Goal: Task Accomplishment & Management: Manage account settings

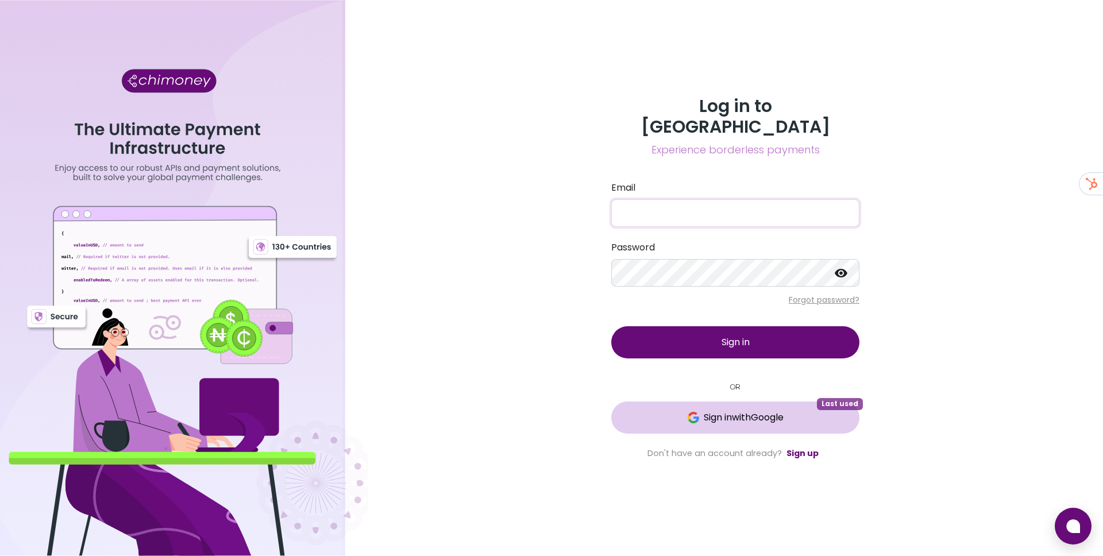
click at [720, 401] on button "Sign in with Google Last used" at bounding box center [735, 417] width 248 height 32
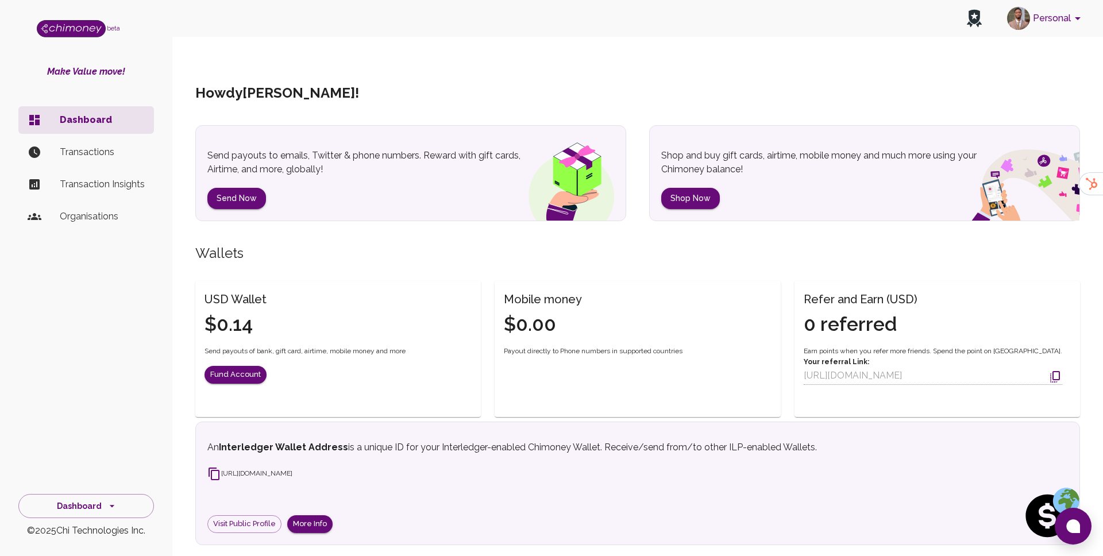
click at [1030, 26] on button "Personal" at bounding box center [1045, 18] width 87 height 30
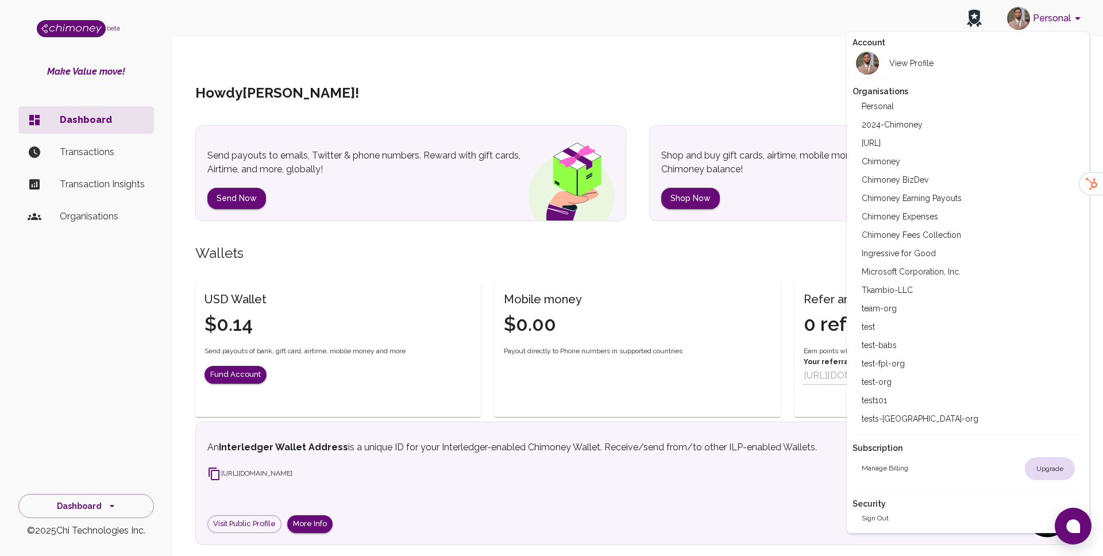
click at [890, 162] on li "Chimoney" at bounding box center [967, 161] width 231 height 18
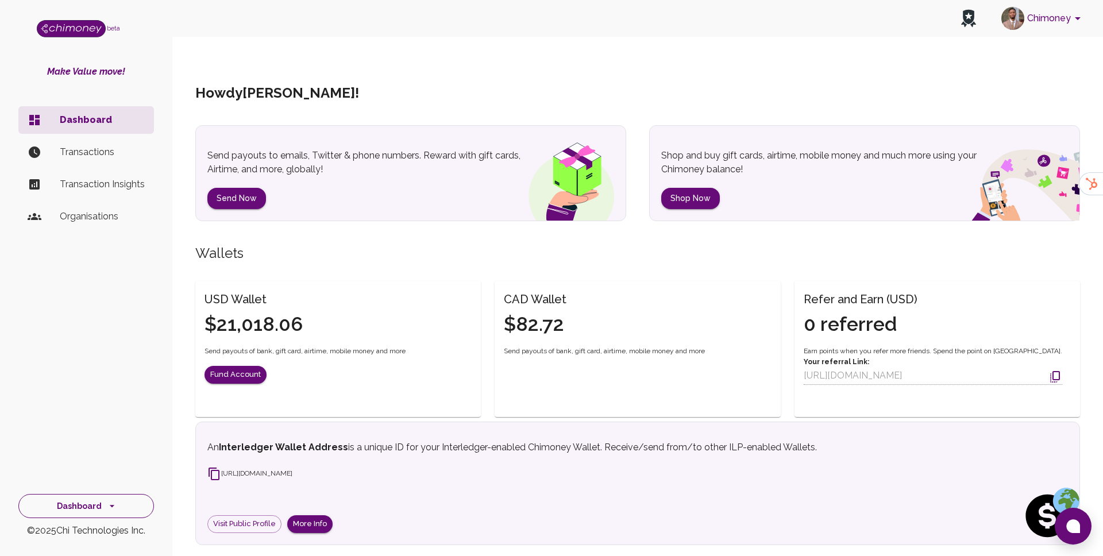
click at [91, 501] on button "Dashboard" at bounding box center [86, 506] width 136 height 25
click at [109, 450] on li "Developers & API" at bounding box center [86, 453] width 134 height 28
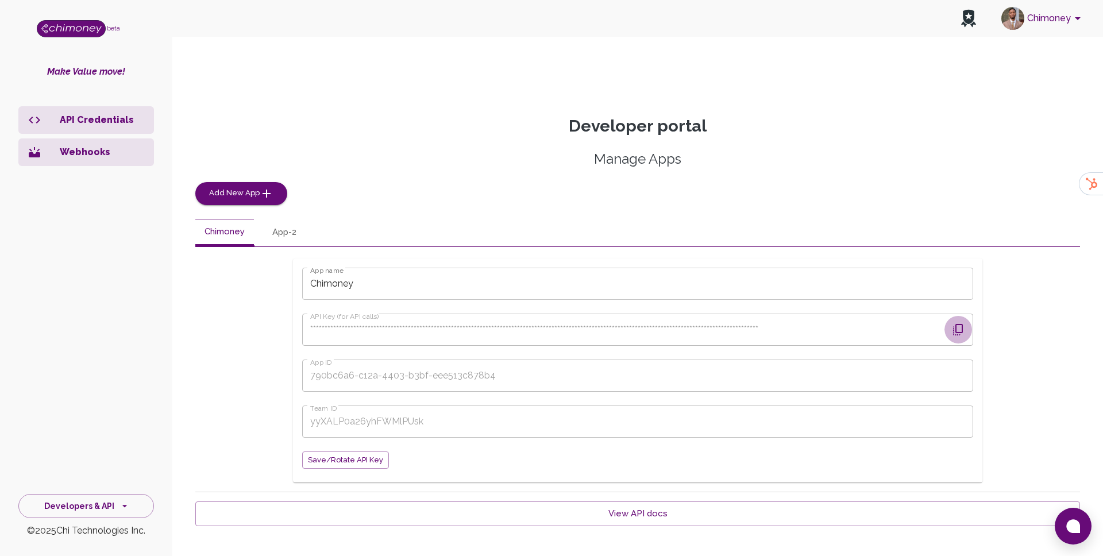
click at [958, 323] on icon "button" at bounding box center [958, 330] width 14 height 14
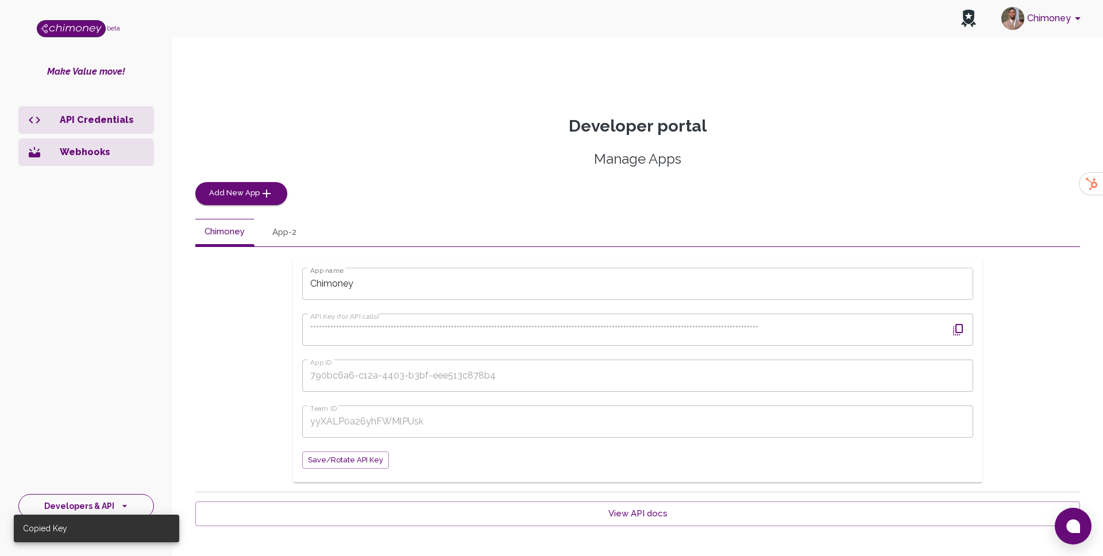
click at [109, 498] on button "Developers & API" at bounding box center [86, 506] width 136 height 25
click at [80, 389] on li "Dashboard" at bounding box center [86, 398] width 134 height 28
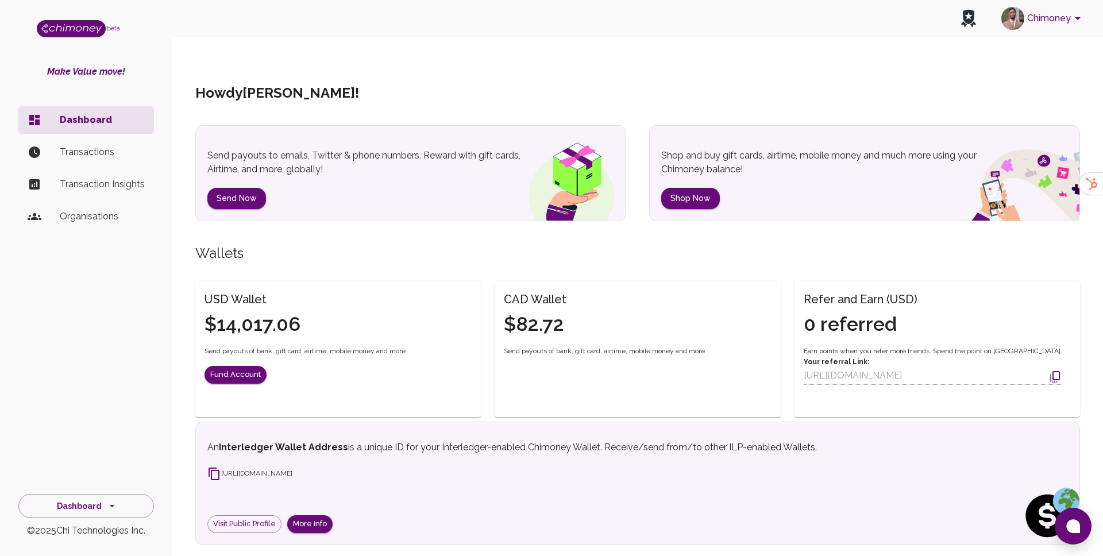
click at [92, 153] on p "Transactions" at bounding box center [102, 152] width 85 height 14
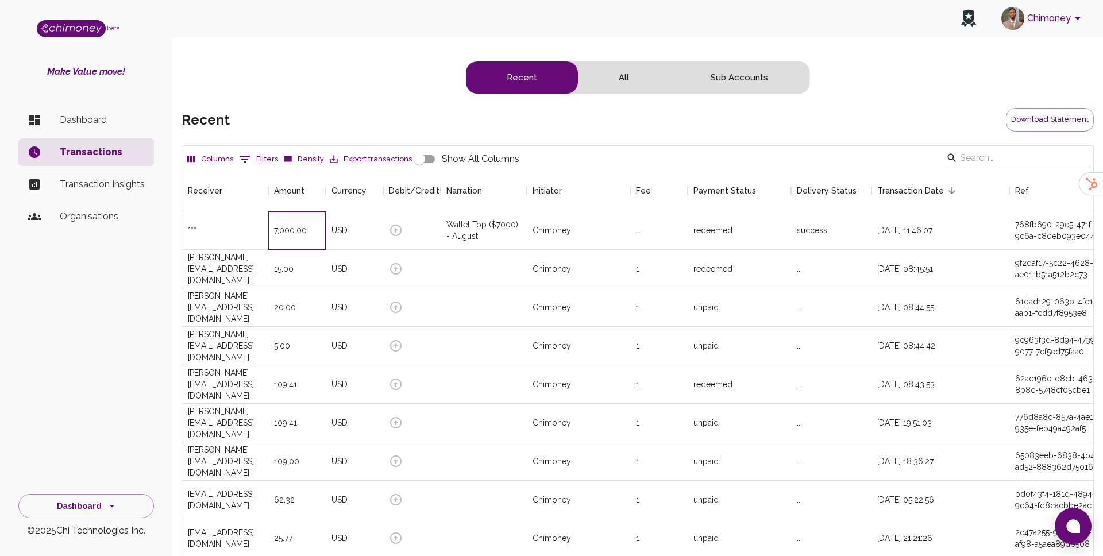
click at [320, 211] on div "7,000.00" at bounding box center [296, 230] width 57 height 38
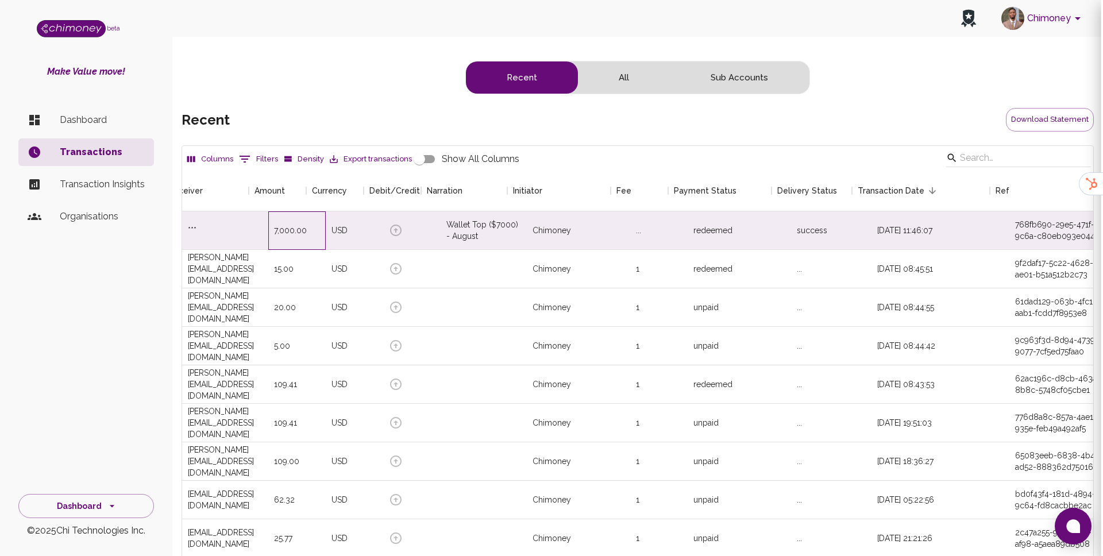
scroll to position [426, 911]
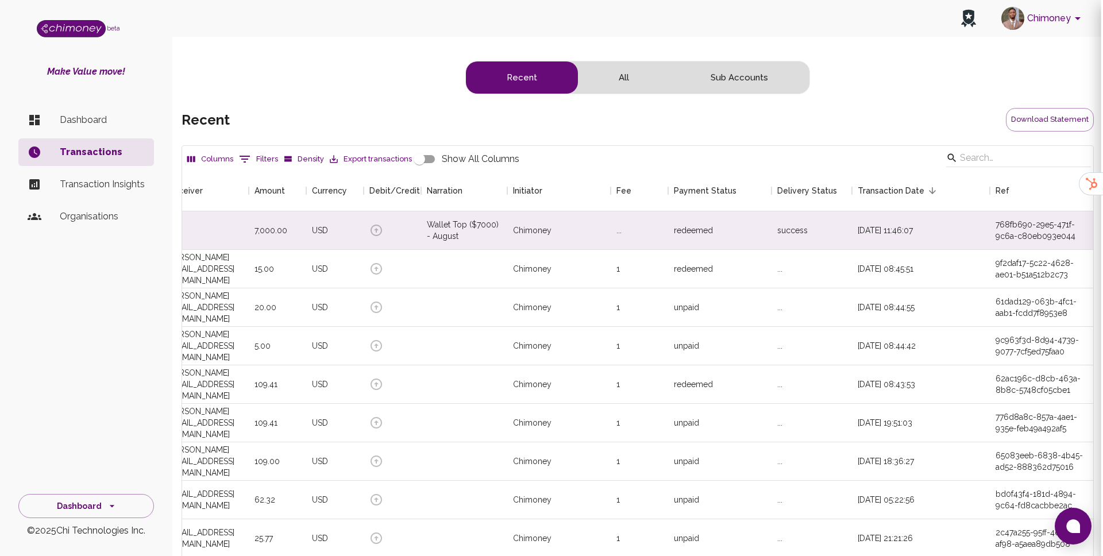
click at [936, 244] on div at bounding box center [551, 278] width 1103 height 556
click at [896, 211] on div "18/08/2025, 11:46:07" at bounding box center [921, 230] width 138 height 38
click at [452, 216] on div at bounding box center [551, 278] width 1103 height 556
click at [768, 211] on div "redeemed" at bounding box center [719, 230] width 103 height 38
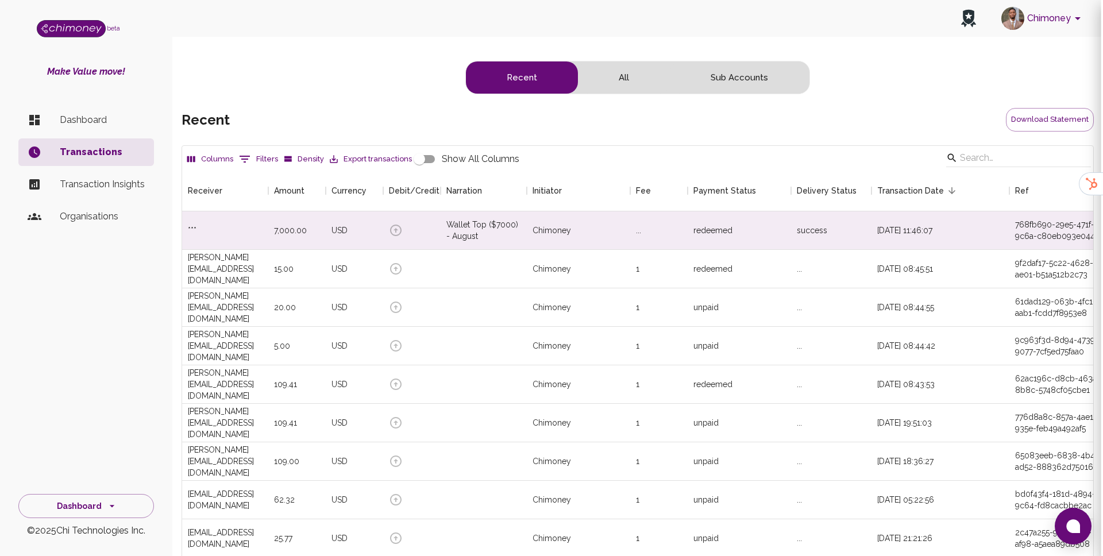
click at [804, 99] on div at bounding box center [551, 278] width 1103 height 556
click at [788, 211] on div "redeemed" at bounding box center [738, 230] width 103 height 38
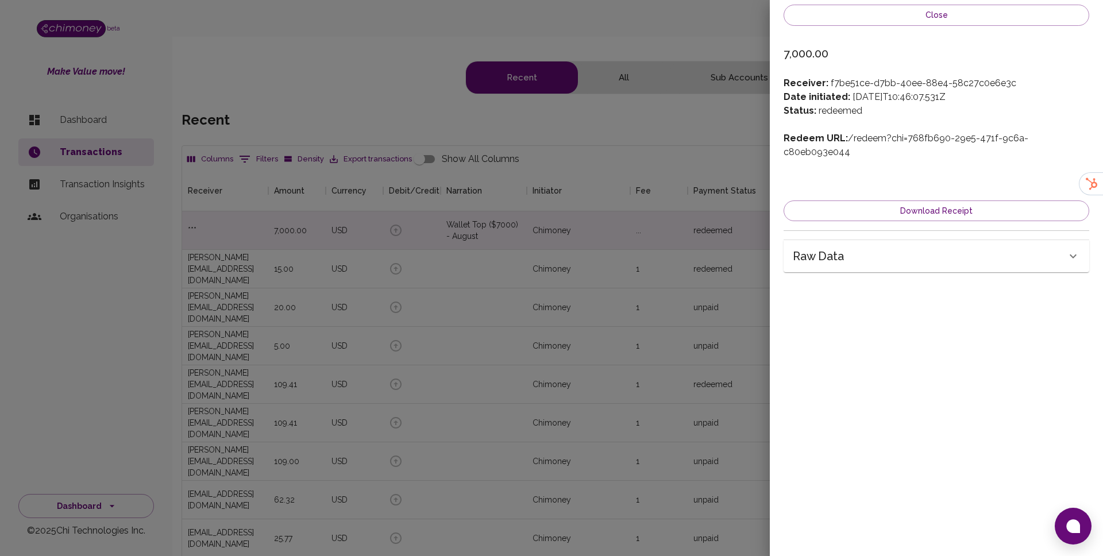
click at [883, 247] on div "Raw data" at bounding box center [928, 256] width 273 height 18
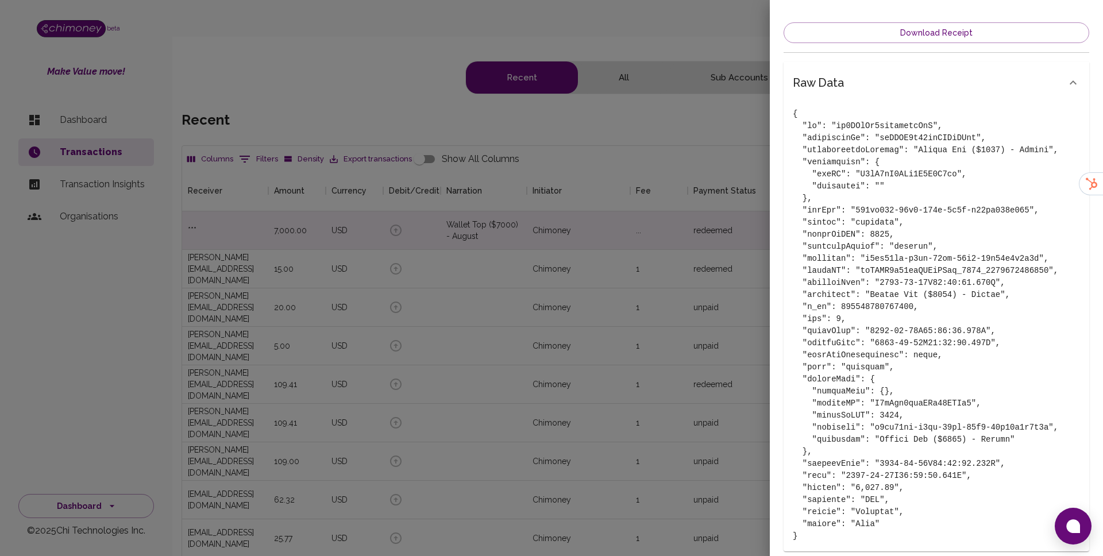
scroll to position [187, 0]
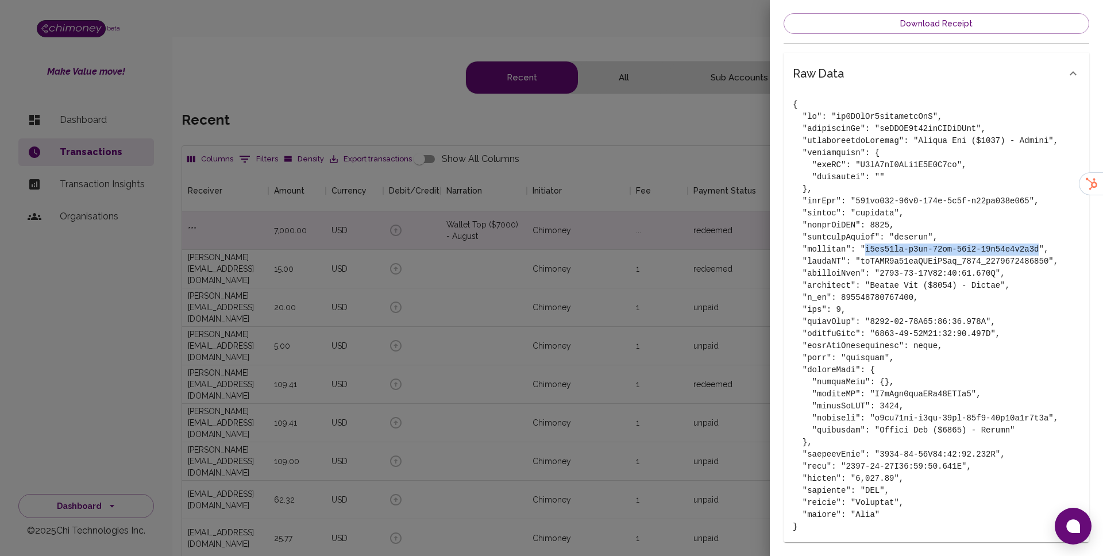
drag, startPoint x: 871, startPoint y: 236, endPoint x: 1043, endPoint y: 241, distance: 172.9
click at [1043, 239] on pre at bounding box center [935, 316] width 287 height 434
copy pre "f7be51ce-d7bb-40ee-88e4-58c27c0e6e3c"
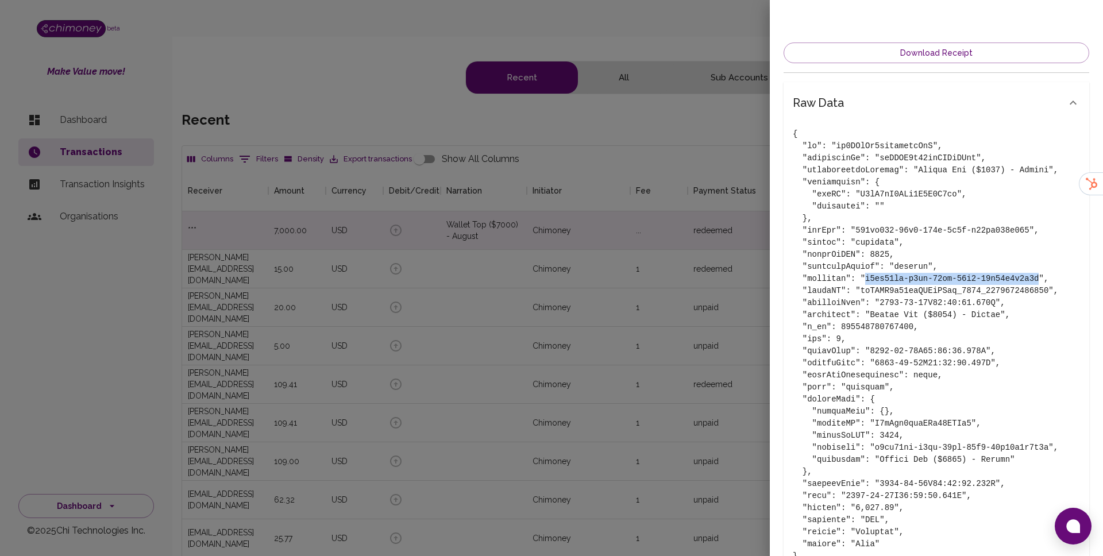
scroll to position [152, 0]
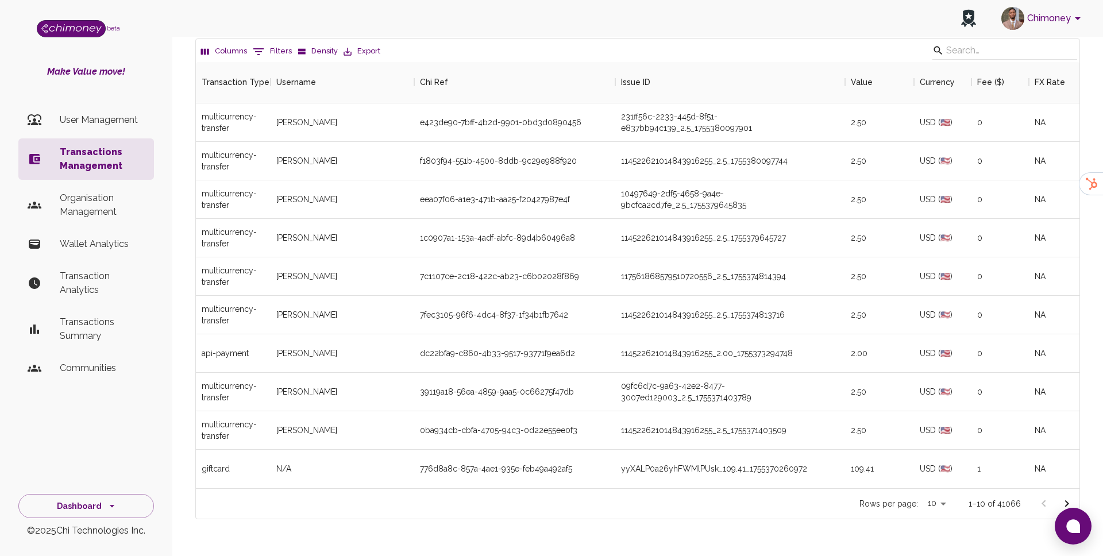
scroll to position [426, 883]
click at [104, 234] on li "Wallet Analytics" at bounding box center [86, 244] width 136 height 28
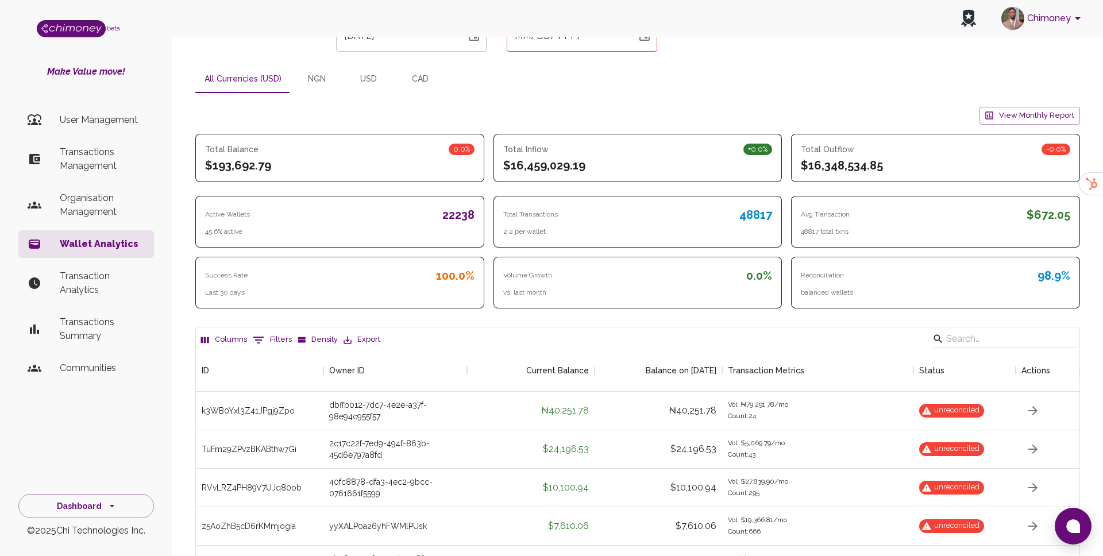
scroll to position [64, 0]
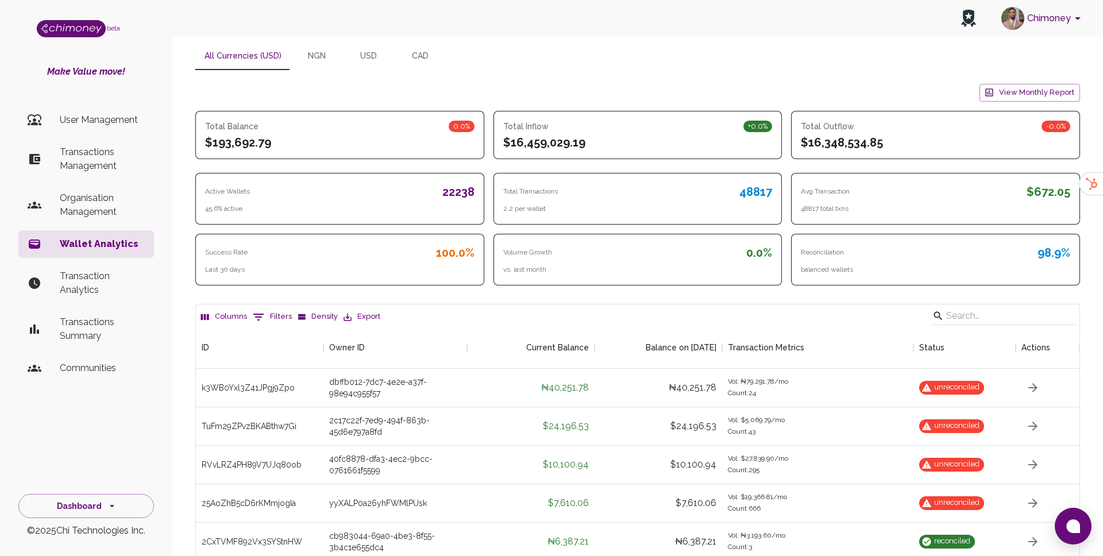
click at [281, 308] on button "0 Filters" at bounding box center [272, 317] width 45 height 18
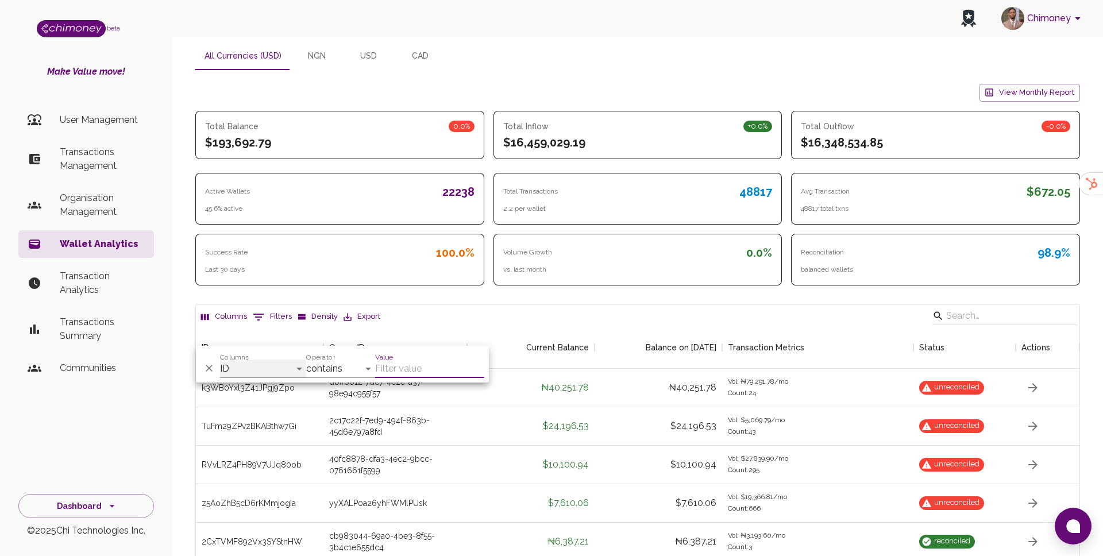
click at [250, 369] on select "ID Owner ID Current Balance Balance on 18/08/2025 Transaction Metrics Status Ac…" at bounding box center [263, 368] width 86 height 18
select select "owner"
click at [354, 358] on div "Operator contains equals starts with ends with is empty is not empty is any of" at bounding box center [340, 364] width 69 height 28
click at [348, 367] on select "contains equals starts with ends with is empty is not empty is any of" at bounding box center [340, 368] width 69 height 18
select select "equals"
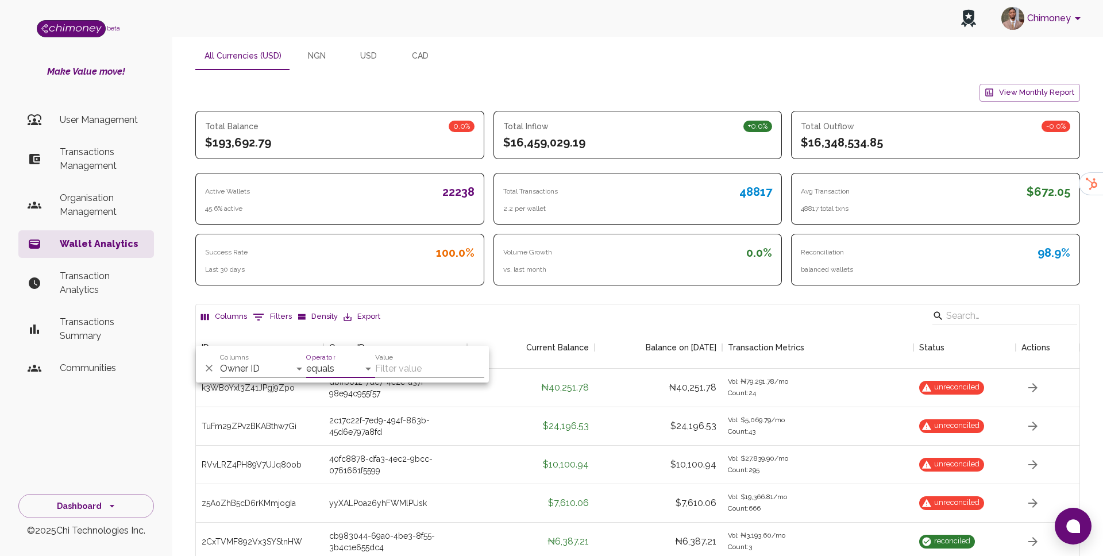
click at [418, 366] on input "Value" at bounding box center [429, 368] width 109 height 18
paste input "f7be51ce-d7bb-40ee-88e4-58c27c0e6e3c"
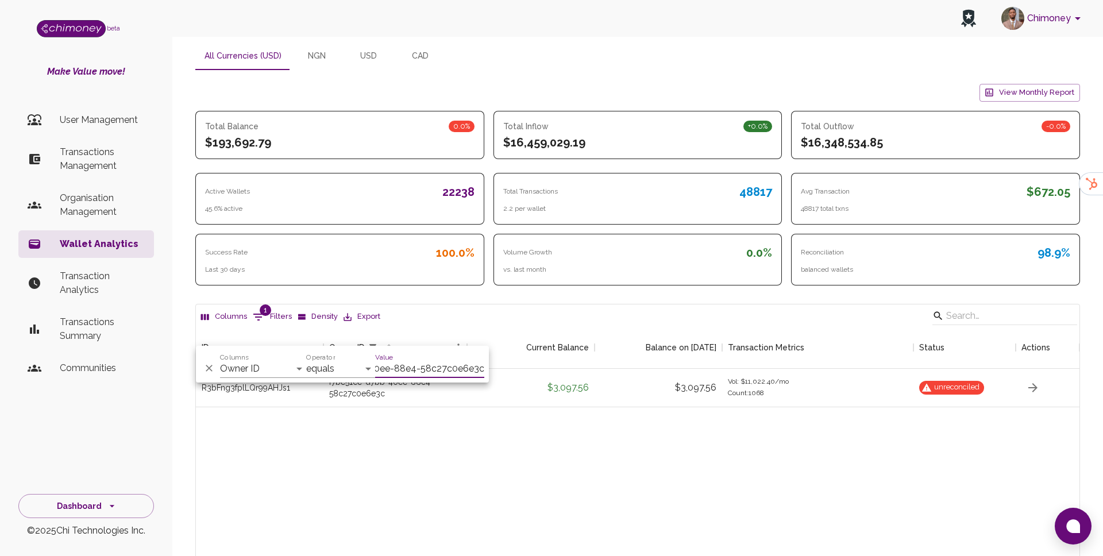
scroll to position [0, 72]
type input "f7be51ce-d7bb-40ee-88e4-58c27c0e6e3c"
click at [558, 407] on div "R3bFng3fplLQr99AHJs1 f7be51ce-d7bb-40ee-88e4-58c27c0e6e3c $3,097.56 $3,097.56 V…" at bounding box center [637, 493] width 883 height 249
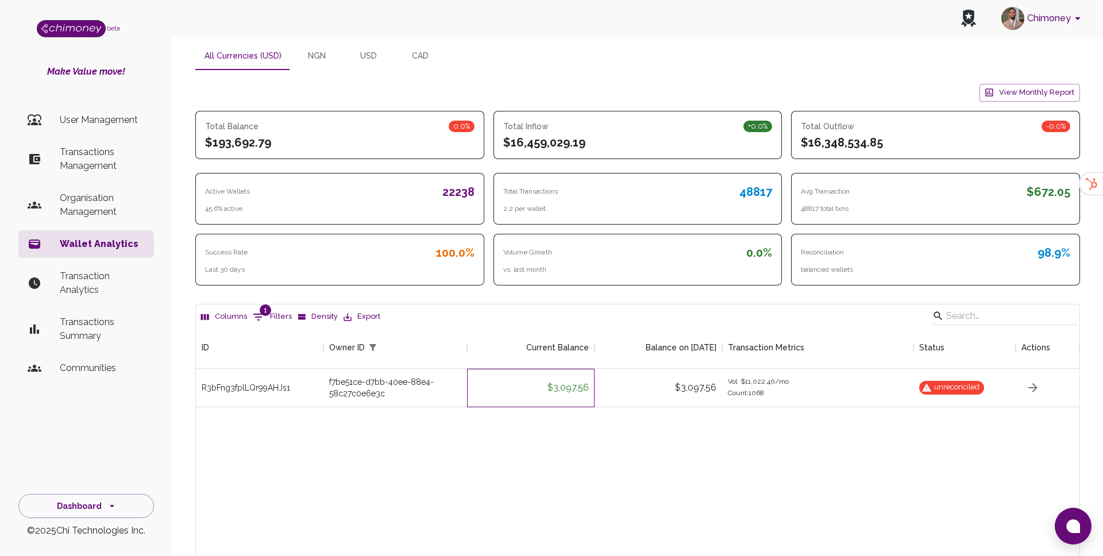
click at [505, 369] on div "$3,097.56" at bounding box center [530, 388] width 127 height 38
click at [1027, 381] on icon "button" at bounding box center [1033, 388] width 14 height 14
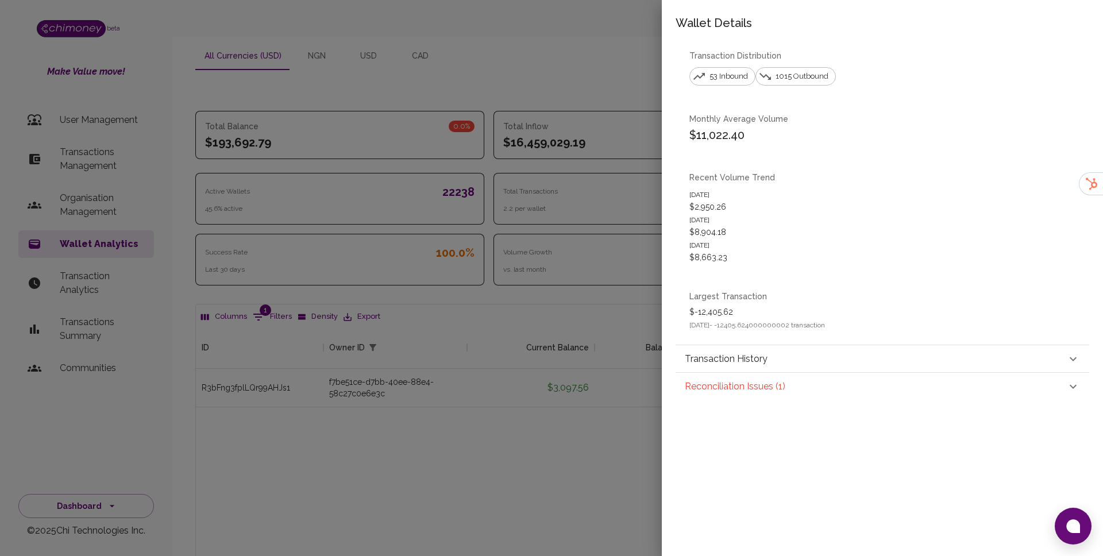
click at [737, 366] on div "Transaction History" at bounding box center [881, 359] width 413 height 28
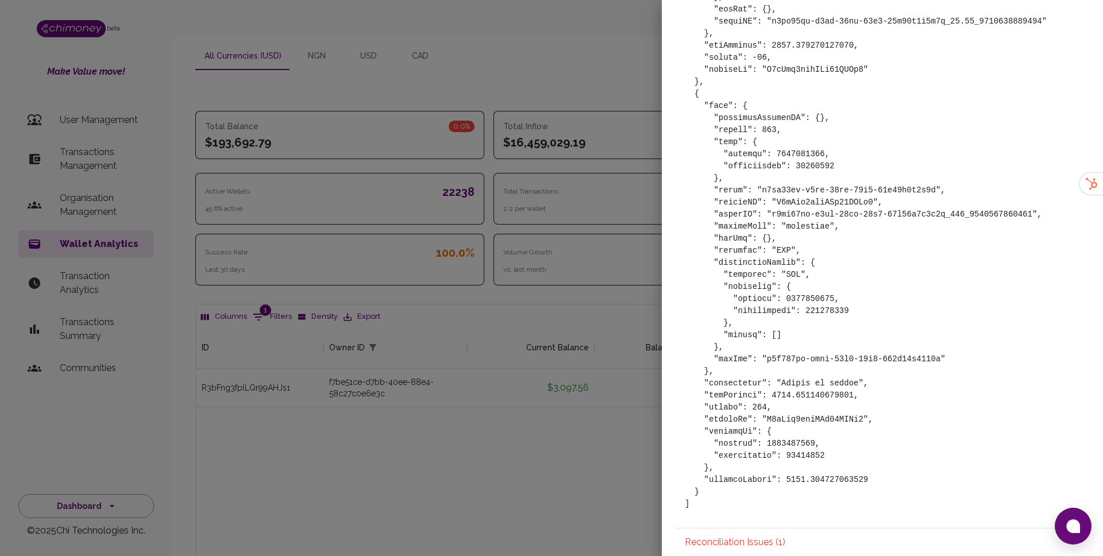
scroll to position [201087, 0]
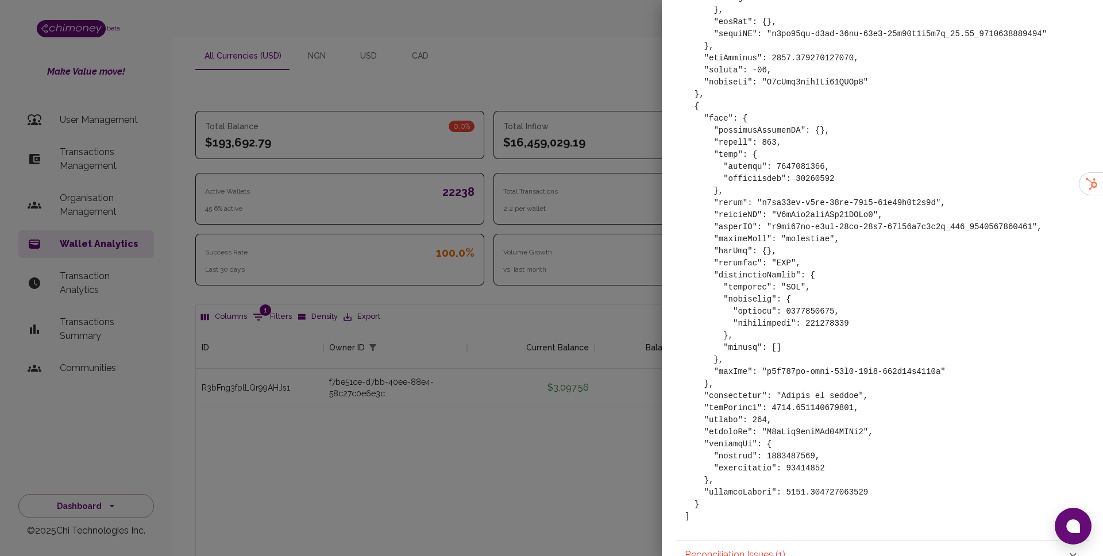
click at [396, 283] on div at bounding box center [551, 278] width 1103 height 556
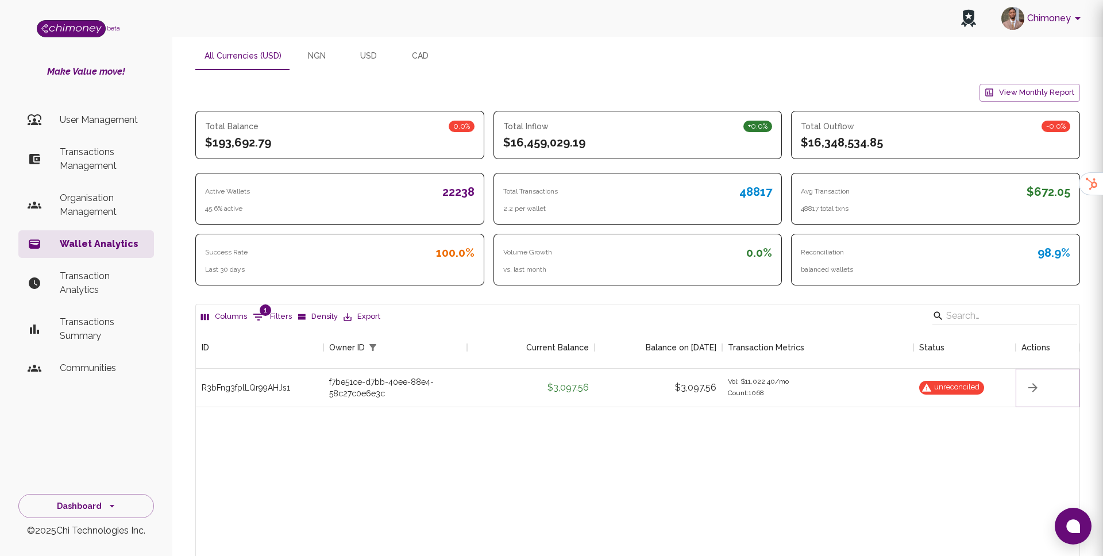
scroll to position [0, 0]
click at [259, 382] on div "R3bFng3fplLQr99AHJs1" at bounding box center [246, 387] width 88 height 11
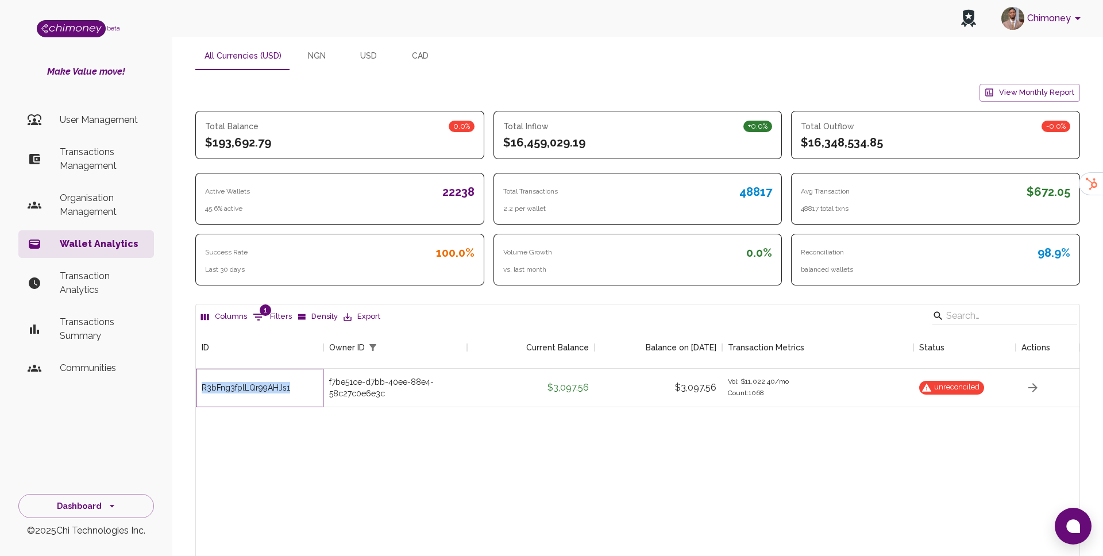
click at [259, 382] on div "R3bFng3fplLQr99AHJs1" at bounding box center [246, 387] width 88 height 11
copy div "R3bFng3fplLQr99AHJs1"
click at [109, 153] on p "Transactions Management" at bounding box center [102, 159] width 85 height 28
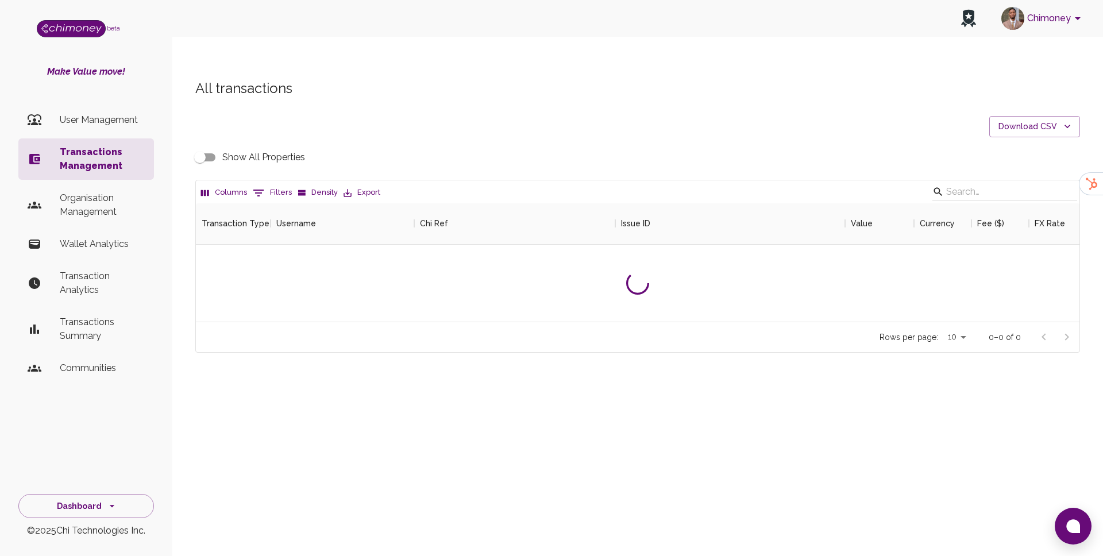
scroll to position [426, 883]
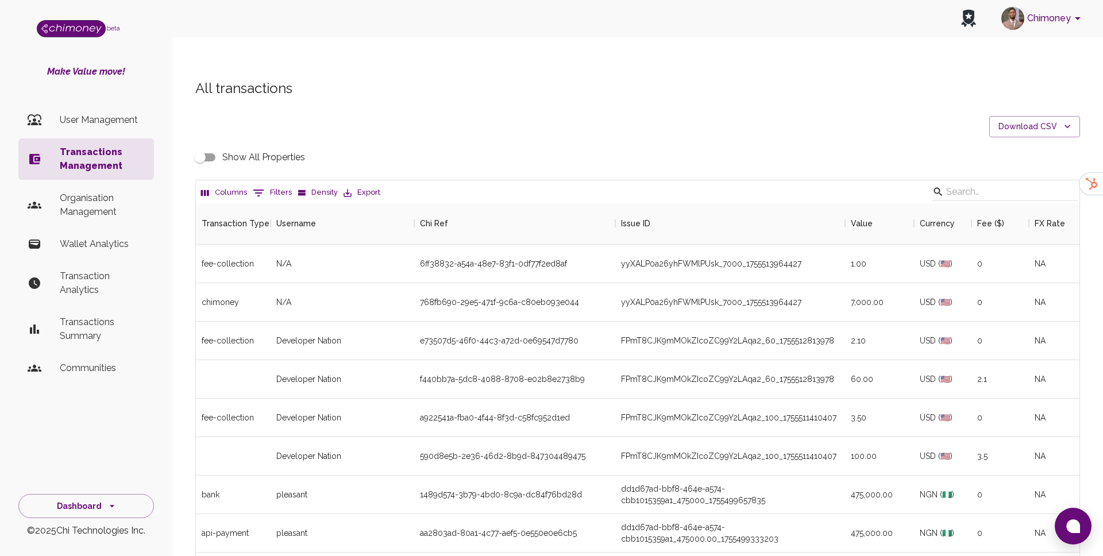
click at [270, 184] on button "0 Filters" at bounding box center [272, 193] width 45 height 18
click at [258, 241] on select "Transaction Type Username Chi Ref Issue ID Value Amount Currency Fee ($) FX Rat…" at bounding box center [263, 244] width 86 height 18
select select "chiRef"
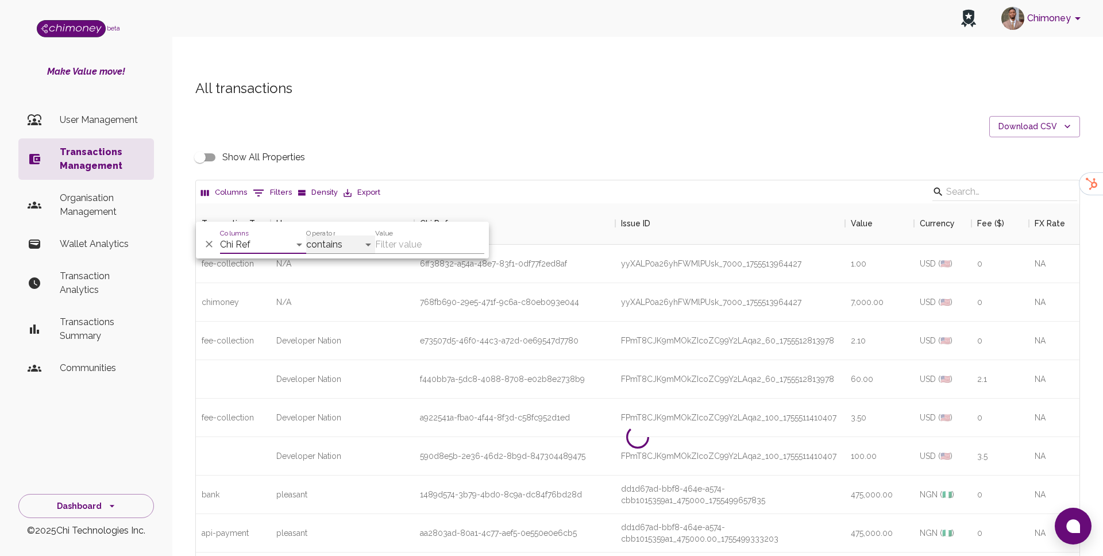
click at [339, 239] on select "contains equals starts with ends with is empty is not empty is any of" at bounding box center [340, 244] width 69 height 18
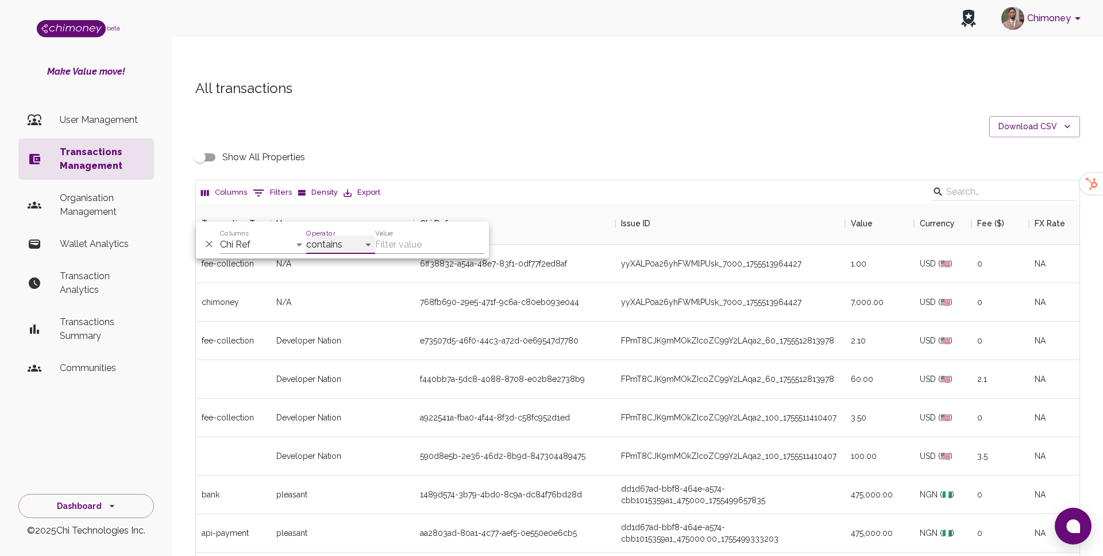
select select "equals"
click at [412, 246] on input "Value" at bounding box center [429, 244] width 109 height 18
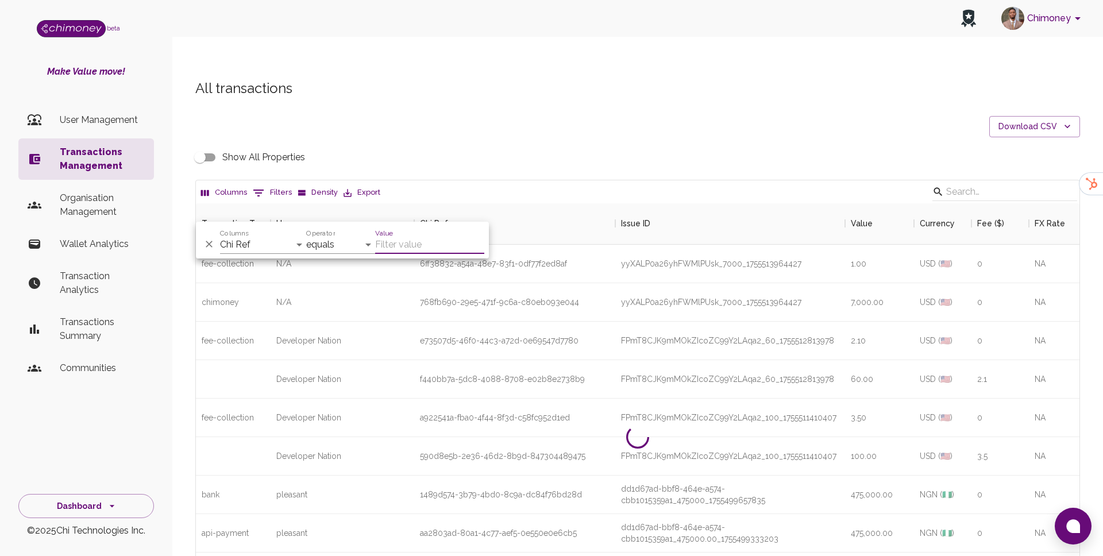
paste input "elizabethsunday@goodwall.org"
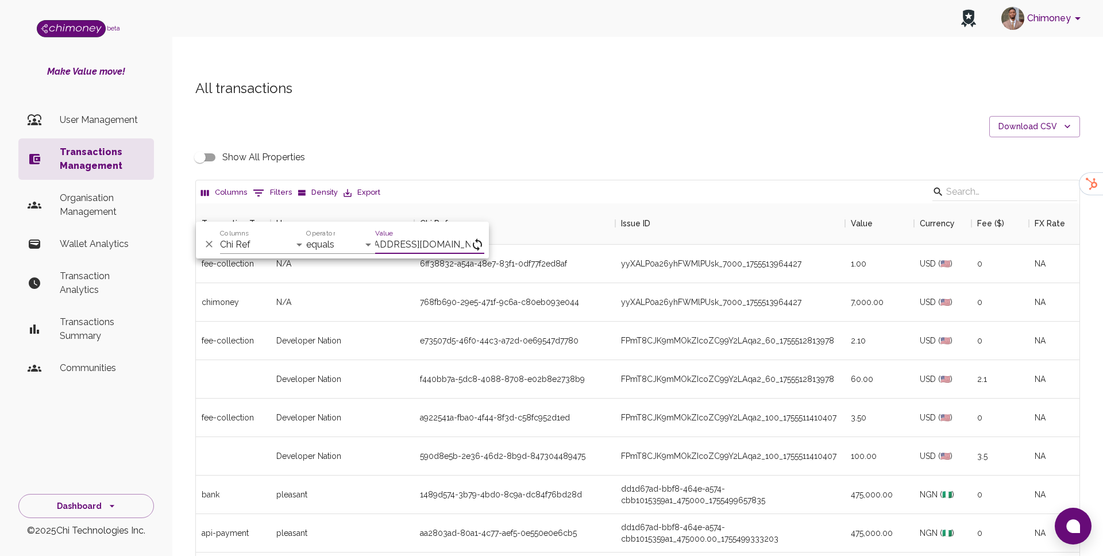
scroll to position [0, 24]
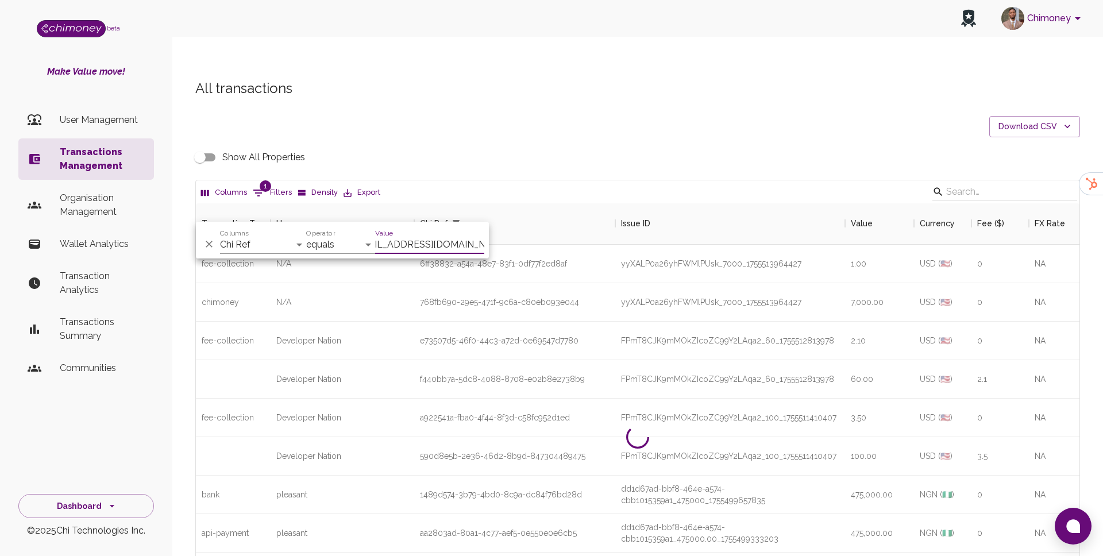
type input "elizabethsunday@goodwall.org"
click at [277, 235] on select "Transaction Type Username Chi Ref Issue ID Value Amount Currency Fee ($) FX Rat…" at bounding box center [263, 244] width 86 height 18
select select "email"
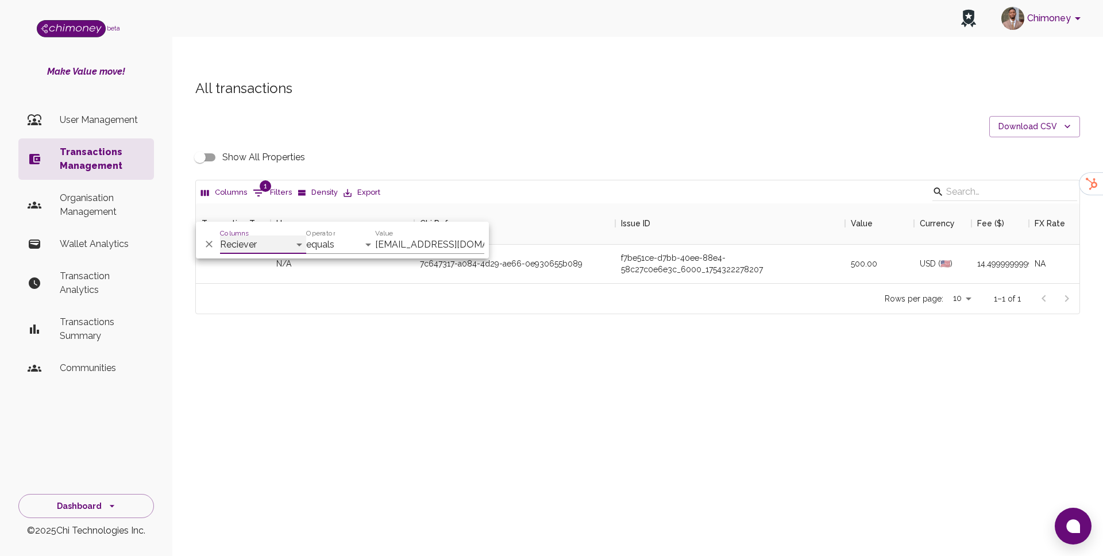
scroll to position [80, 883]
click at [547, 314] on div "All transactions Download CSV Show All Properties Columns 1 Filters Density Exp…" at bounding box center [637, 216] width 930 height 329
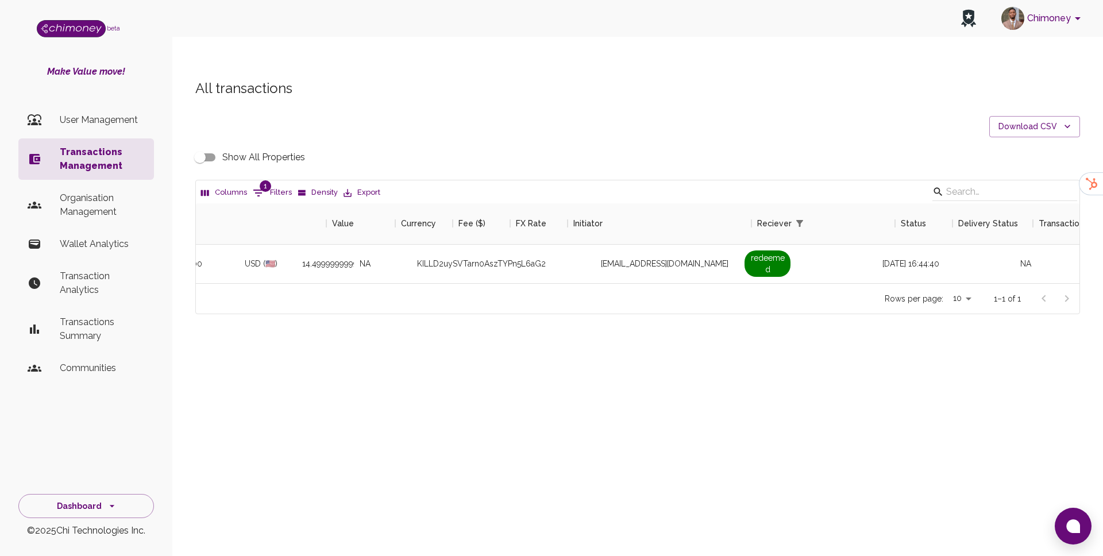
scroll to position [0, 753]
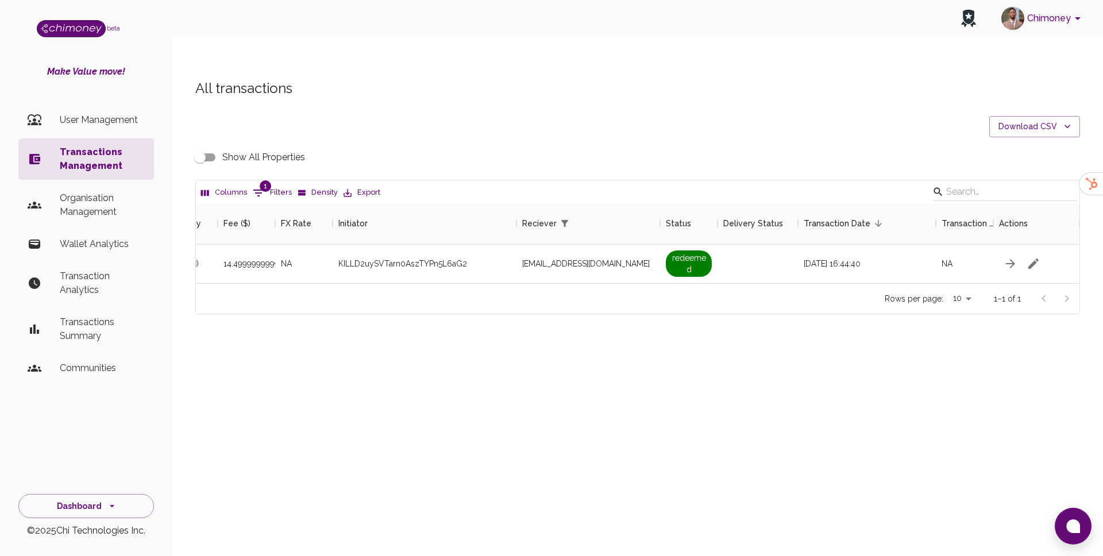
click at [209, 146] on input "Show All Properties" at bounding box center [199, 157] width 65 height 22
checkbox input "true"
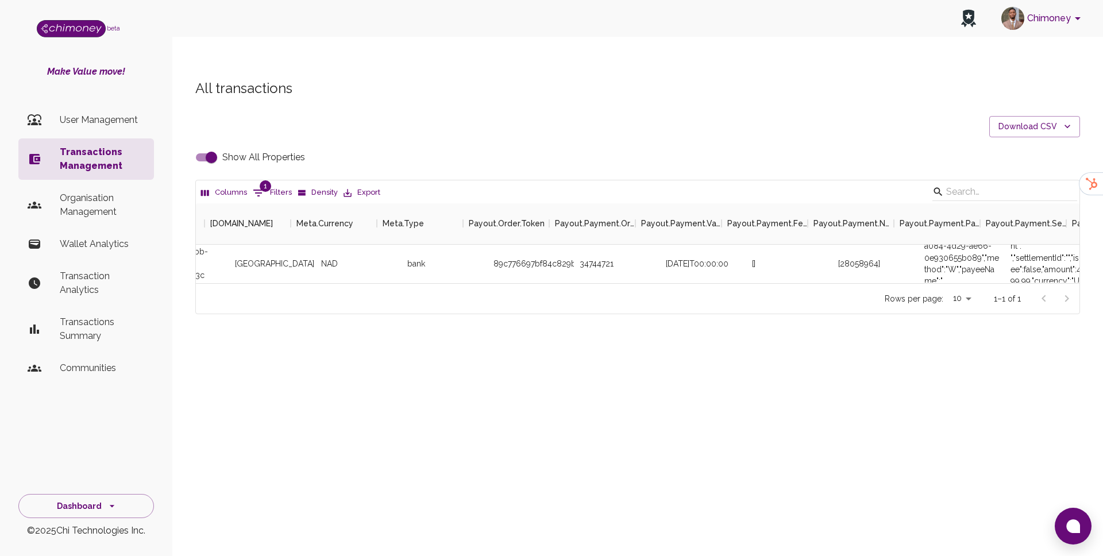
scroll to position [0, 2258]
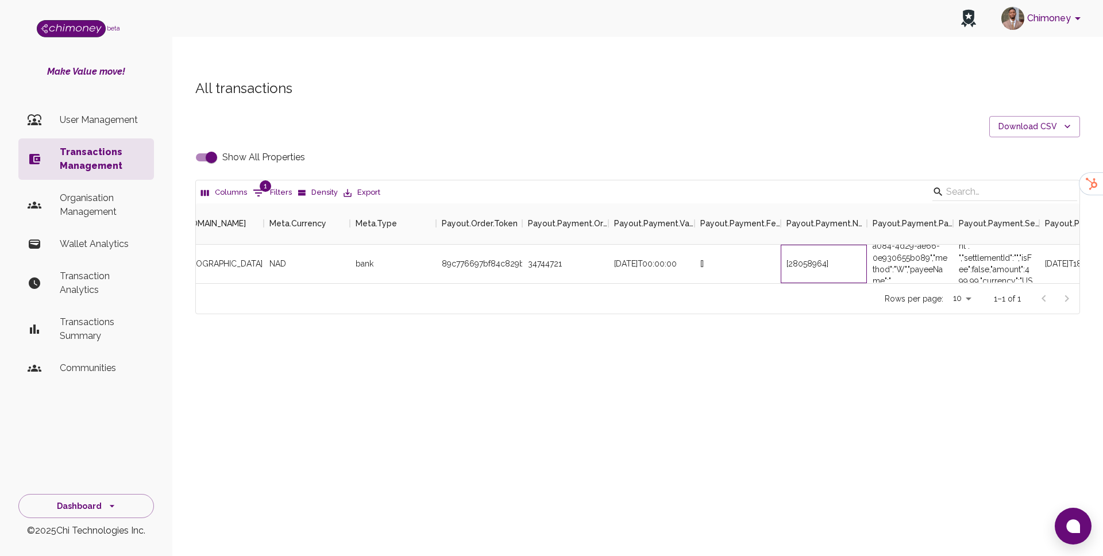
click at [795, 247] on div "[28058964]" at bounding box center [823, 264] width 86 height 38
click at [819, 245] on div "[28058964]" at bounding box center [823, 264] width 86 height 38
click at [809, 258] on div "[28058964]" at bounding box center [807, 263] width 42 height 11
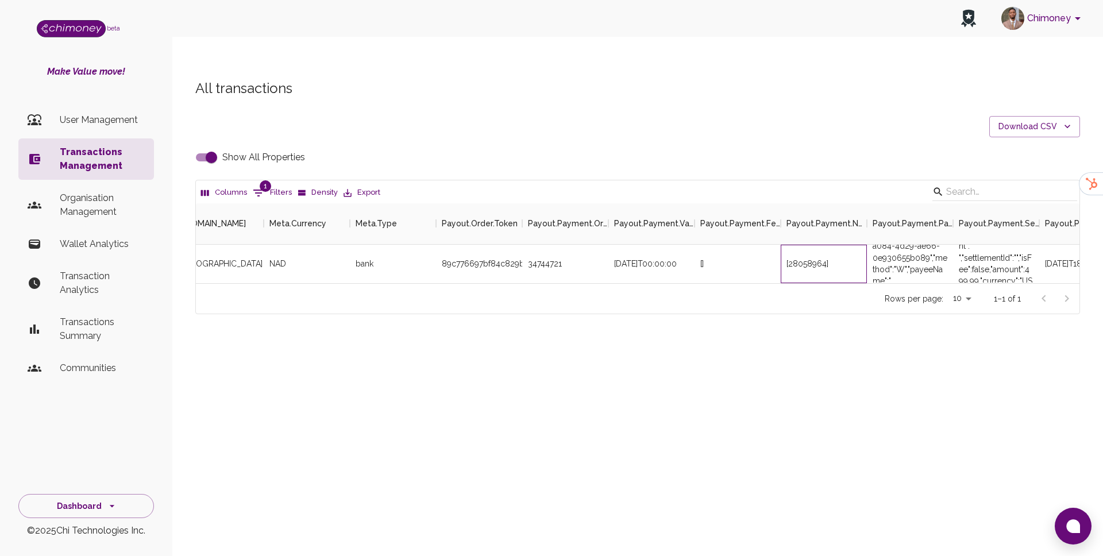
click at [809, 258] on div "[28058964]" at bounding box center [807, 263] width 42 height 11
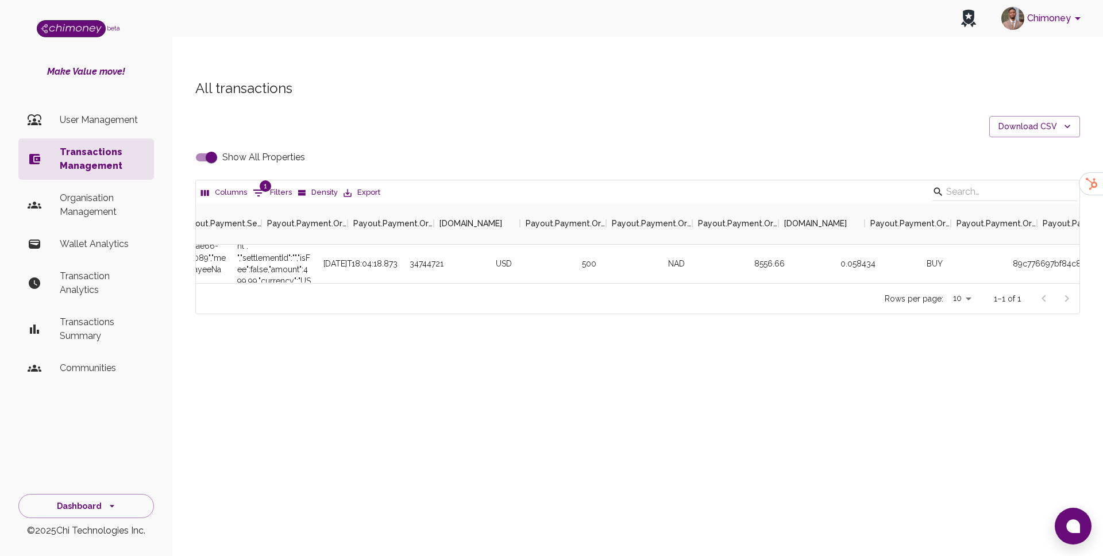
scroll to position [0, 2907]
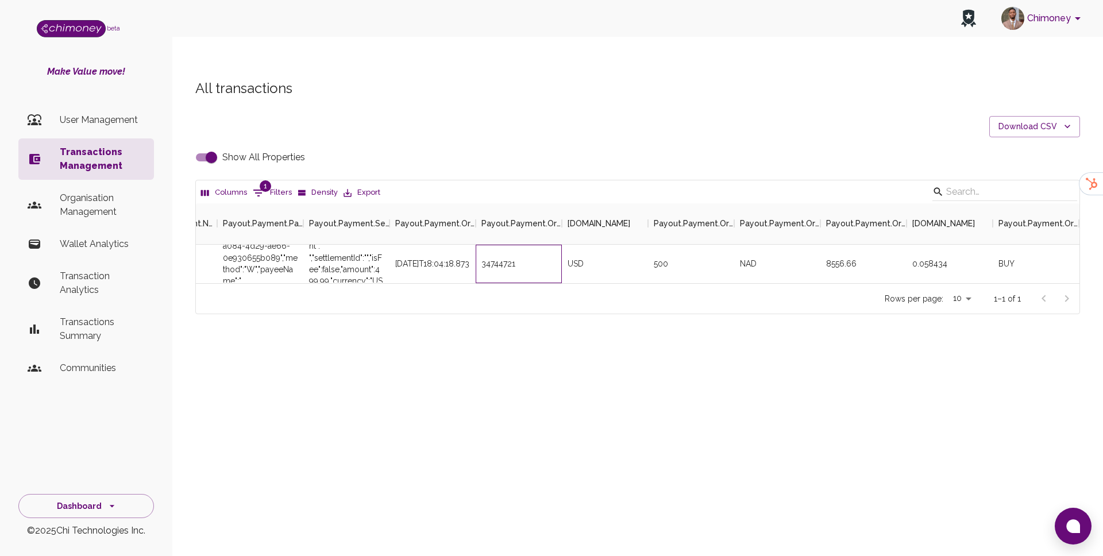
click at [493, 245] on div "34744721" at bounding box center [518, 264] width 86 height 38
copy div "34744721"
click at [110, 113] on p "User Management" at bounding box center [102, 120] width 85 height 14
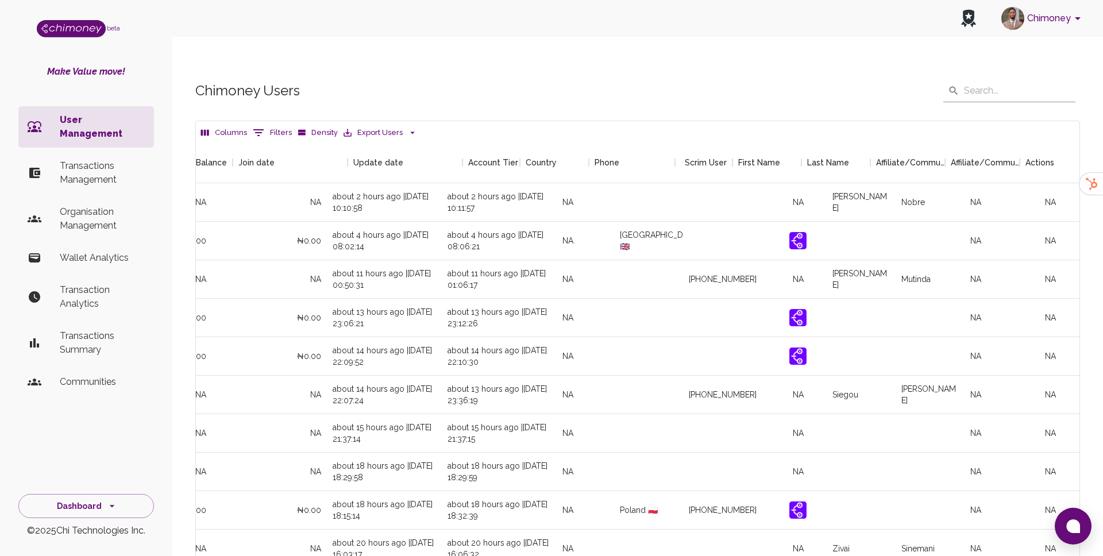
scroll to position [0, 1081]
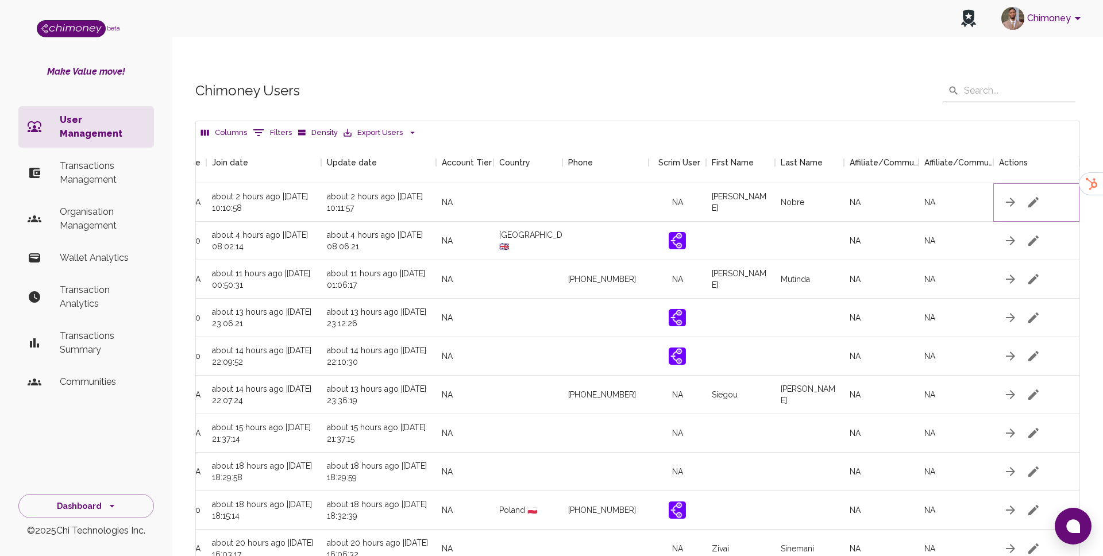
click at [1030, 197] on icon "button" at bounding box center [1033, 202] width 10 height 10
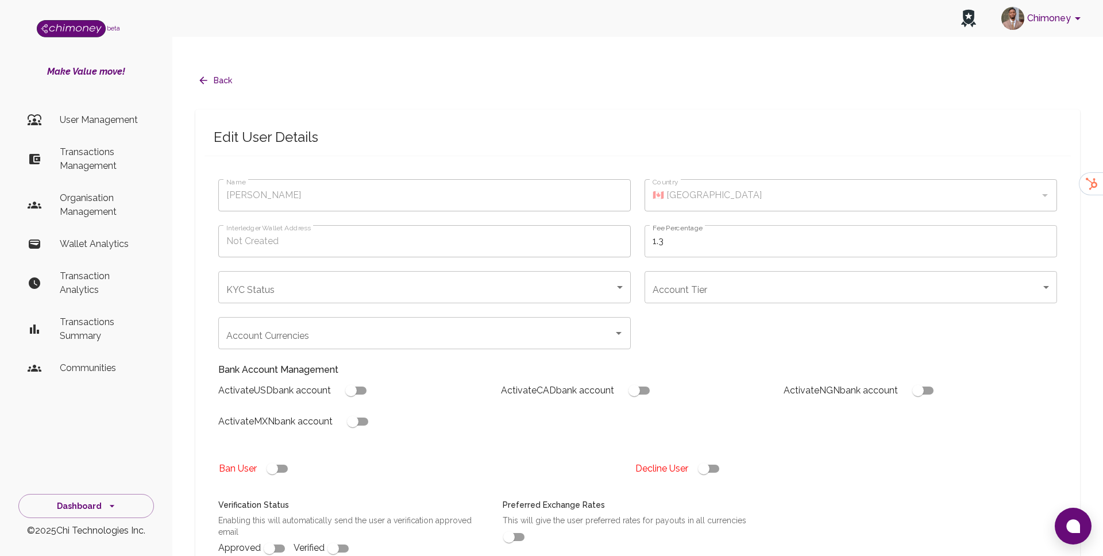
type input "Beatriz Nobre"
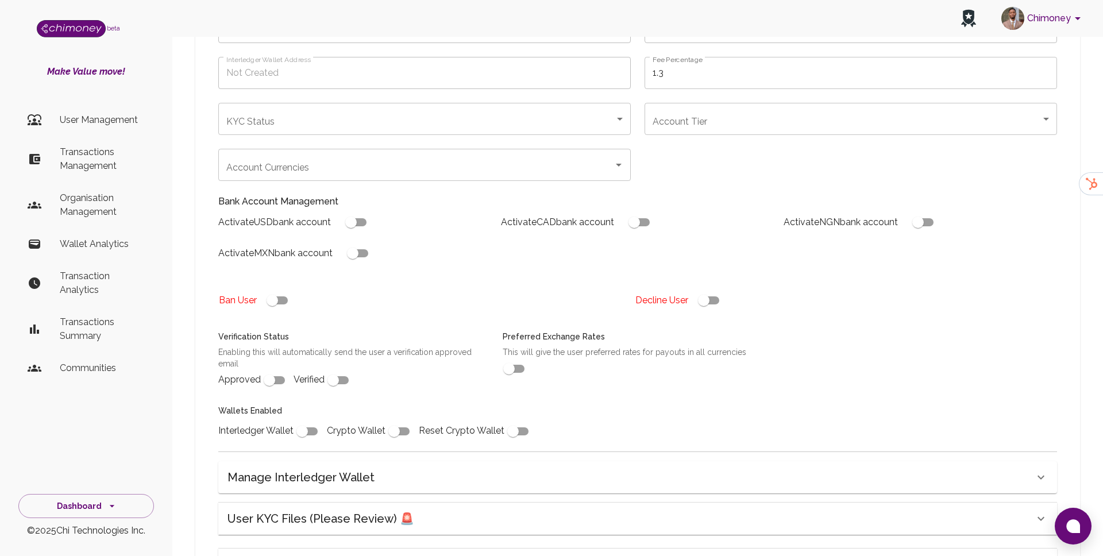
scroll to position [295, 0]
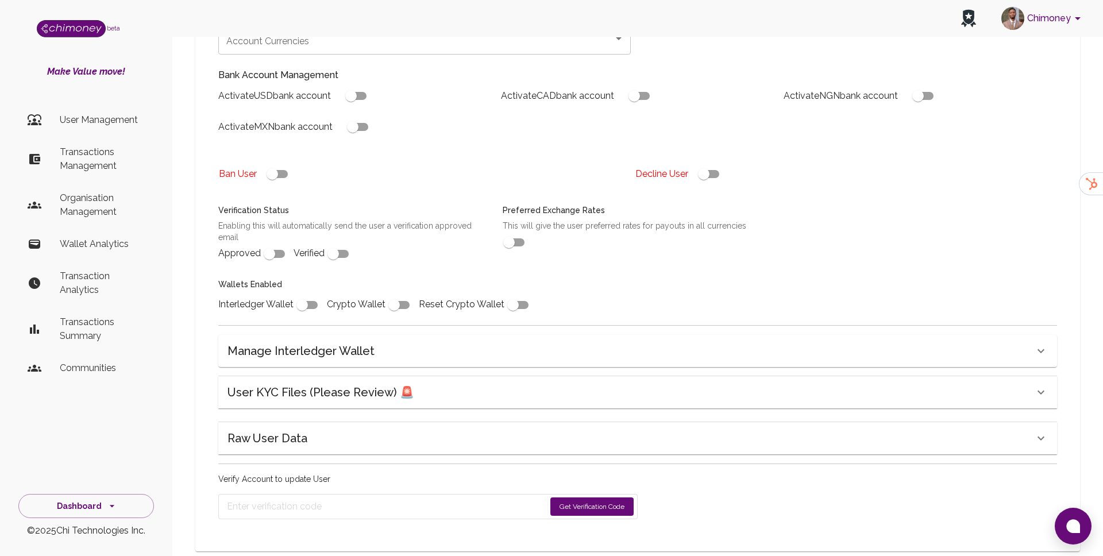
click at [285, 383] on h6 "User KYC Files (Please Review) 🚨" at bounding box center [320, 392] width 187 height 18
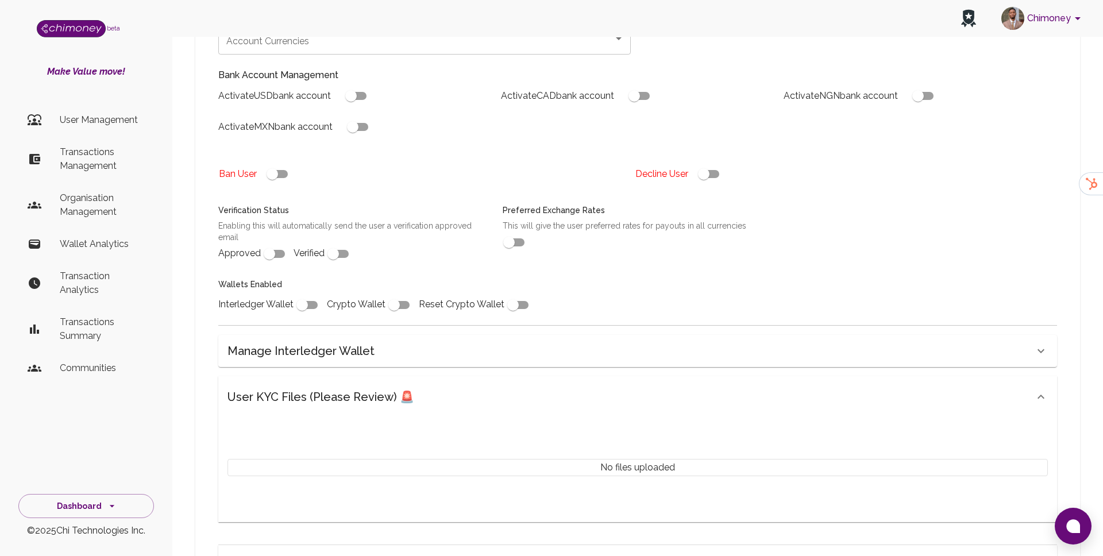
scroll to position [274, 0]
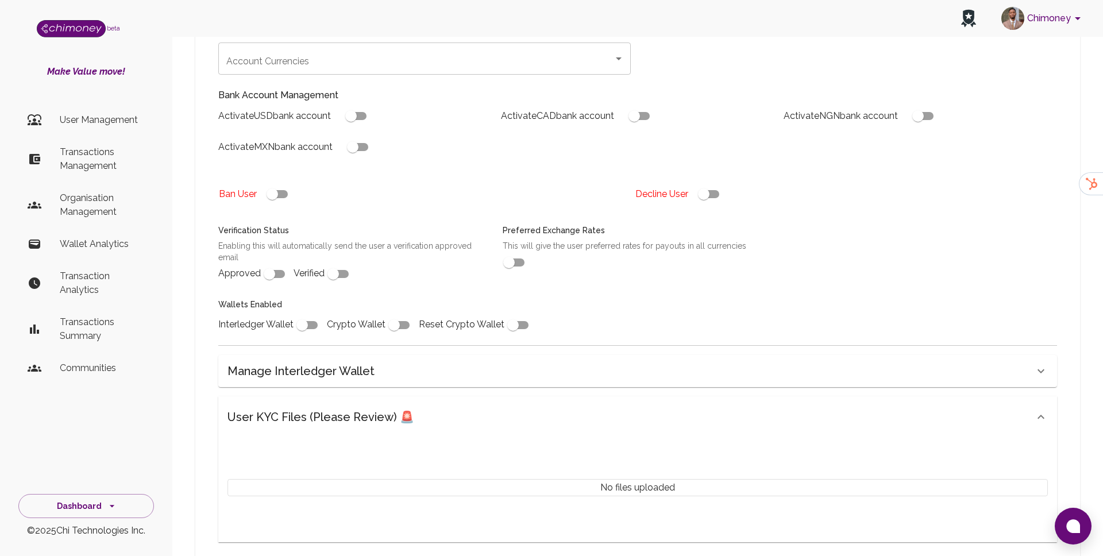
click at [720, 183] on input "checkbox" at bounding box center [703, 194] width 65 height 22
checkbox input "false"
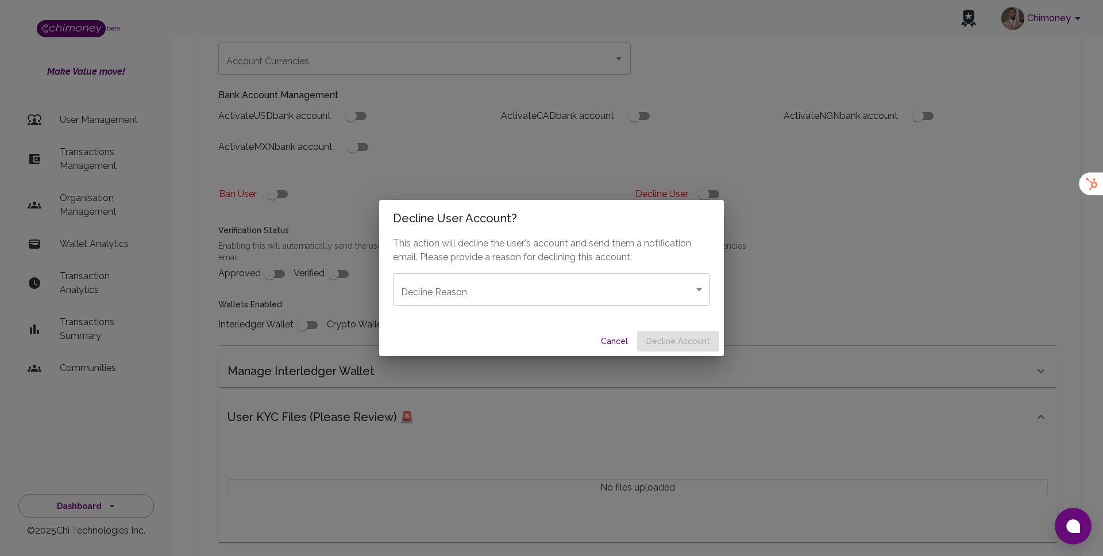
click at [628, 308] on div "This action will decline the user's account and send them a notification email.…" at bounding box center [551, 282] width 345 height 90
click at [629, 294] on body "Chimoney beta Make Value move! User Management Transactions Management Organisa…" at bounding box center [551, 224] width 1103 height 996
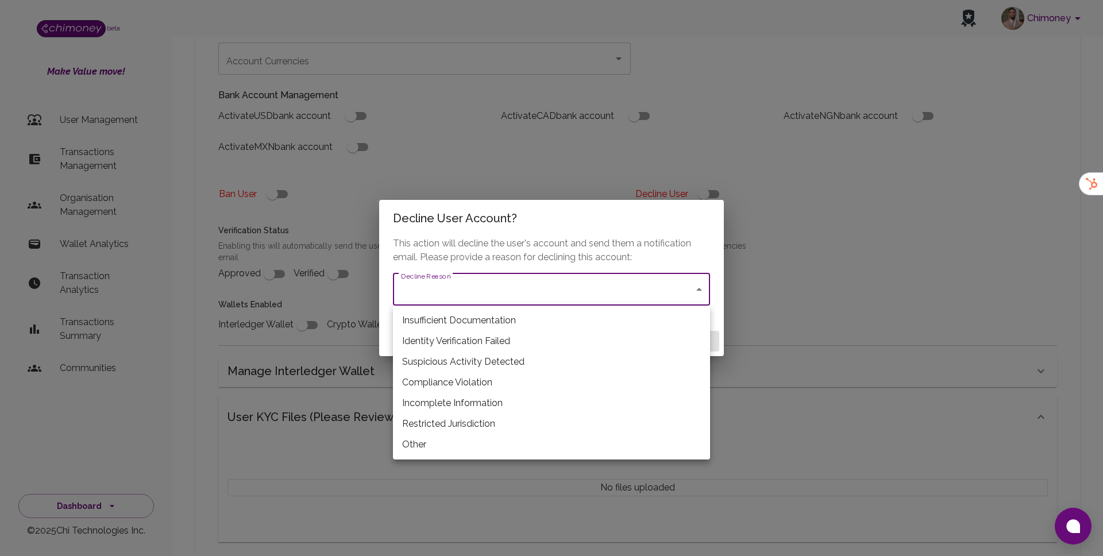
click at [451, 282] on div at bounding box center [551, 278] width 1103 height 556
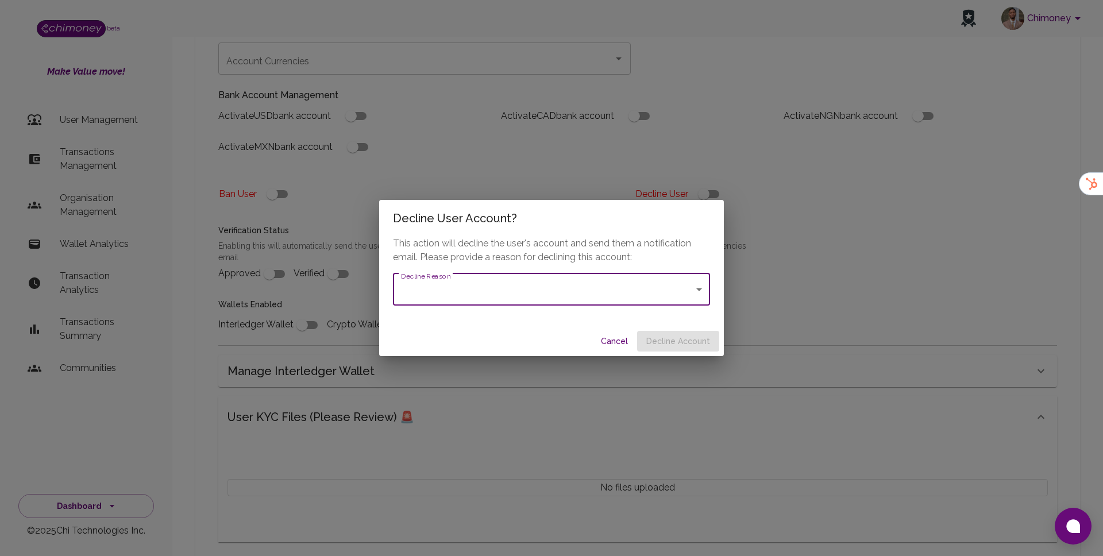
click at [457, 289] on body "Chimoney beta Make Value move! User Management Transactions Management Organisa…" at bounding box center [551, 224] width 1103 height 996
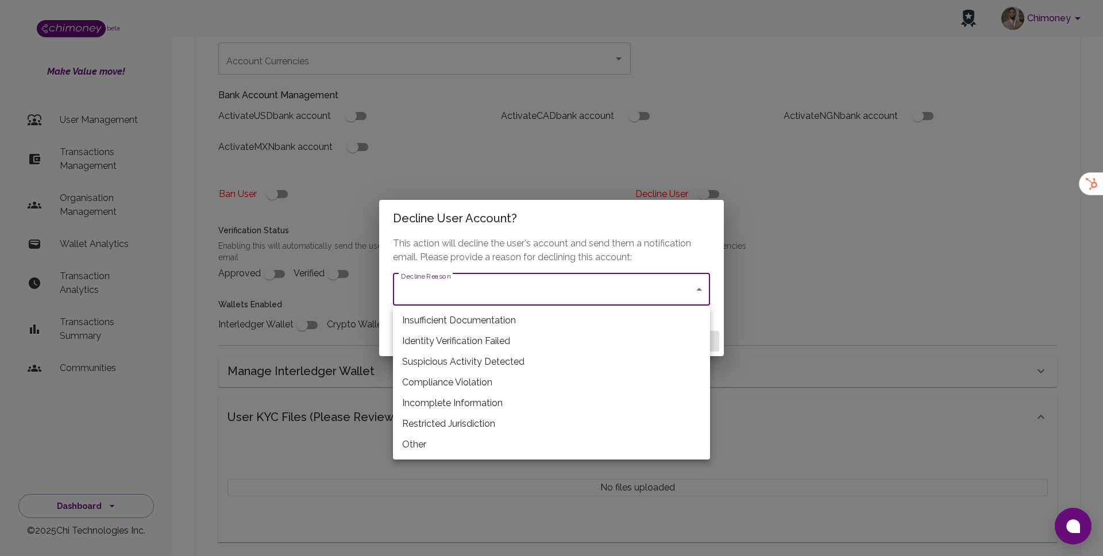
click at [423, 276] on div at bounding box center [551, 278] width 1103 height 556
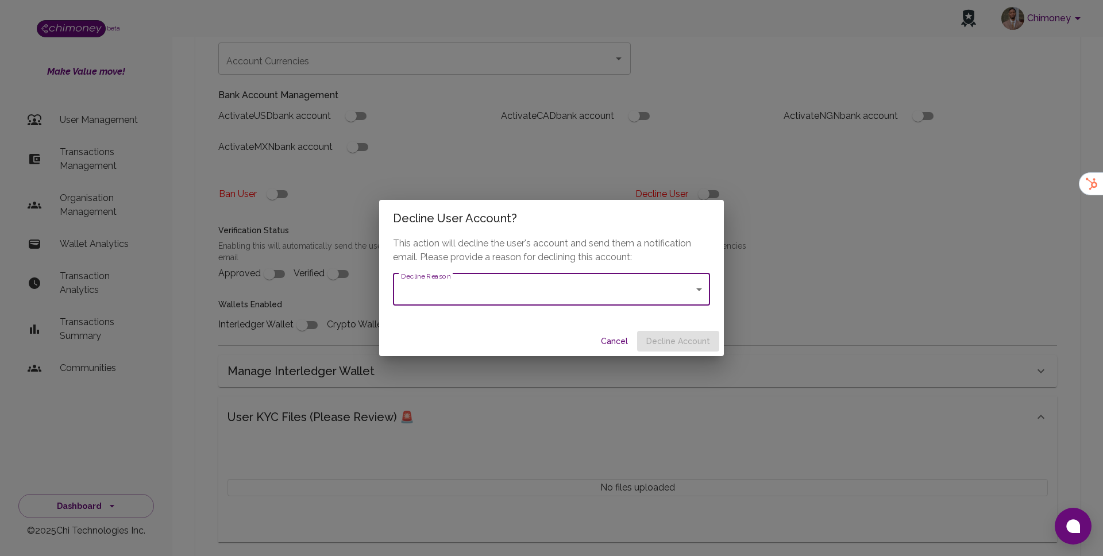
click at [434, 300] on body "Chimoney beta Make Value move! User Management Transactions Management Organisa…" at bounding box center [551, 224] width 1103 height 996
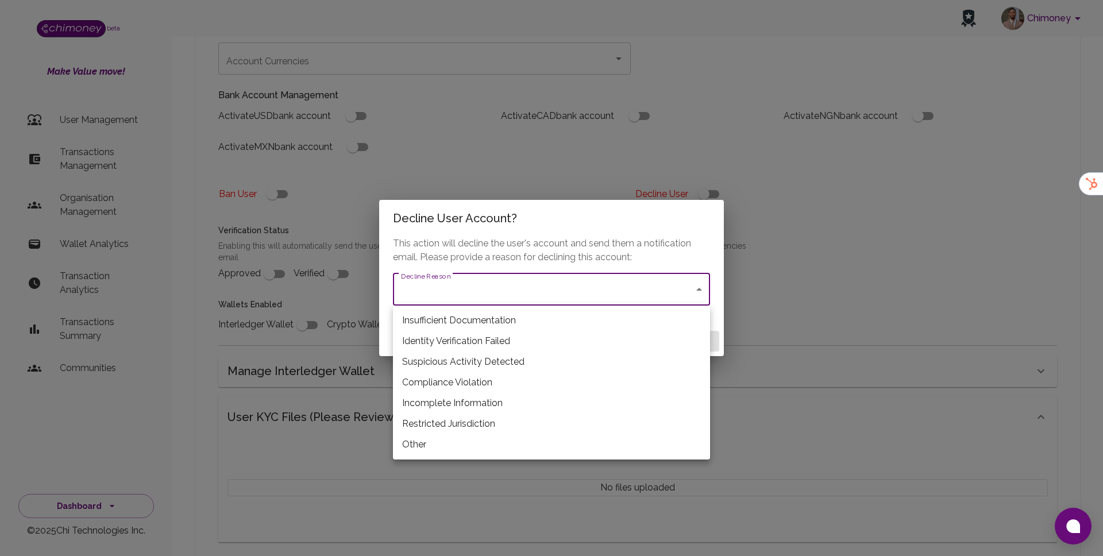
click at [467, 321] on li "Insufficient Documentation" at bounding box center [551, 320] width 317 height 21
type input "insufficient_documentation"
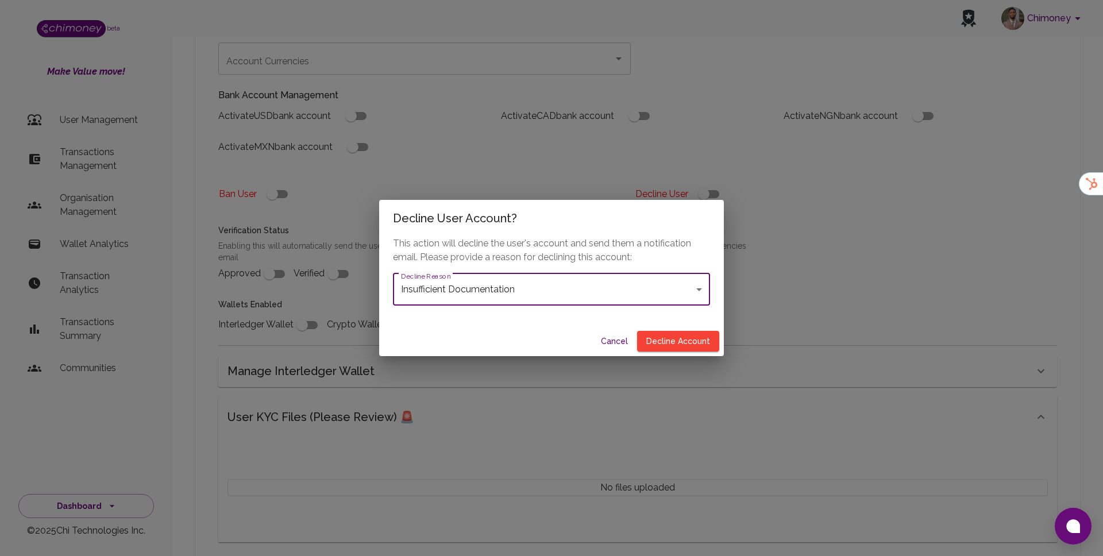
click at [696, 352] on div "Cancel Decline Account" at bounding box center [551, 341] width 345 height 30
click at [692, 344] on button "Decline Account" at bounding box center [678, 341] width 82 height 21
type input "declined"
checkbox input "true"
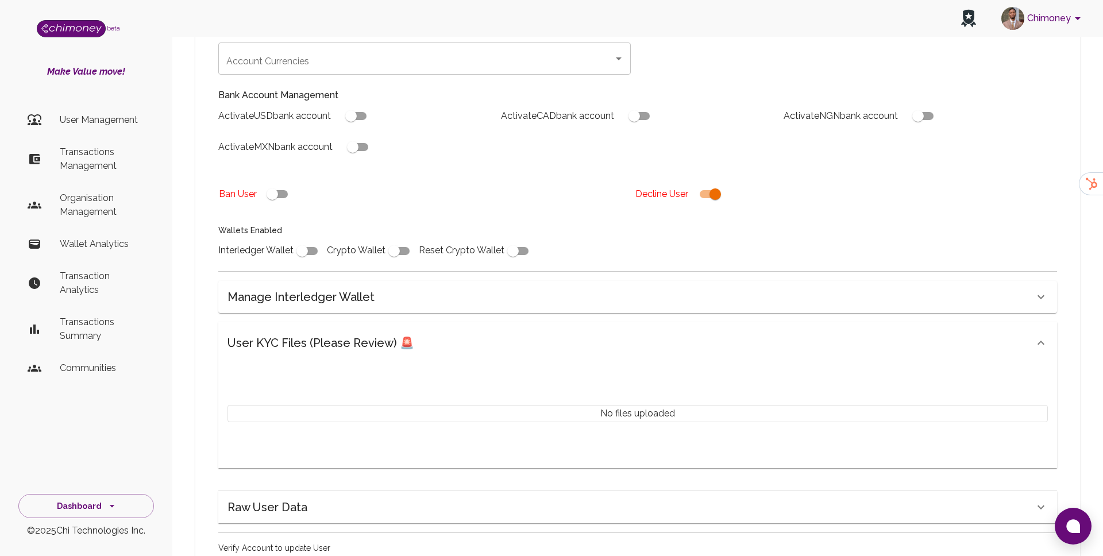
scroll to position [343, 0]
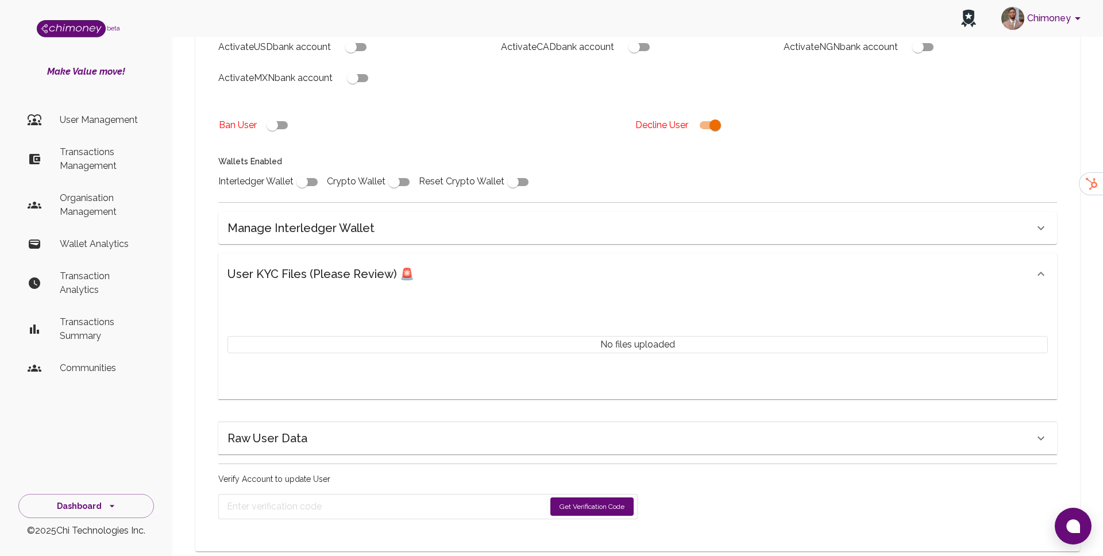
click at [611, 497] on button "Get Verification Code" at bounding box center [591, 506] width 83 height 18
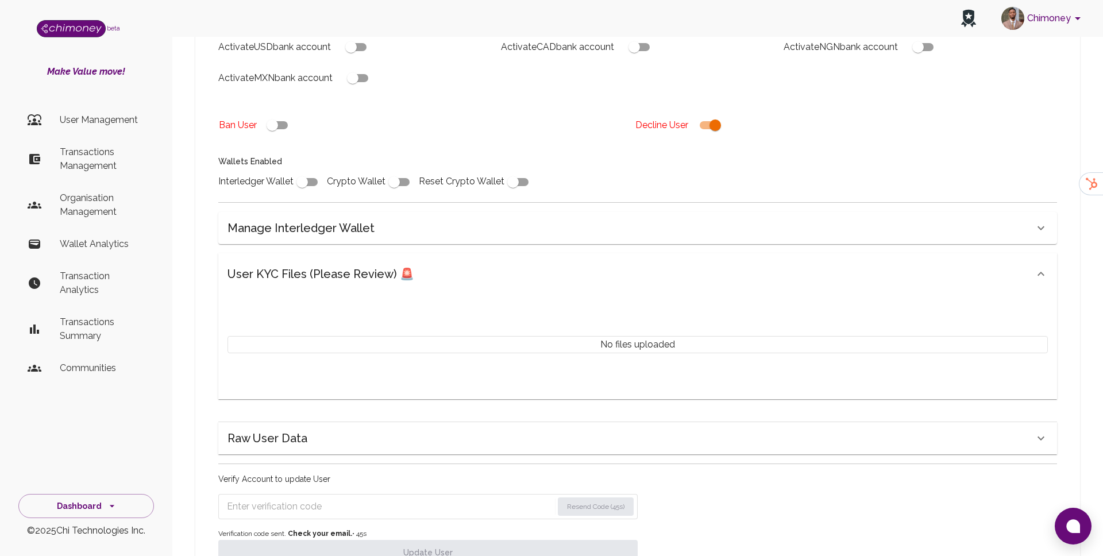
click at [399, 497] on input "Enter verification code" at bounding box center [390, 506] width 326 height 18
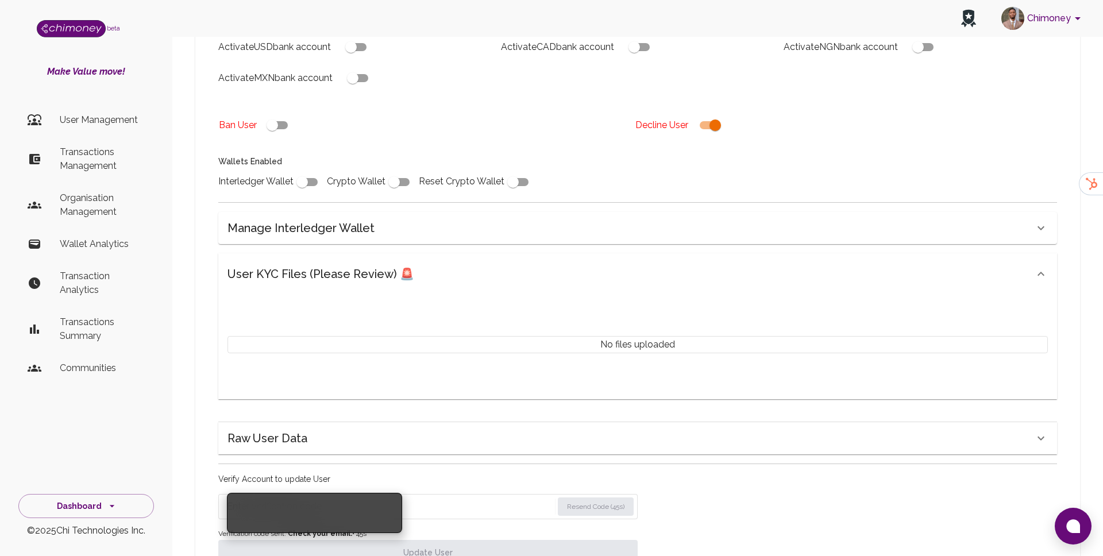
paste input "6509"
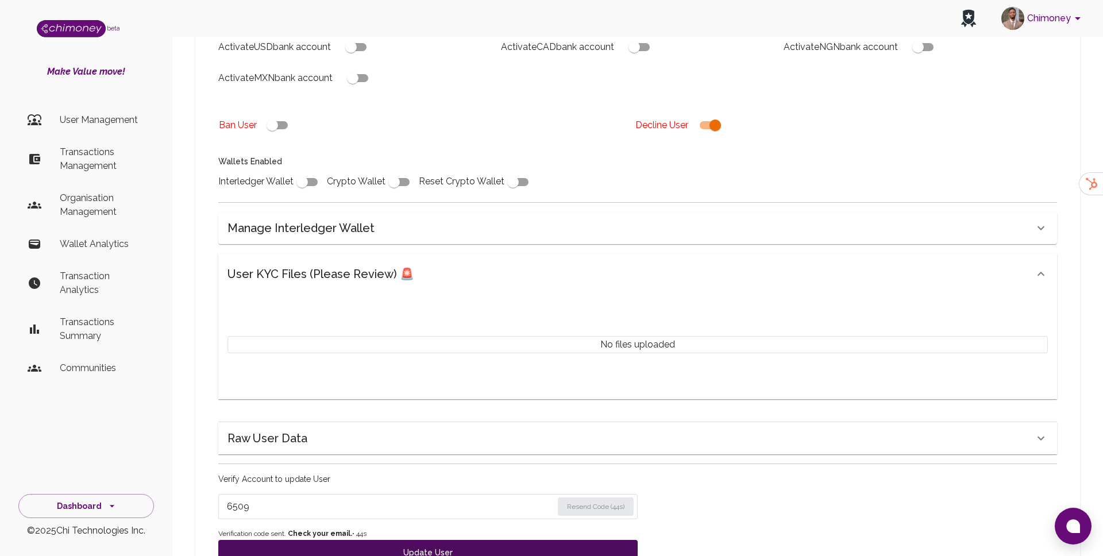
type input "6509"
click at [391, 540] on button "Update User" at bounding box center [427, 552] width 419 height 25
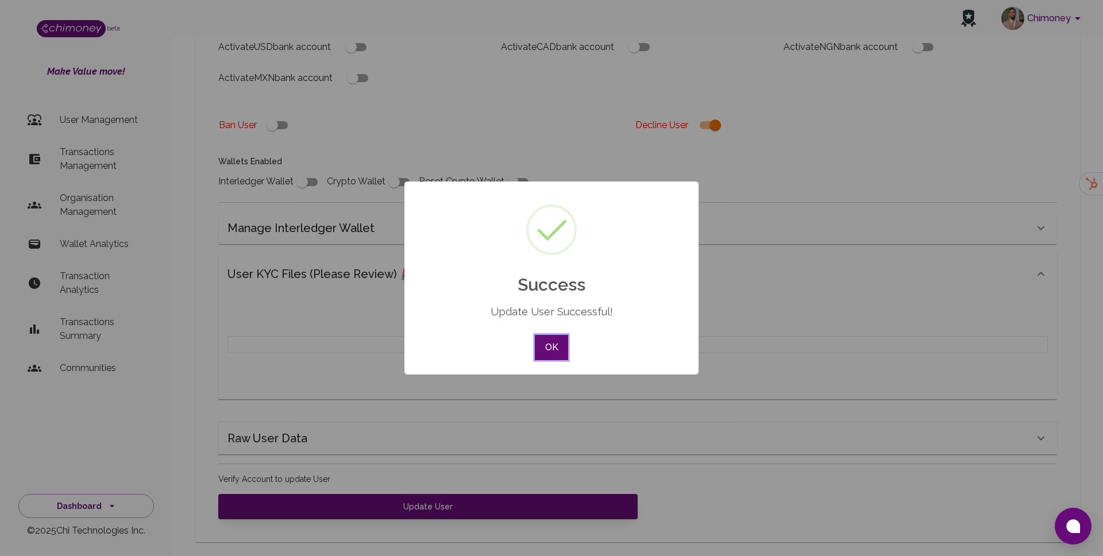
scroll to position [334, 0]
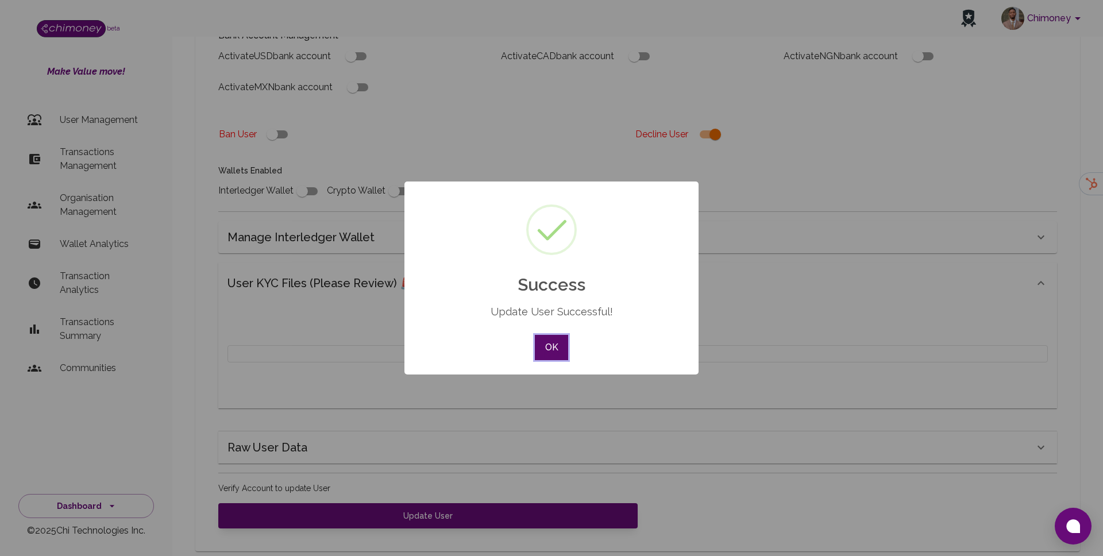
click at [548, 354] on button "OK" at bounding box center [551, 347] width 33 height 25
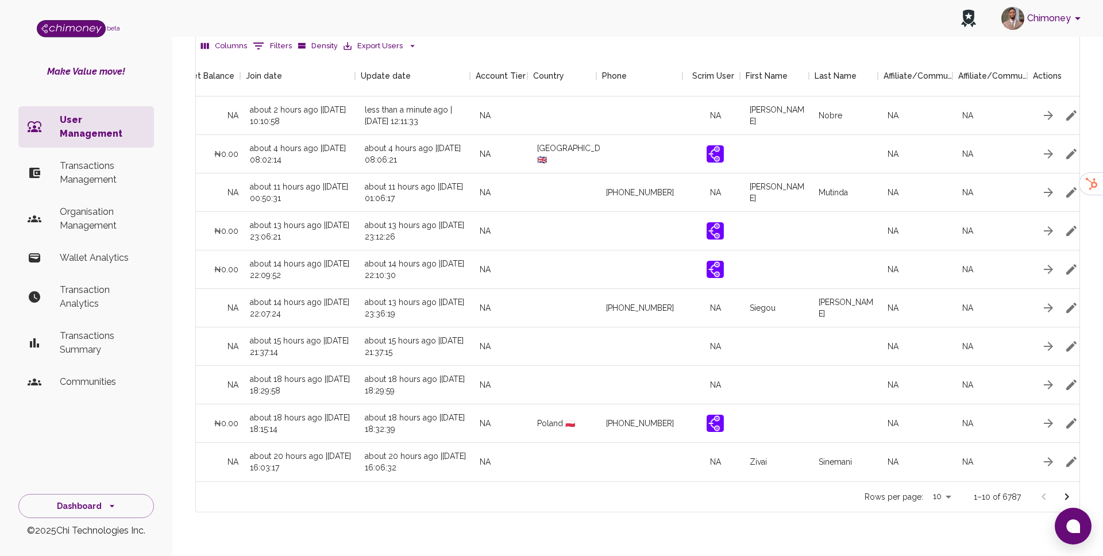
scroll to position [0, 1081]
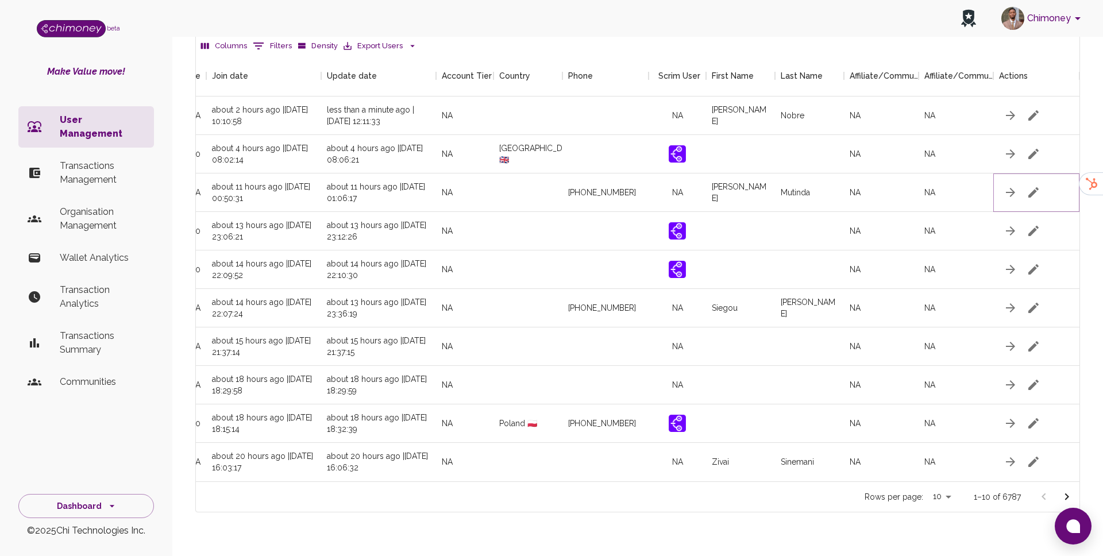
click at [1034, 187] on icon "button" at bounding box center [1033, 192] width 10 height 10
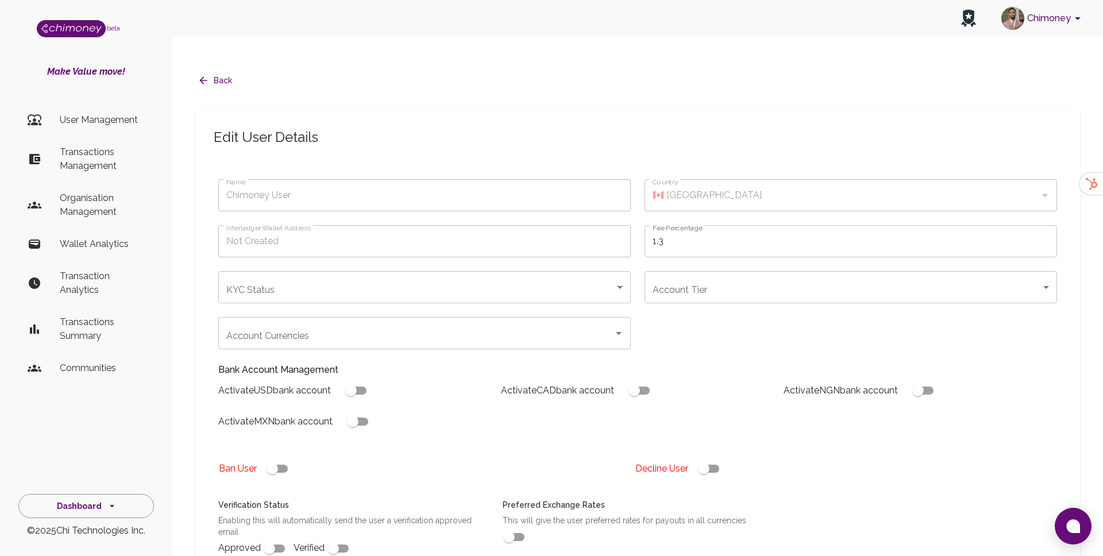
type input "Benson Mutinda"
type input "under_review"
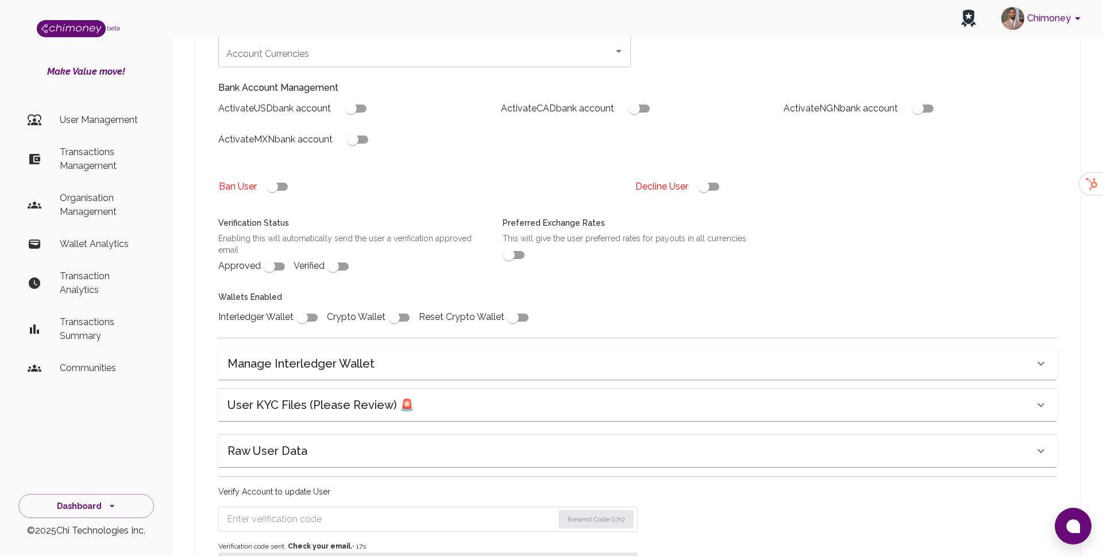
scroll to position [331, 0]
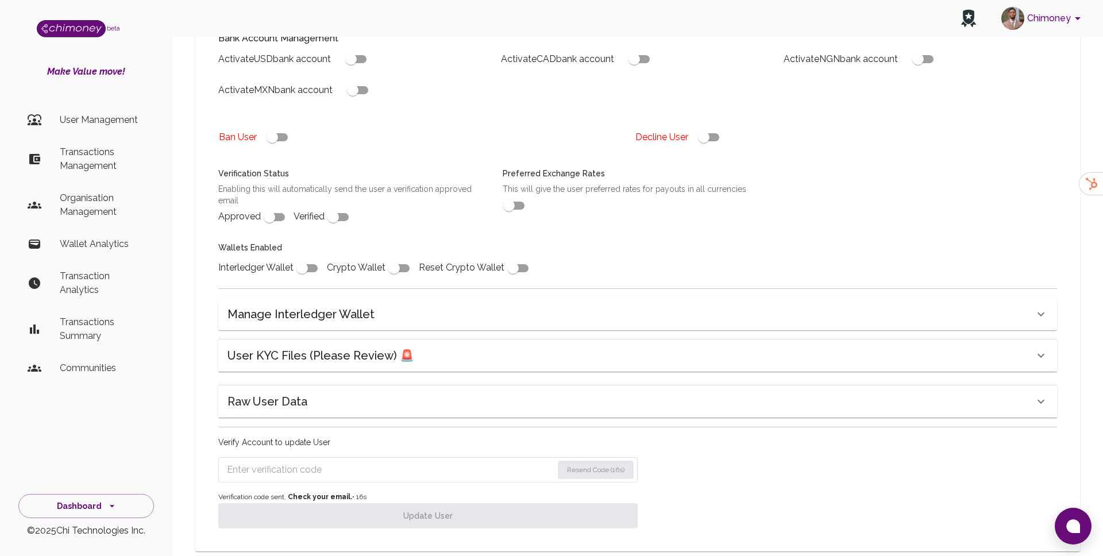
click at [351, 339] on div "User KYC Files (Please Review) 🚨" at bounding box center [637, 355] width 838 height 32
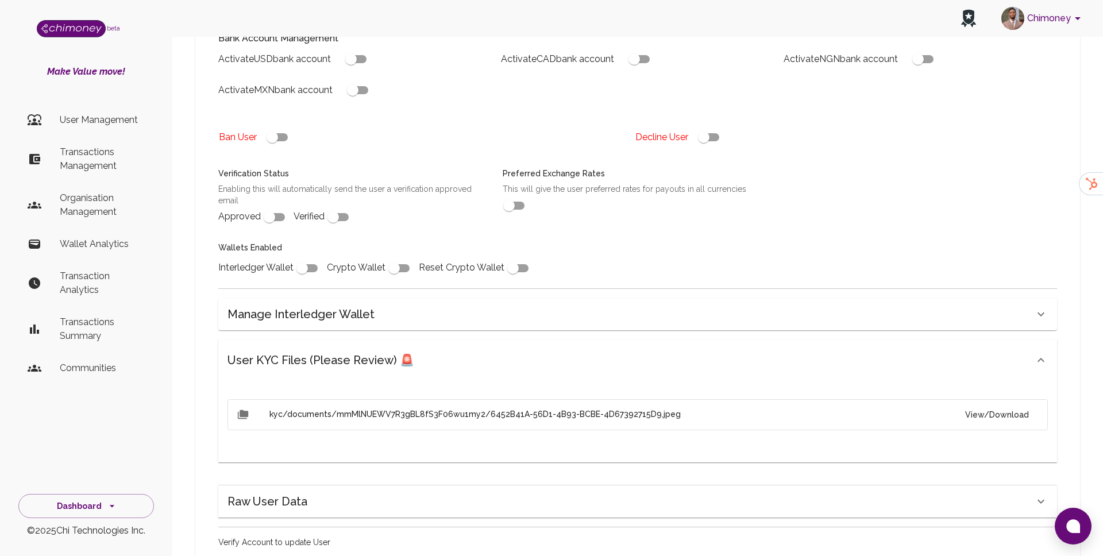
click at [1004, 404] on button "View/Download" at bounding box center [997, 414] width 82 height 21
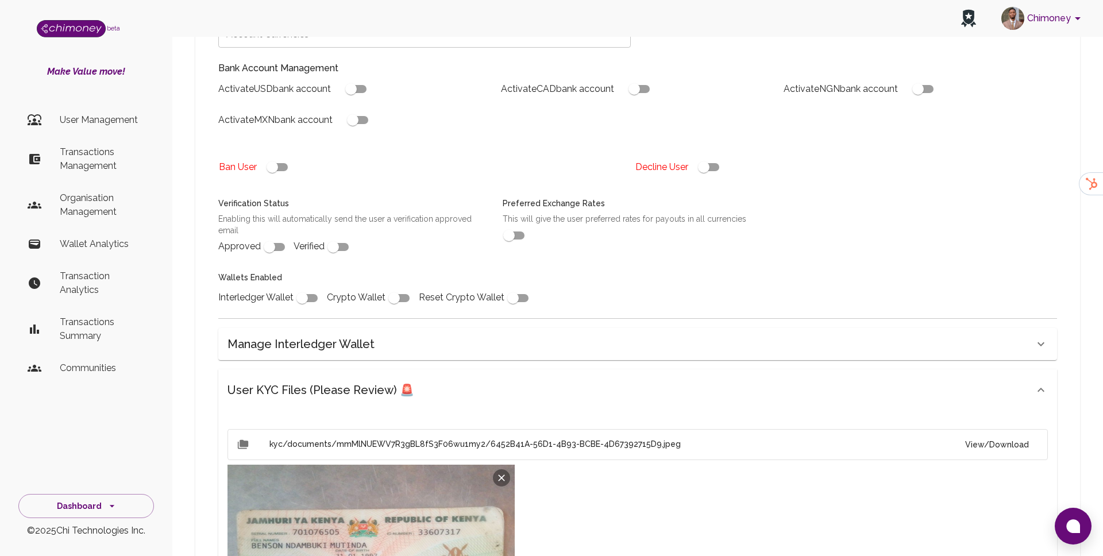
scroll to position [274, 0]
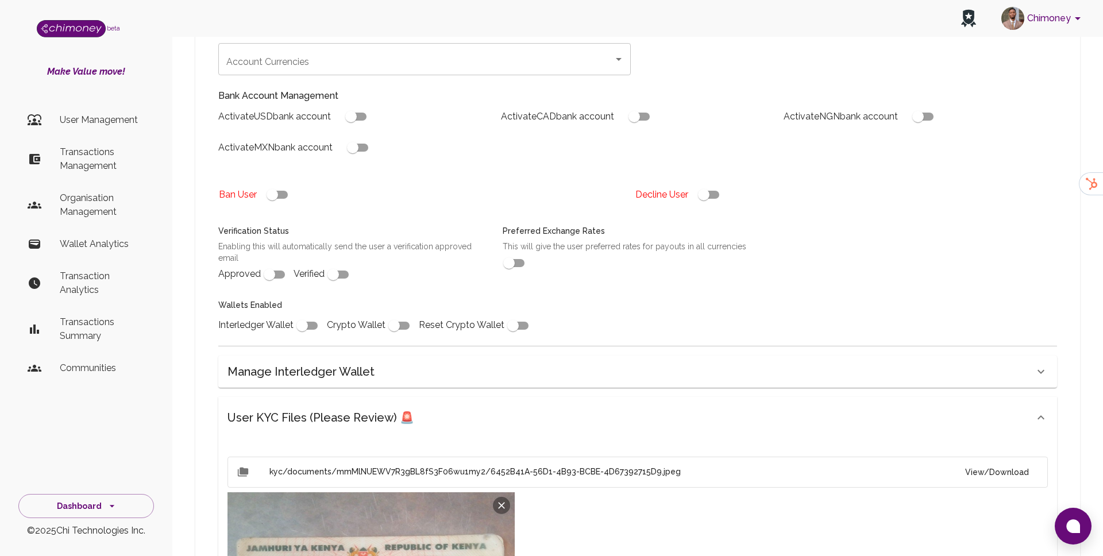
click at [701, 184] on input "checkbox" at bounding box center [703, 195] width 65 height 22
checkbox input "false"
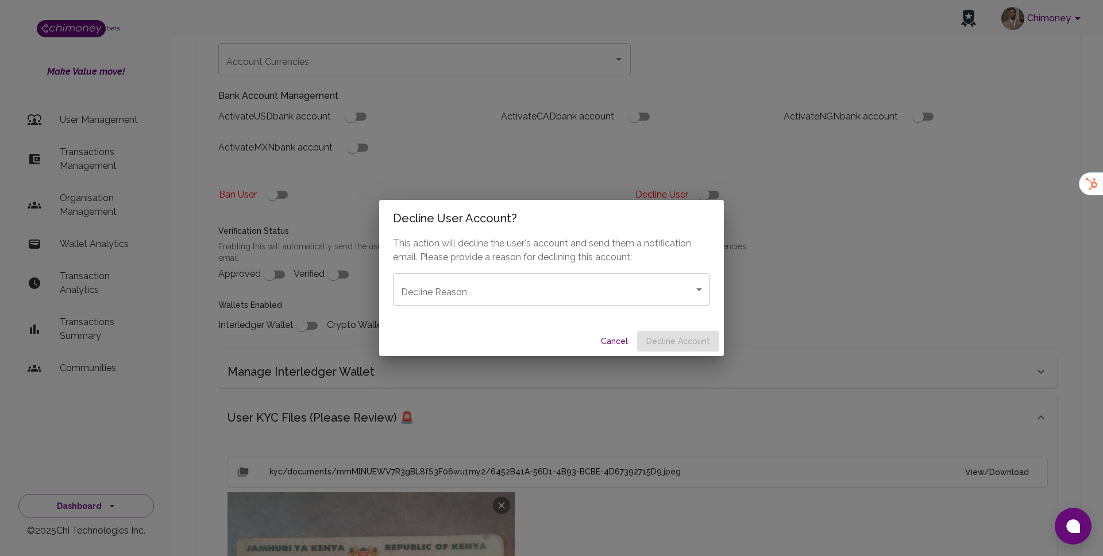
click at [440, 295] on body "Chimoney beta Make Value move! User Management Transactions Management Organisa…" at bounding box center [551, 336] width 1103 height 1220
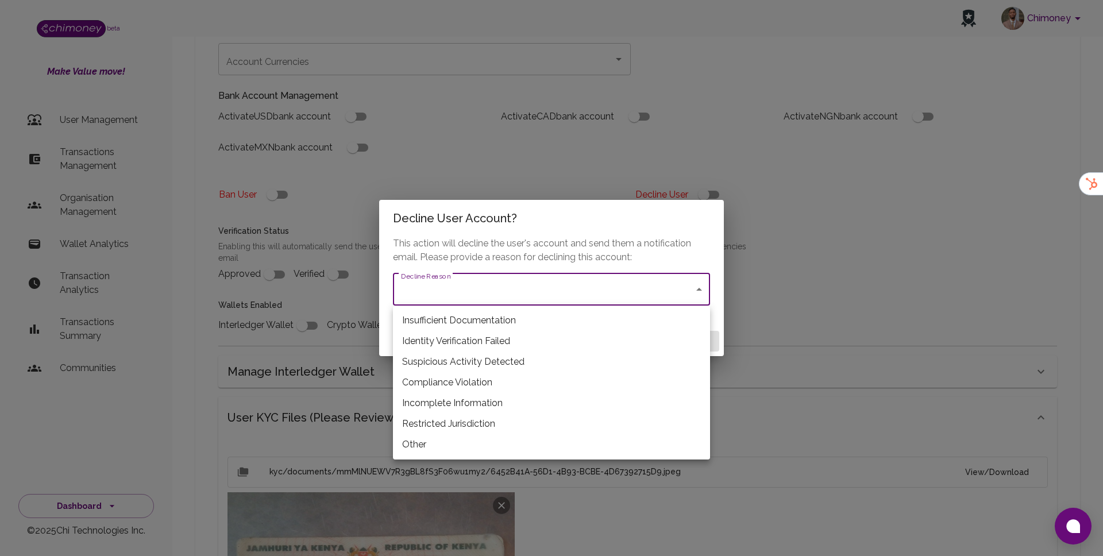
click at [434, 417] on li "Restricted Jurisdiction" at bounding box center [551, 423] width 317 height 21
type input "restricted_jurisdiction"
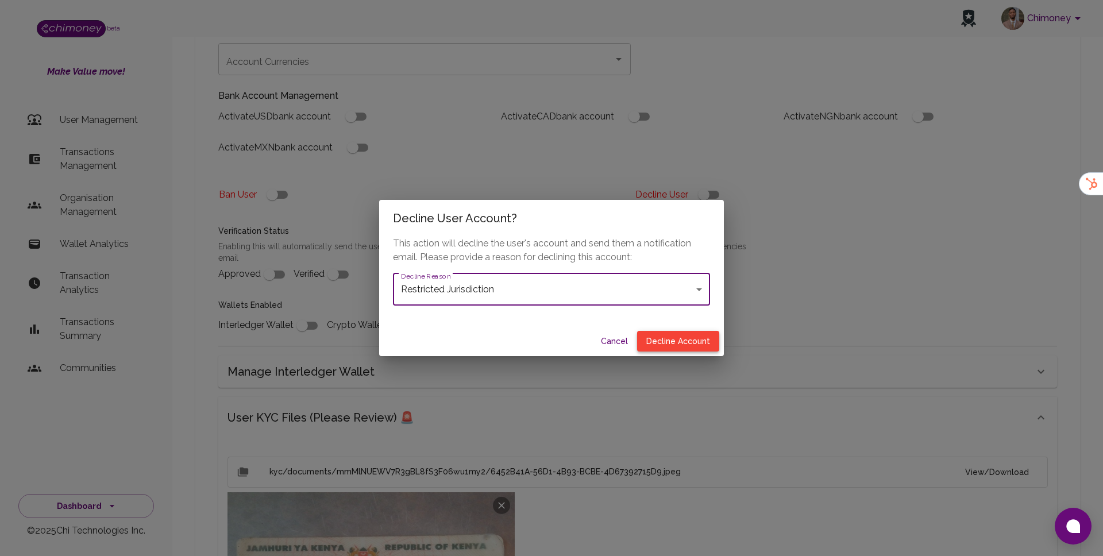
click at [666, 342] on button "Decline Account" at bounding box center [678, 341] width 82 height 21
type input "declined"
checkbox input "true"
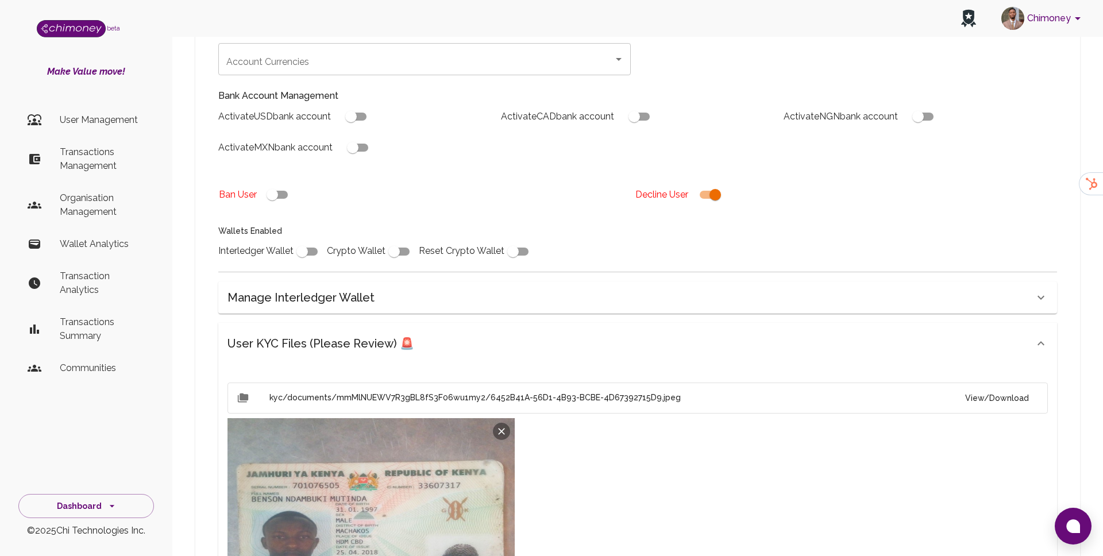
scroll to position [567, 0]
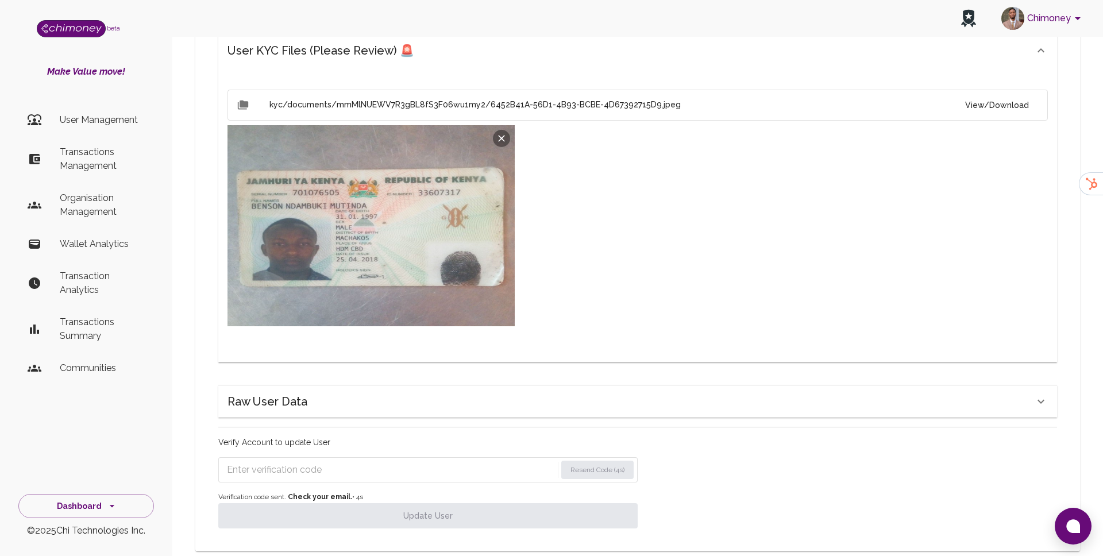
click at [416, 436] on div "Verify Account to update User Resend Code (4s) Verification code sent. Check yo…" at bounding box center [427, 482] width 419 height 92
click at [396, 461] on input "Enter verification code" at bounding box center [391, 470] width 329 height 18
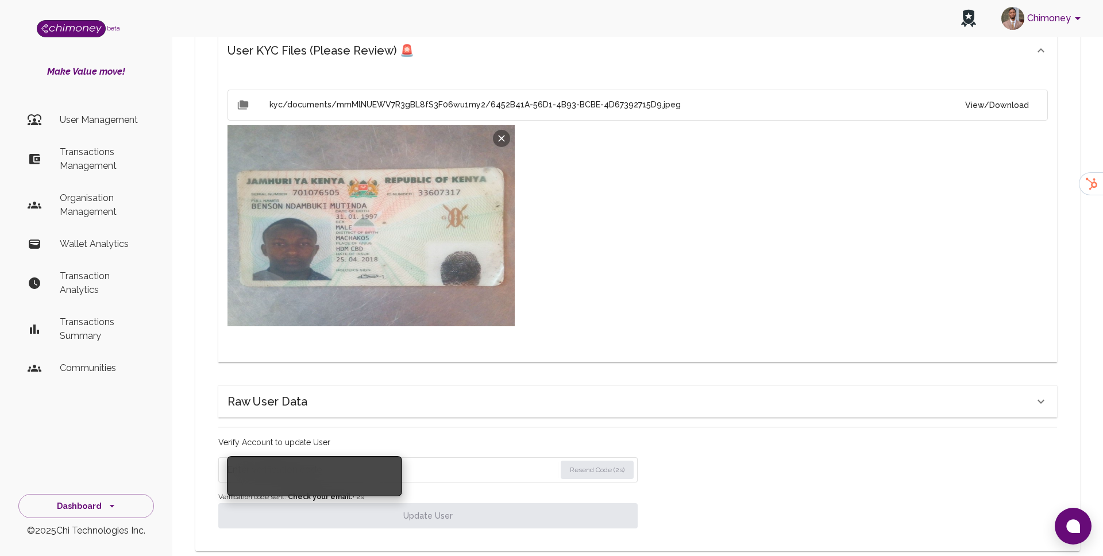
paste input "6509"
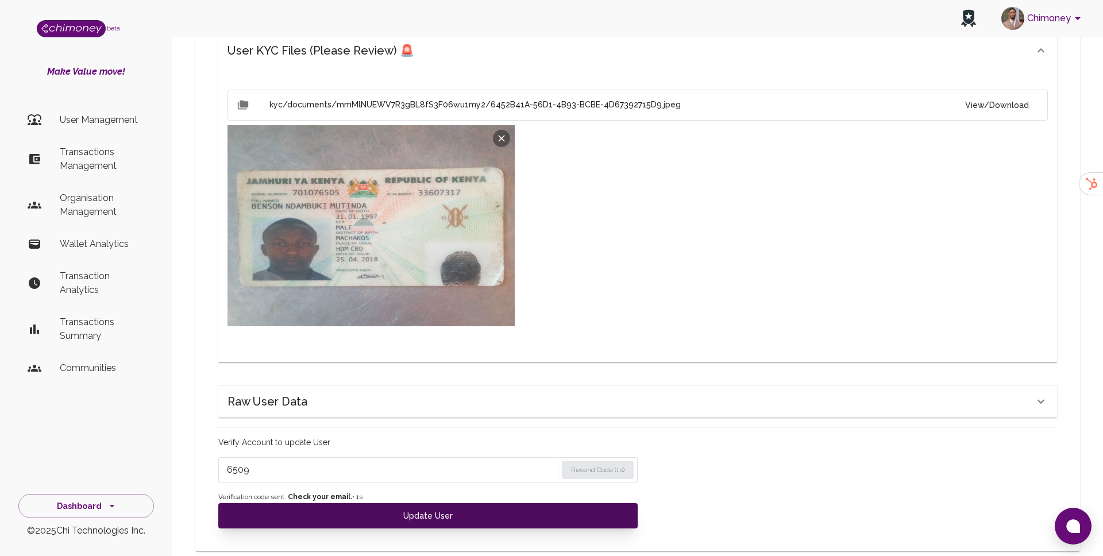
type input "6509"
click at [369, 503] on button "Update User" at bounding box center [427, 515] width 419 height 25
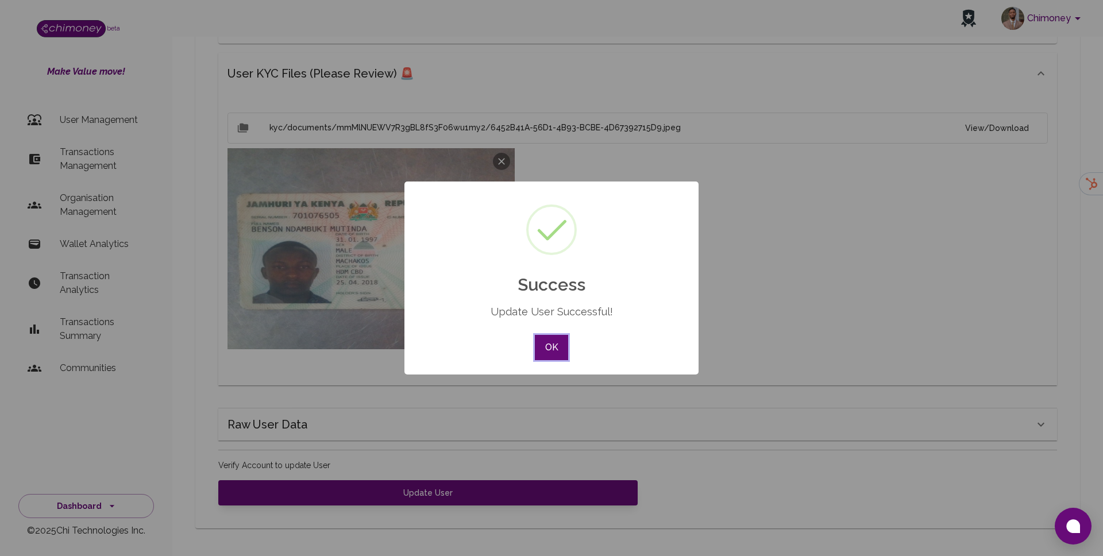
scroll to position [521, 0]
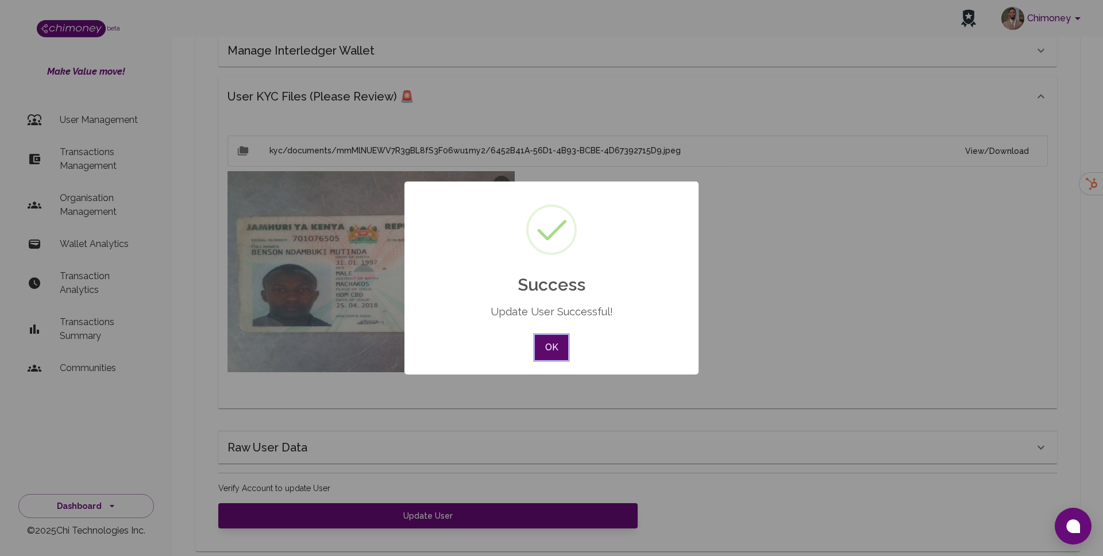
click at [564, 343] on button "OK" at bounding box center [551, 347] width 33 height 25
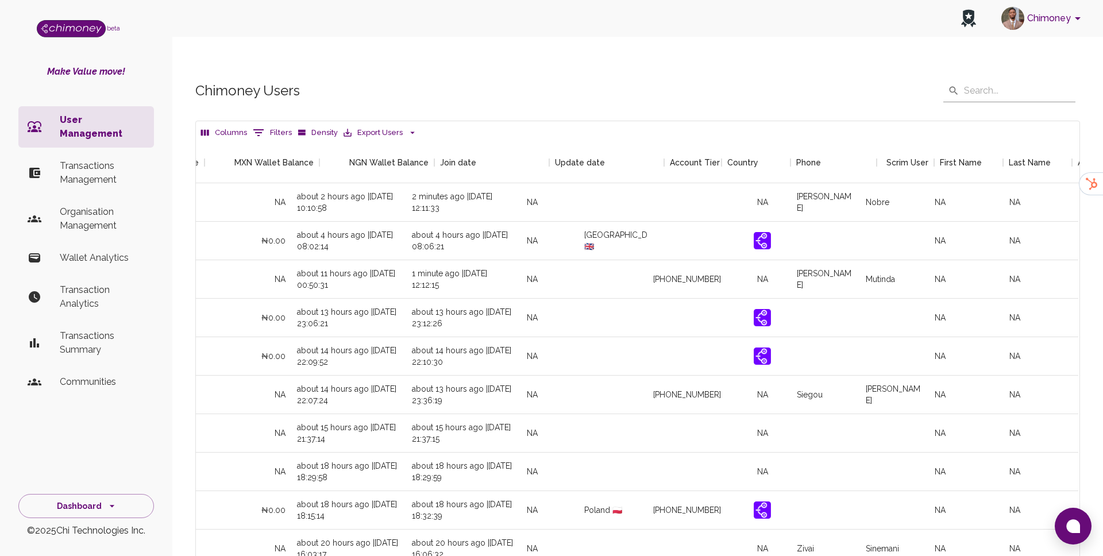
scroll to position [0, 1081]
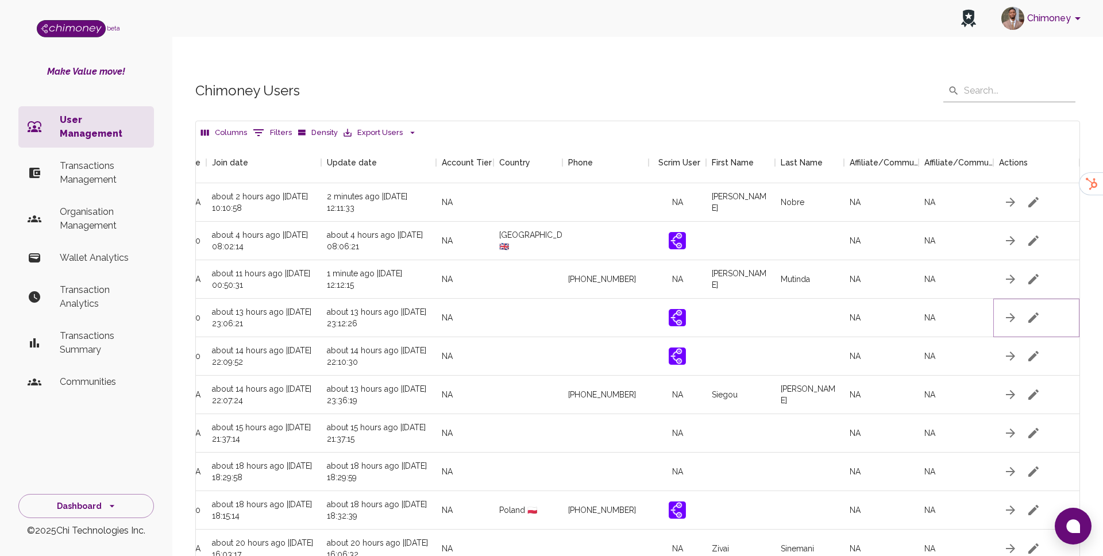
click at [1040, 306] on button "button" at bounding box center [1033, 317] width 23 height 23
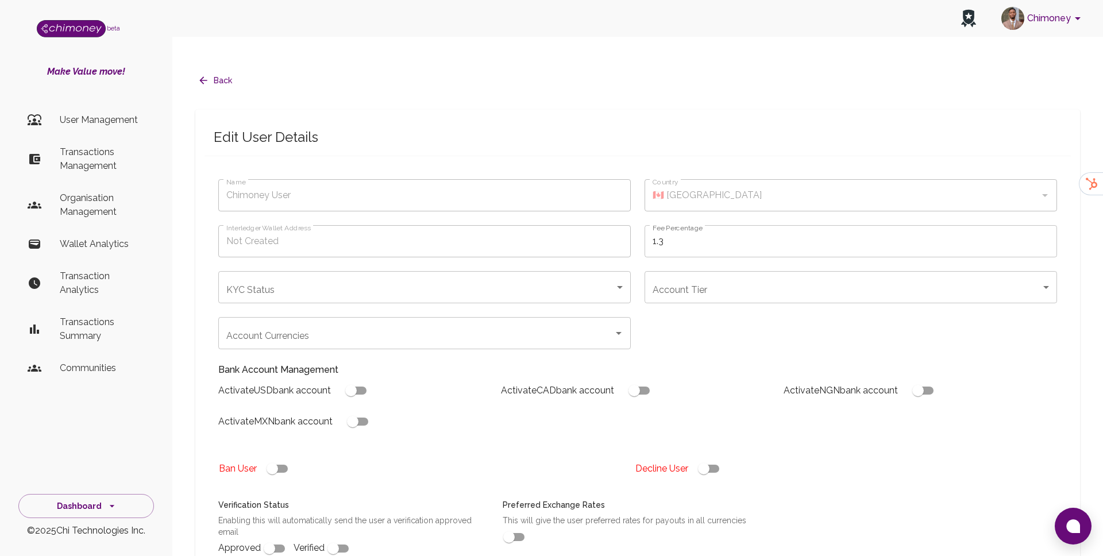
type input "yoan na_gon za lez"
checkbox input "true"
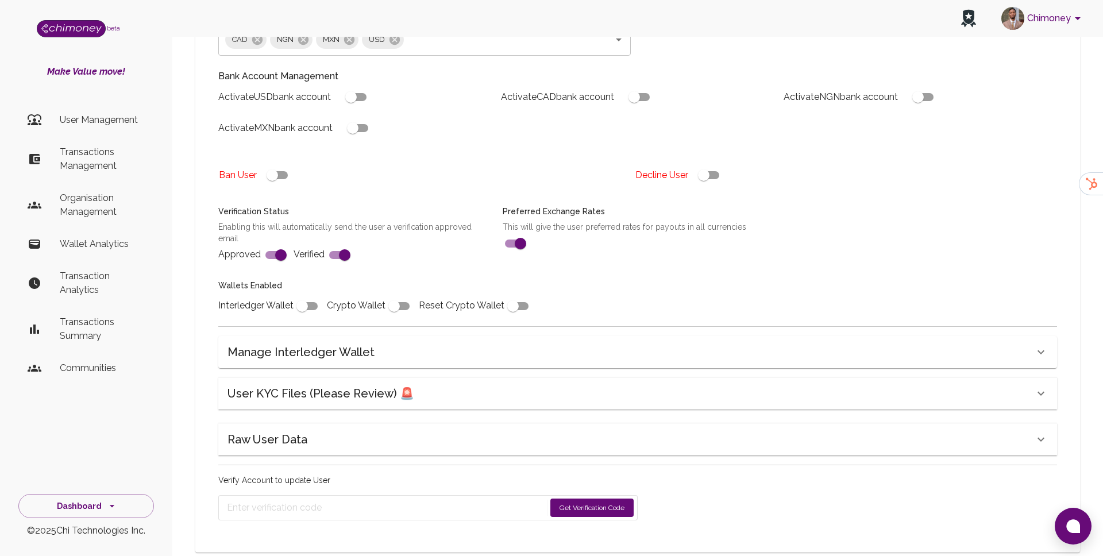
scroll to position [295, 0]
click at [335, 383] on h6 "User KYC Files (Please Review) 🚨" at bounding box center [320, 392] width 187 height 18
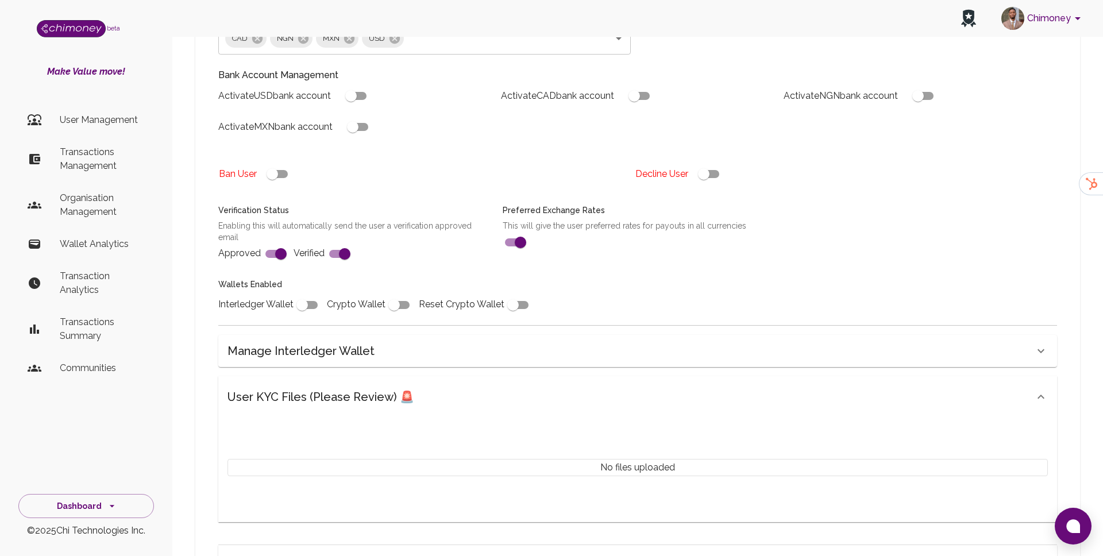
click at [286, 388] on h6 "User KYC Files (Please Review) 🚨" at bounding box center [320, 397] width 187 height 18
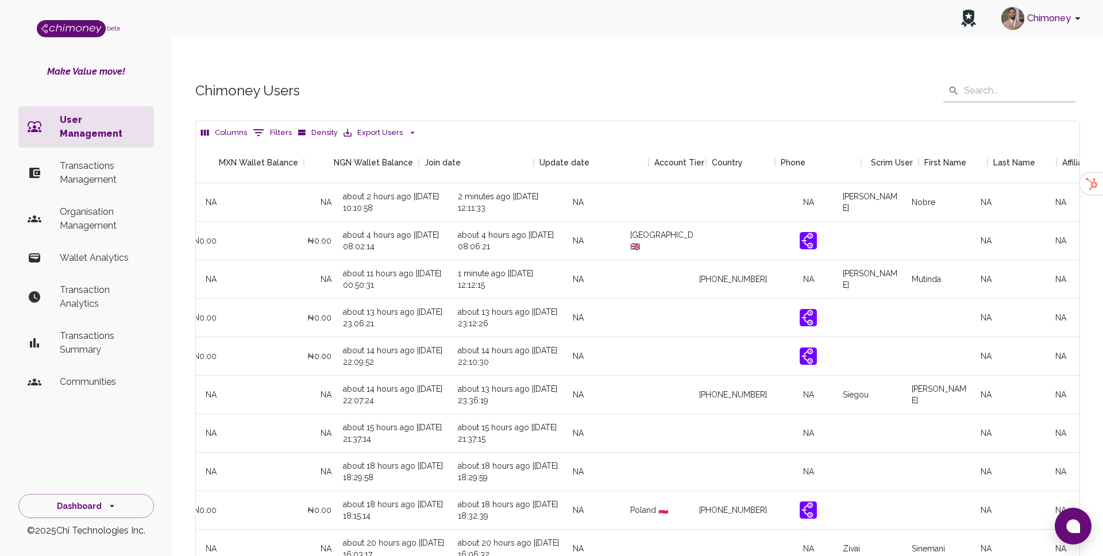
scroll to position [0, 1081]
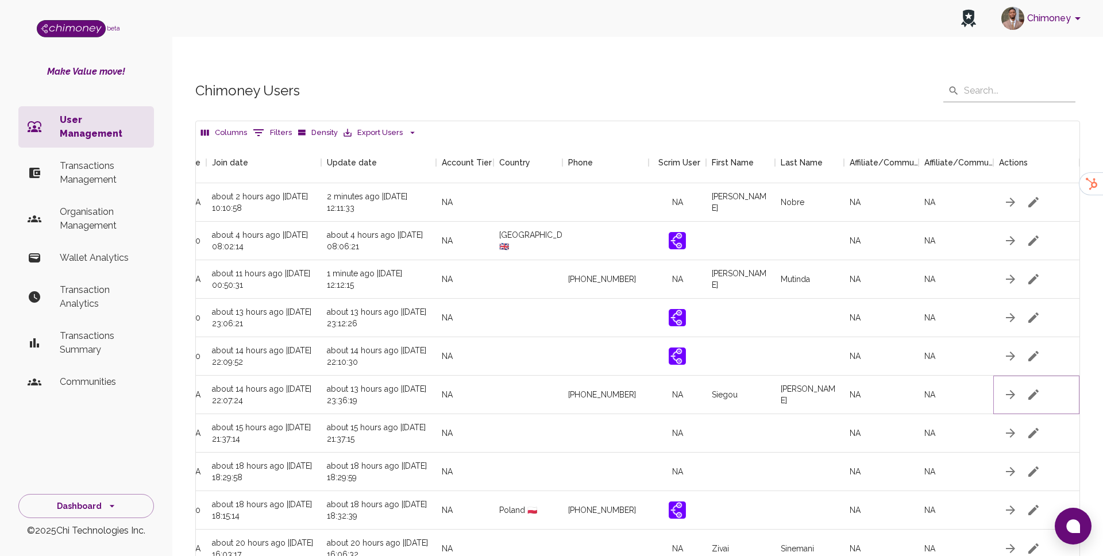
click at [1039, 388] on icon "button" at bounding box center [1033, 395] width 14 height 14
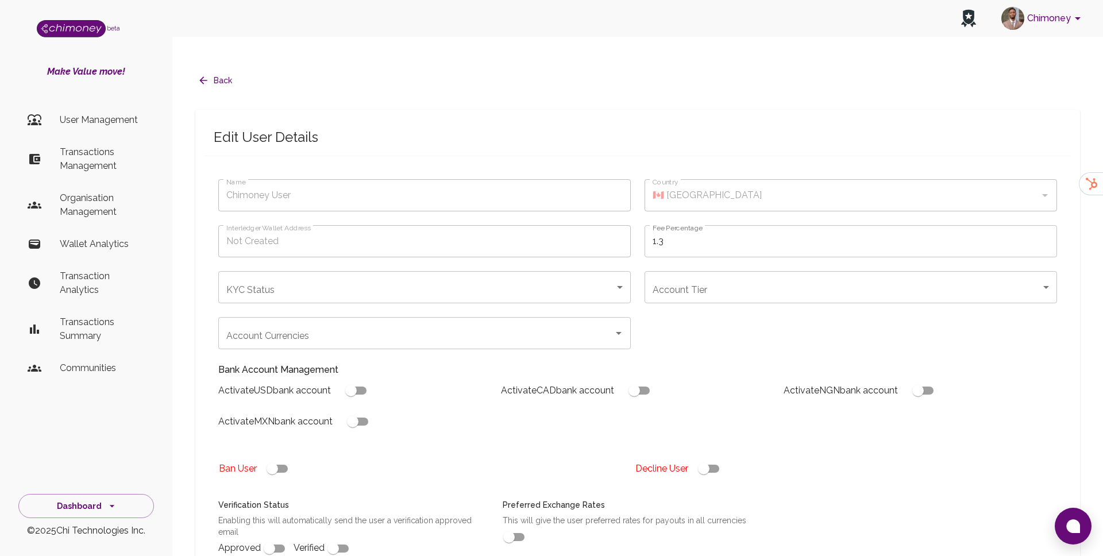
type input "Siegou Michel"
type input "under_review"
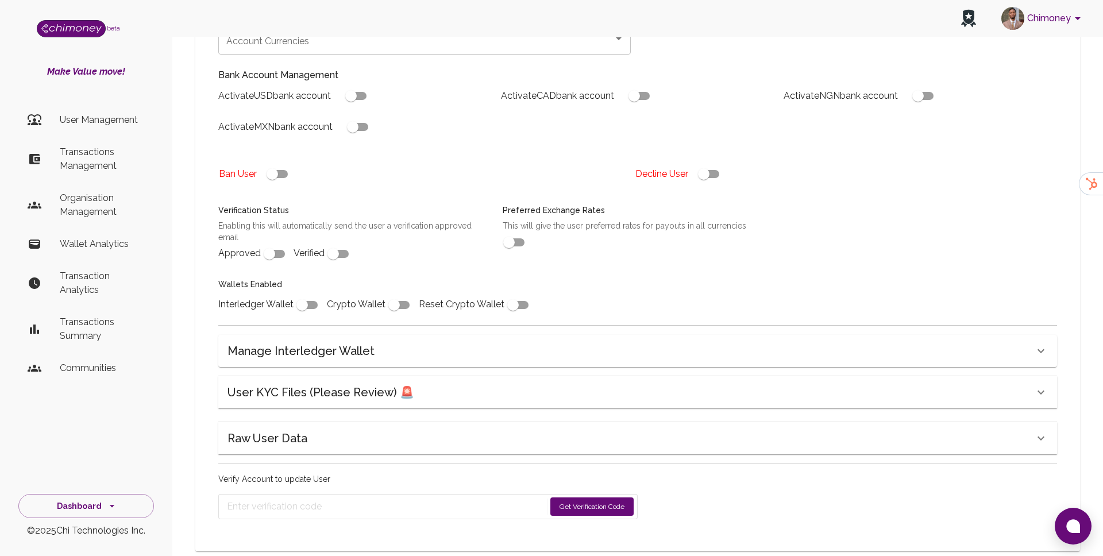
click at [318, 383] on h6 "User KYC Files (Please Review) 🚨" at bounding box center [320, 392] width 187 height 18
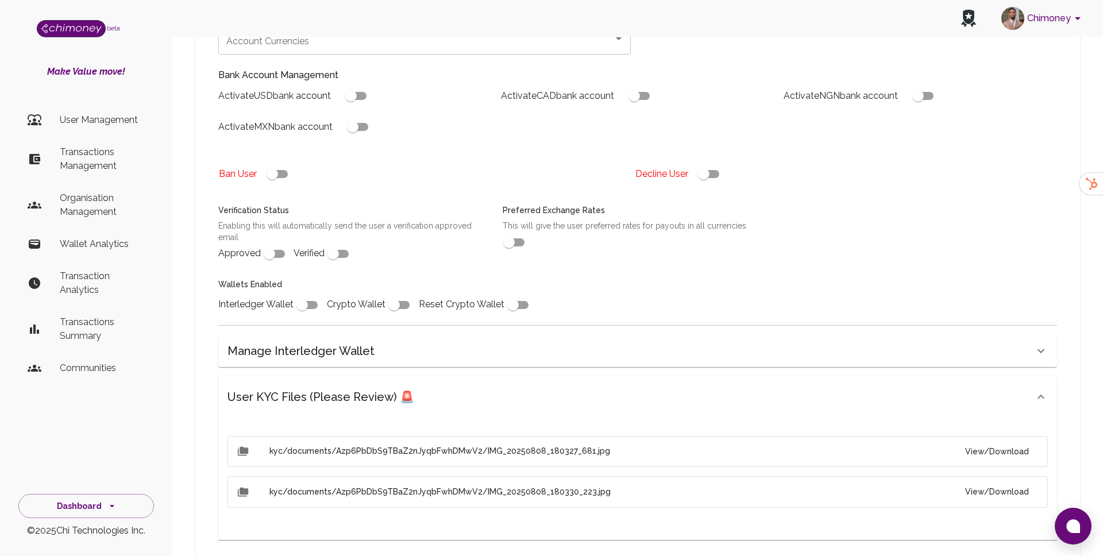
click at [981, 441] on button "View/Download" at bounding box center [997, 451] width 82 height 21
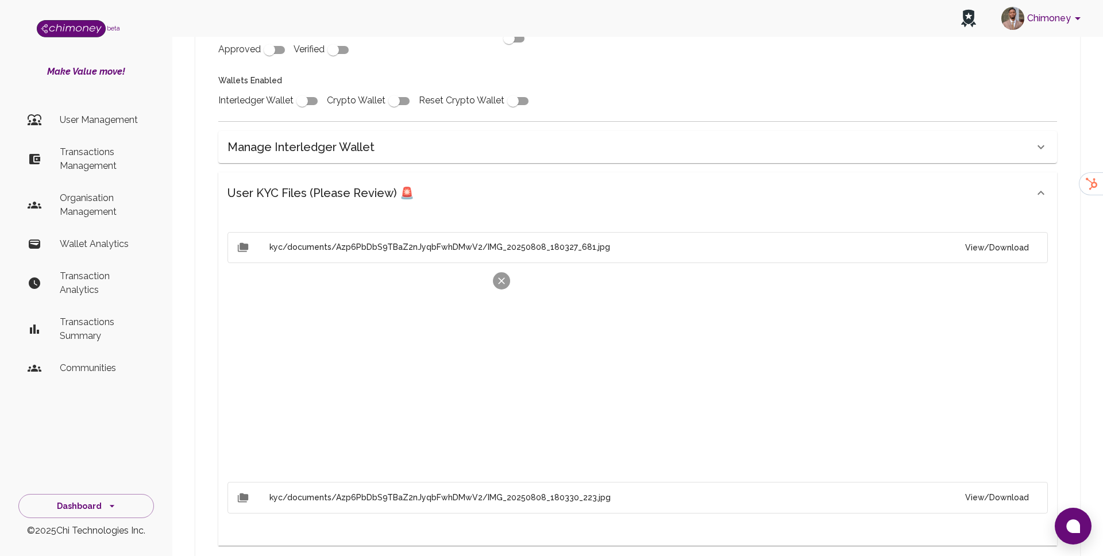
scroll to position [504, 0]
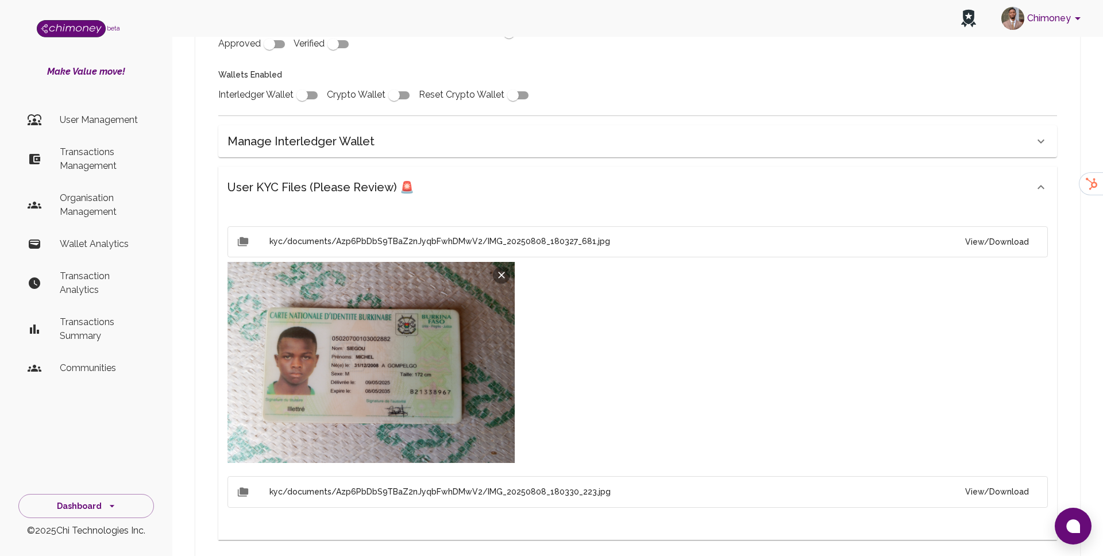
click at [1026, 481] on button "View/Download" at bounding box center [997, 491] width 82 height 21
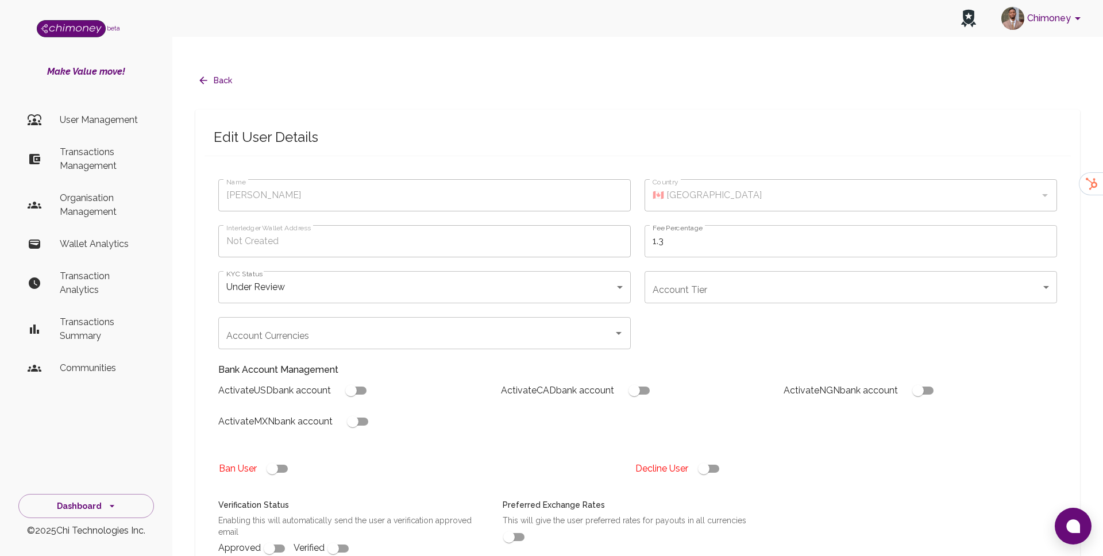
click at [720, 458] on input "checkbox" at bounding box center [703, 469] width 65 height 22
checkbox input "false"
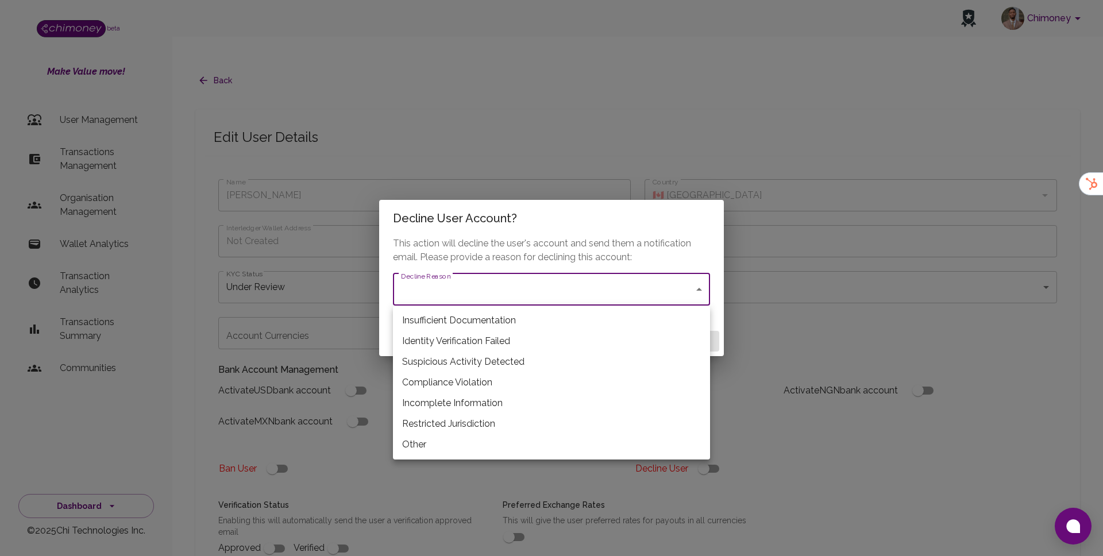
click at [443, 425] on li "Restricted Jurisdiction" at bounding box center [551, 423] width 317 height 21
type input "restricted_jurisdiction"
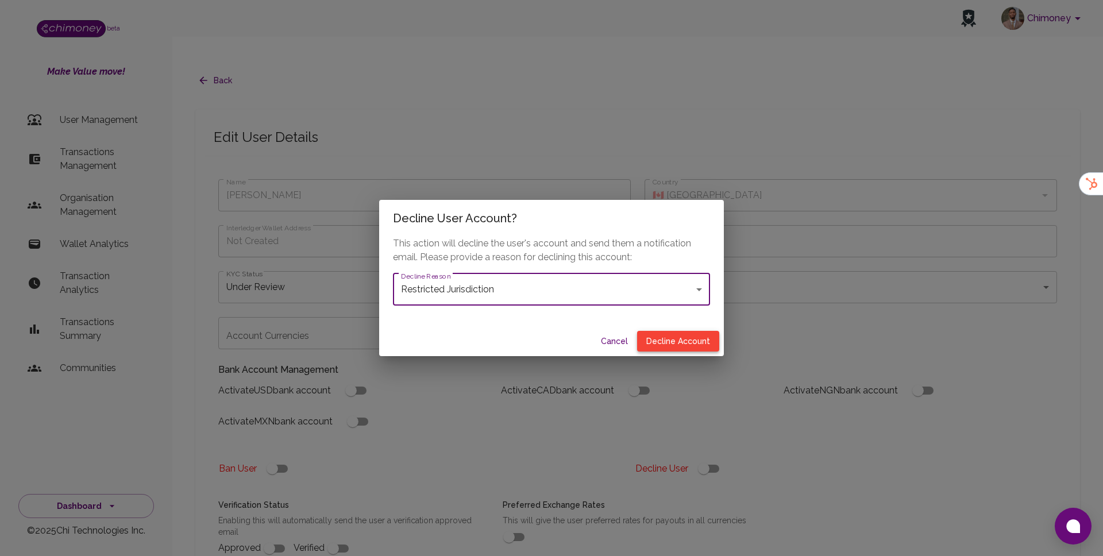
click at [690, 339] on button "Decline Account" at bounding box center [678, 341] width 82 height 21
type input "declined"
checkbox input "true"
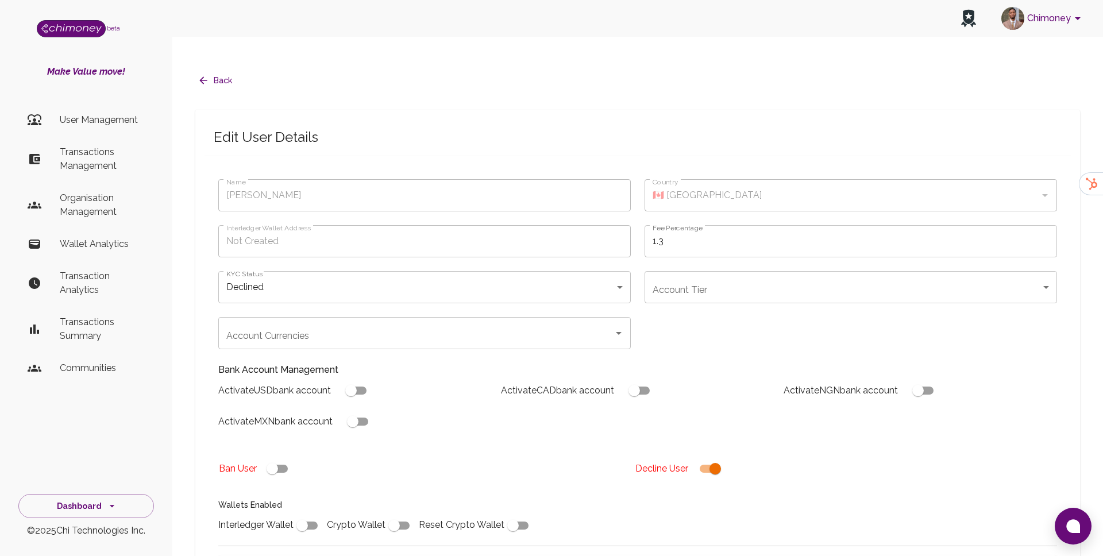
scroll to position [780, 0]
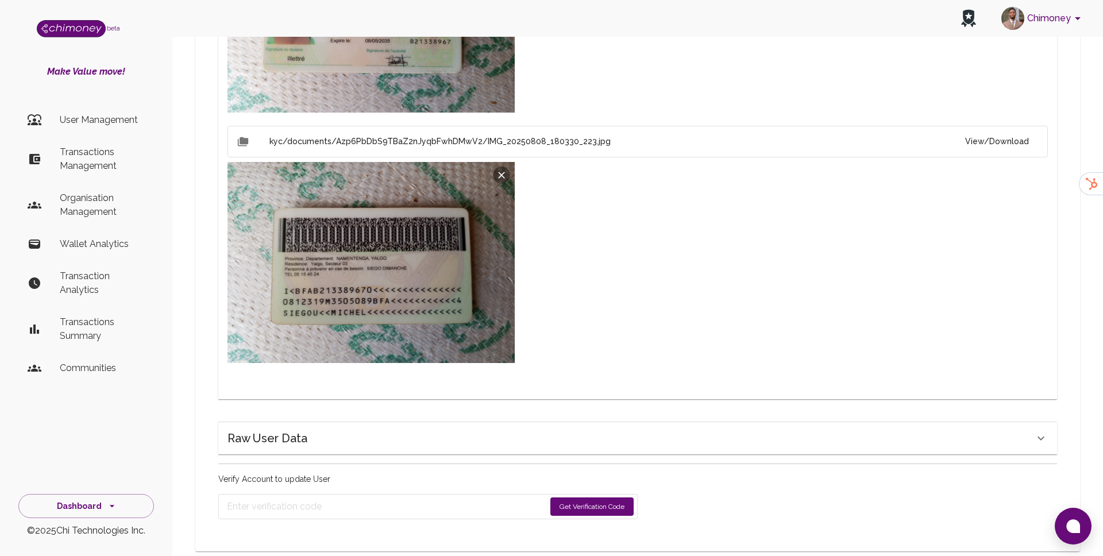
click at [591, 497] on button "Get Verification Code" at bounding box center [591, 506] width 83 height 18
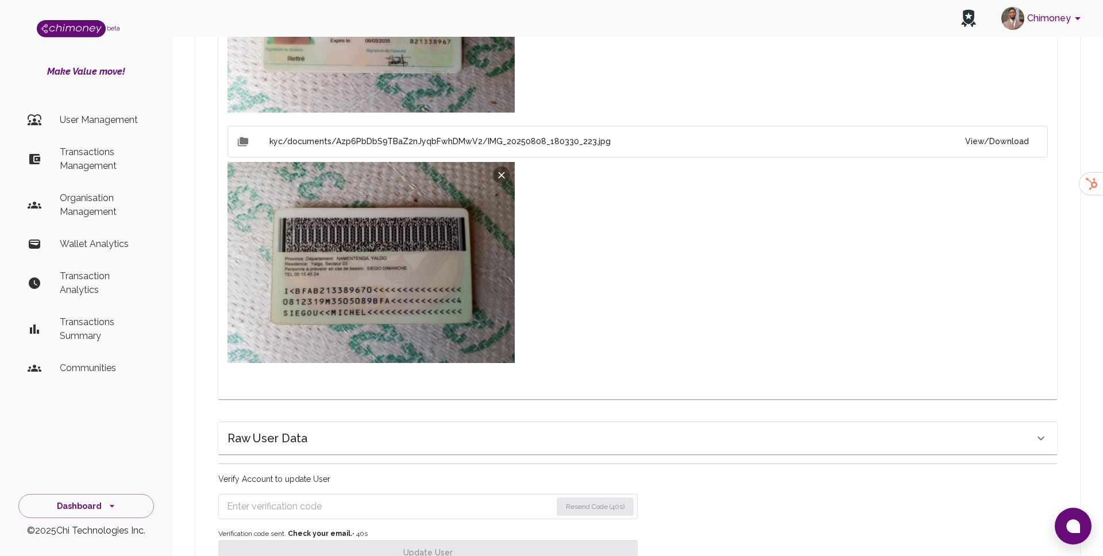
click at [353, 497] on input "Enter verification code" at bounding box center [389, 506] width 324 height 18
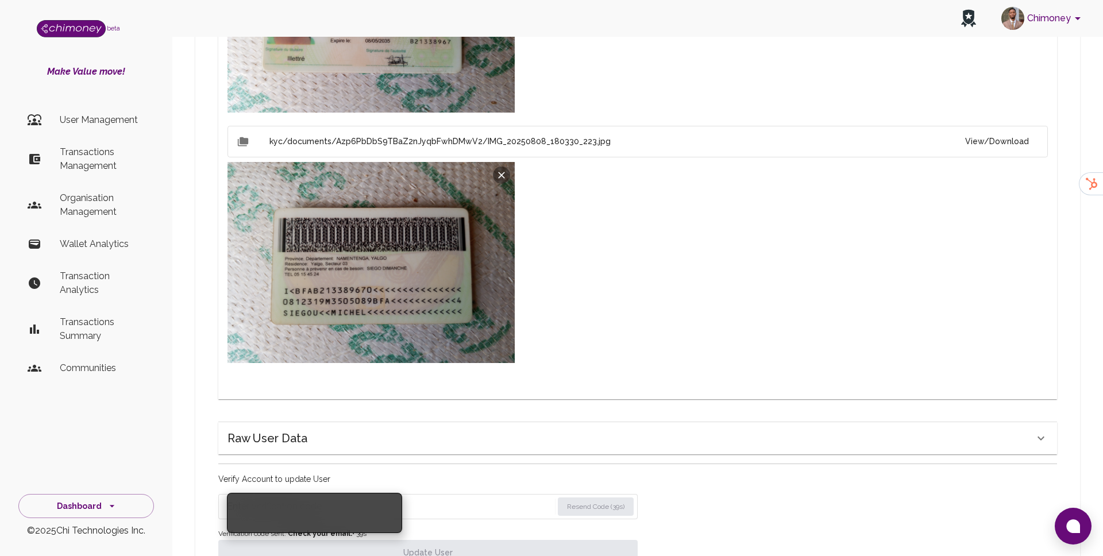
paste input "2597"
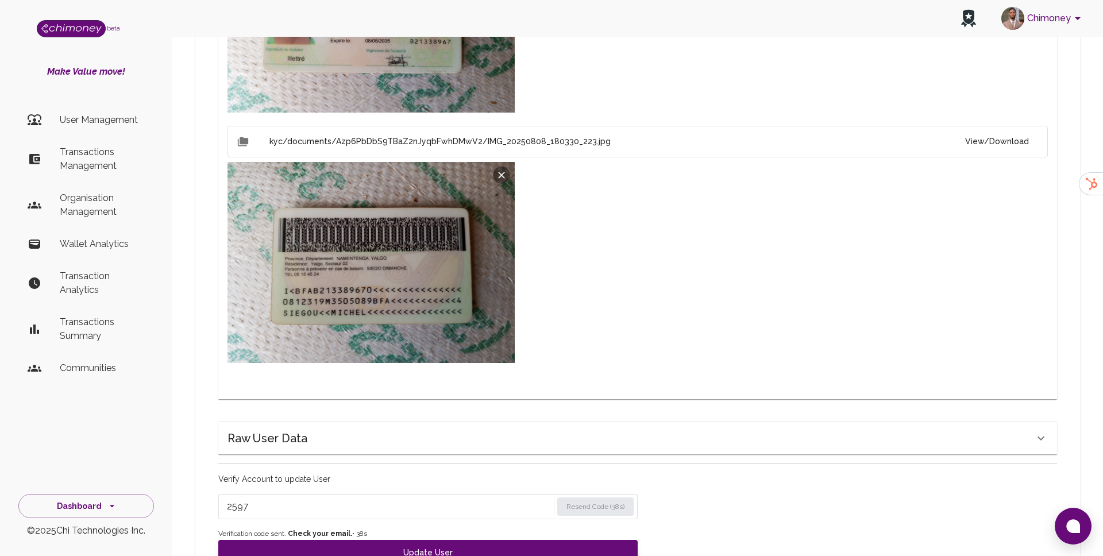
type input "2597"
click at [318, 528] on span "Verification code sent. Check your email. • 38 s" at bounding box center [427, 533] width 419 height 11
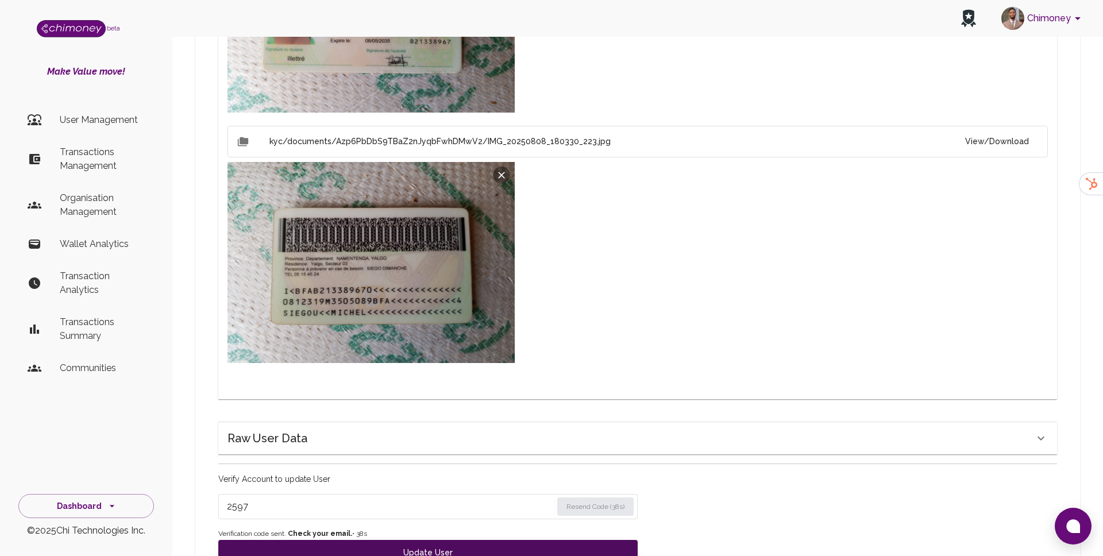
click at [315, 540] on button "Update User" at bounding box center [427, 552] width 419 height 25
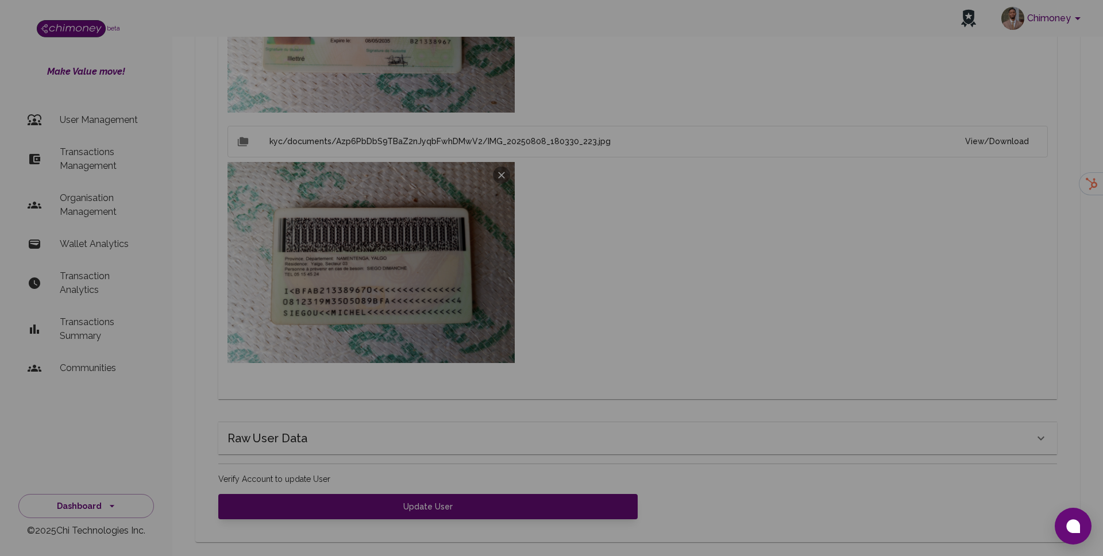
scroll to position [771, 0]
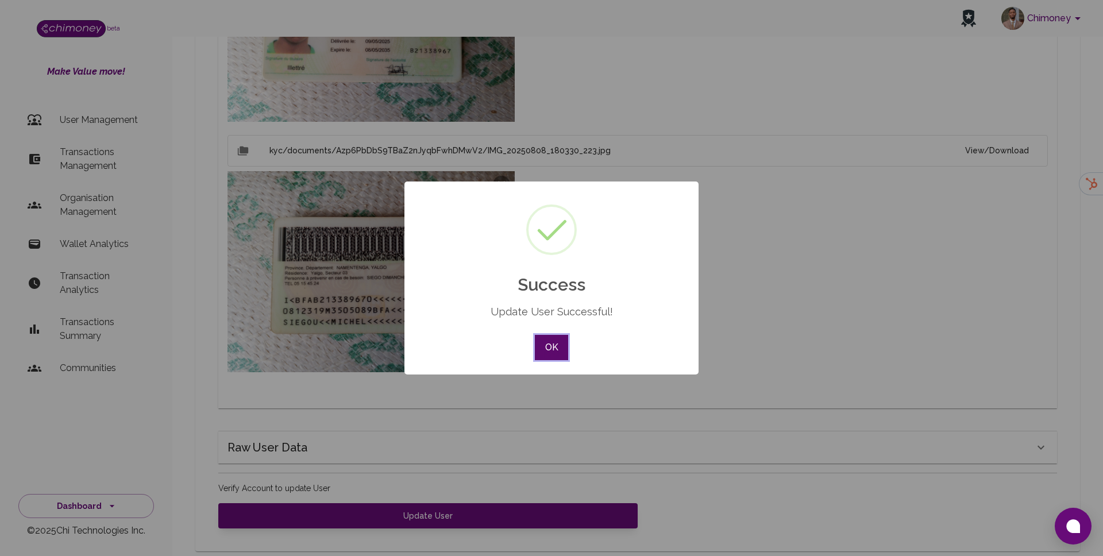
click at [545, 345] on button "OK" at bounding box center [551, 347] width 33 height 25
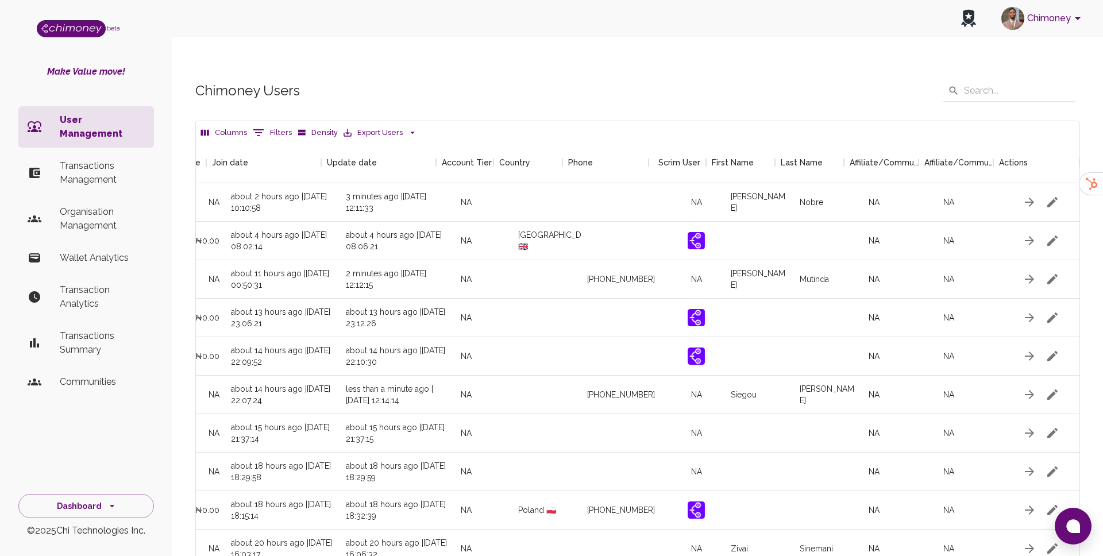
scroll to position [0, 1081]
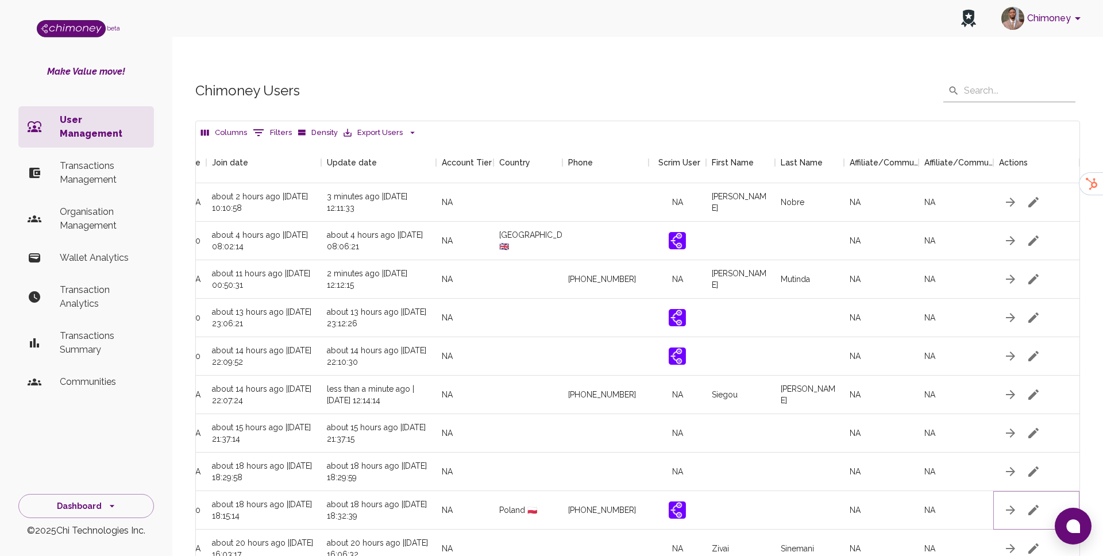
click at [1036, 503] on icon "button" at bounding box center [1033, 510] width 14 height 14
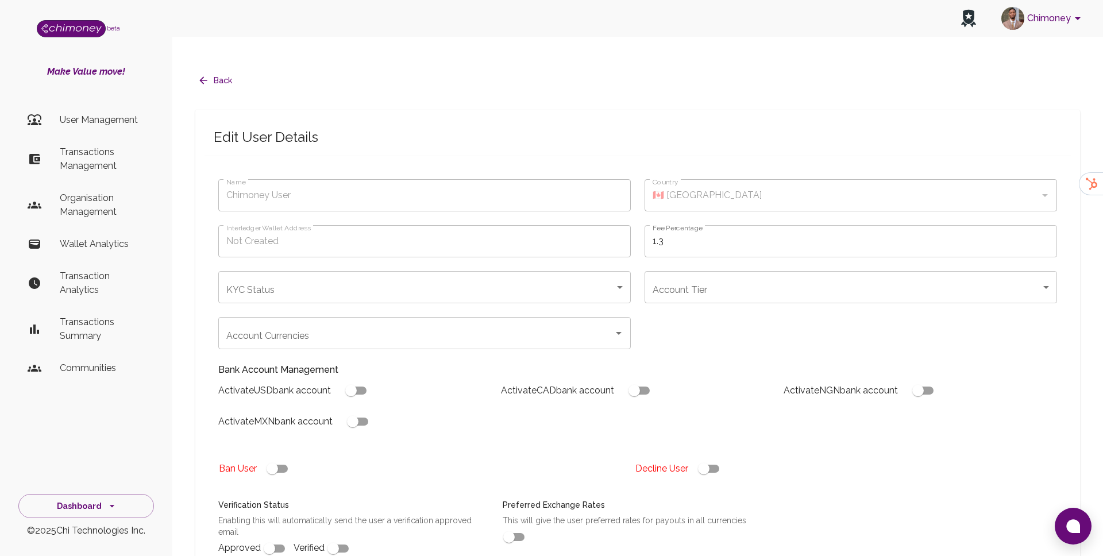
type input "Wojciechowski Adrian"
type input "🇵🇱 Poland"
type input "under_review"
checkbox input "true"
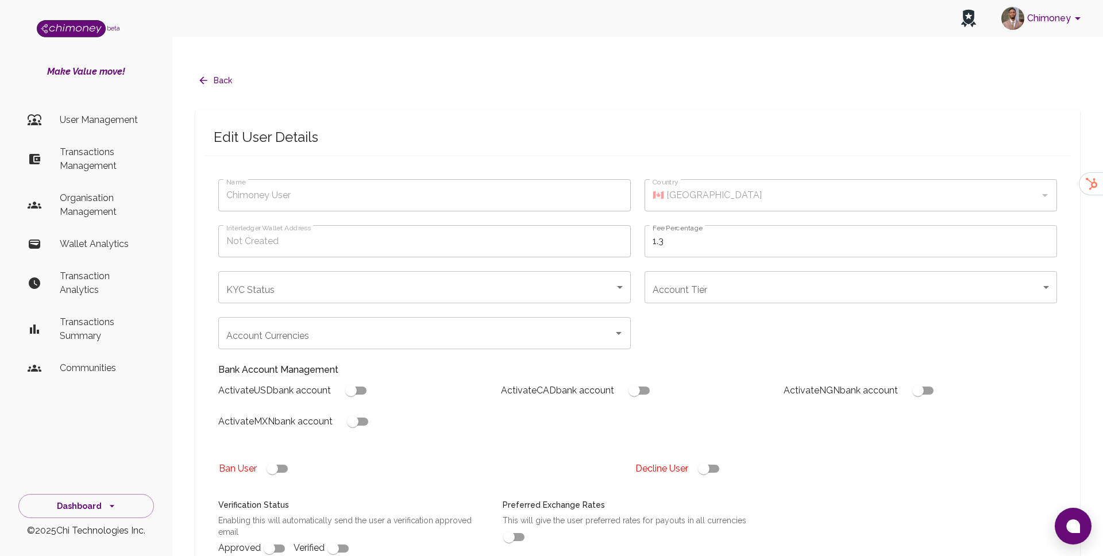
checkbox input "true"
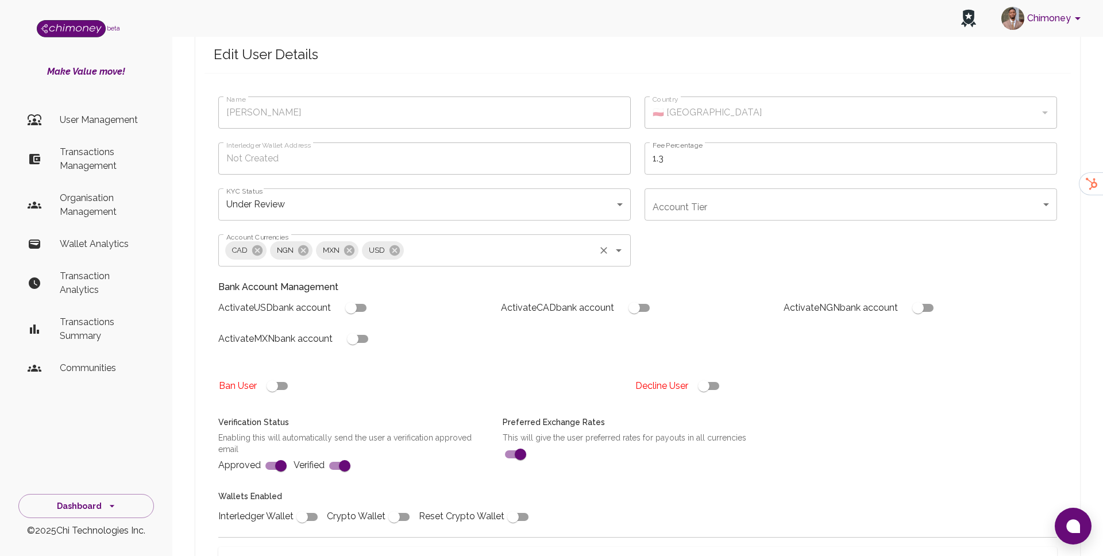
scroll to position [318, 0]
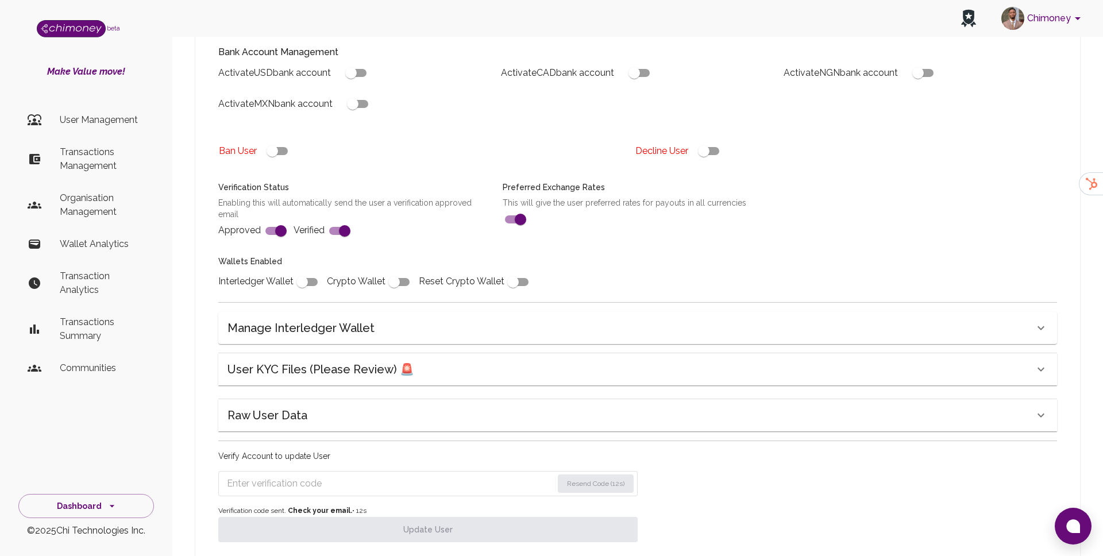
click at [296, 360] on h6 "User KYC Files (Please Review) 🚨" at bounding box center [320, 369] width 187 height 18
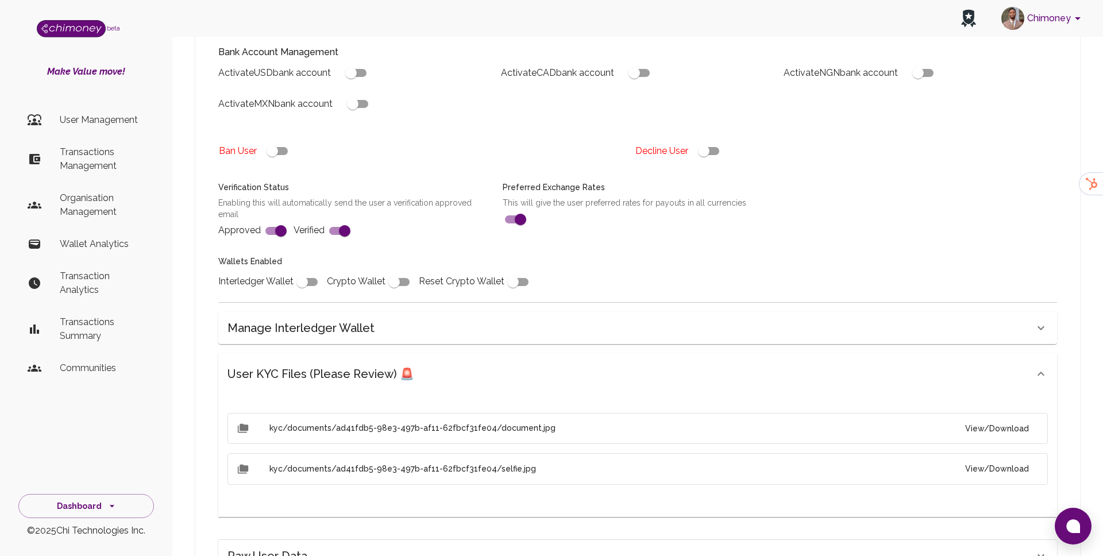
click at [1012, 418] on button "View/Download" at bounding box center [997, 428] width 82 height 21
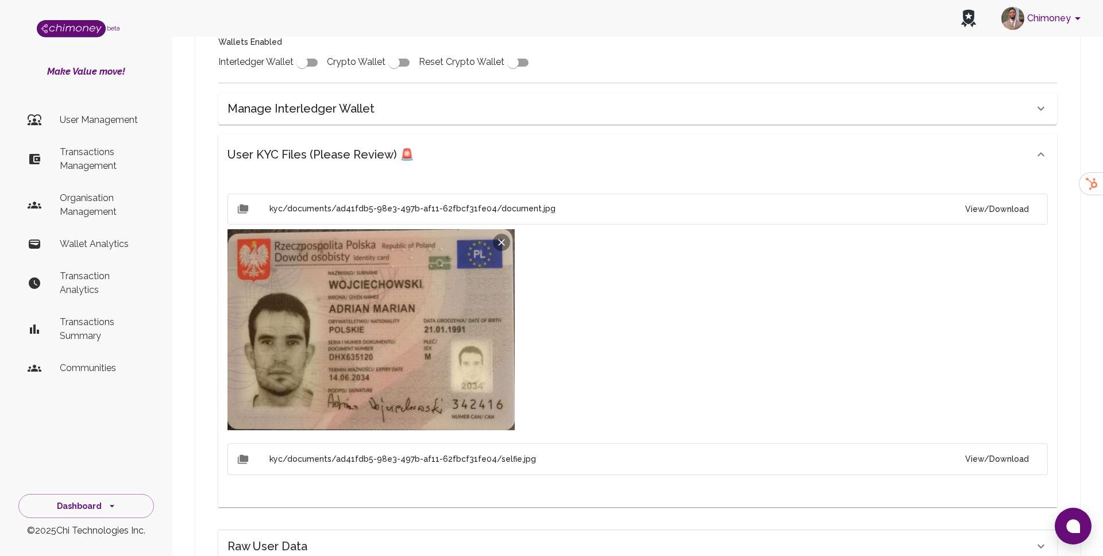
scroll to position [541, 0]
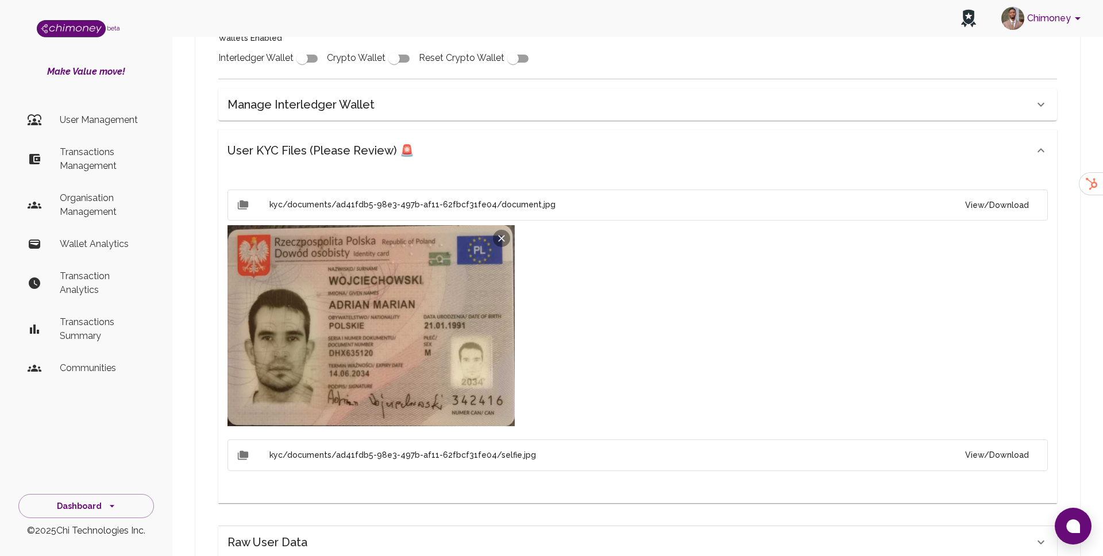
click at [995, 444] on button "View/Download" at bounding box center [997, 454] width 82 height 21
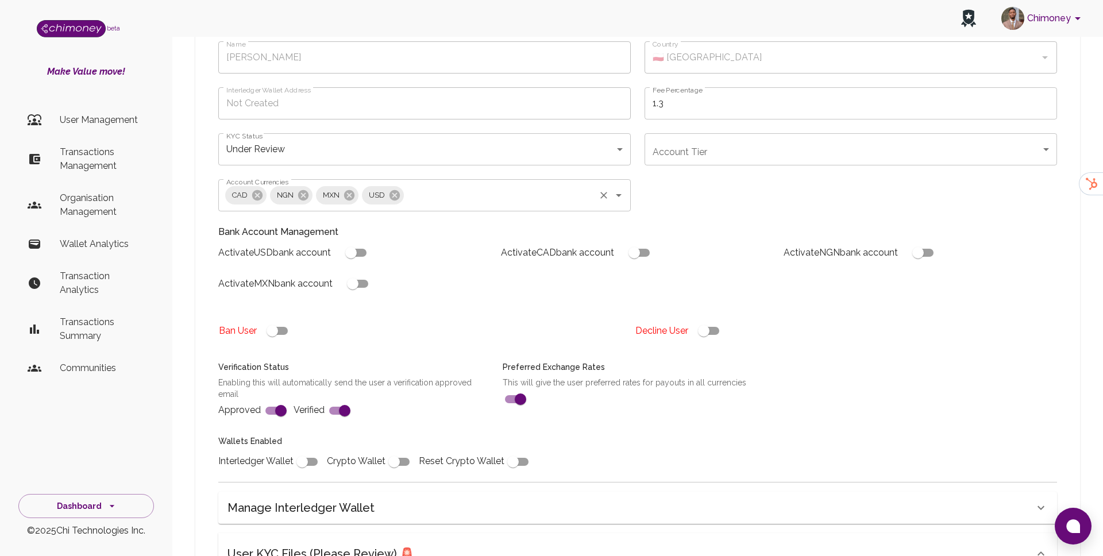
scroll to position [133, 0]
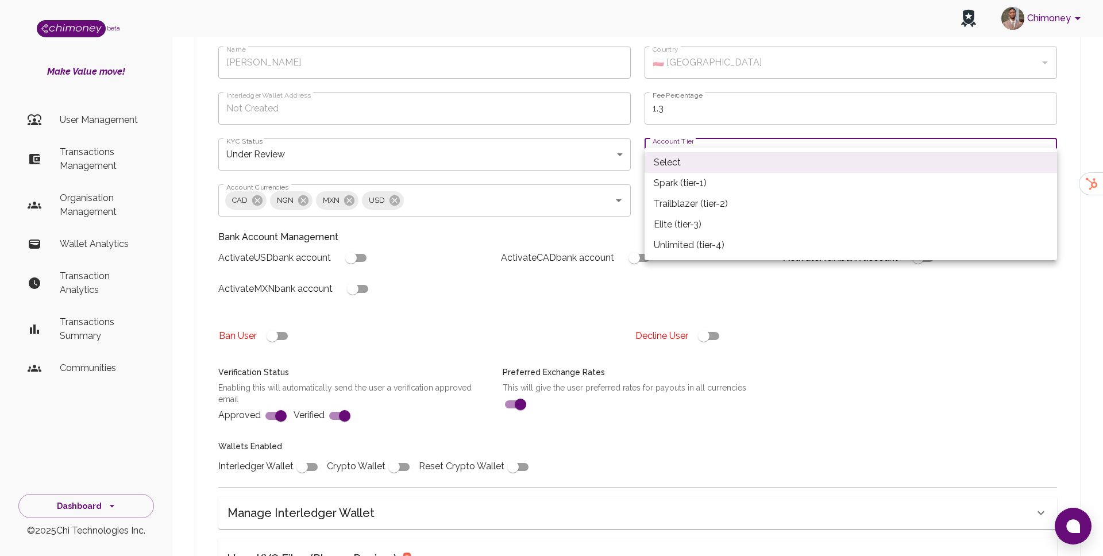
click at [712, 177] on li "Spark (tier-1)" at bounding box center [850, 183] width 412 height 21
type input "tier-1"
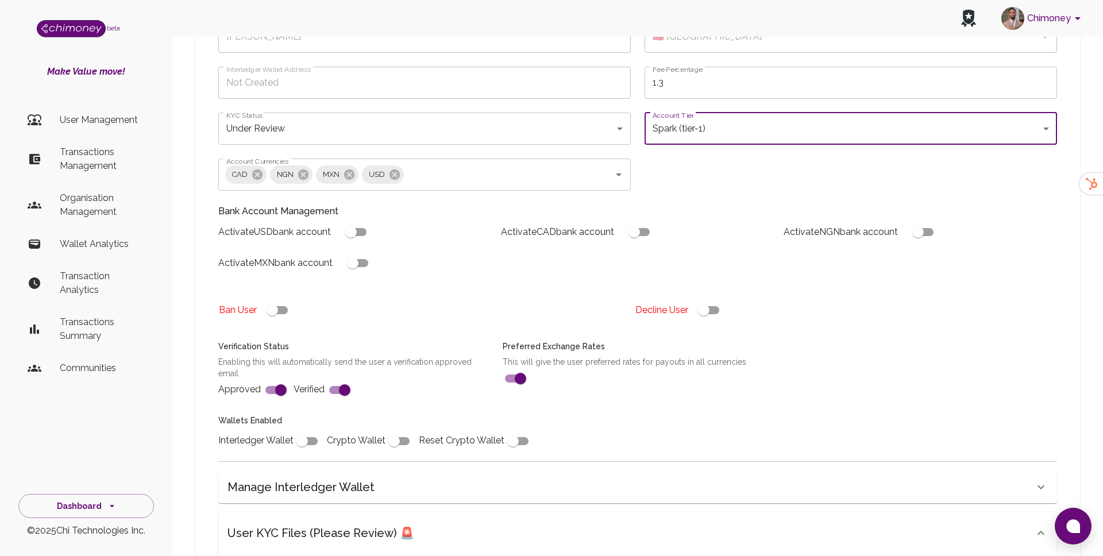
scroll to position [184, 0]
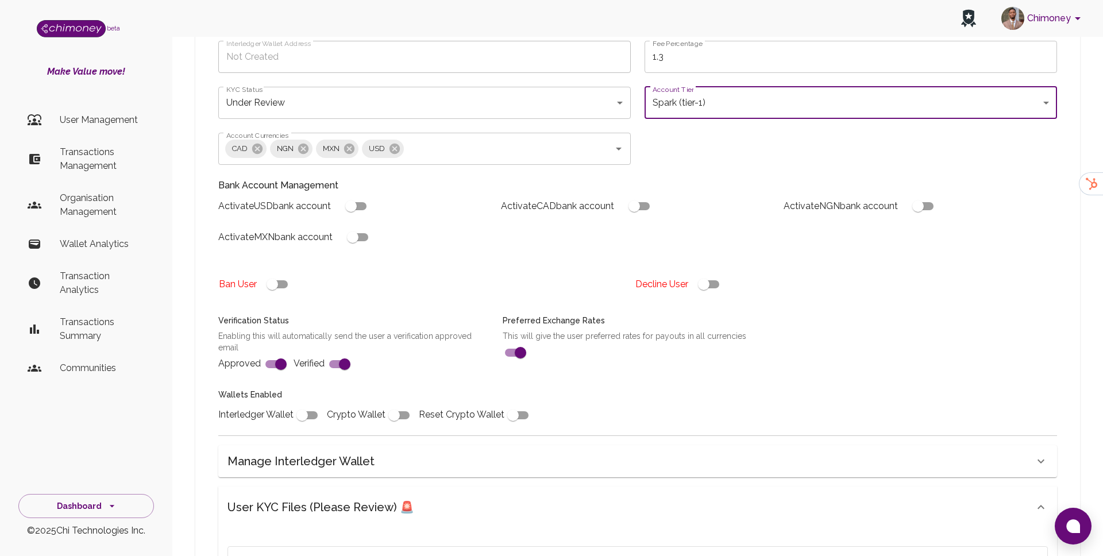
click at [296, 404] on input "checkbox" at bounding box center [301, 415] width 65 height 22
checkbox input "true"
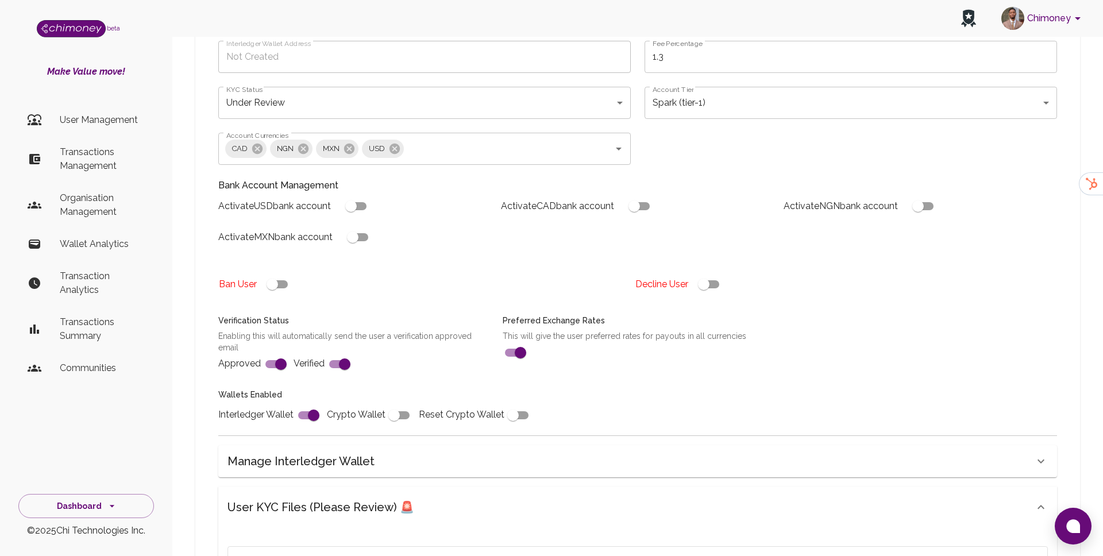
click at [365, 195] on input "checkbox" at bounding box center [350, 206] width 65 height 22
checkbox input "true"
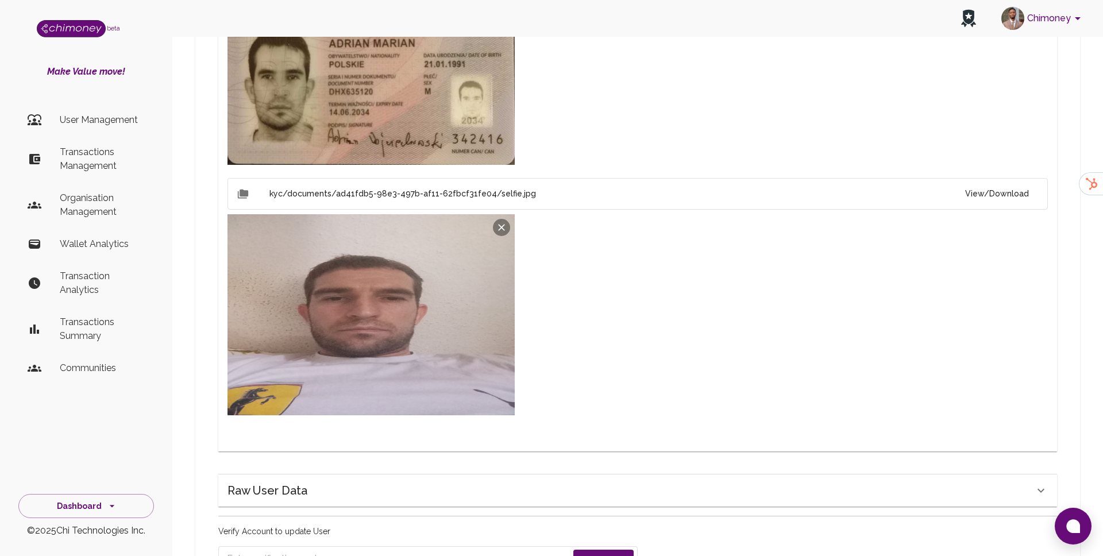
scroll to position [891, 0]
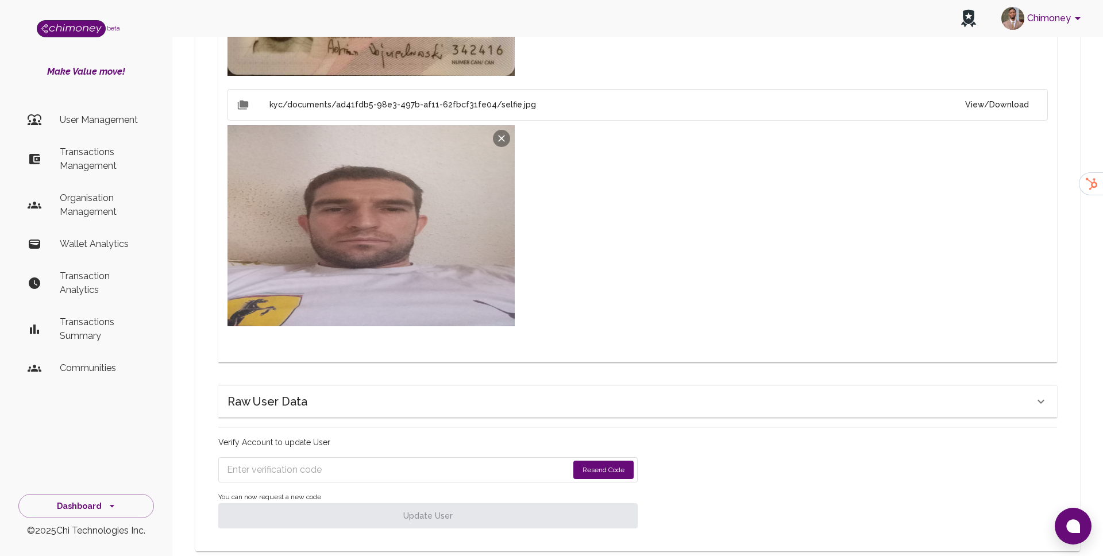
click at [606, 461] on button "Resend Code" at bounding box center [603, 470] width 60 height 18
click at [326, 461] on input "Enter verification code" at bounding box center [390, 470] width 326 height 18
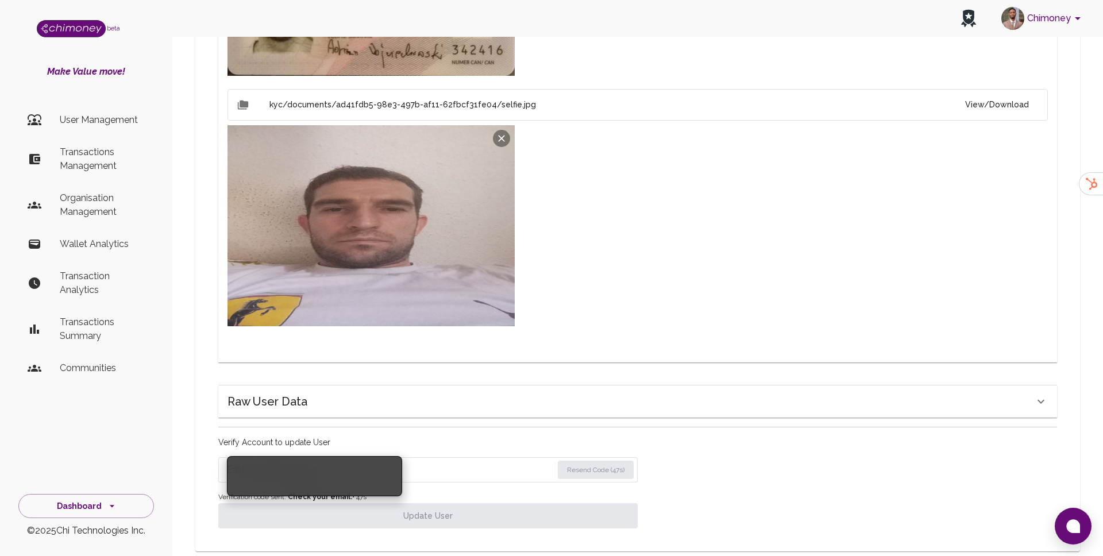
paste input "6803"
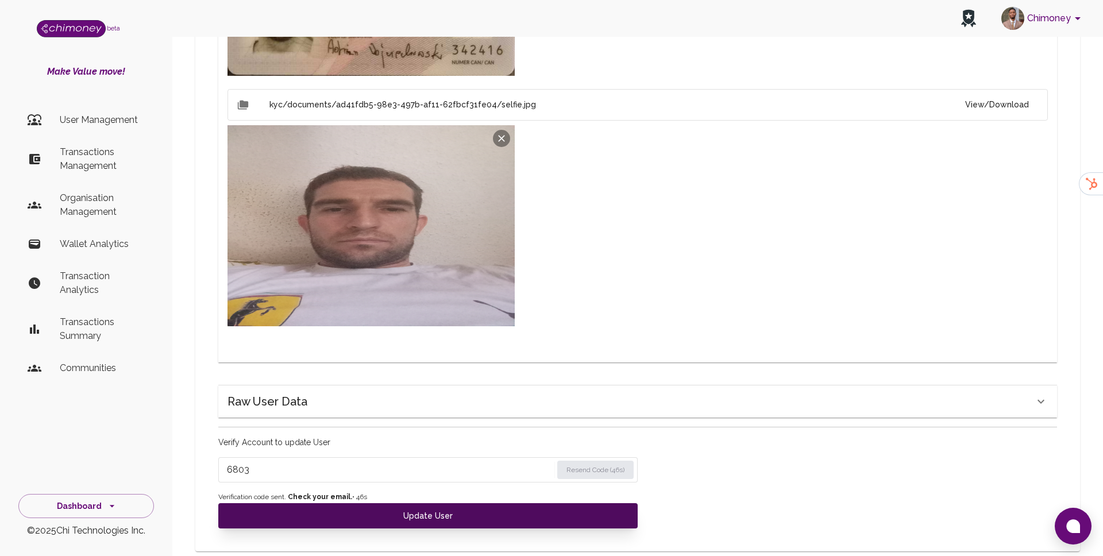
type input "6803"
click at [308, 503] on button "Update User" at bounding box center [427, 515] width 419 height 25
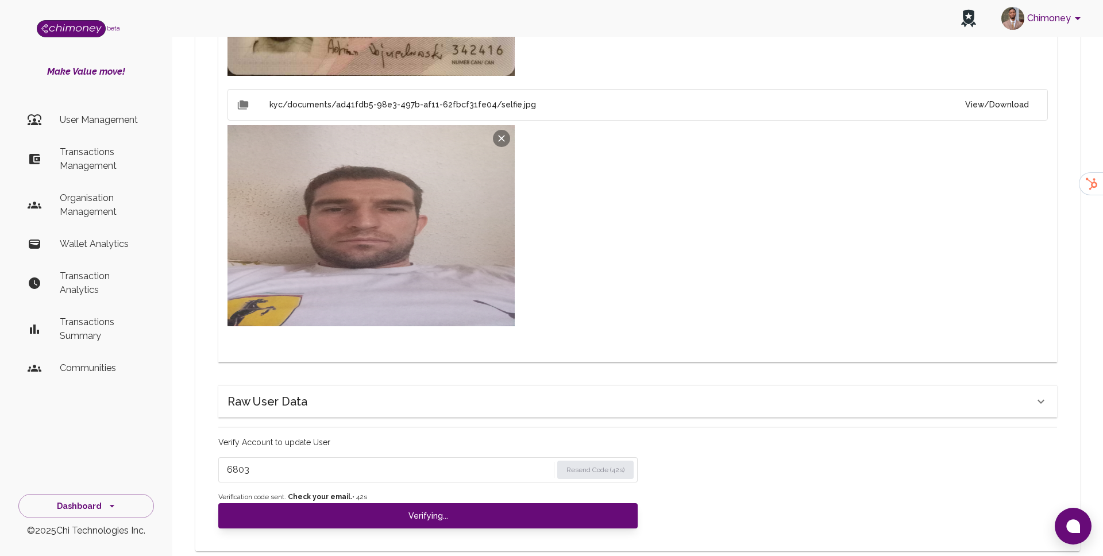
click at [737, 189] on div "kyc/documents/ad41fdb5-98e3-497b-af11-62fbcf31fe04/selfie.jpg View/Download" at bounding box center [637, 209] width 820 height 241
checkbox input "false"
type input "tier-1"
checkbox input "true"
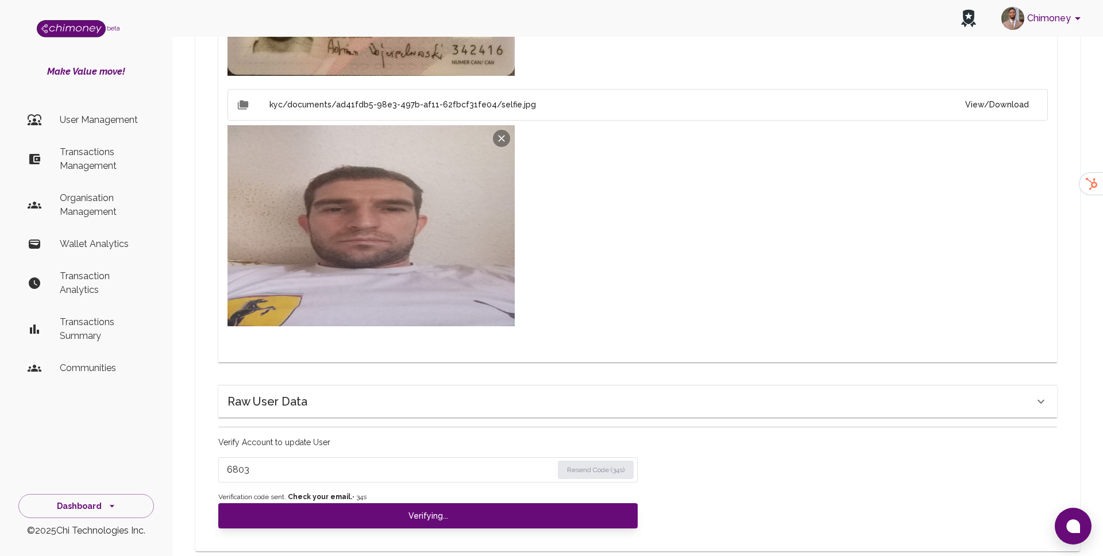
checkbox input "true"
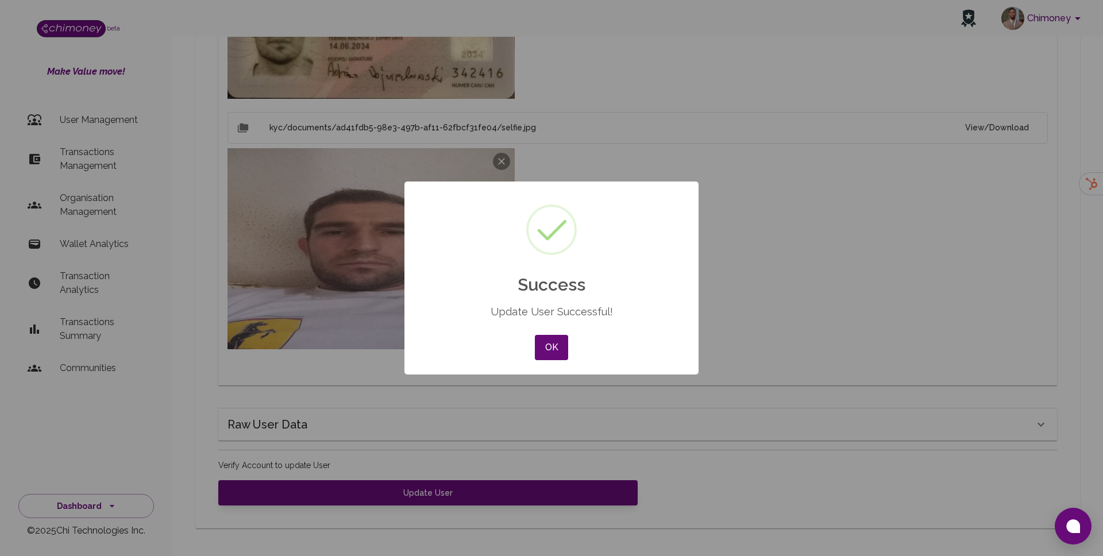
scroll to position [845, 0]
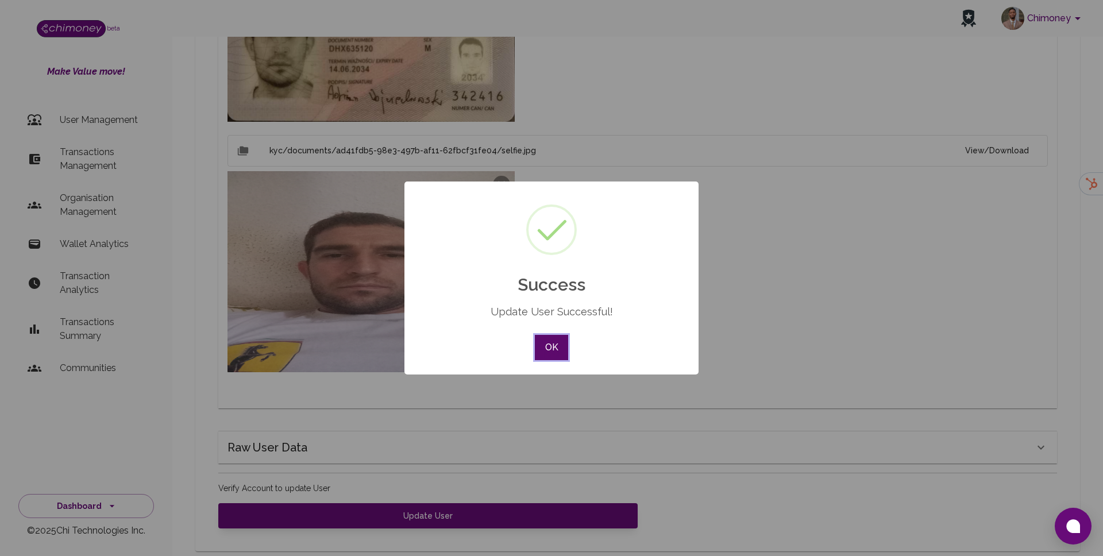
click at [554, 353] on button "OK" at bounding box center [551, 347] width 33 height 25
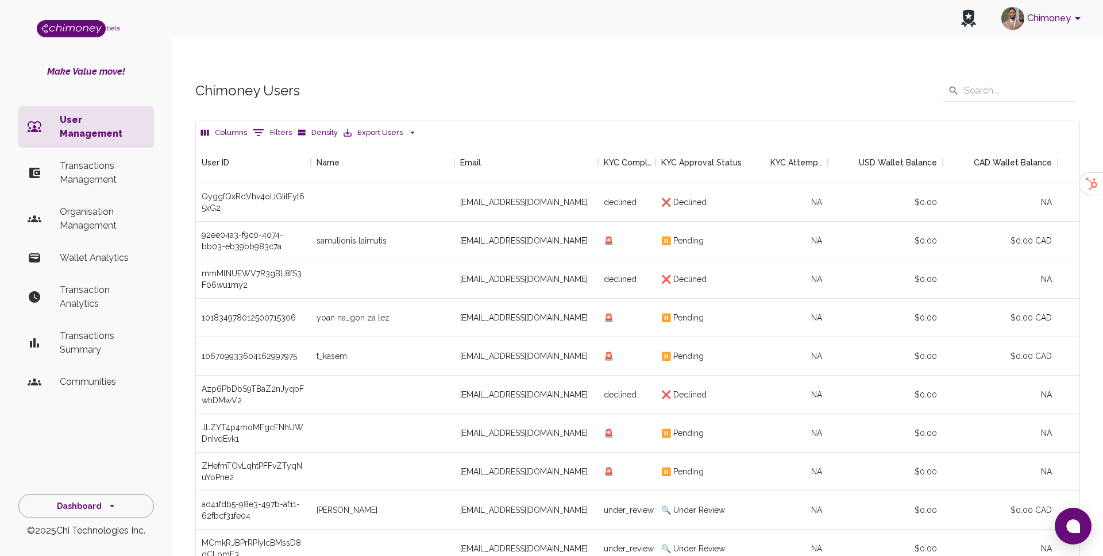
scroll to position [87, 0]
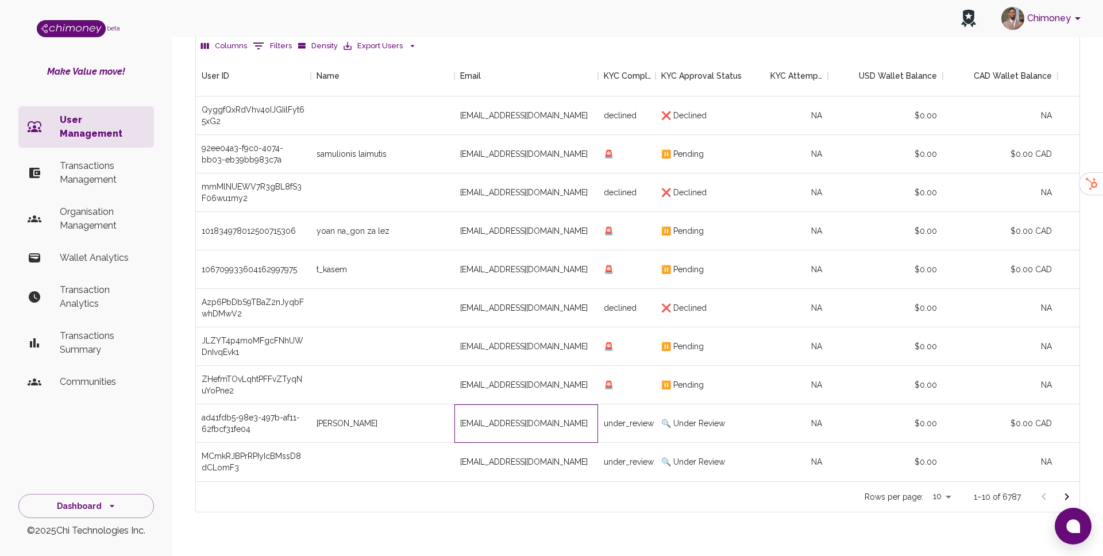
click at [583, 407] on div "adwo1991@gmail.com" at bounding box center [526, 423] width 144 height 38
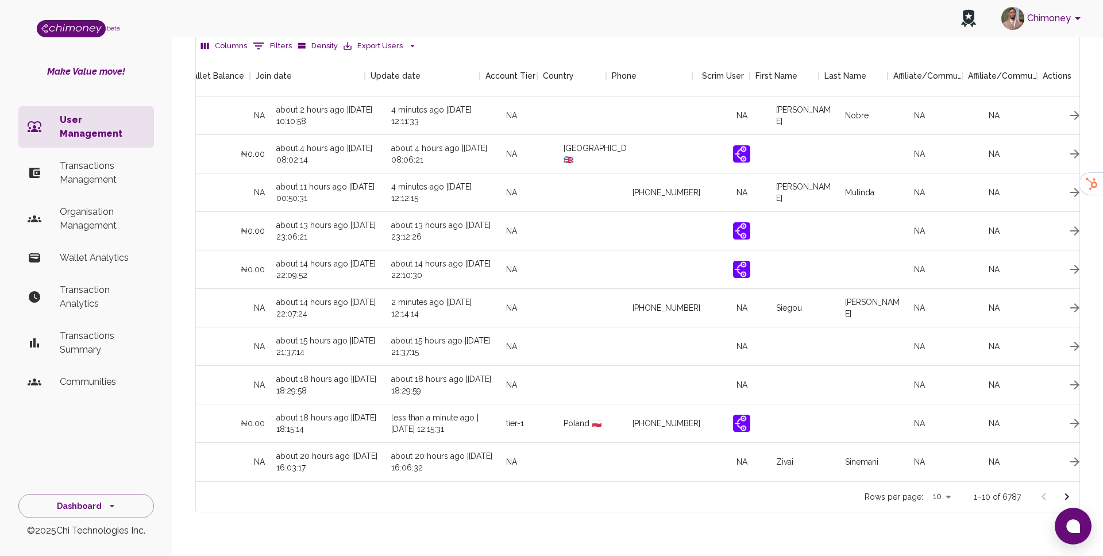
scroll to position [0, 1037]
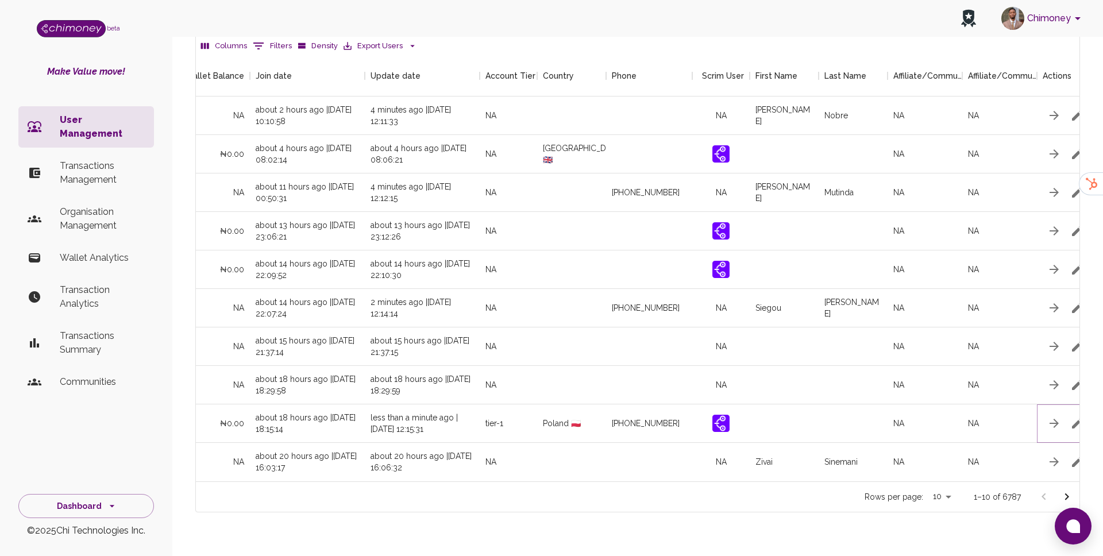
click at [1072, 416] on icon "button" at bounding box center [1077, 423] width 14 height 14
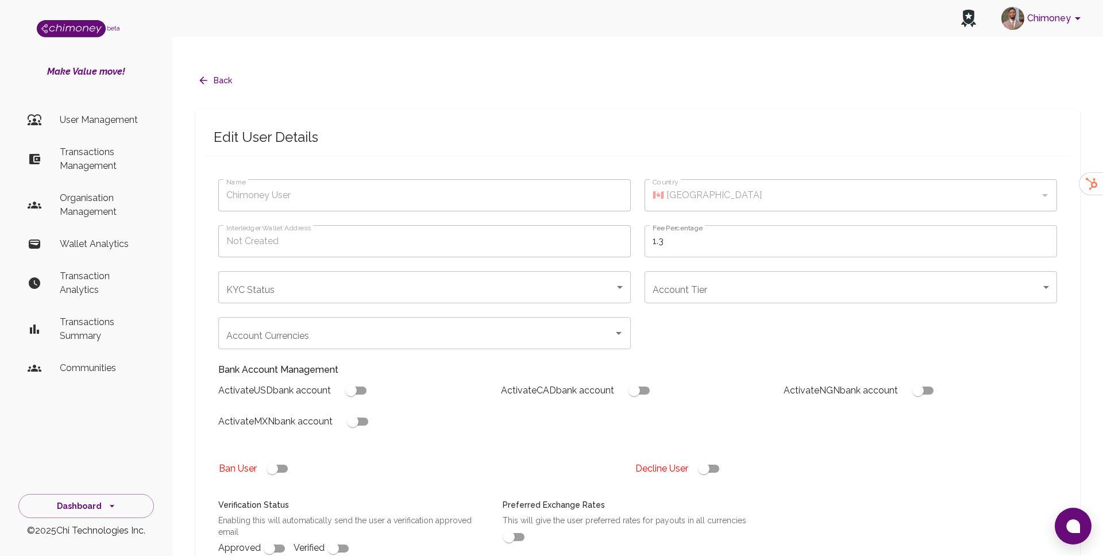
type input "Wojciechowski Adrian"
type input "🇵🇱 Poland"
type input "under_review"
type input "tier-1"
checkbox input "true"
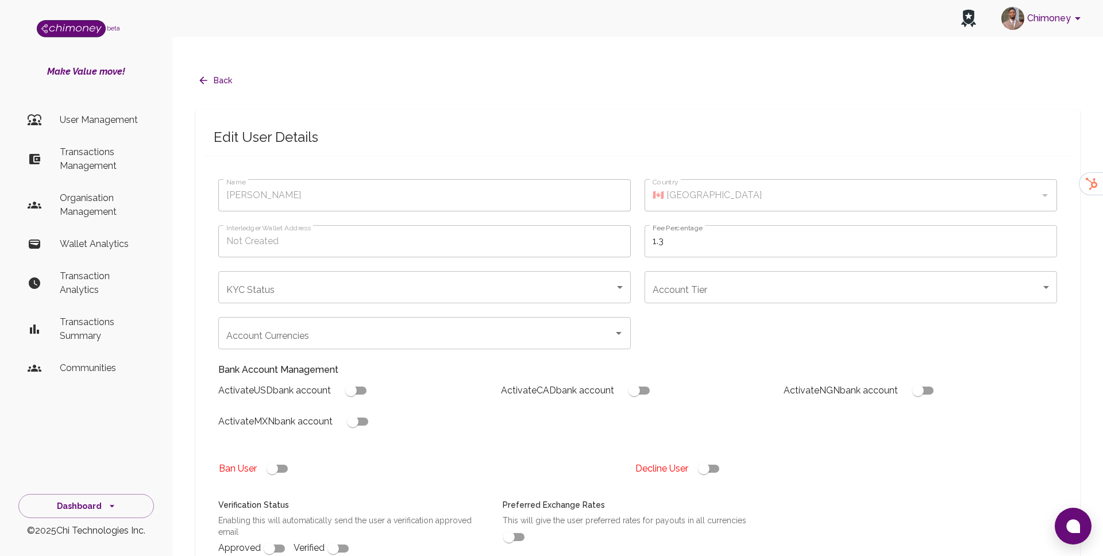
checkbox input "true"
click at [347, 263] on body "Chimoney beta Make Value move! User Management Transactions Management Organisa…" at bounding box center [551, 455] width 1103 height 910
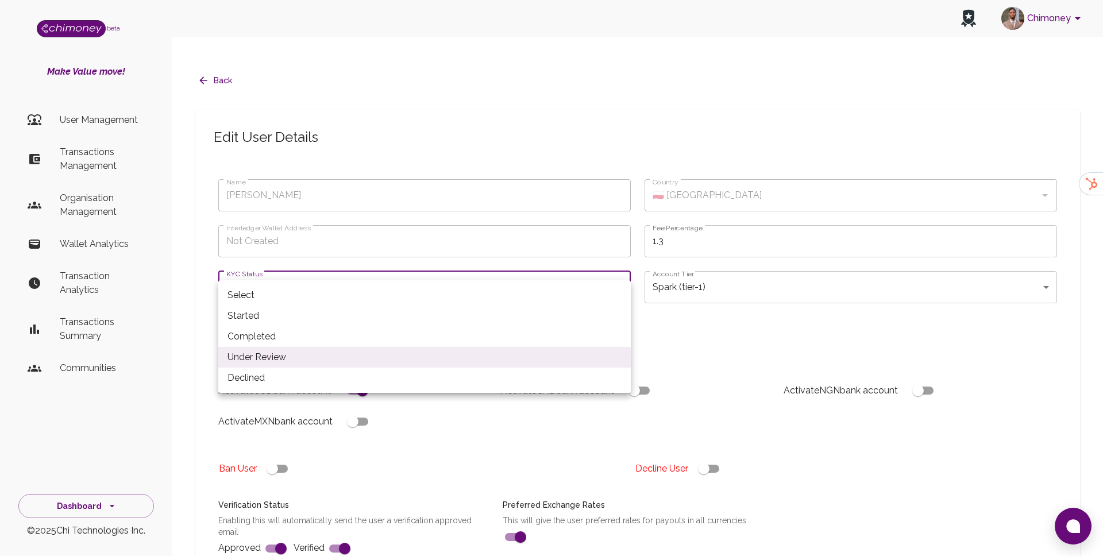
click at [318, 334] on li "Completed" at bounding box center [424, 336] width 412 height 21
type input "completed"
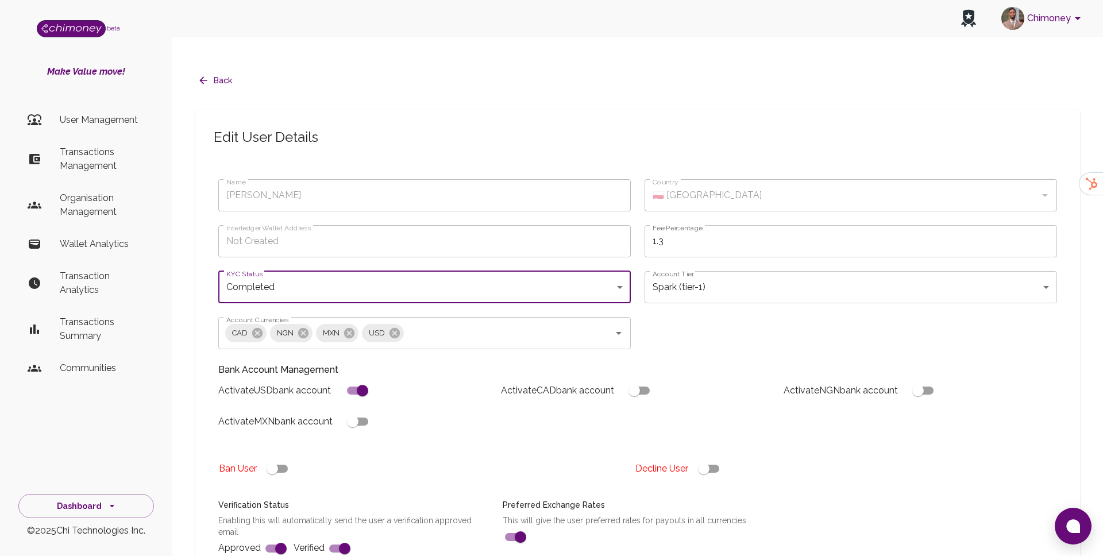
scroll to position [331, 0]
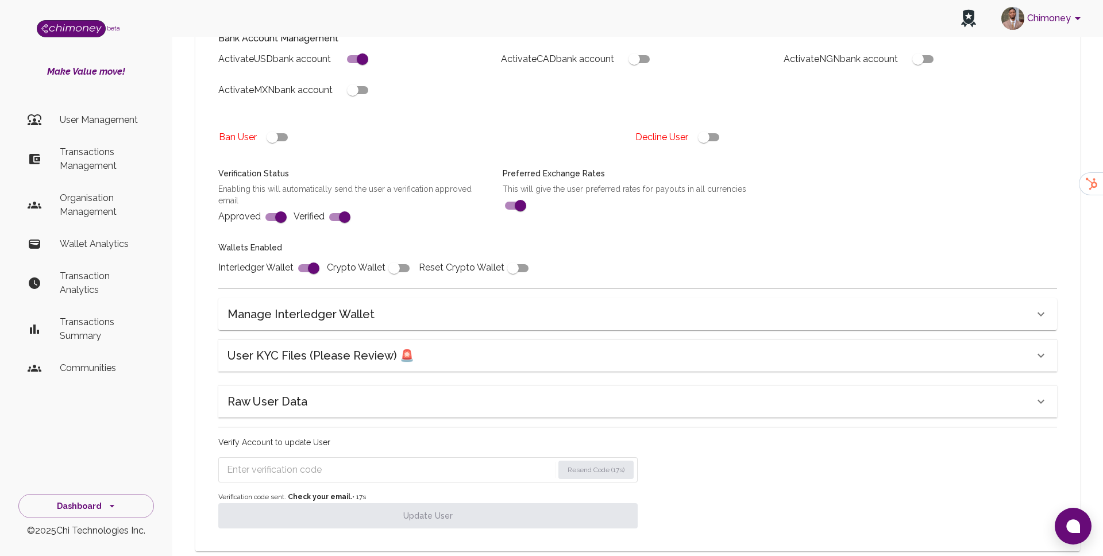
click at [423, 461] on input "Enter verification code" at bounding box center [390, 470] width 326 height 18
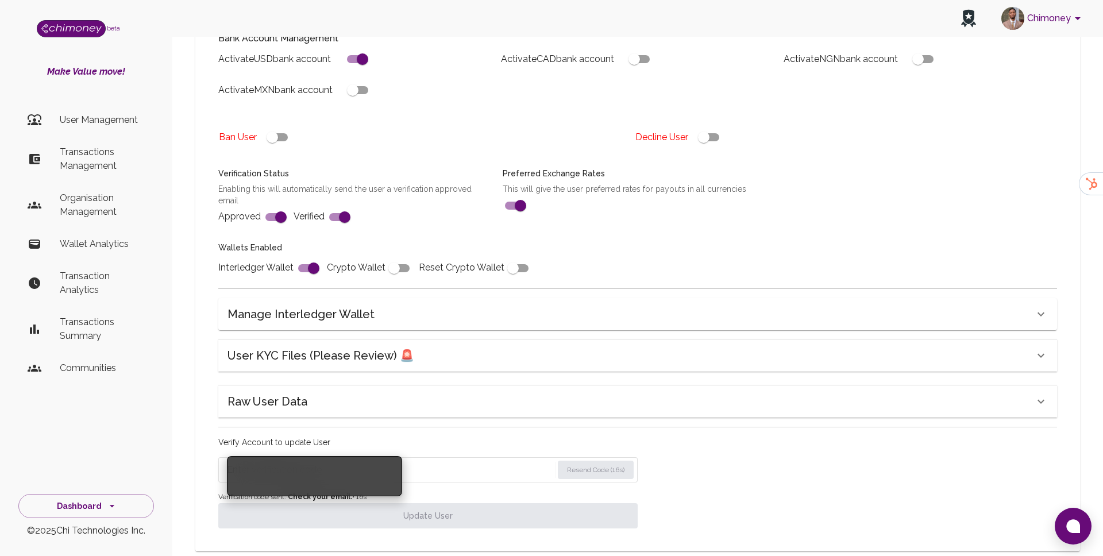
paste input "6803"
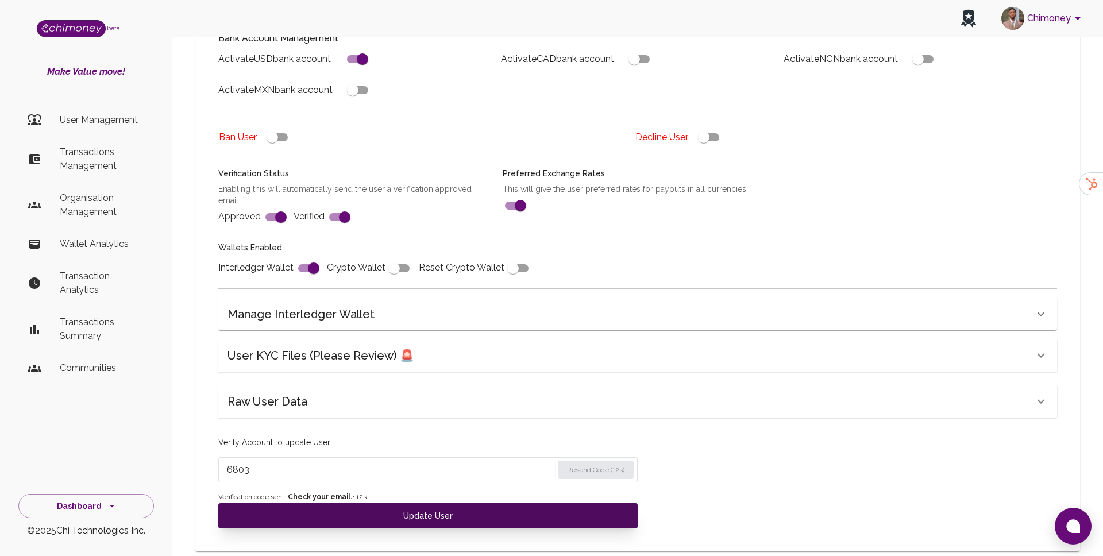
type input "6803"
click at [389, 503] on button "Update User" at bounding box center [427, 515] width 419 height 25
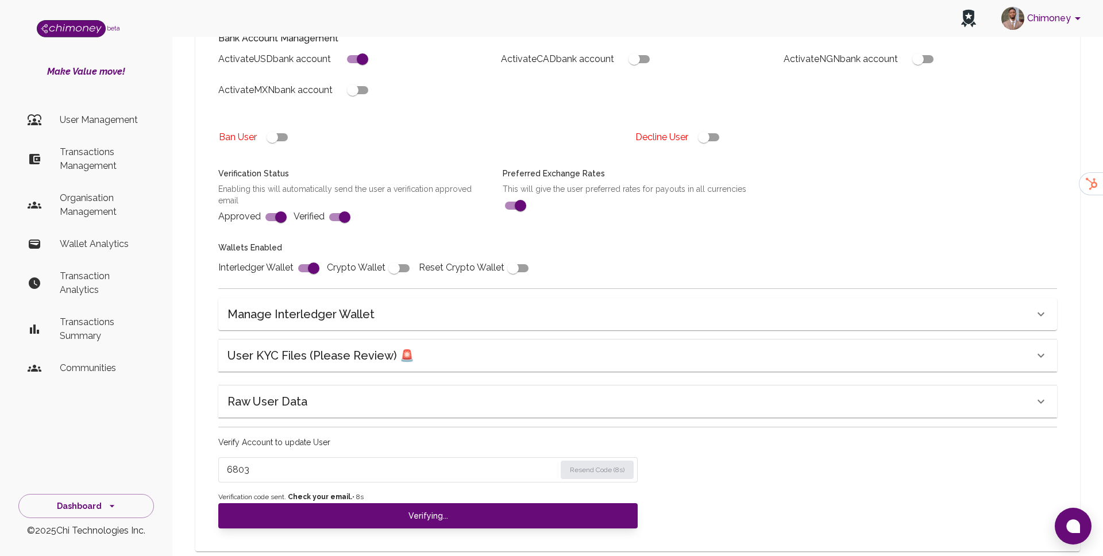
scroll to position [285, 0]
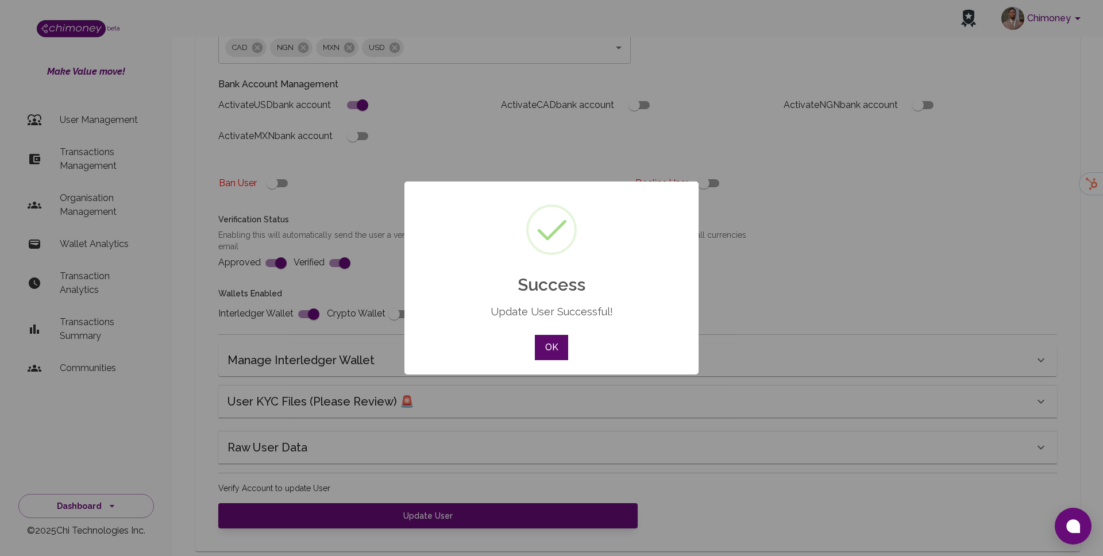
click at [549, 339] on button "OK" at bounding box center [551, 347] width 33 height 25
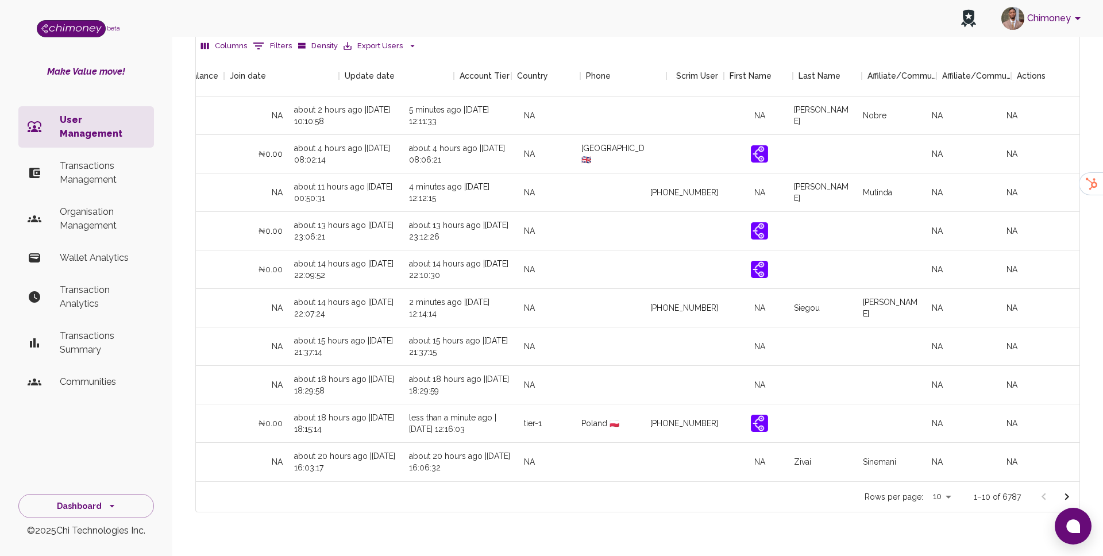
scroll to position [0, 1081]
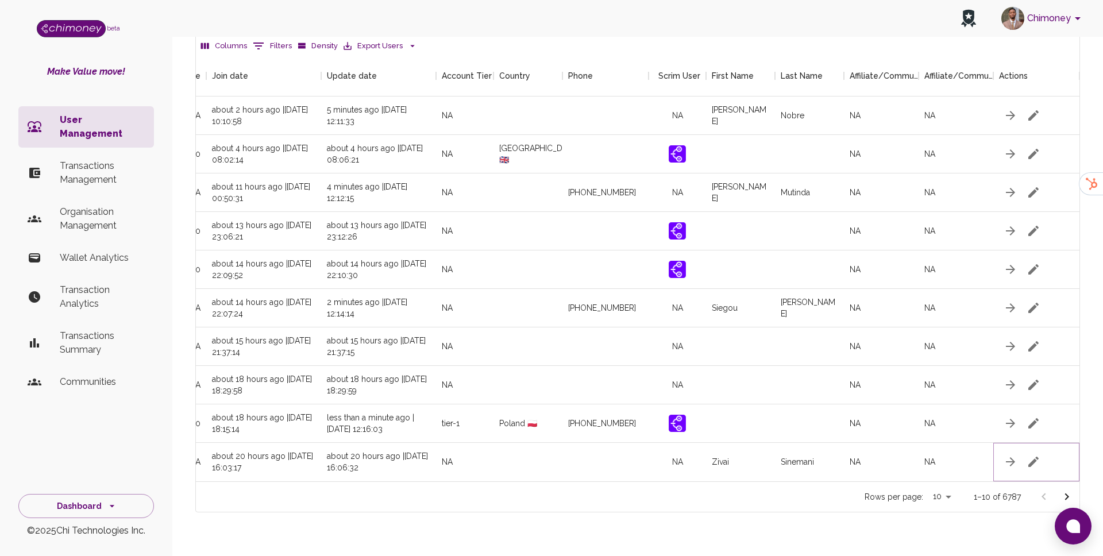
click at [1034, 457] on icon "button" at bounding box center [1033, 462] width 10 height 10
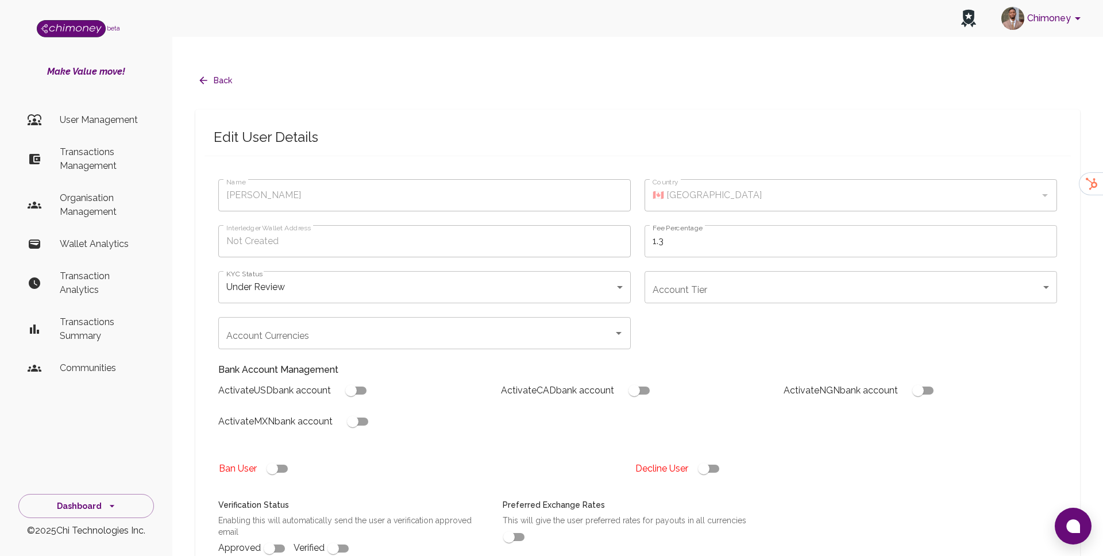
type input "Zivai Sinemani"
type input "under_review"
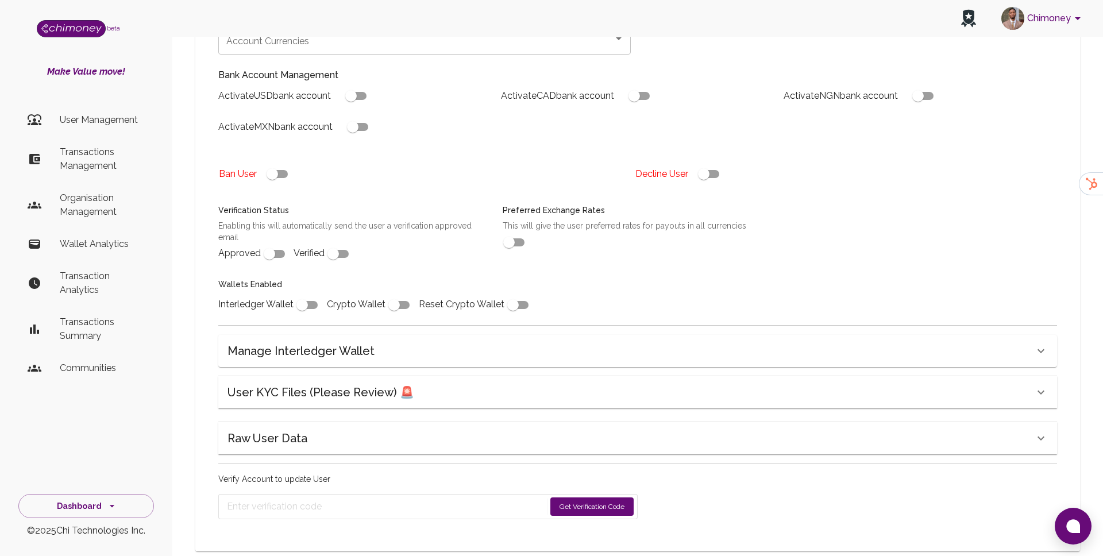
click at [335, 383] on h6 "User KYC Files (Please Review) 🚨" at bounding box center [320, 392] width 187 height 18
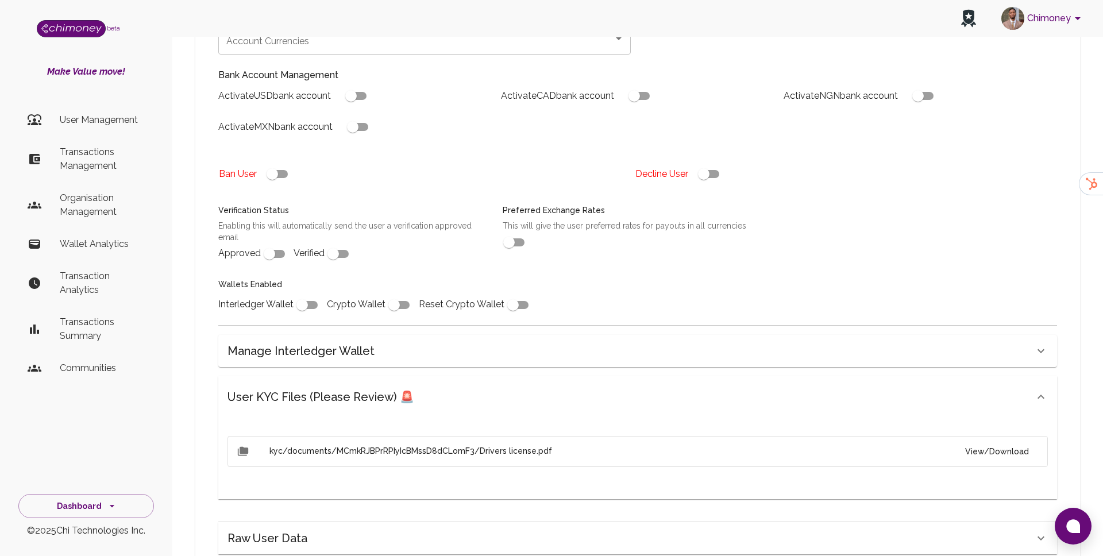
click at [1014, 441] on button "View/Download" at bounding box center [997, 451] width 82 height 21
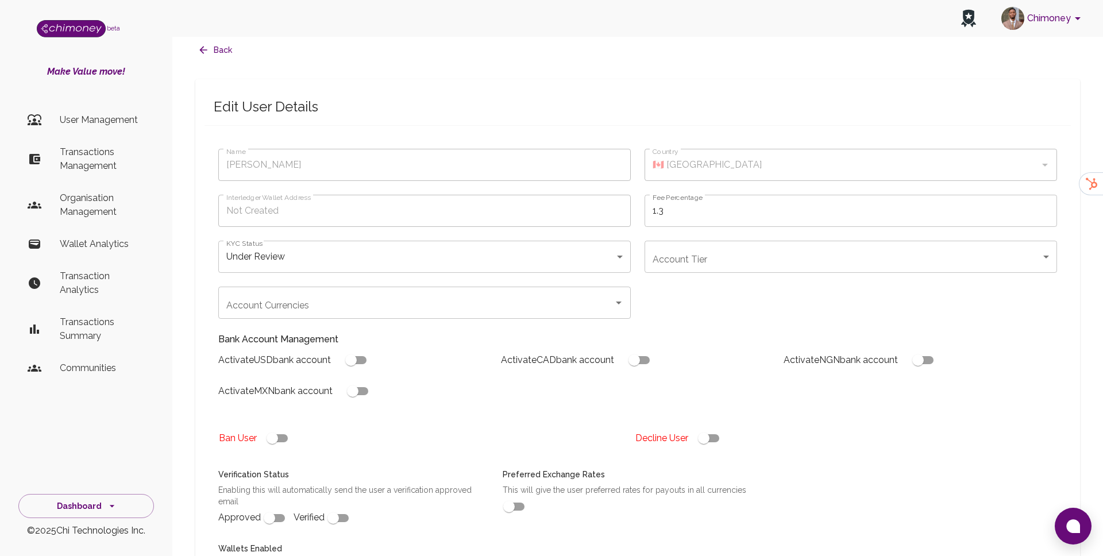
scroll to position [33, 0]
click at [675, 231] on body "Chimoney beta Make Value move! User Management Transactions Management Organisa…" at bounding box center [551, 453] width 1103 height 973
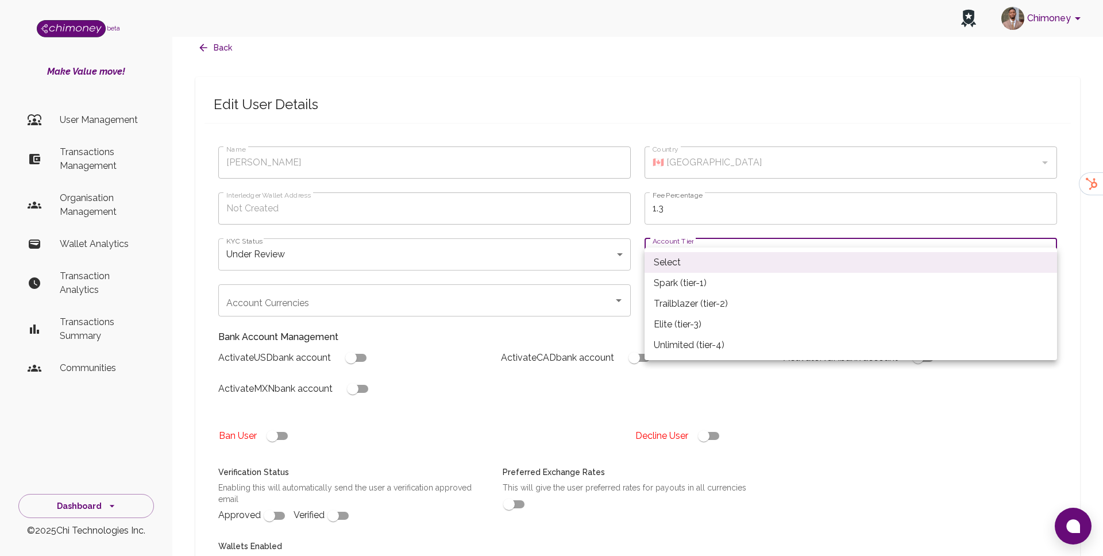
click at [388, 367] on div at bounding box center [551, 278] width 1103 height 556
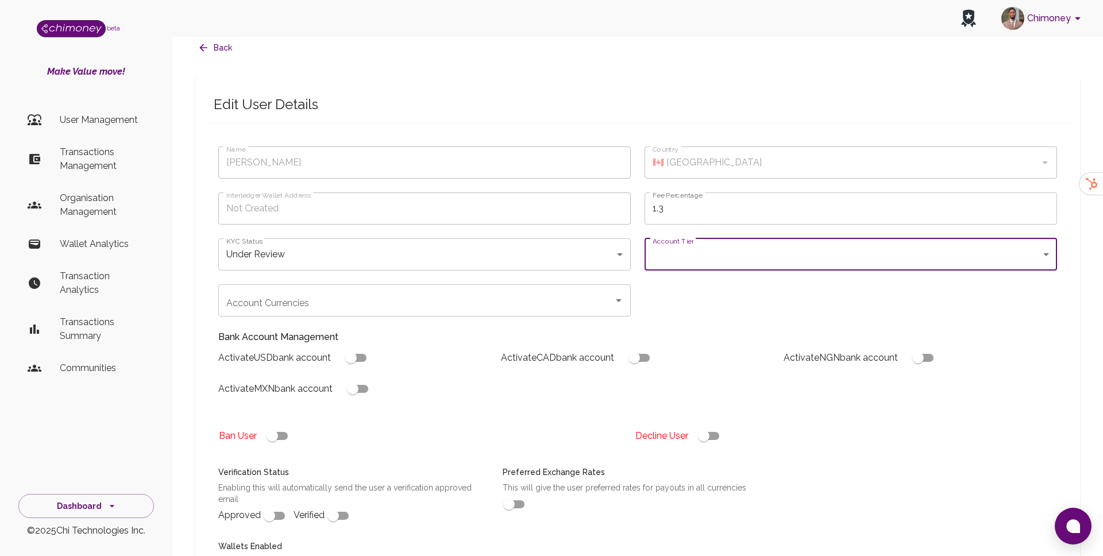
click at [703, 425] on input "checkbox" at bounding box center [703, 436] width 65 height 22
checkbox input "false"
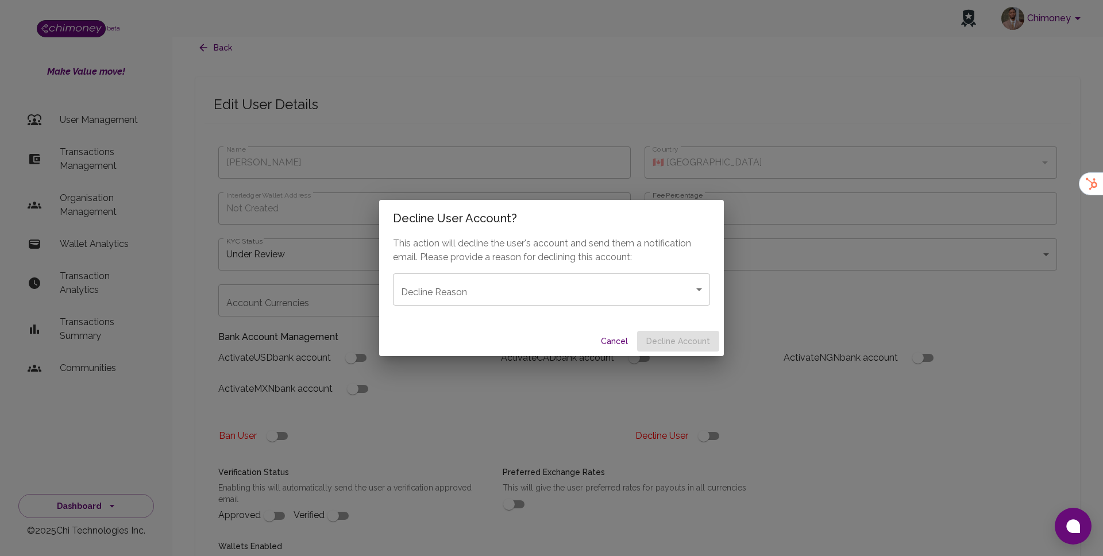
click at [586, 297] on body "Chimoney beta Make Value move! User Management Transactions Management Organisa…" at bounding box center [551, 453] width 1103 height 973
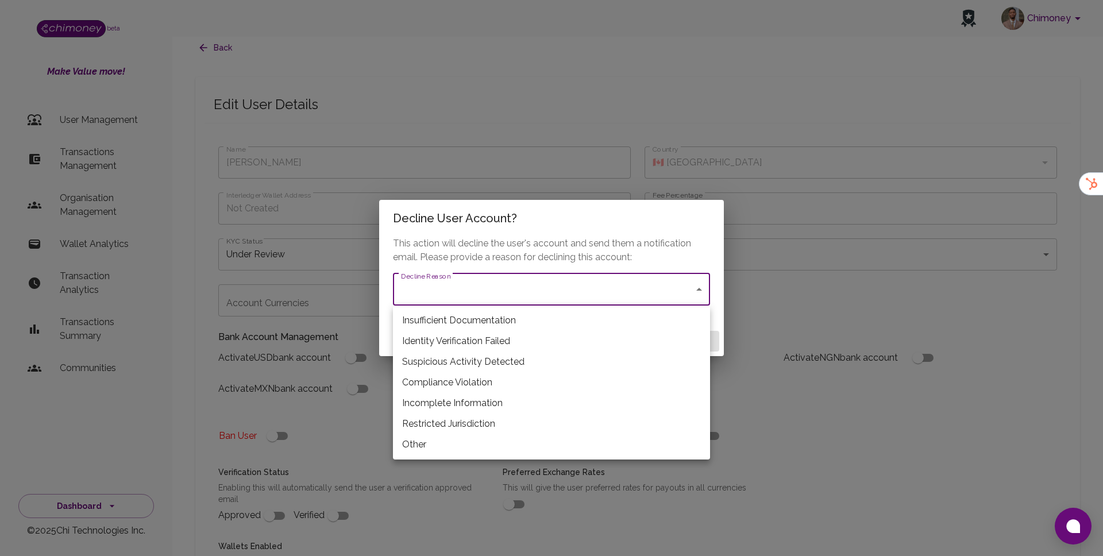
click at [472, 315] on li "Insufficient Documentation" at bounding box center [551, 320] width 317 height 21
type input "insufficient_documentation"
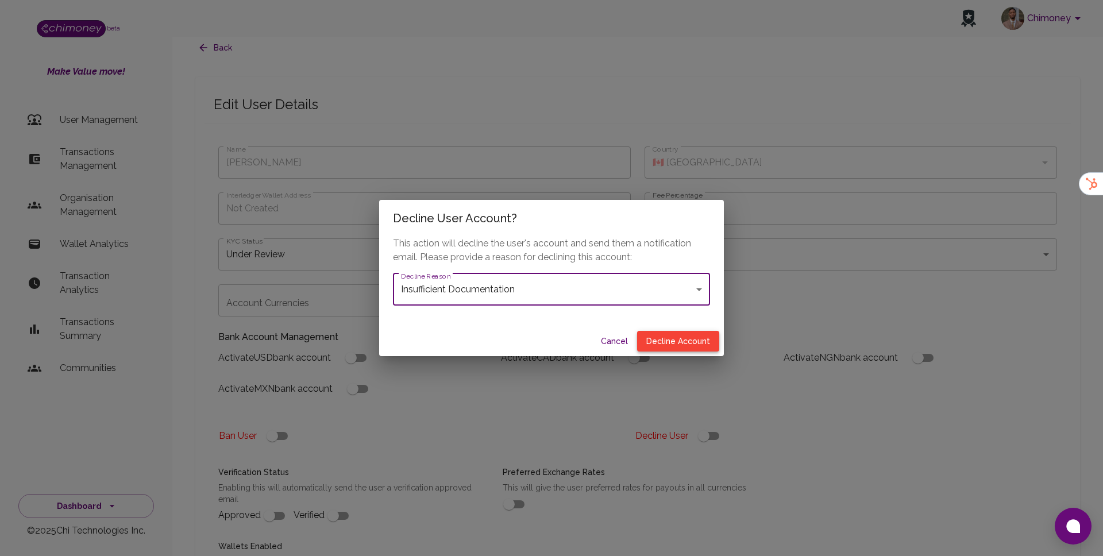
click at [677, 335] on button "Decline Account" at bounding box center [678, 341] width 82 height 21
type input "declined"
checkbox input "true"
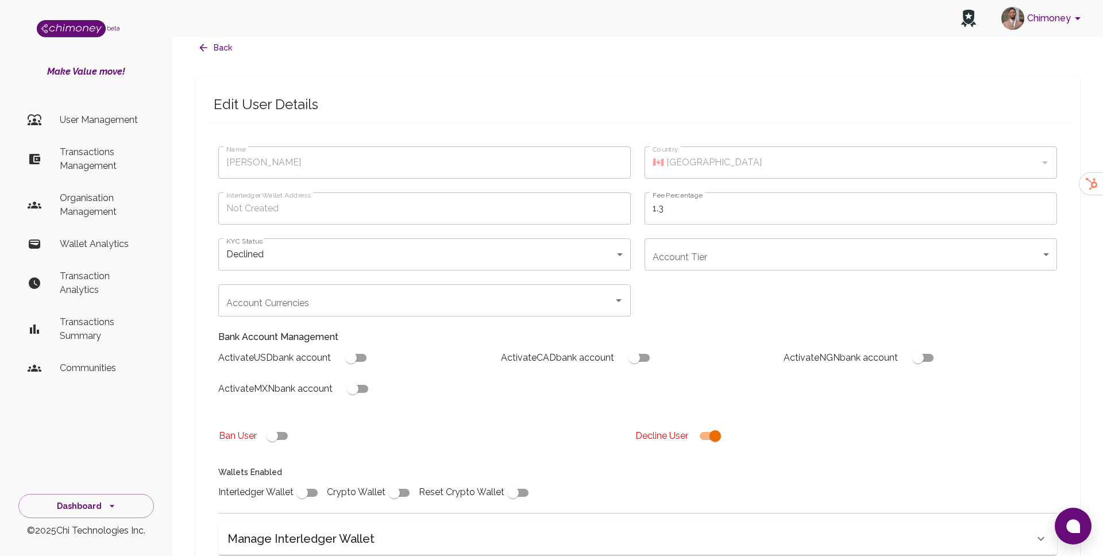
scroll to position [320, 0]
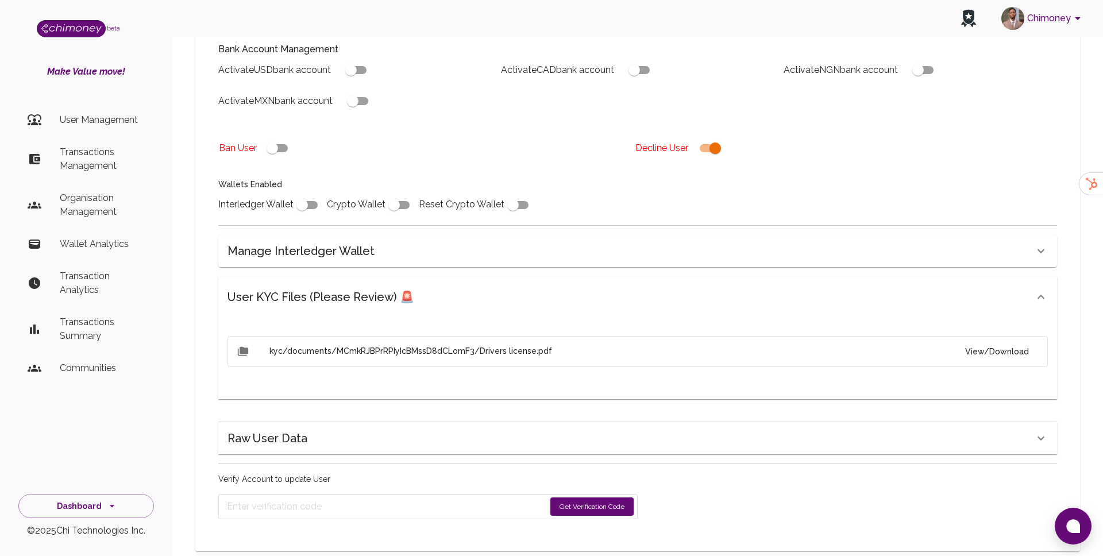
click at [602, 497] on button "Get Verification Code" at bounding box center [591, 506] width 83 height 18
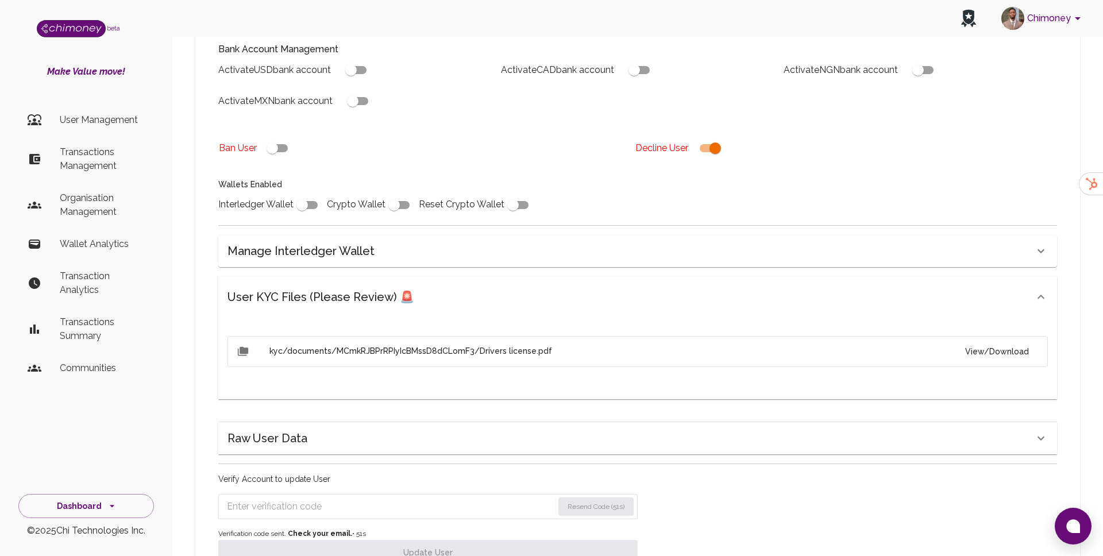
click at [312, 494] on form "Resend Code (51s)" at bounding box center [427, 506] width 419 height 25
click at [307, 497] on input "Enter verification code" at bounding box center [390, 506] width 326 height 18
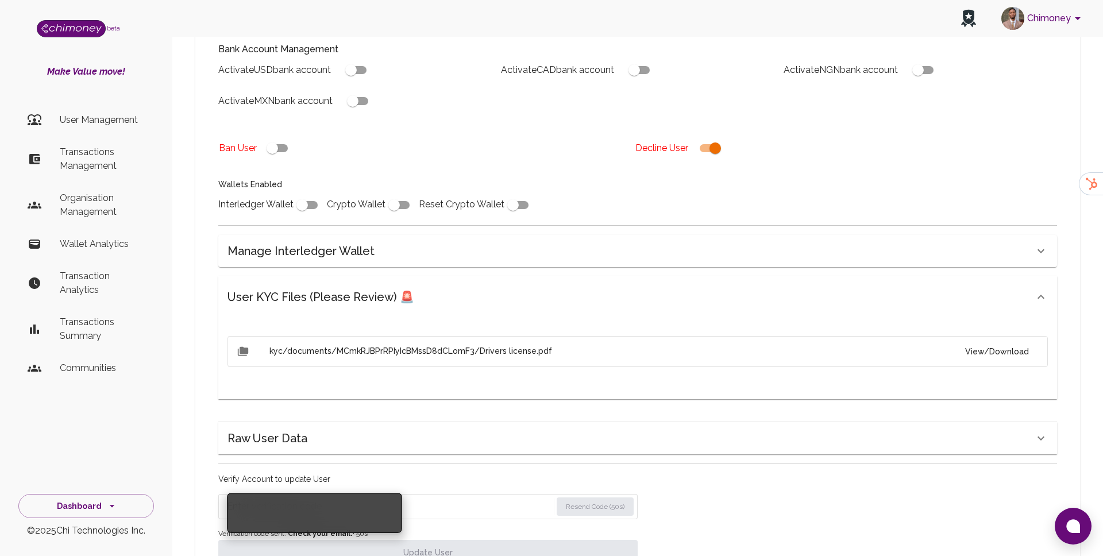
paste input "3540"
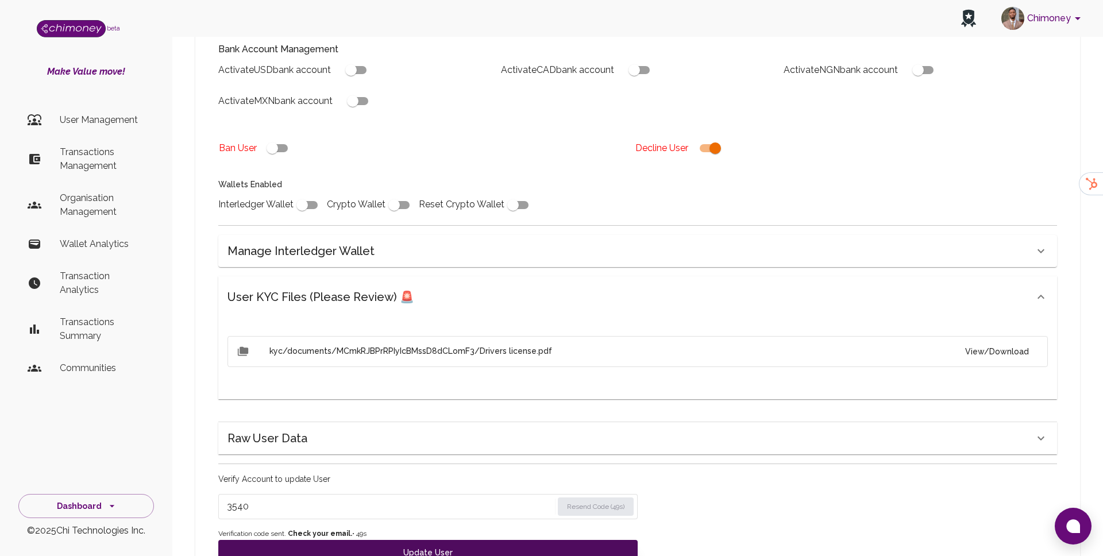
type input "3540"
click at [306, 540] on button "Update User" at bounding box center [427, 552] width 419 height 25
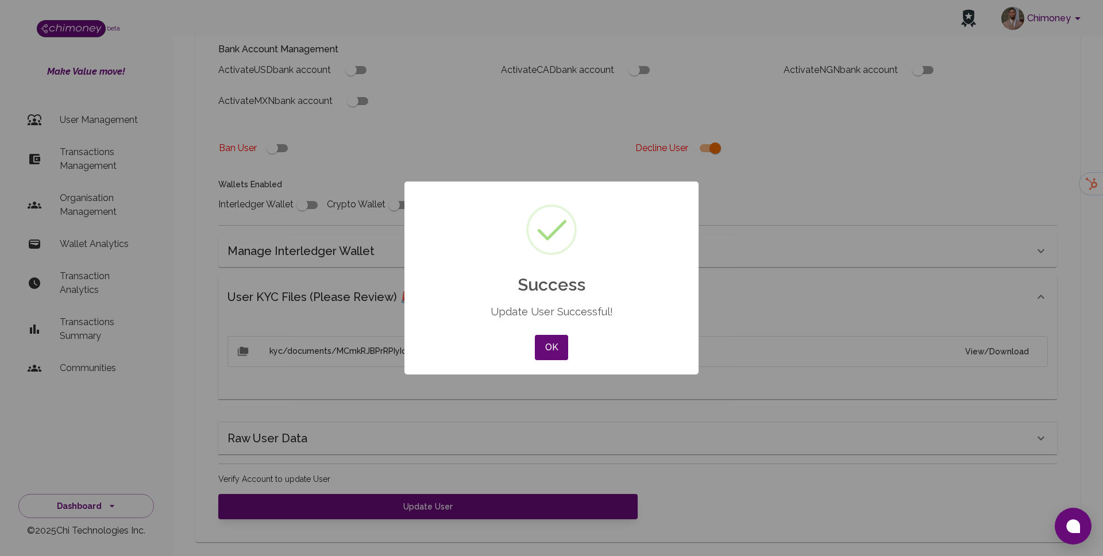
scroll to position [311, 0]
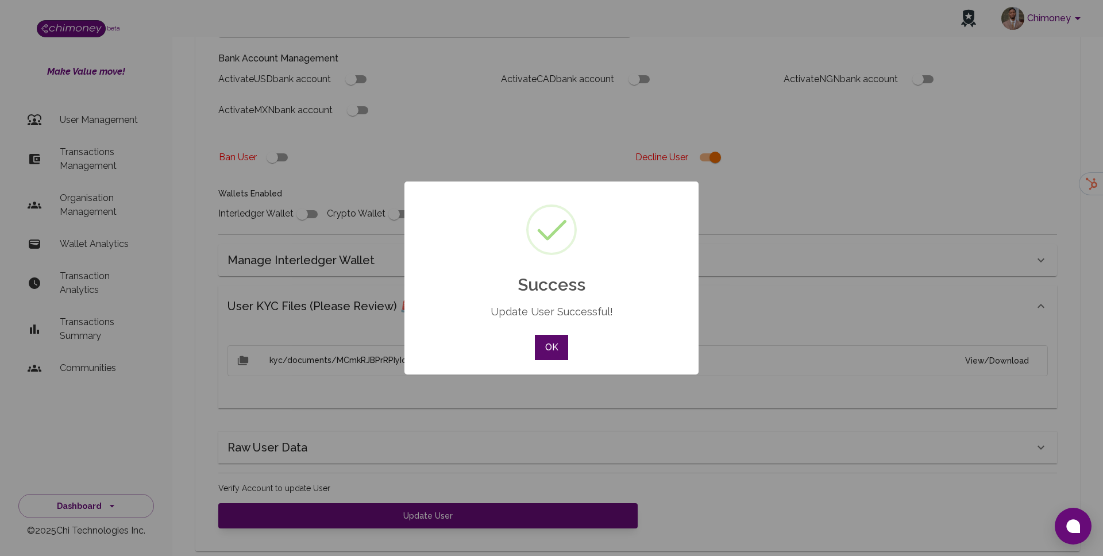
click at [562, 340] on button "OK" at bounding box center [551, 347] width 33 height 25
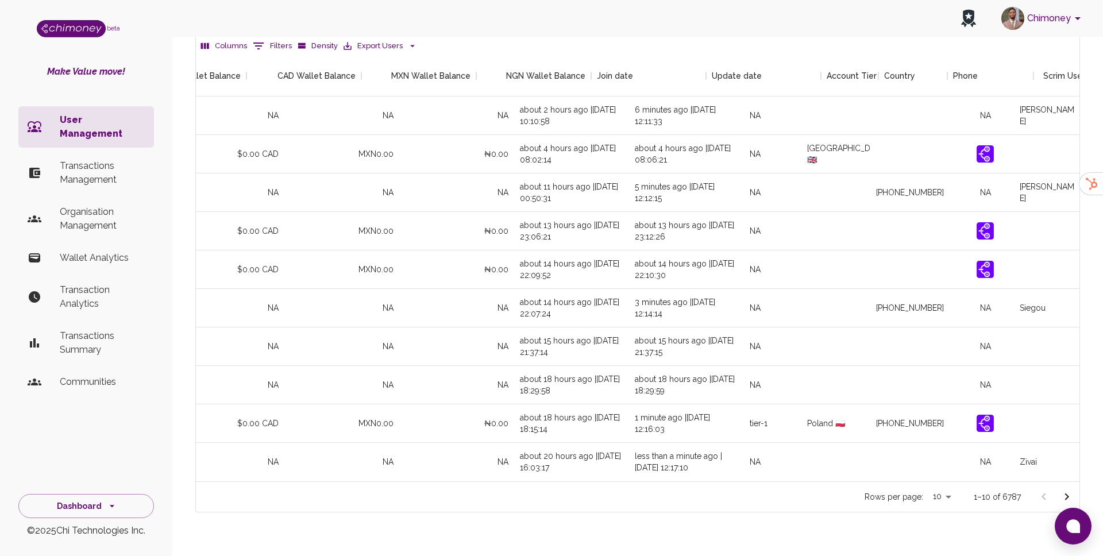
scroll to position [0, 1081]
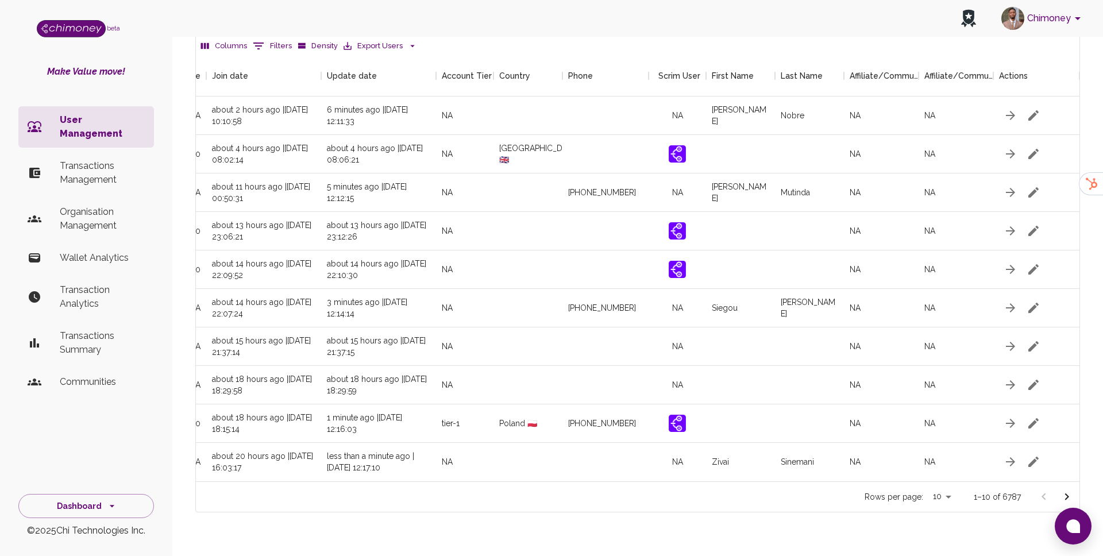
click at [1075, 485] on button "Go to next page" at bounding box center [1066, 496] width 23 height 23
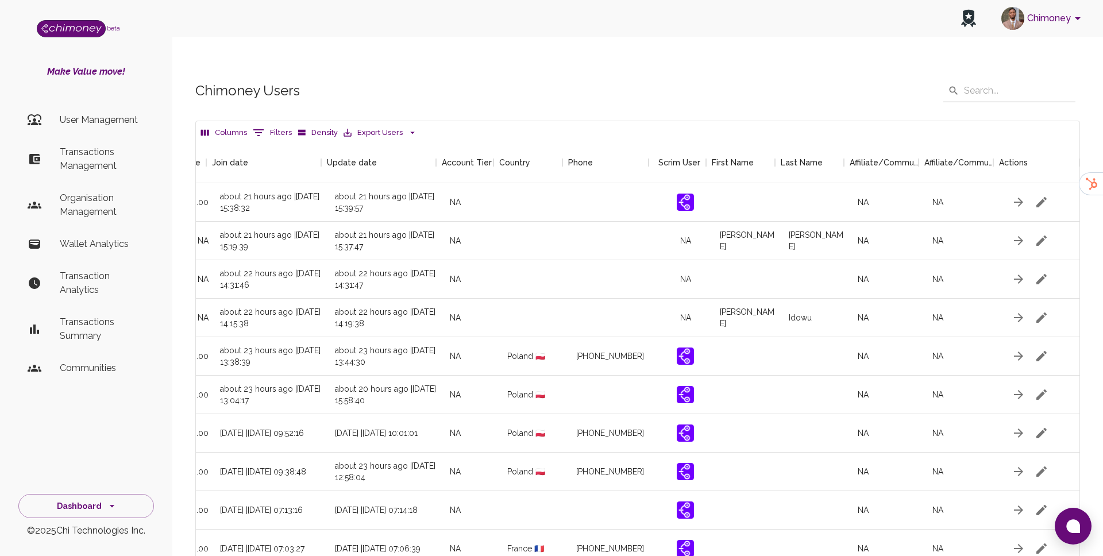
scroll to position [0, 1081]
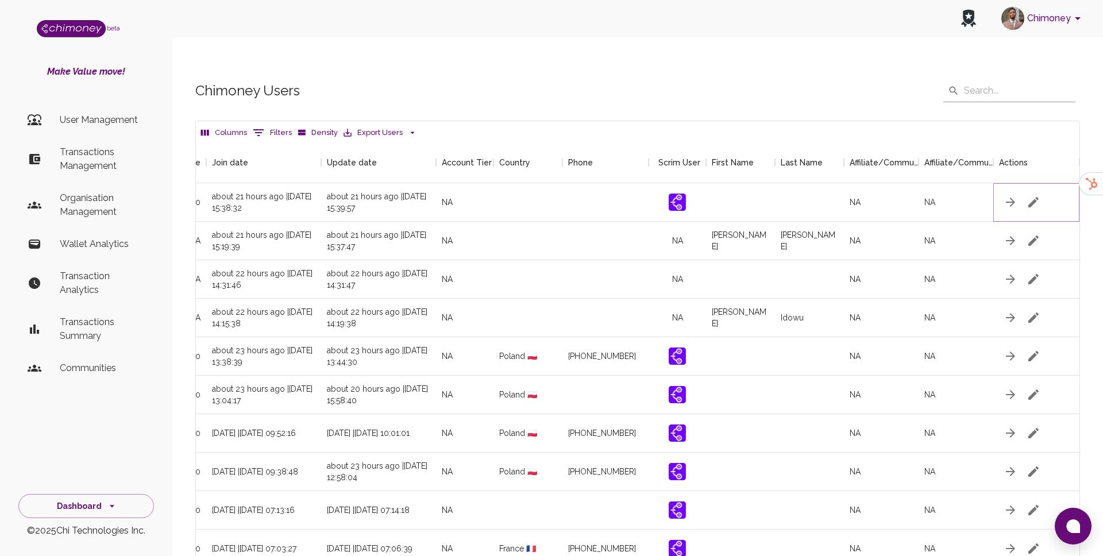
click at [1030, 197] on icon "button" at bounding box center [1033, 202] width 10 height 10
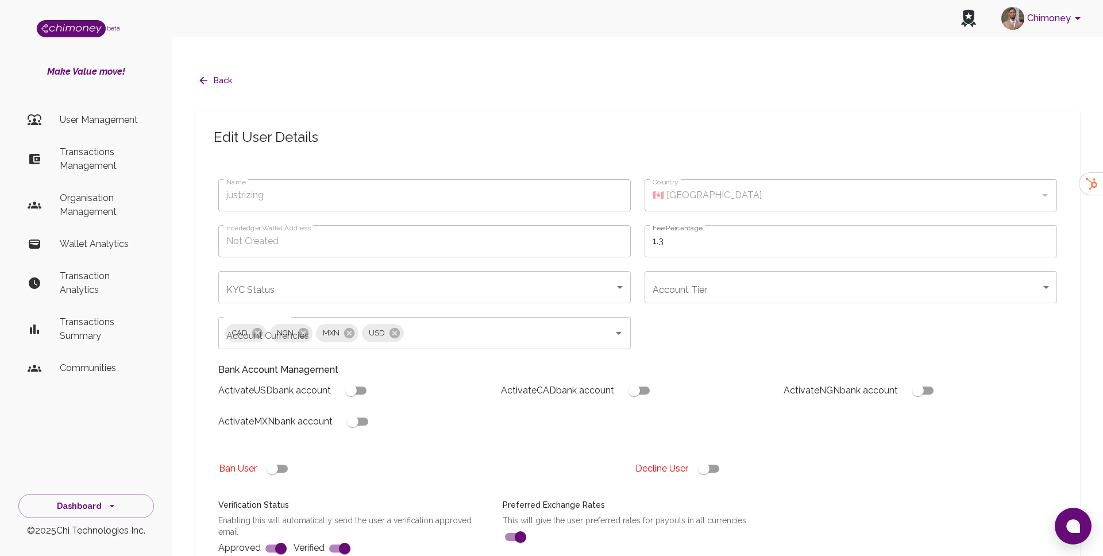
type input "justrizing"
checkbox input "true"
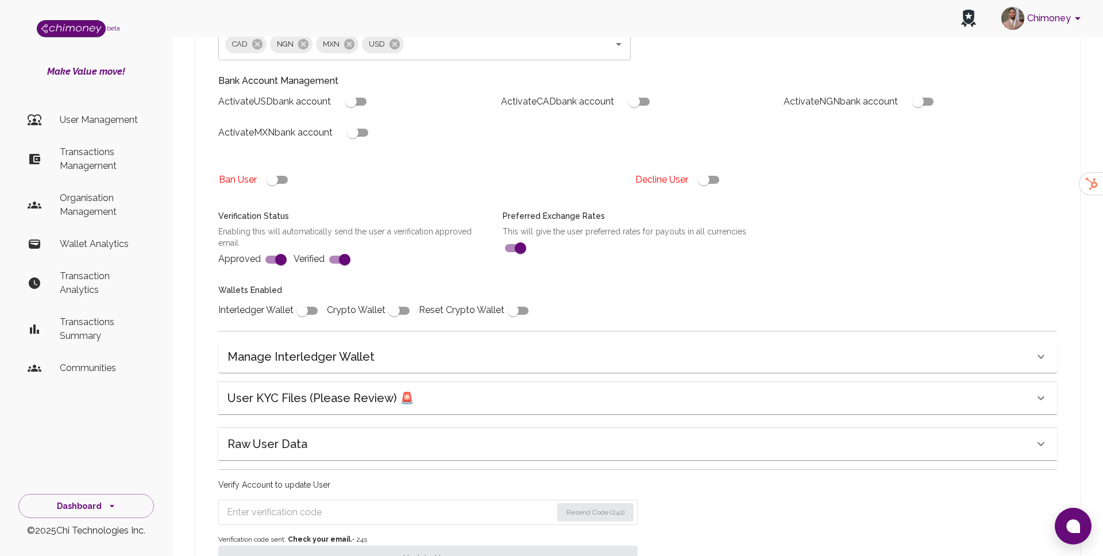
scroll to position [304, 0]
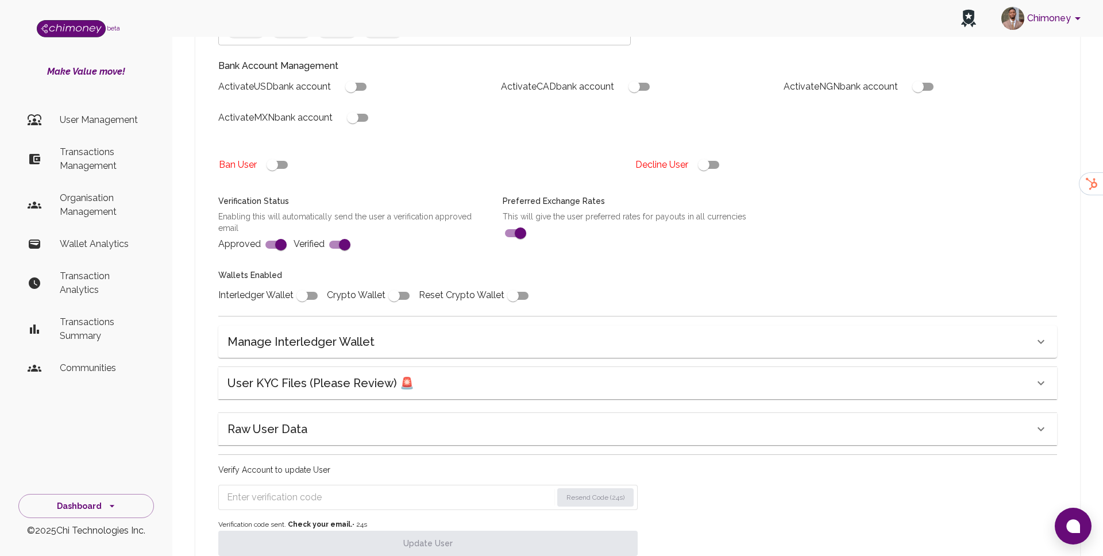
click at [335, 374] on h6 "User KYC Files (Please Review) 🚨" at bounding box center [320, 383] width 187 height 18
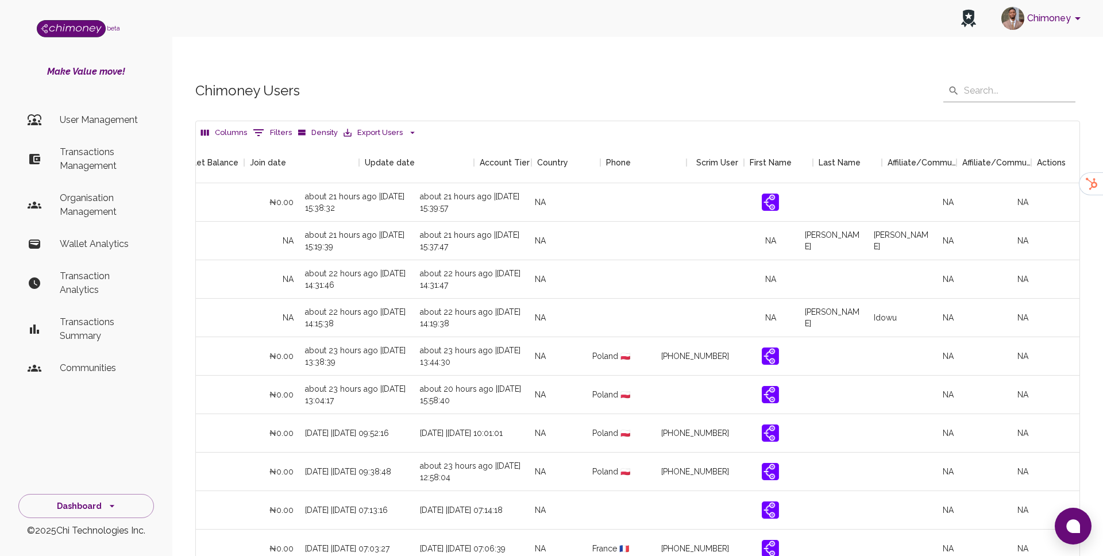
scroll to position [0, 1081]
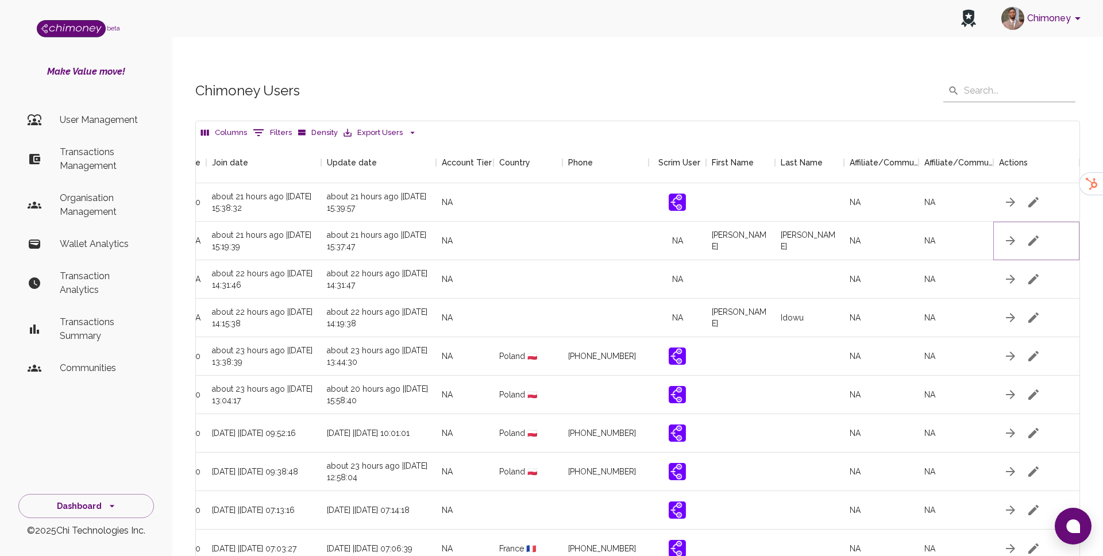
click at [1037, 235] on icon "button" at bounding box center [1033, 240] width 10 height 10
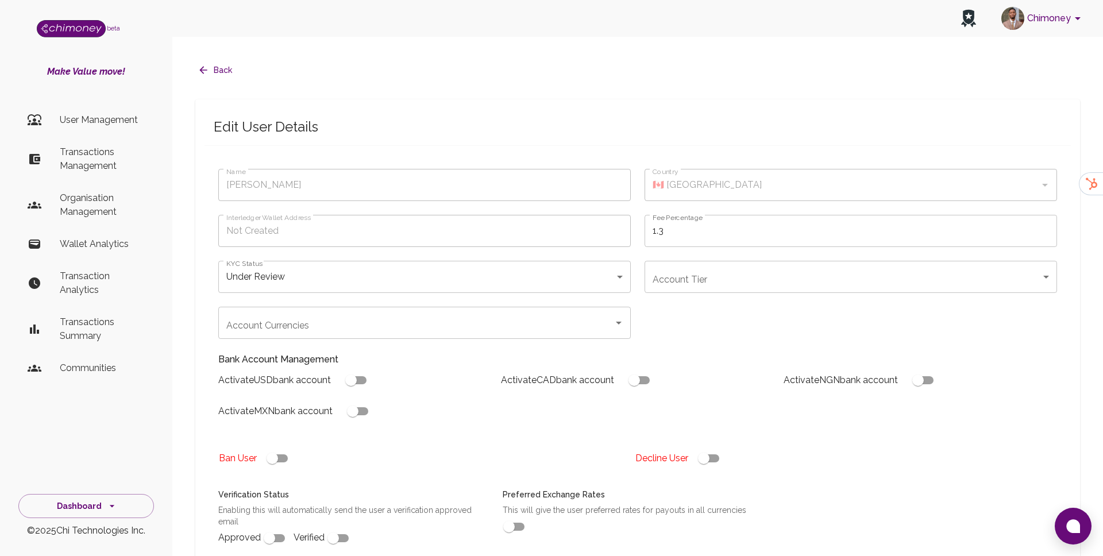
type input "Franco Veluz"
type input "under_review"
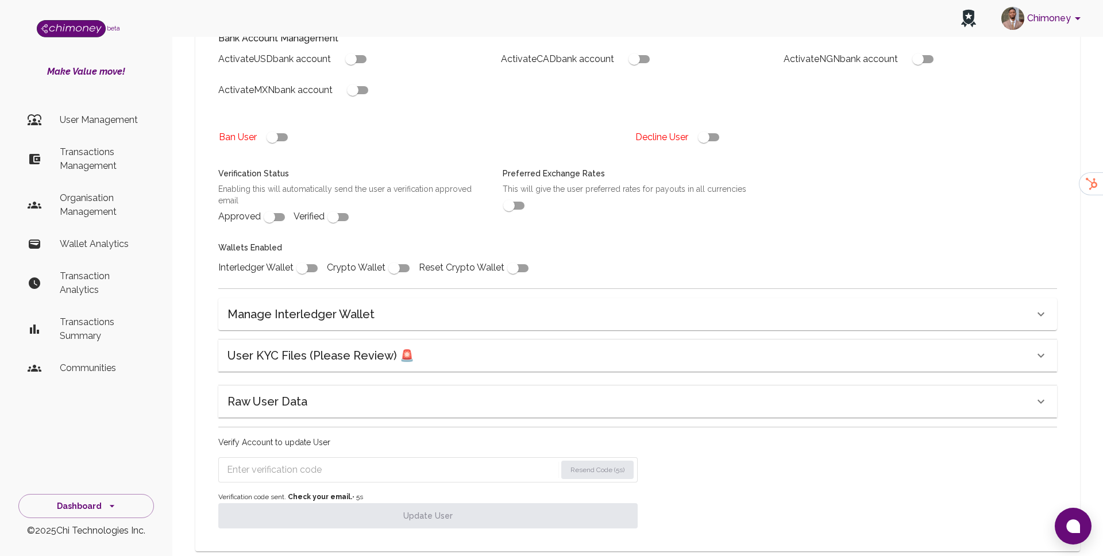
click at [364, 346] on h6 "User KYC Files (Please Review) 🚨" at bounding box center [320, 355] width 187 height 18
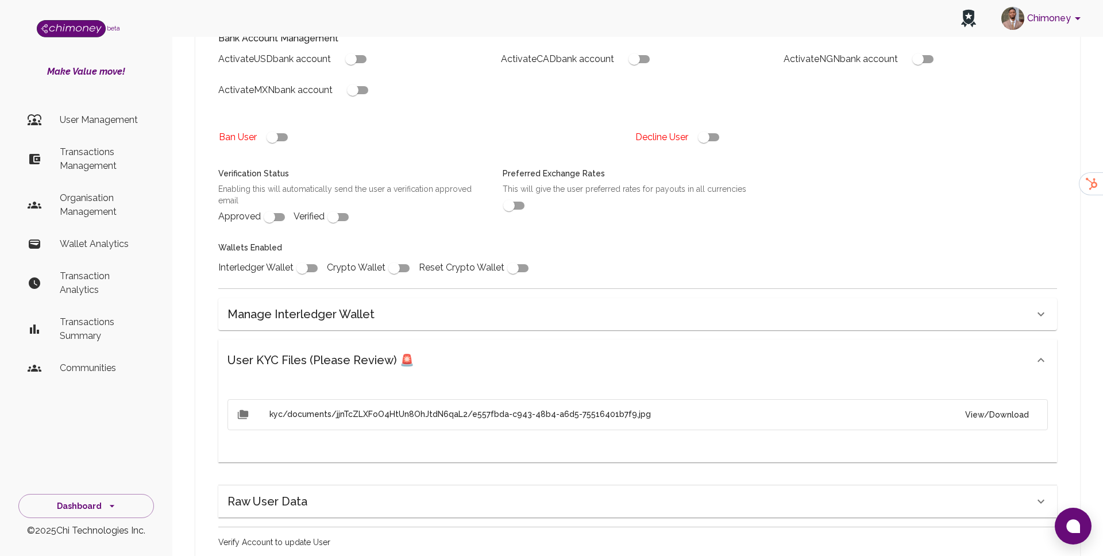
click at [993, 404] on button "View/Download" at bounding box center [997, 414] width 82 height 21
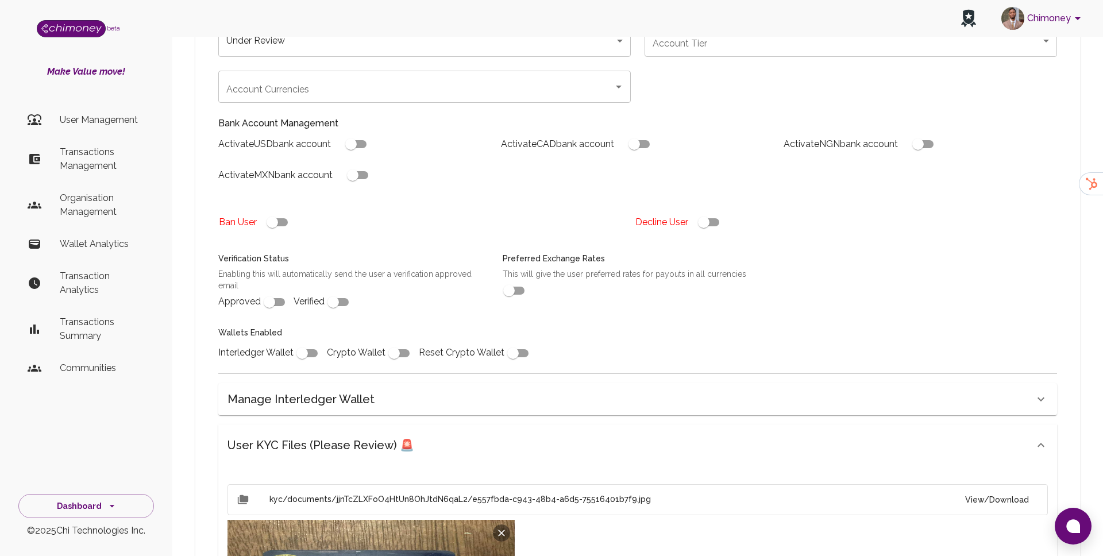
scroll to position [165, 0]
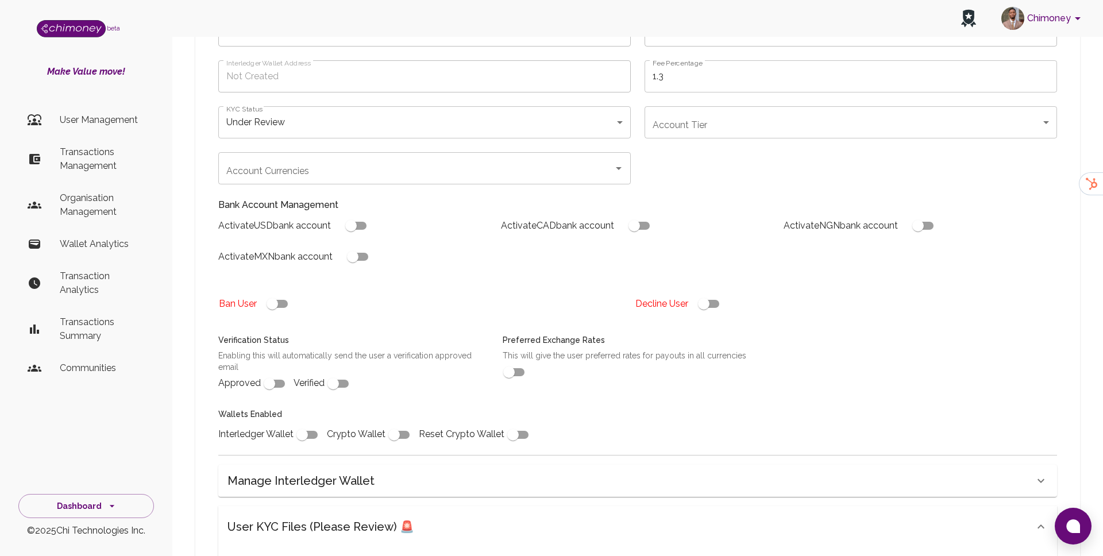
click at [703, 293] on input "checkbox" at bounding box center [703, 304] width 65 height 22
checkbox input "false"
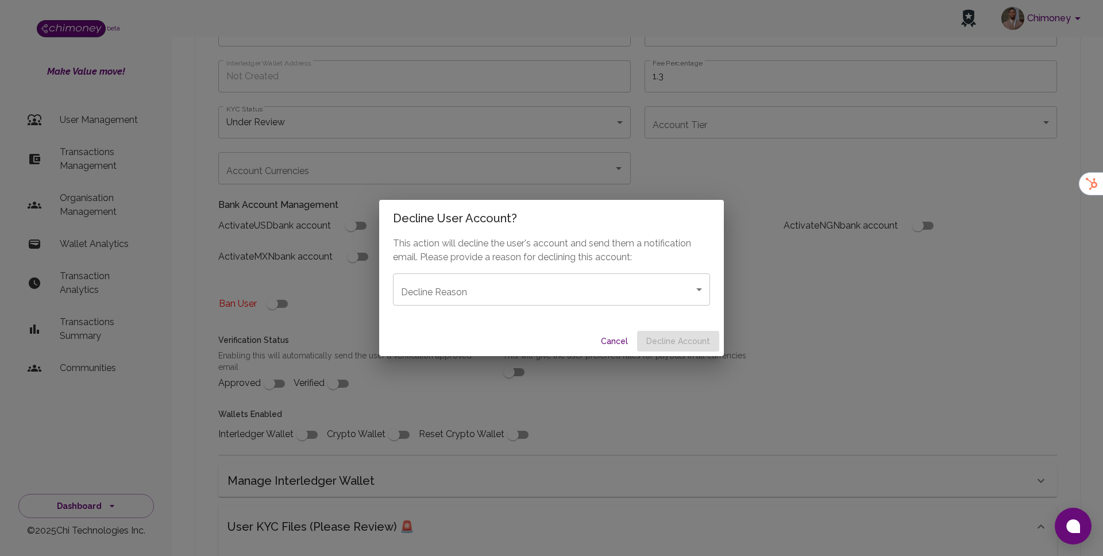
click at [606, 305] on body "Chimoney beta Make Value move! User Management Transactions Management Organisa…" at bounding box center [551, 445] width 1103 height 1220
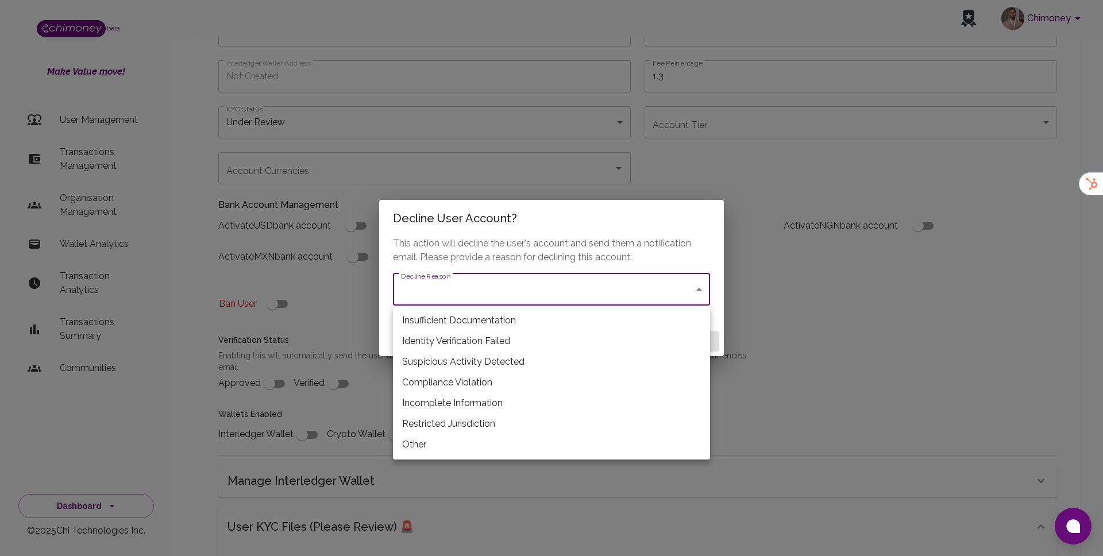
click at [488, 401] on li "Incomplete Information" at bounding box center [551, 403] width 317 height 21
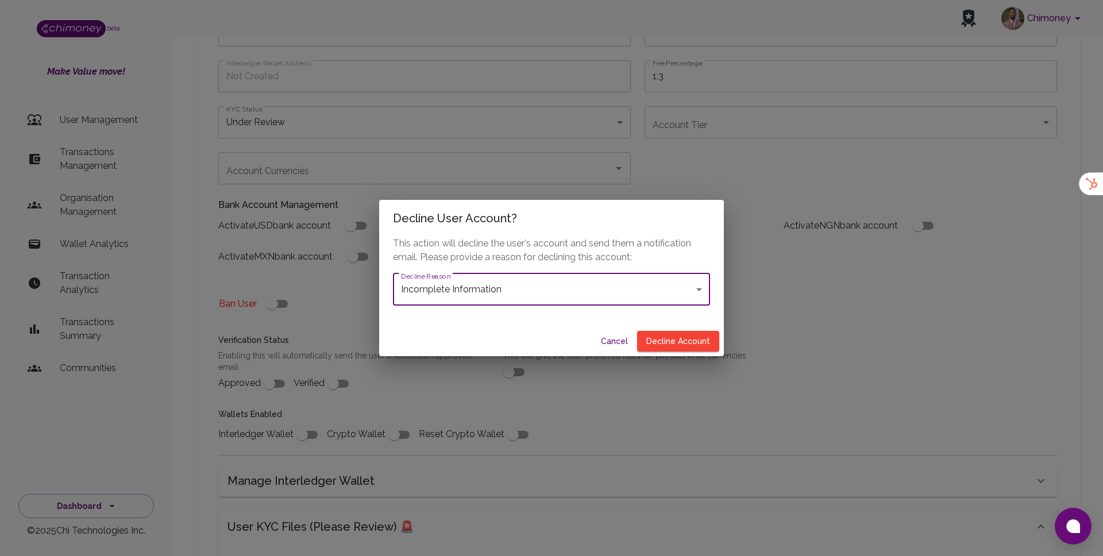
click at [568, 289] on body "Chimoney beta Make Value move! User Management Transactions Management Organisa…" at bounding box center [551, 445] width 1103 height 1220
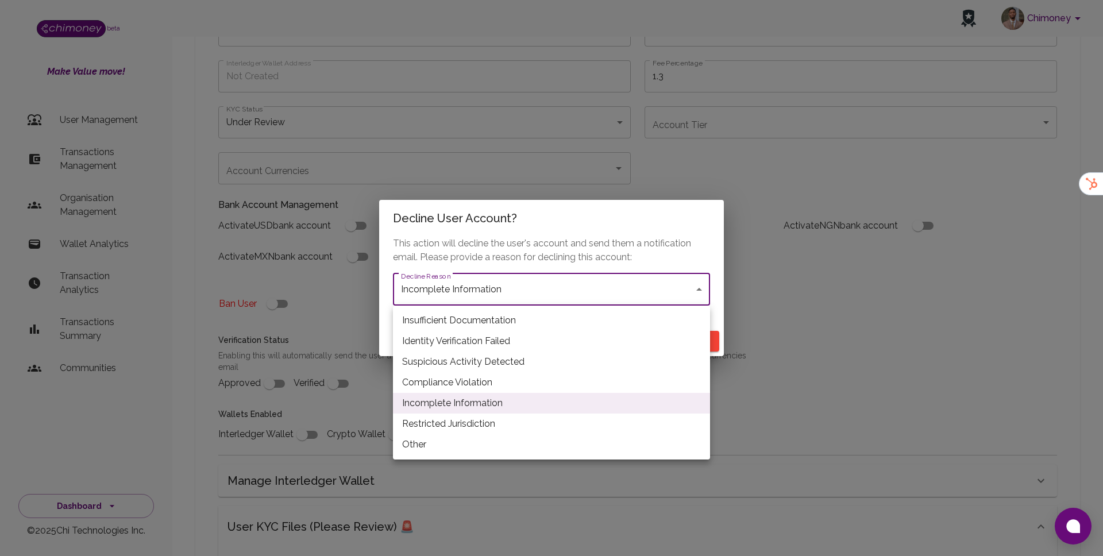
click at [444, 319] on li "Insufficient Documentation" at bounding box center [551, 320] width 317 height 21
type input "insufficient_documentation"
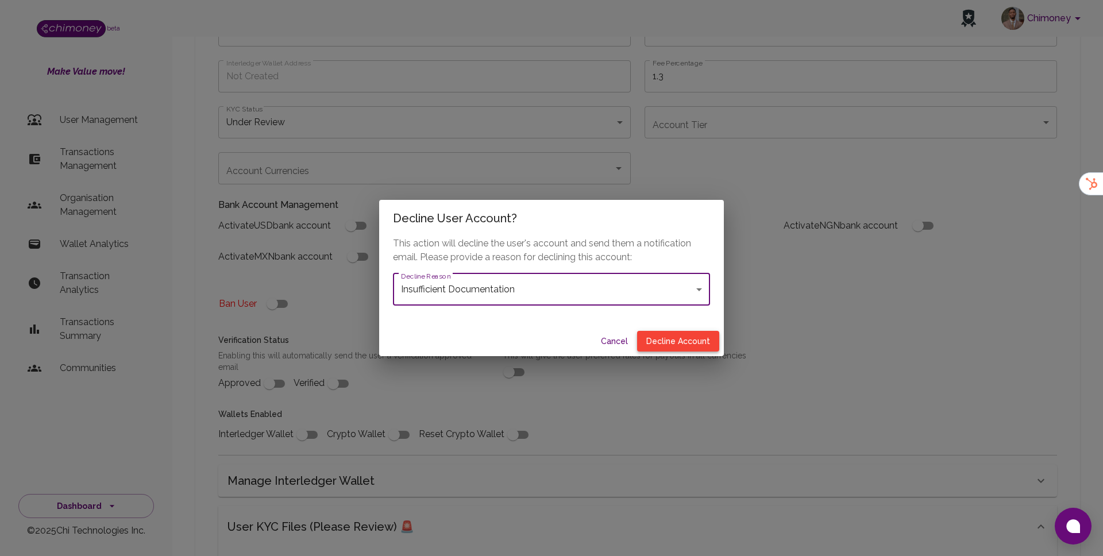
click at [677, 345] on button "Decline Account" at bounding box center [678, 341] width 82 height 21
type input "declined"
checkbox input "true"
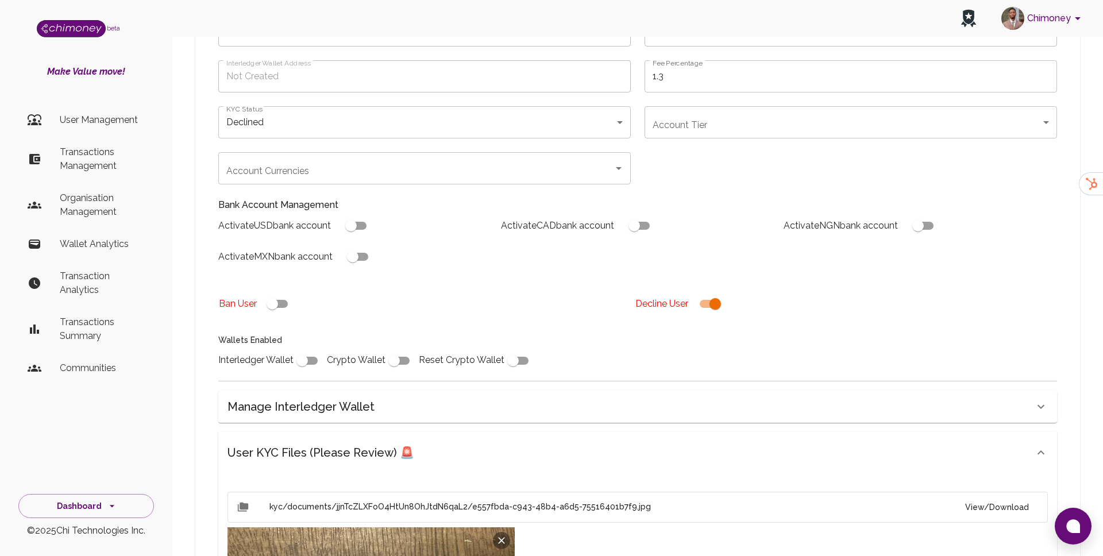
scroll to position [567, 0]
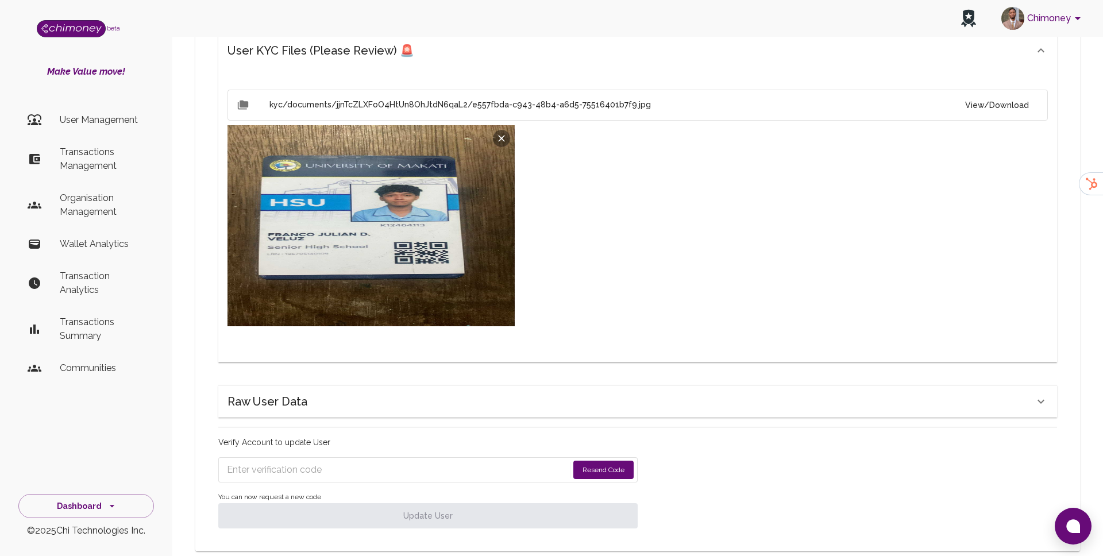
click at [441, 436] on div "Verify Account to update User Resend Code You can now request a new code Update…" at bounding box center [427, 482] width 419 height 92
click at [426, 461] on input "Enter verification code" at bounding box center [397, 470] width 341 height 18
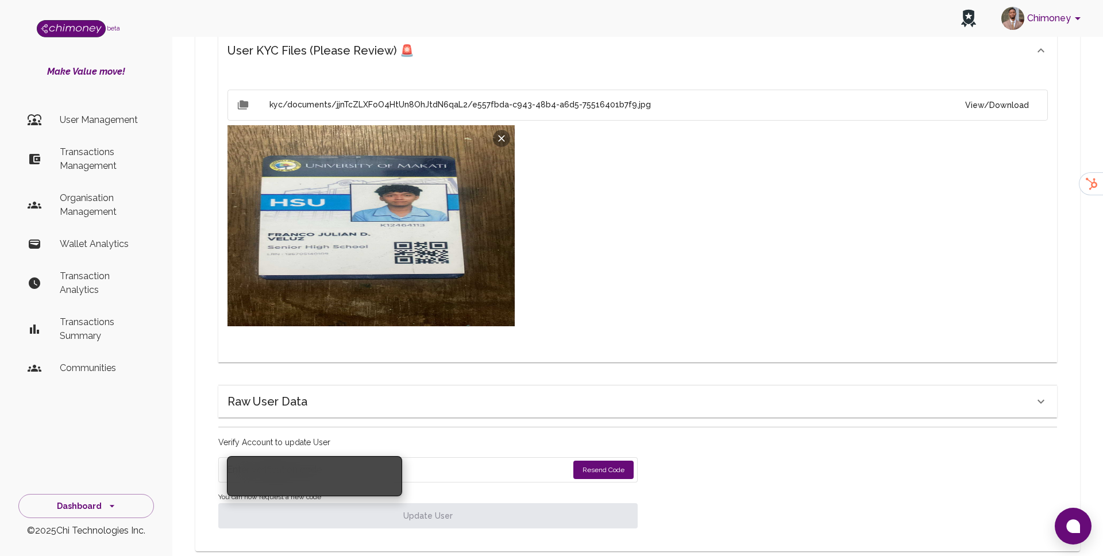
paste input "3540"
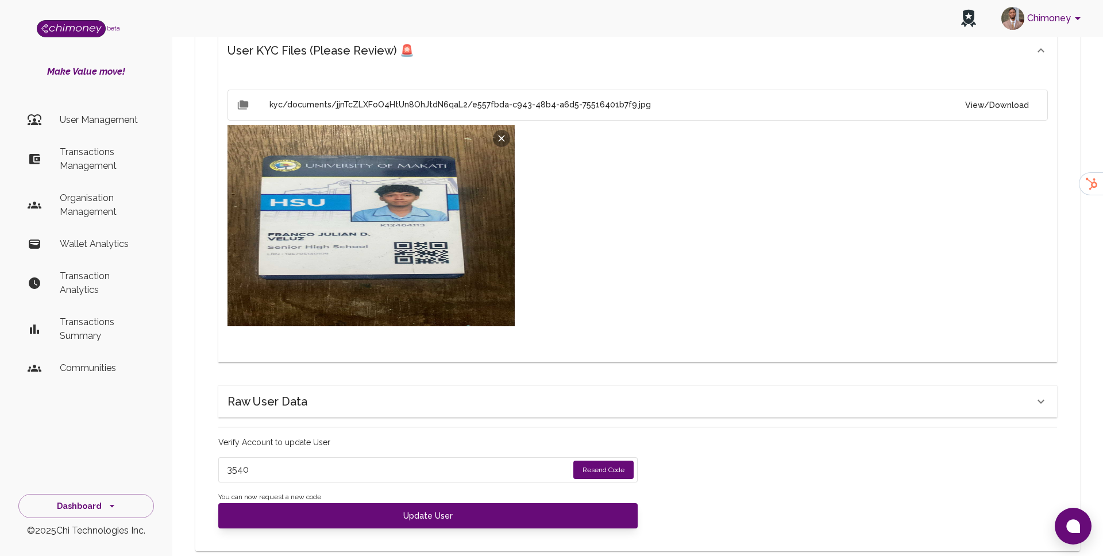
type input "3540"
click at [389, 492] on span "You can now request a new code" at bounding box center [427, 497] width 419 height 11
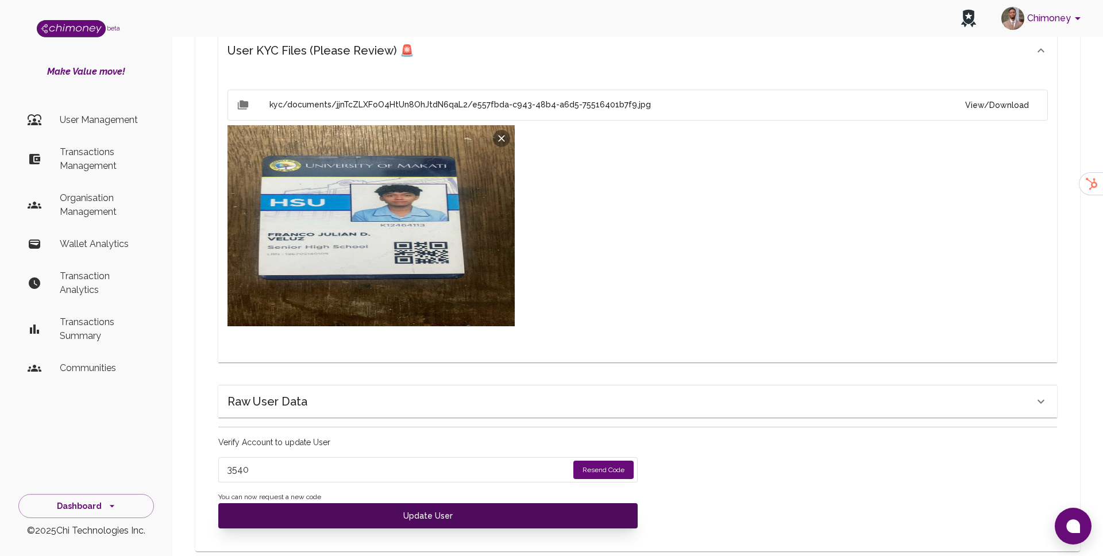
click at [388, 503] on button "Update User" at bounding box center [427, 515] width 419 height 25
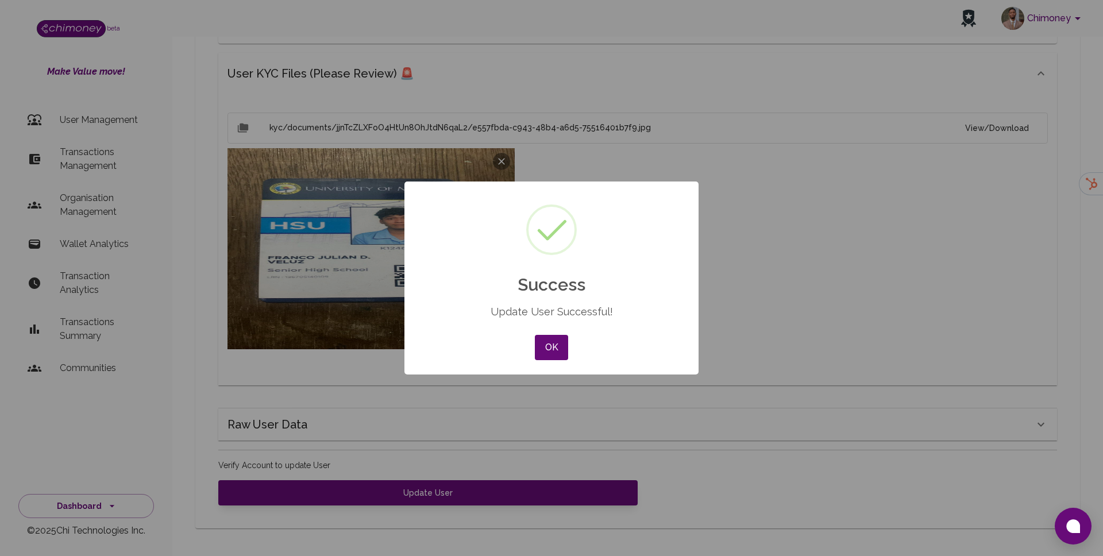
scroll to position [521, 0]
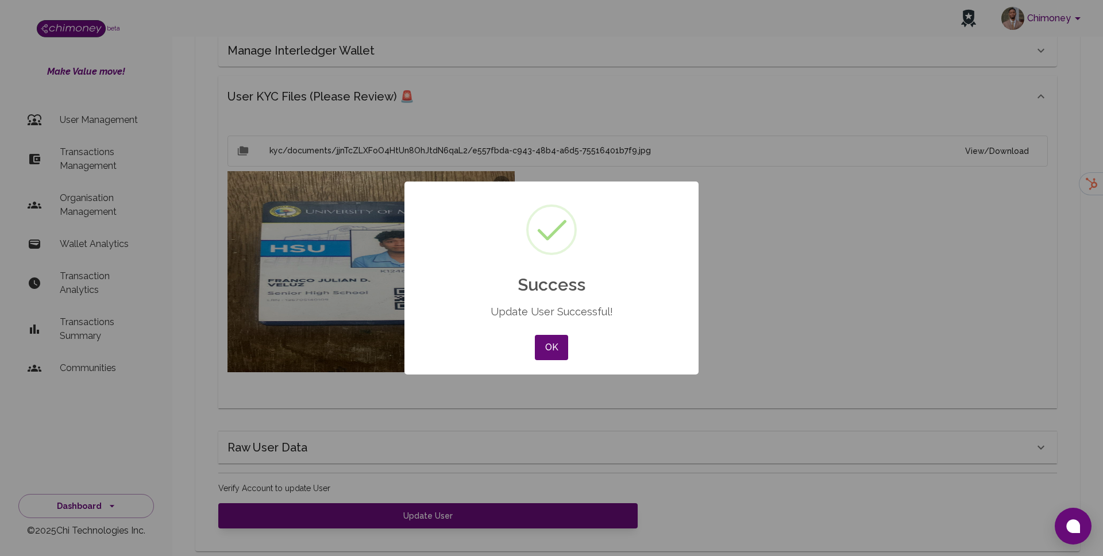
click at [537, 333] on div "OK No Cancel" at bounding box center [551, 347] width 39 height 31
click at [531, 341] on div "× Success Update User Successful! OK No Cancel" at bounding box center [551, 277] width 294 height 193
click at [546, 341] on button "OK" at bounding box center [551, 347] width 33 height 25
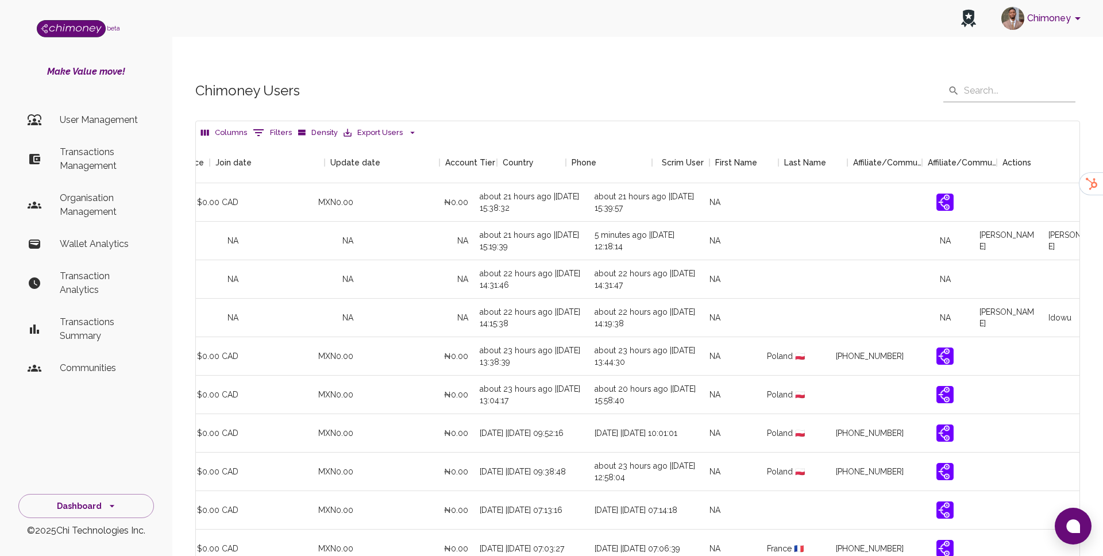
scroll to position [0, 1081]
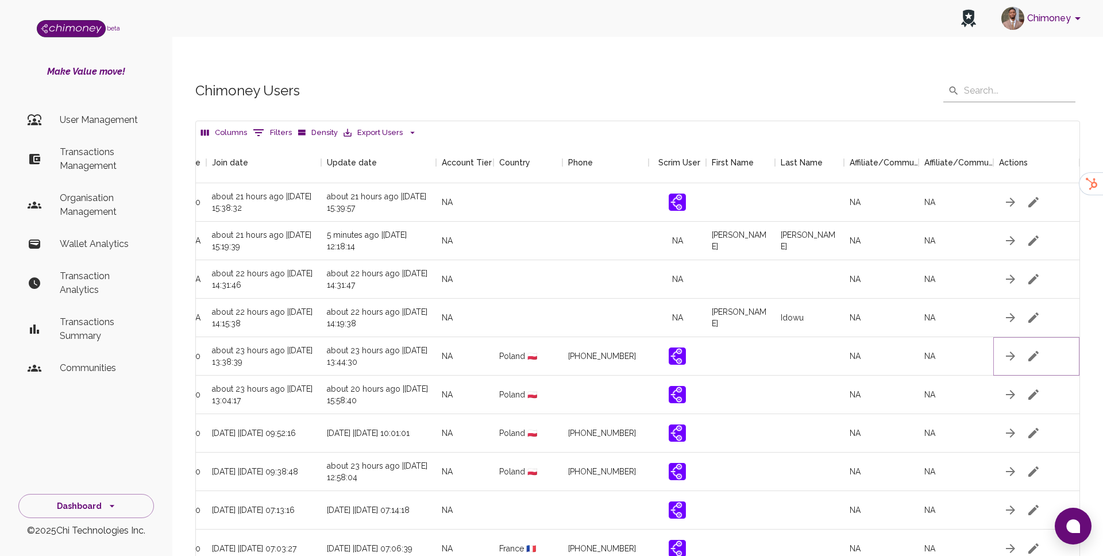
click at [1024, 345] on button "button" at bounding box center [1033, 356] width 23 height 23
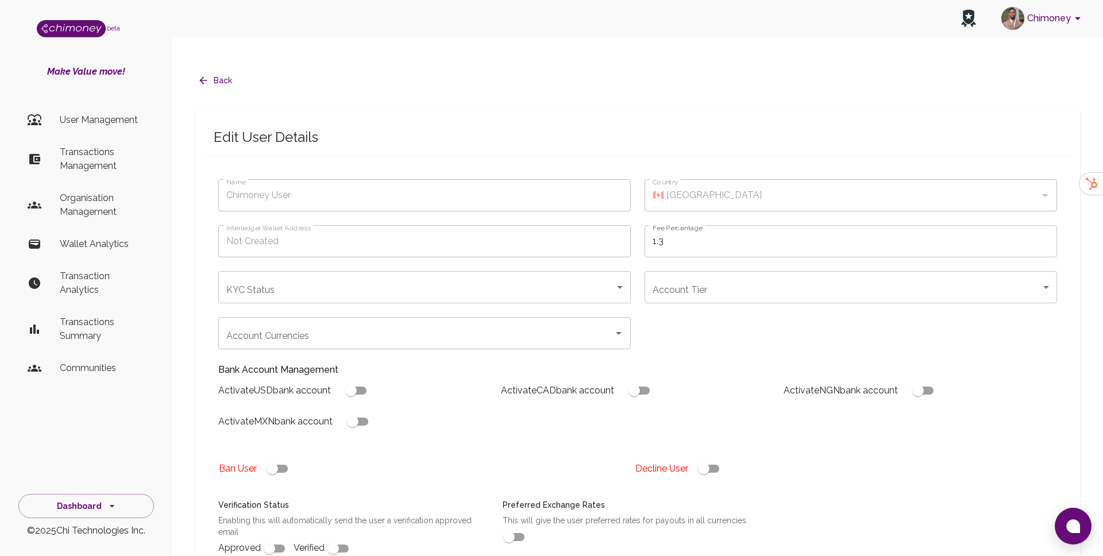
type input "Sebastian Pieczarka"
type input "🇵🇱 Poland"
type input "under_review"
checkbox input "true"
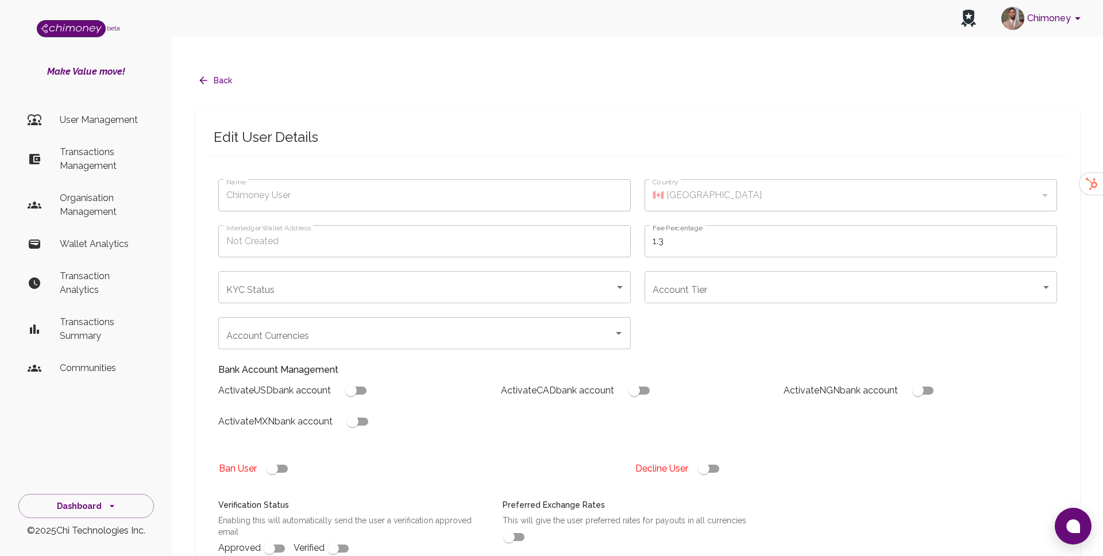
checkbox input "true"
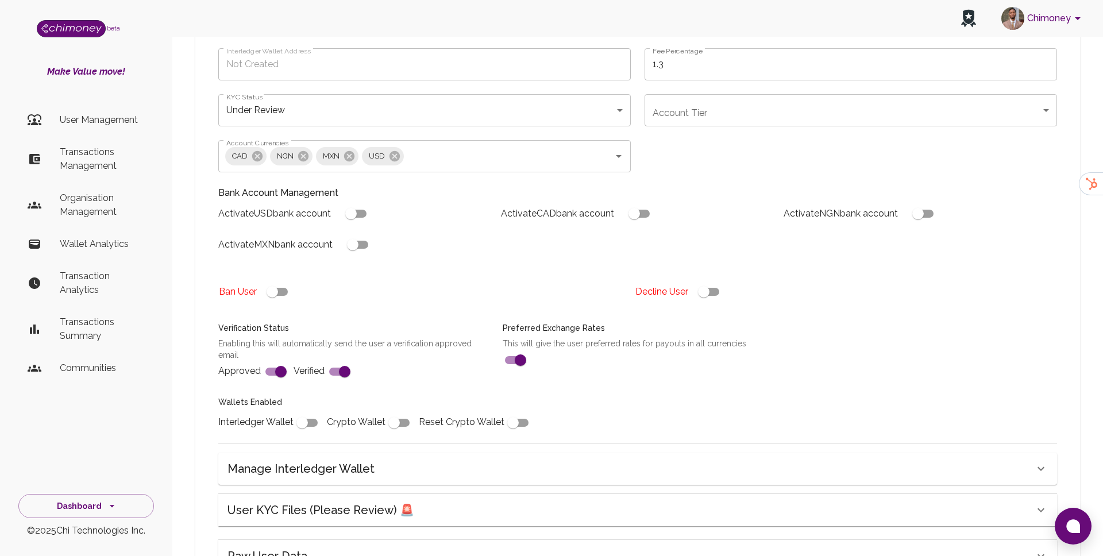
scroll to position [199, 0]
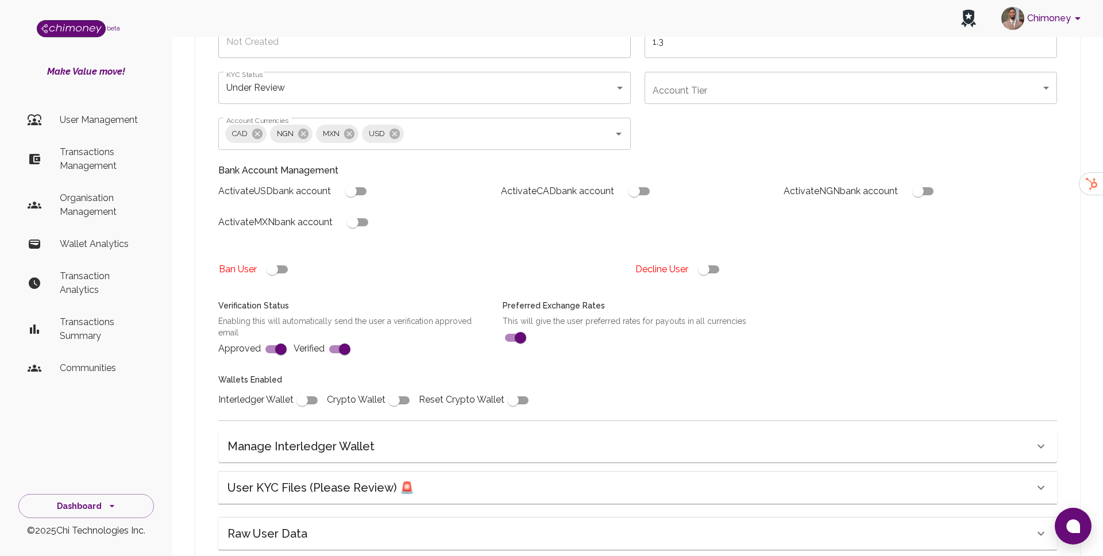
click at [339, 471] on div "User KYC Files (Please Review) 🚨" at bounding box center [637, 487] width 838 height 32
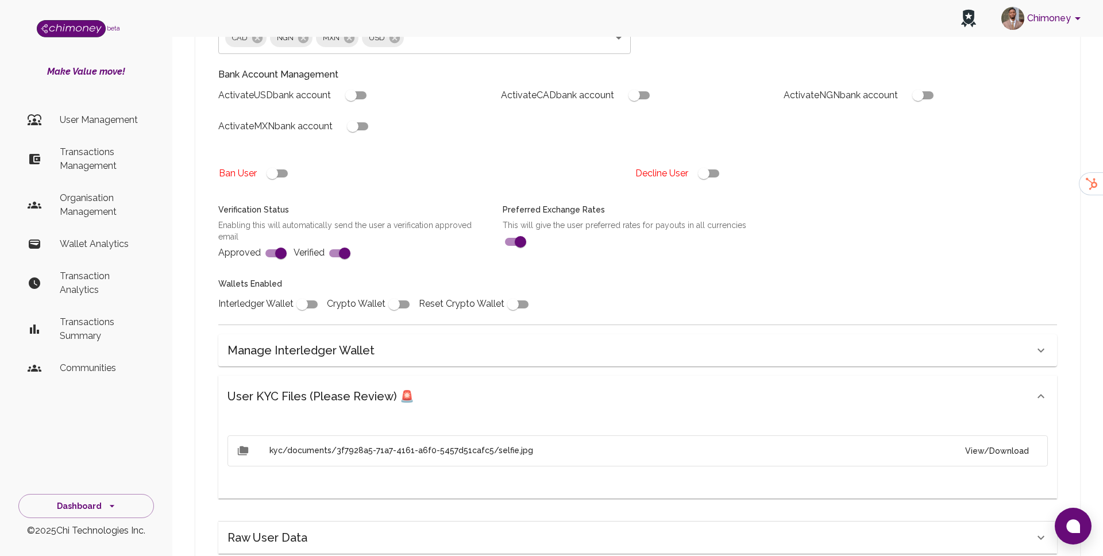
scroll to position [394, 0]
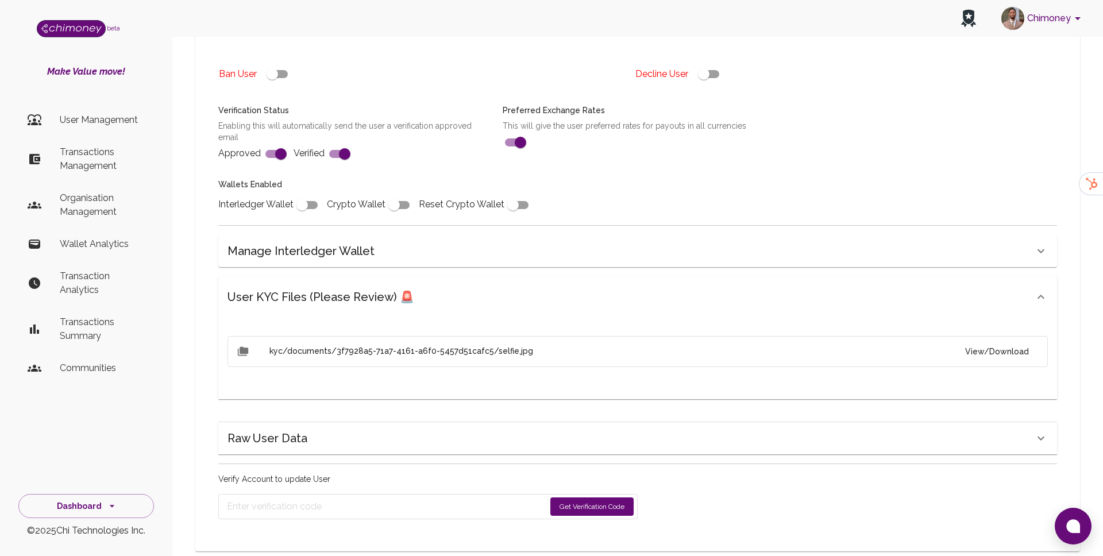
click at [1002, 341] on button "View/Download" at bounding box center [997, 351] width 82 height 21
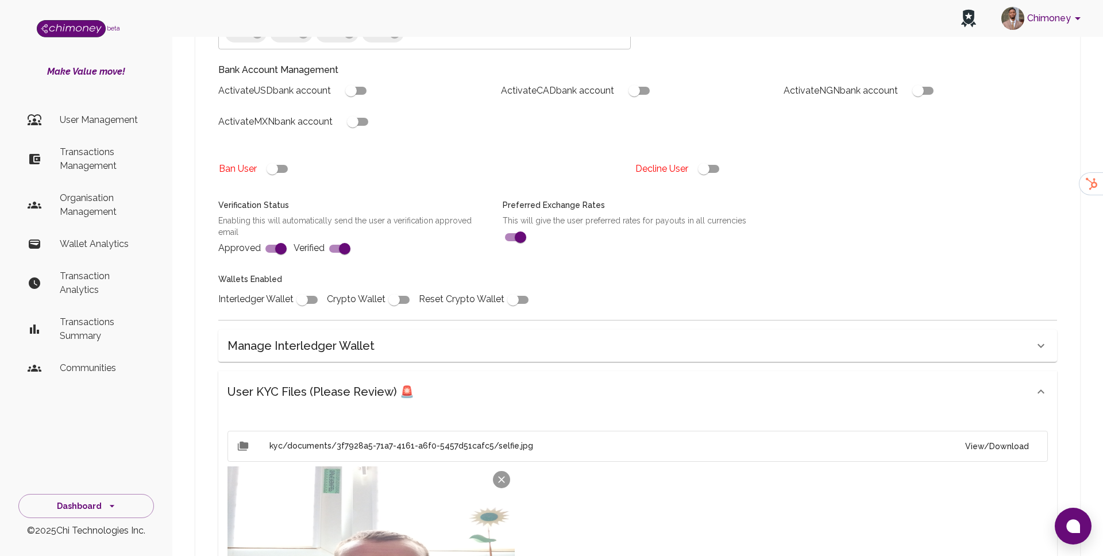
scroll to position [180, 0]
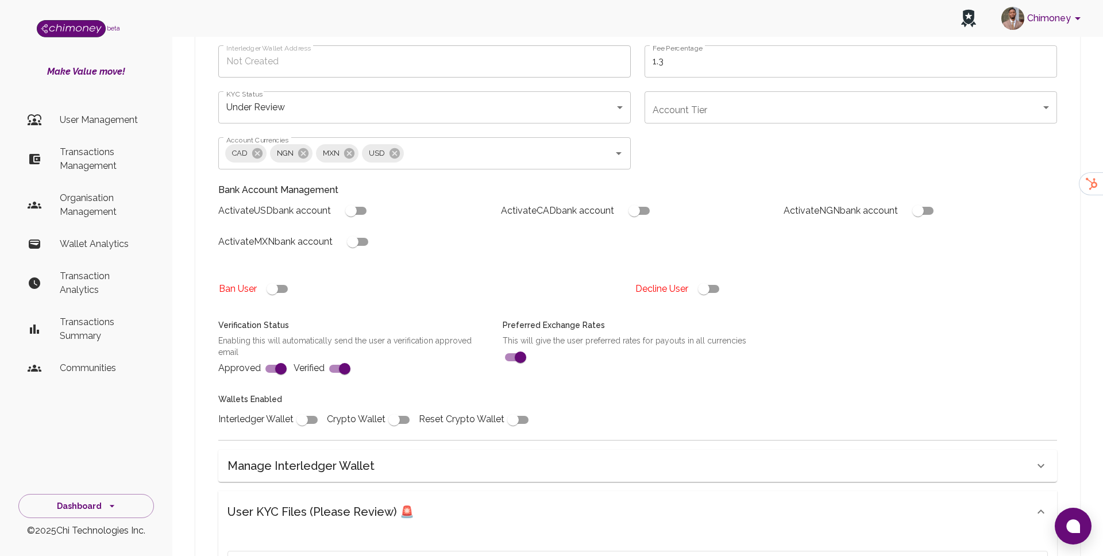
click at [698, 278] on input "checkbox" at bounding box center [703, 289] width 65 height 22
checkbox input "false"
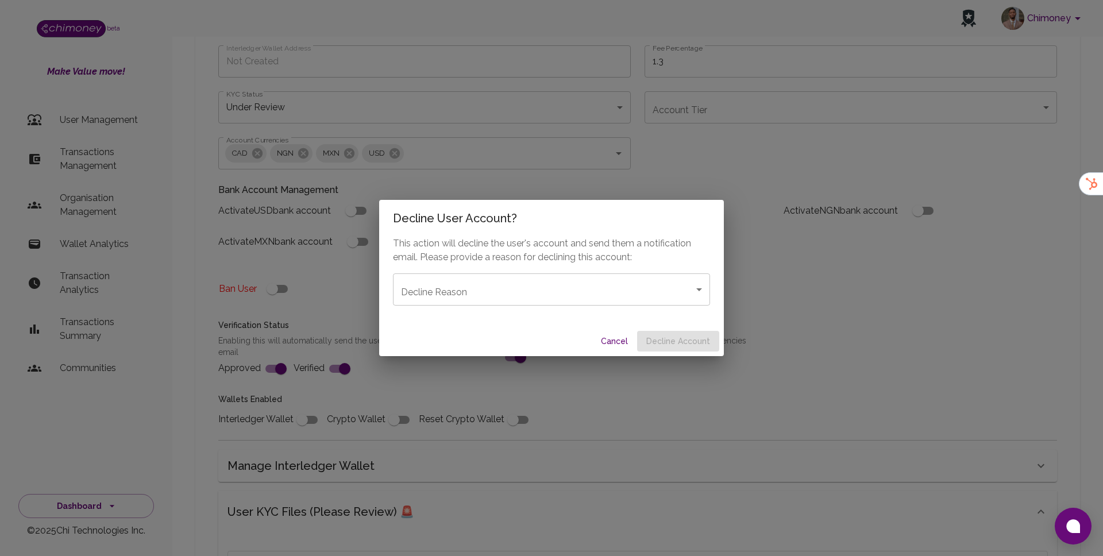
click at [520, 304] on body "Chimoney beta Make Value move! User Management Transactions Management Organisa…" at bounding box center [551, 411] width 1103 height 1183
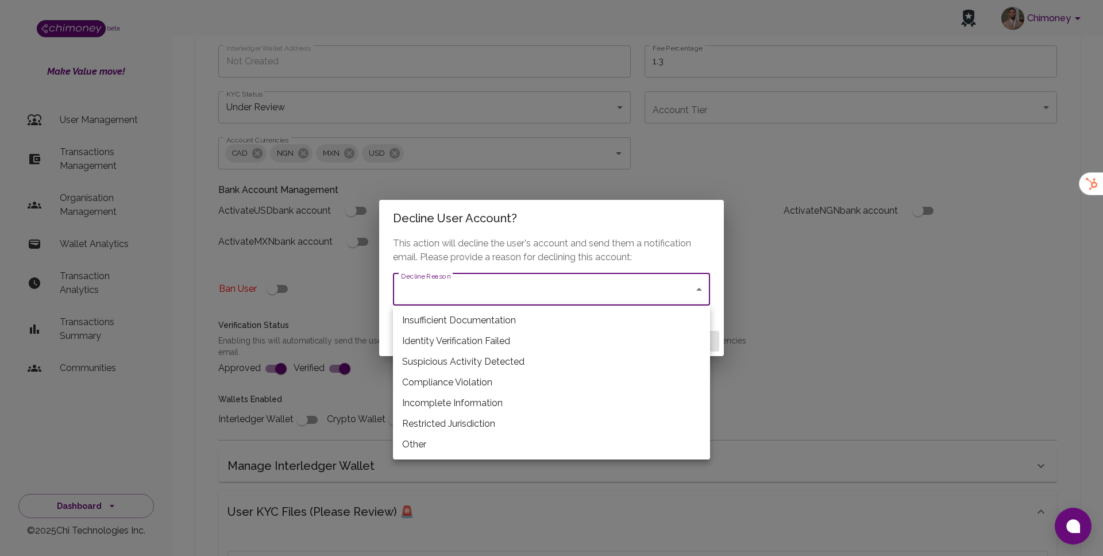
click at [456, 323] on li "Insufficient Documentation" at bounding box center [551, 320] width 317 height 21
type input "insufficient_documentation"
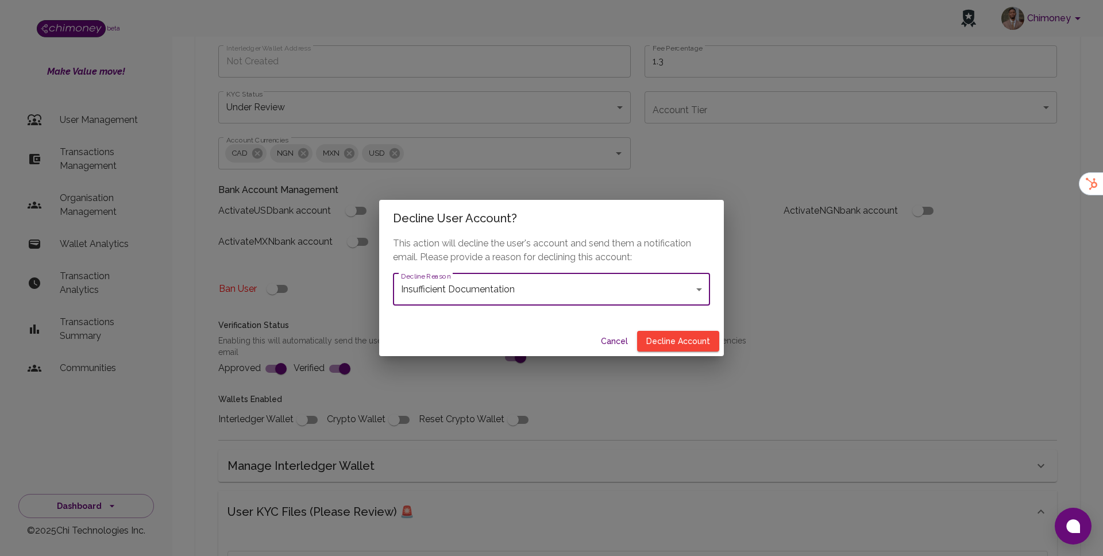
click at [723, 336] on div "Cancel Decline Account" at bounding box center [551, 341] width 345 height 30
click at [688, 345] on button "Decline Account" at bounding box center [678, 341] width 82 height 21
type input "declined"
checkbox input "true"
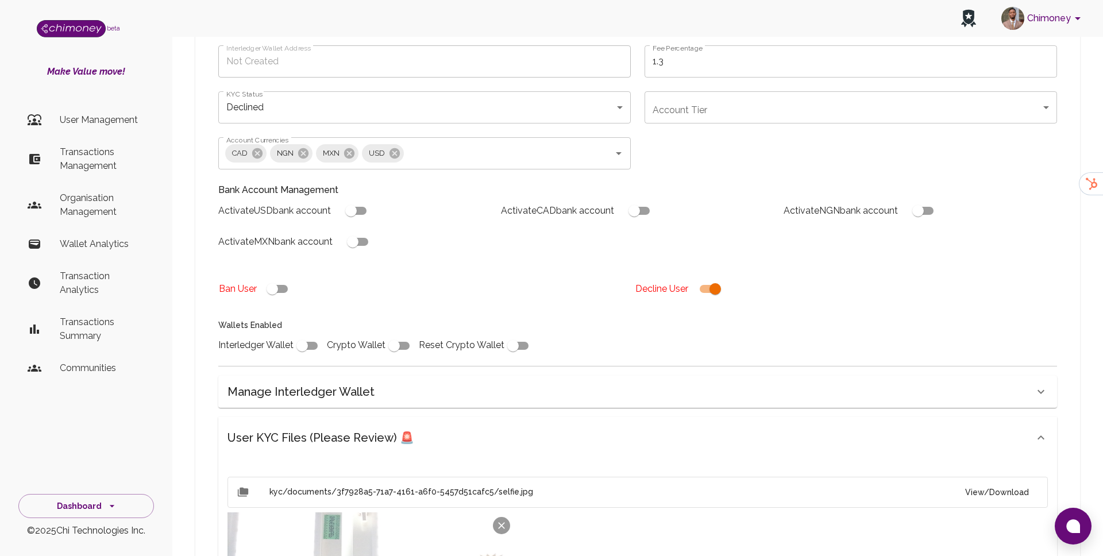
scroll to position [530, 0]
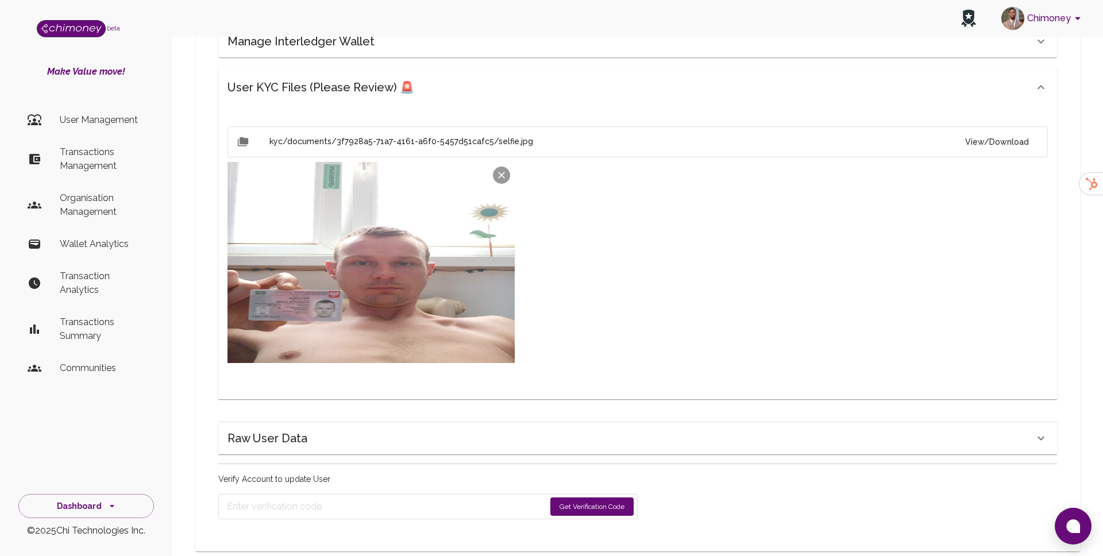
click at [581, 497] on button "Get Verification Code" at bounding box center [591, 506] width 83 height 18
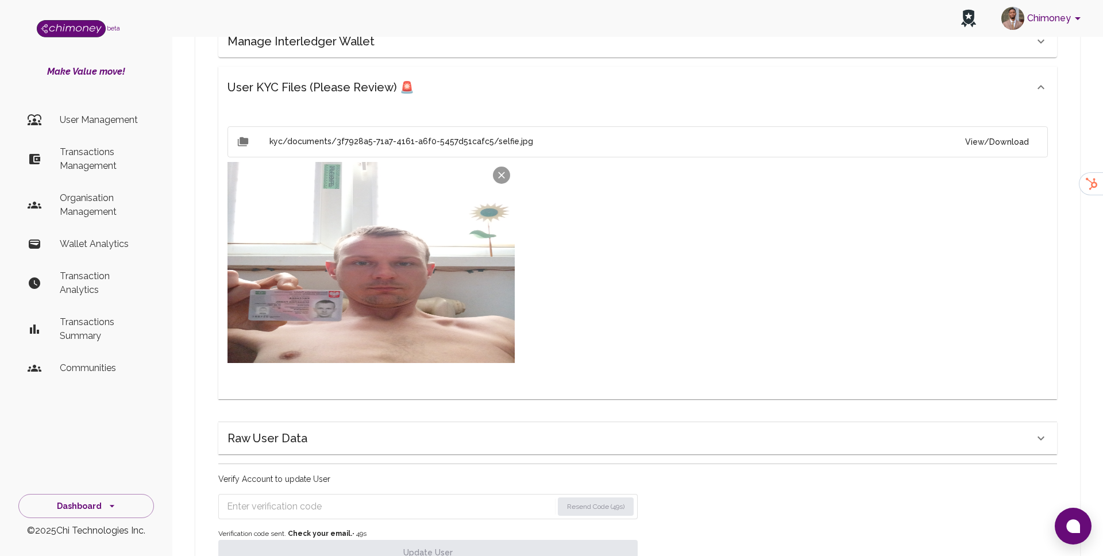
click at [417, 497] on input "Enter verification code" at bounding box center [390, 506] width 326 height 18
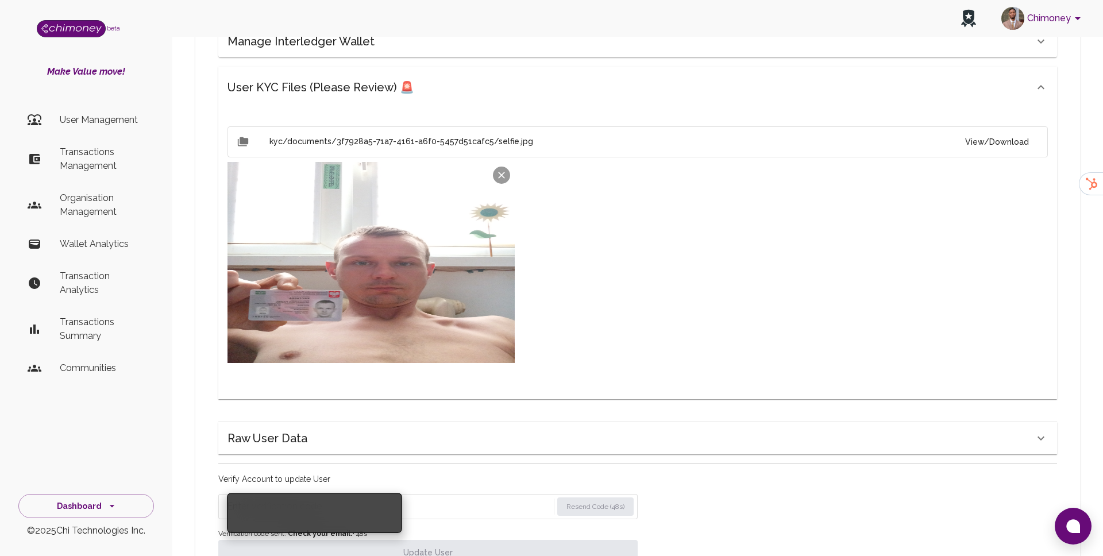
paste input "9283"
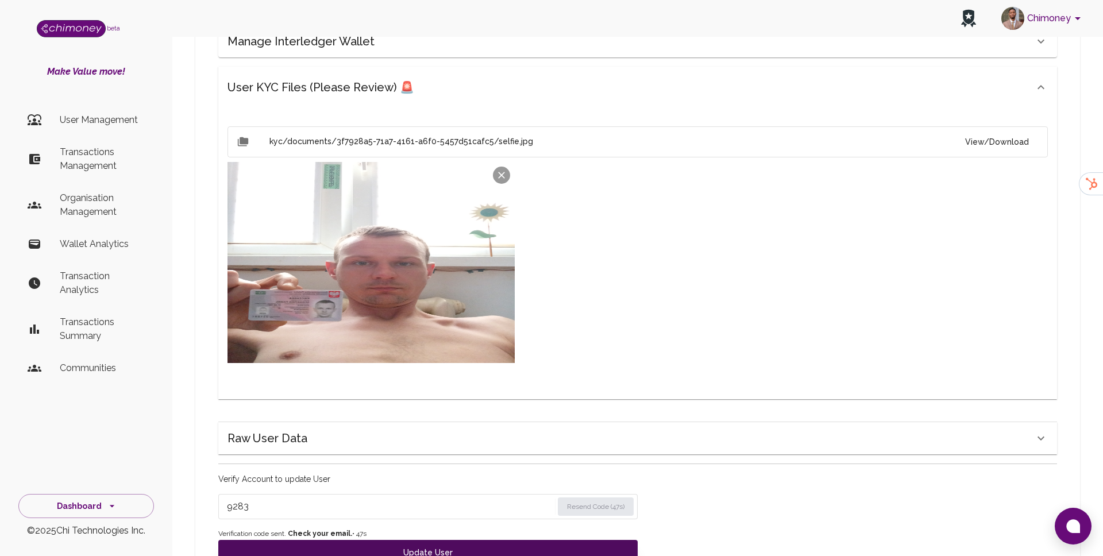
type input "9283"
click at [409, 540] on button "Update User" at bounding box center [427, 552] width 419 height 25
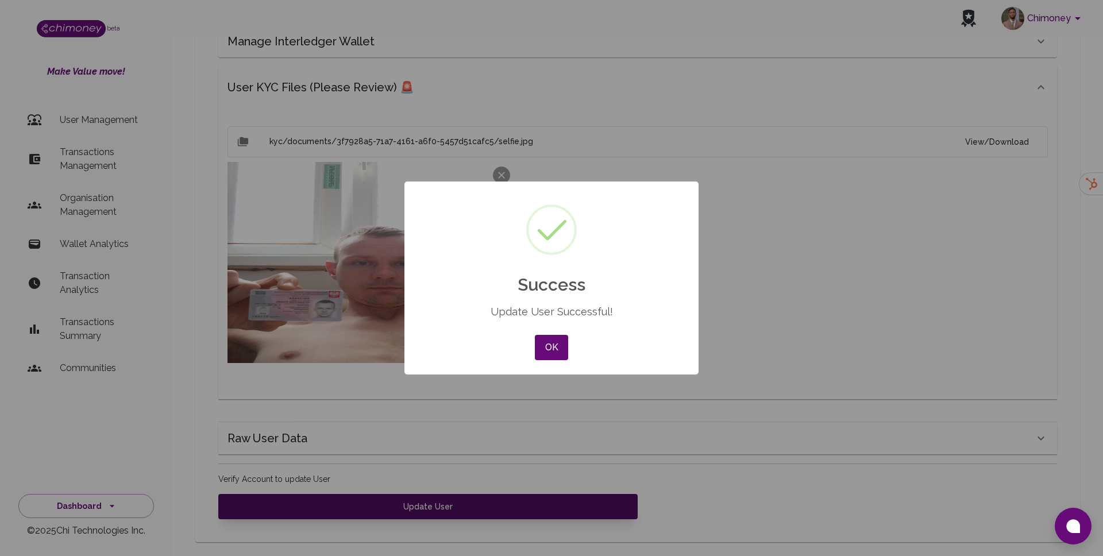
scroll to position [521, 0]
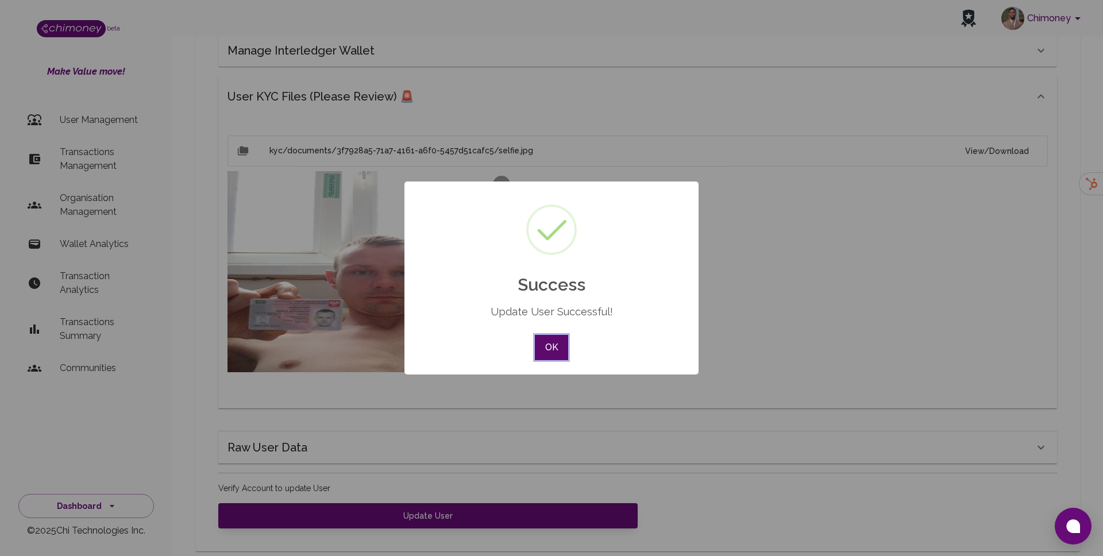
click at [543, 350] on button "OK" at bounding box center [551, 347] width 33 height 25
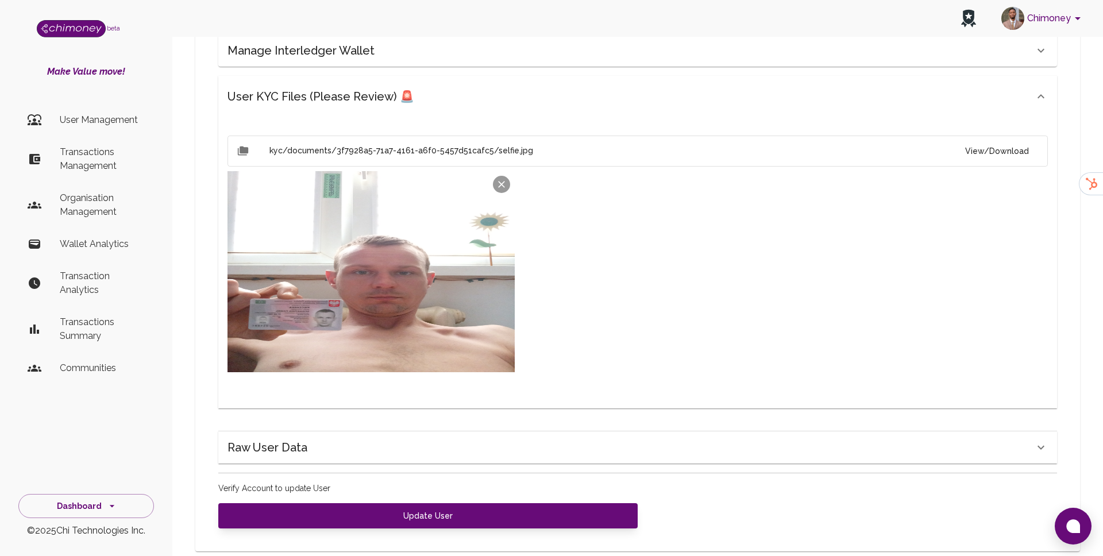
click at [111, 102] on ul "User Management Transactions Management Organisation Management Wallet Analytic…" at bounding box center [86, 246] width 136 height 289
click at [101, 140] on li "Transactions Management" at bounding box center [86, 158] width 136 height 41
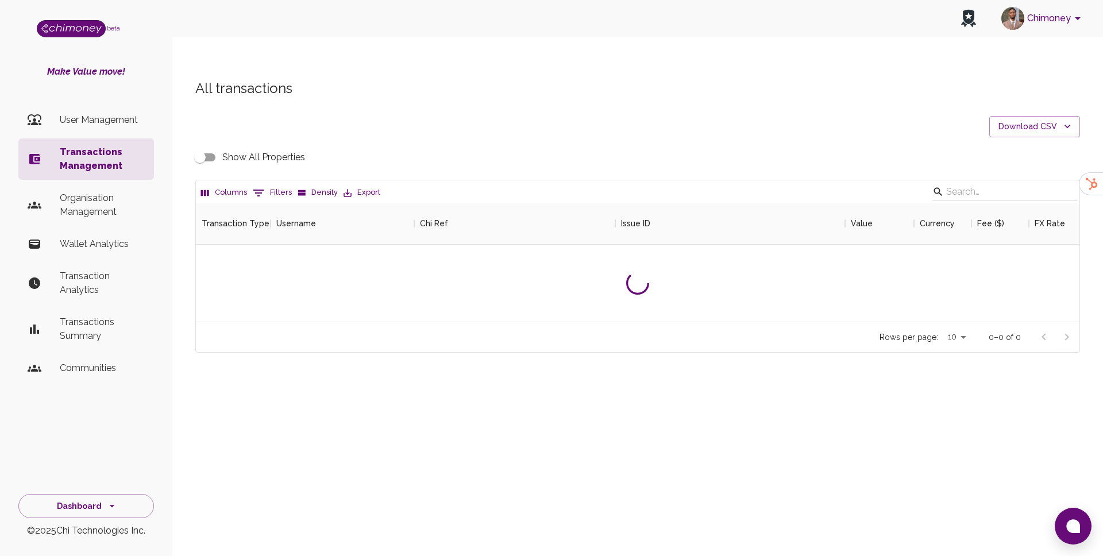
scroll to position [426, 883]
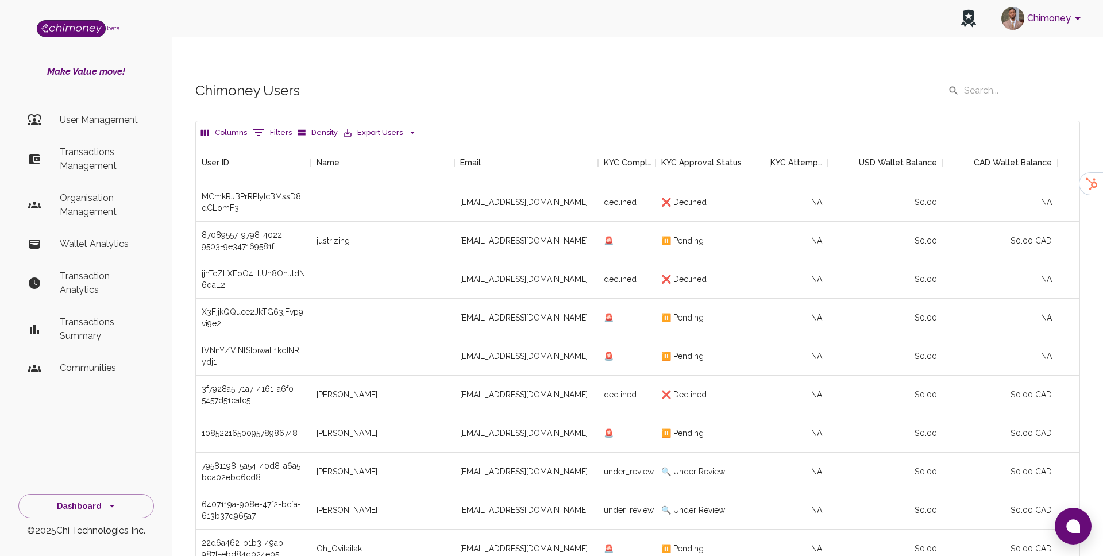
scroll to position [426, 883]
click at [629, 26] on div "Chimoney" at bounding box center [637, 18] width 930 height 37
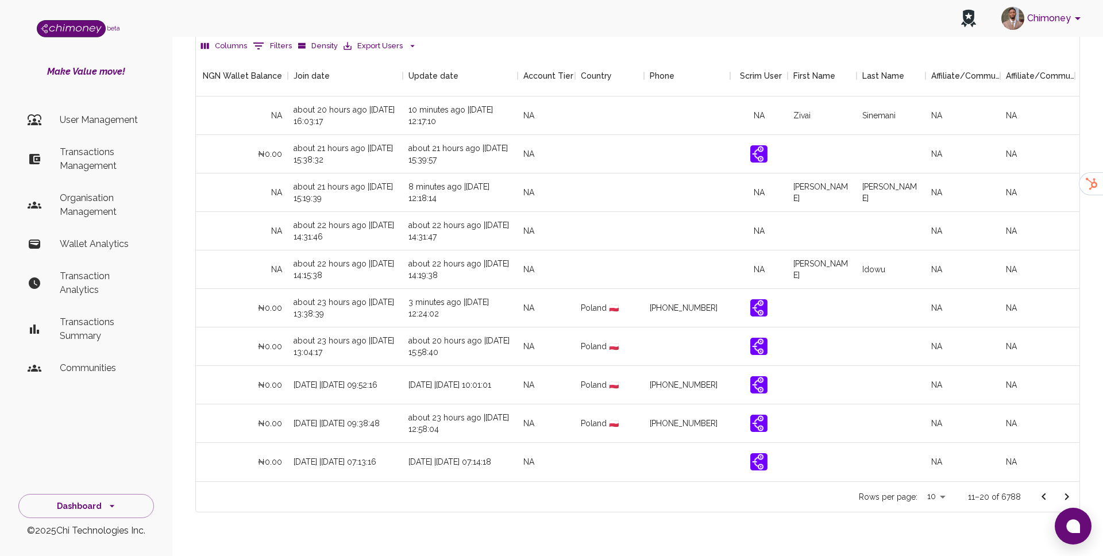
scroll to position [0, 1081]
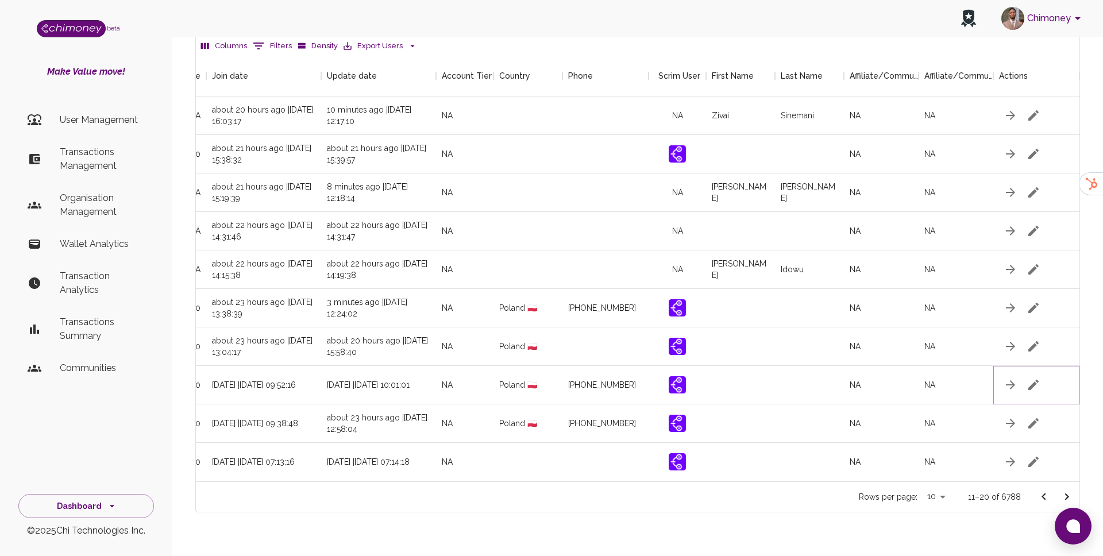
click at [1030, 378] on icon "button" at bounding box center [1033, 385] width 14 height 14
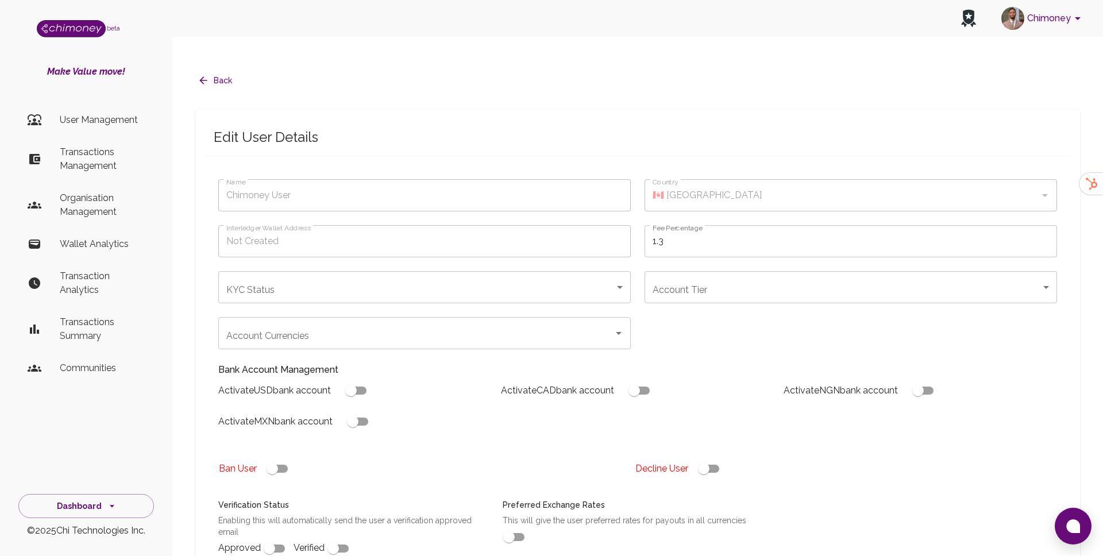
type input "Falkowski Dawid"
type input "🇵🇱 Poland"
type input "under_review"
checkbox input "true"
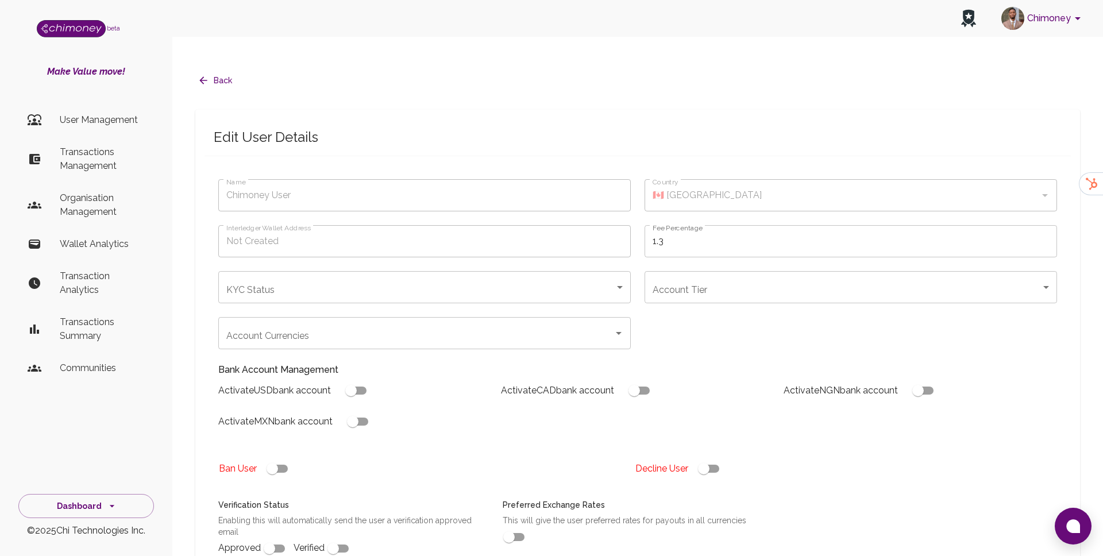
checkbox input "true"
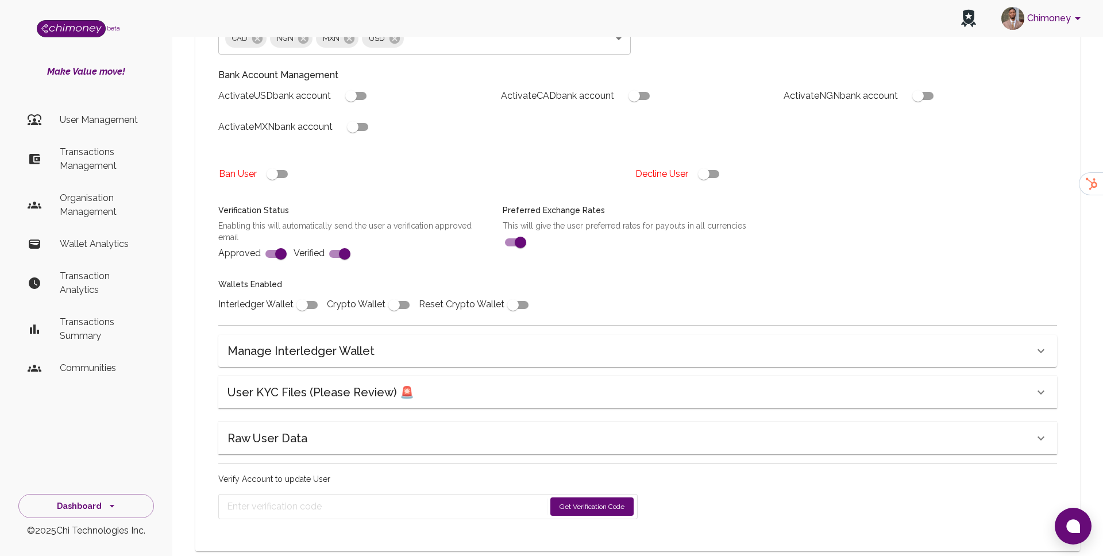
click at [414, 376] on div "User KYC Files (Please Review) 🚨" at bounding box center [637, 392] width 838 height 32
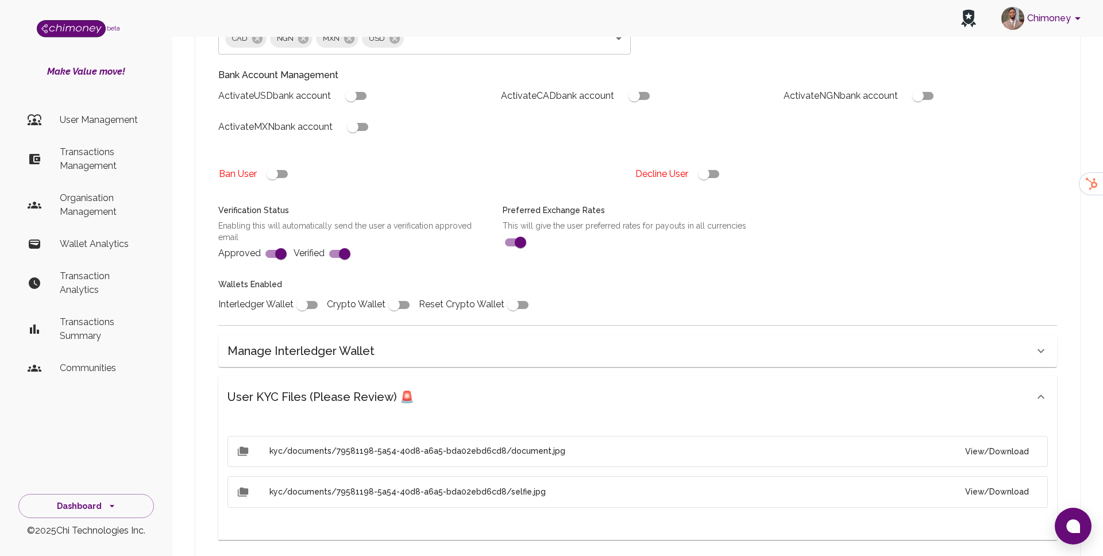
scroll to position [295, 0]
click at [1004, 440] on button "View/Download" at bounding box center [997, 450] width 82 height 21
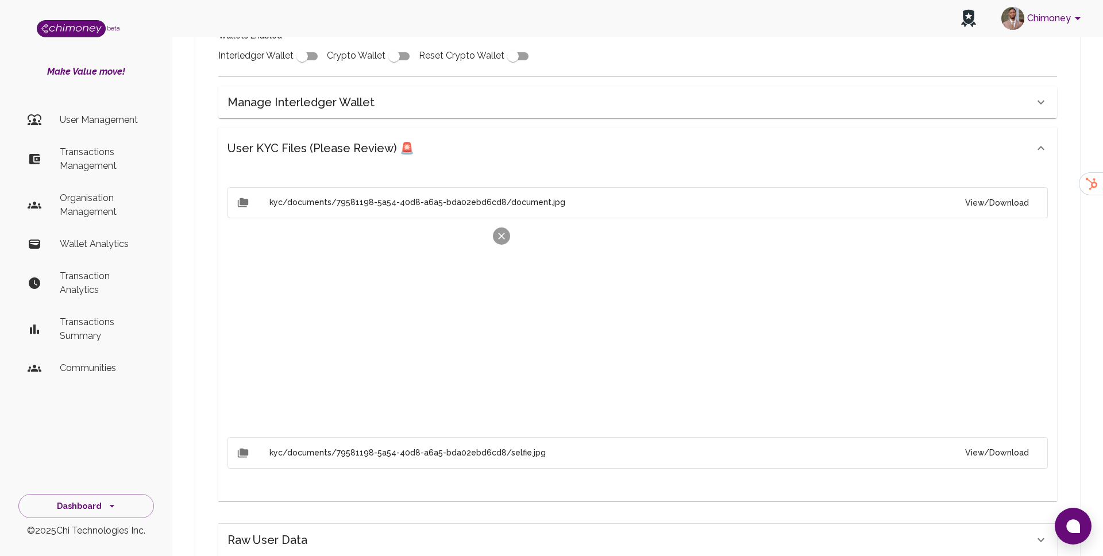
scroll to position [645, 0]
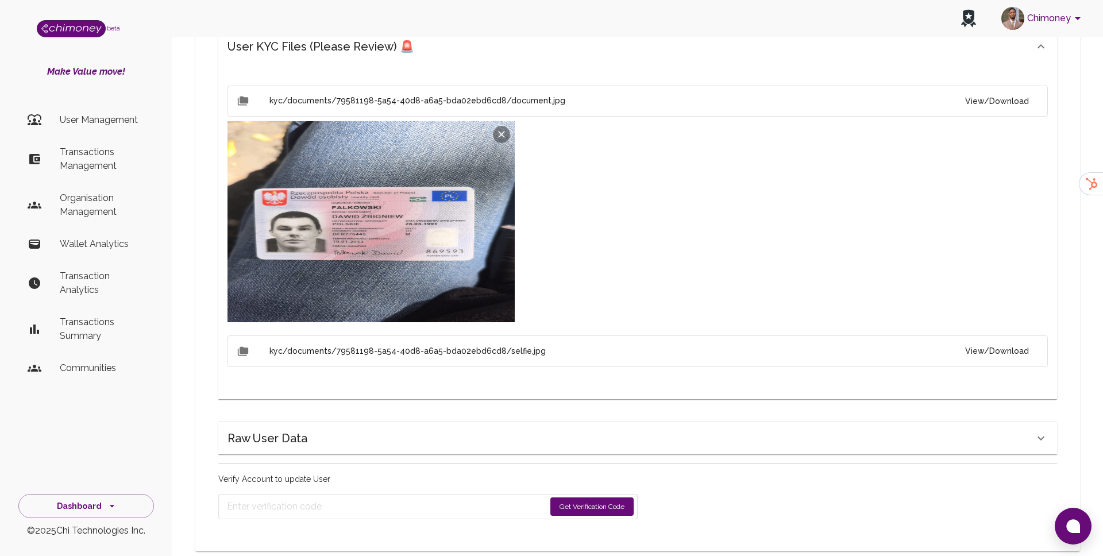
click at [976, 341] on button "View/Download" at bounding box center [997, 351] width 82 height 21
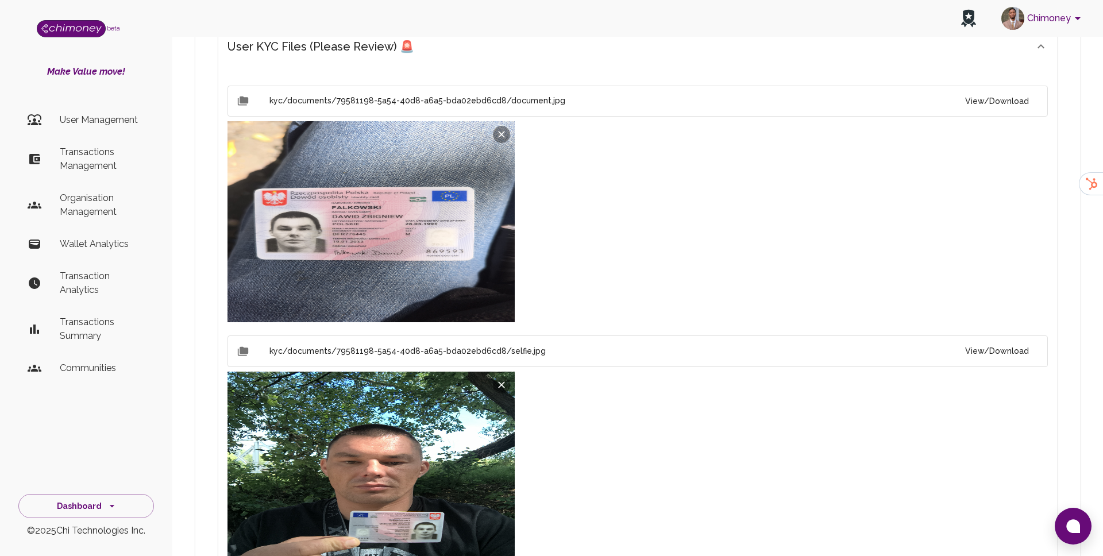
scroll to position [0, 0]
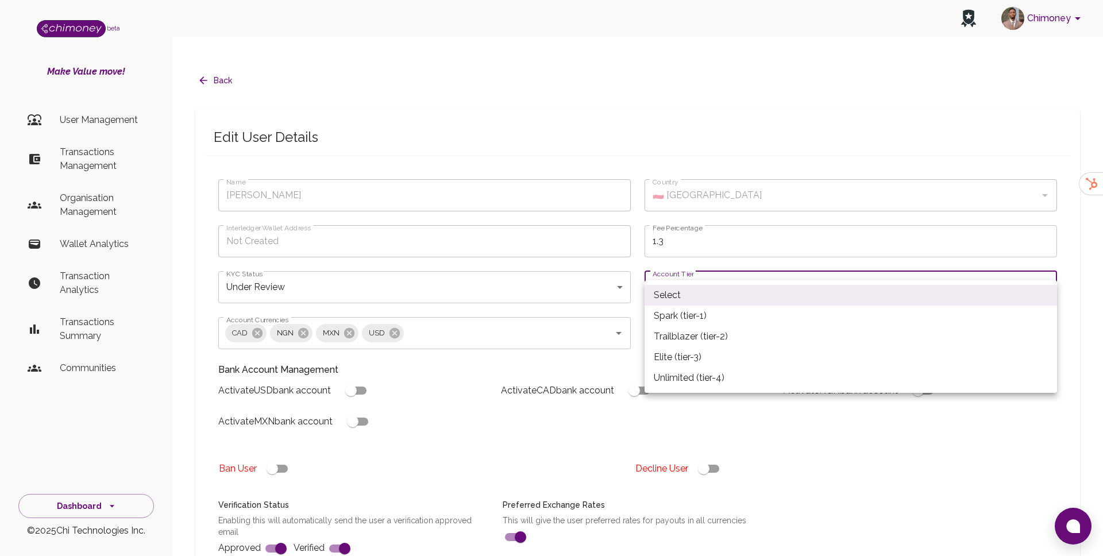
click at [699, 324] on li "Spark (tier-1)" at bounding box center [850, 315] width 412 height 21
type input "tier-1"
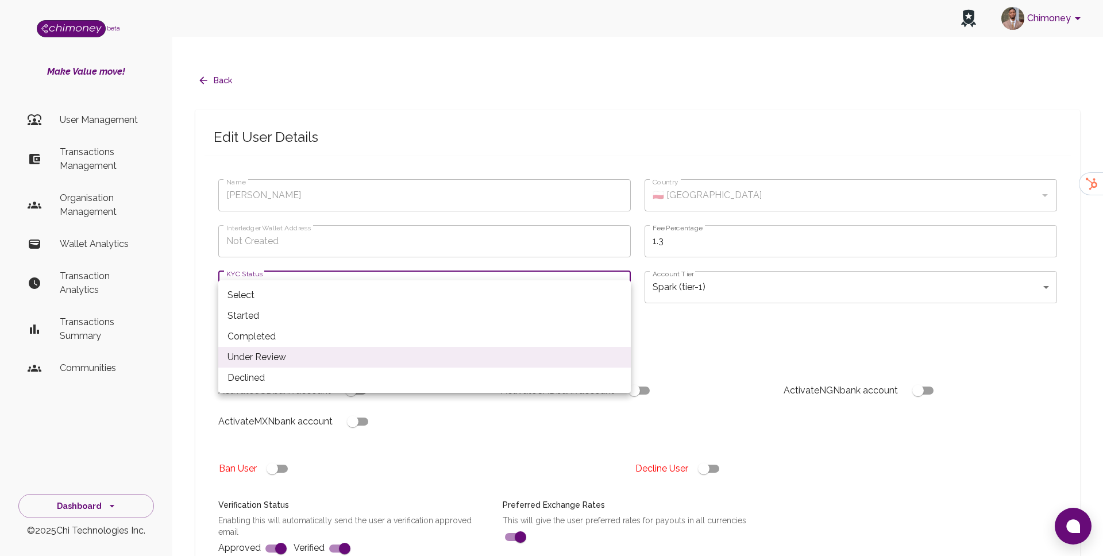
click at [376, 339] on li "Completed" at bounding box center [424, 336] width 412 height 21
type input "completed"
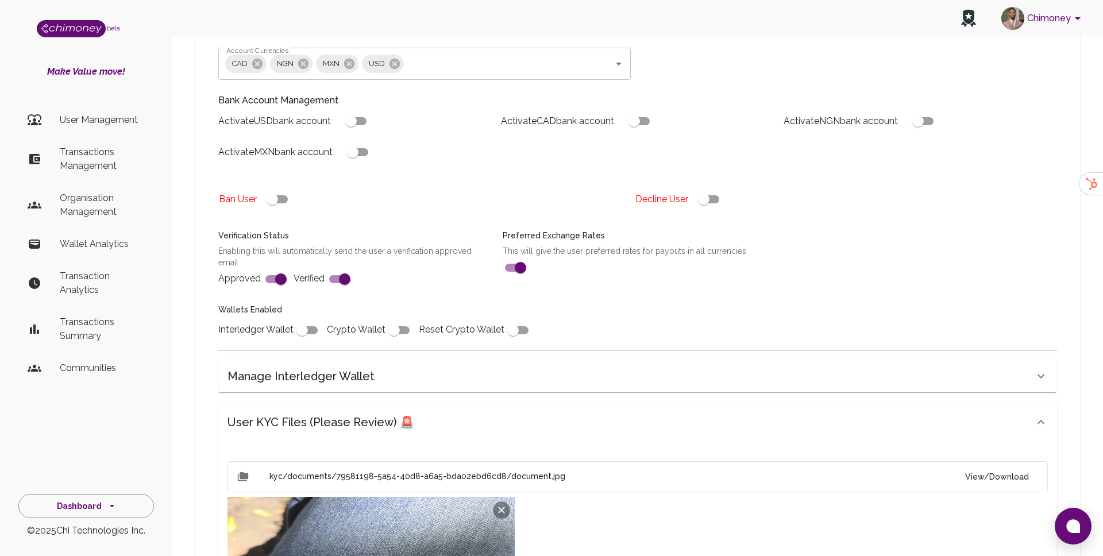
scroll to position [272, 0]
click at [305, 317] on input "checkbox" at bounding box center [301, 328] width 65 height 22
checkbox input "true"
click at [352, 108] on input "checkbox" at bounding box center [350, 119] width 65 height 22
checkbox input "true"
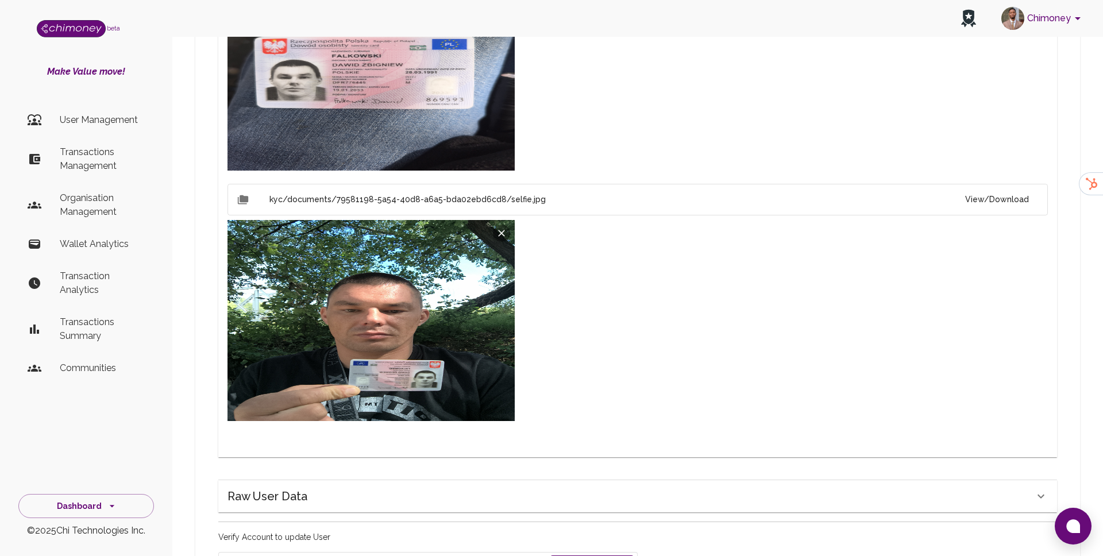
scroll to position [854, 0]
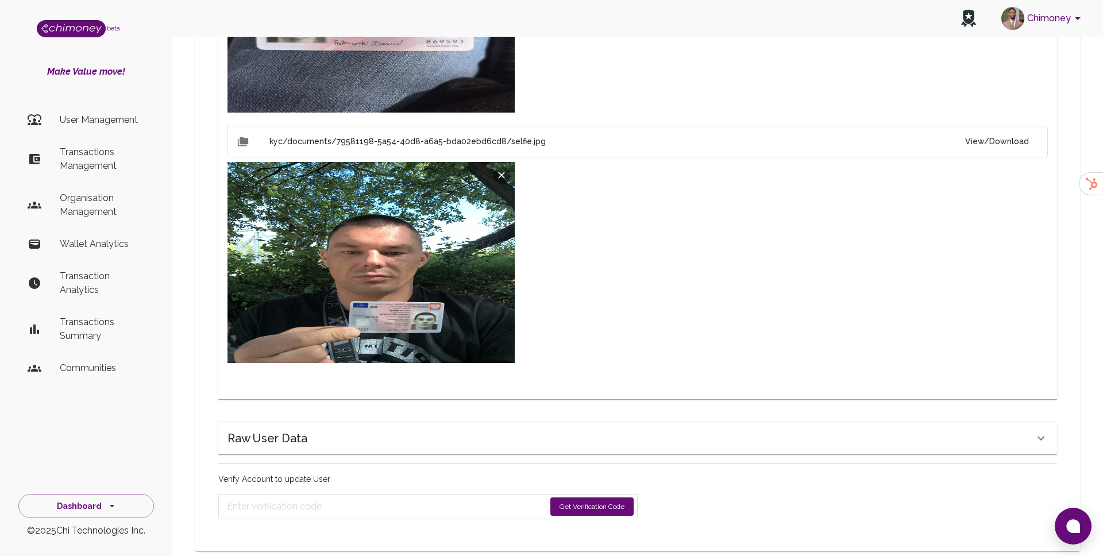
click at [594, 497] on button "Get Verification Code" at bounding box center [591, 506] width 83 height 18
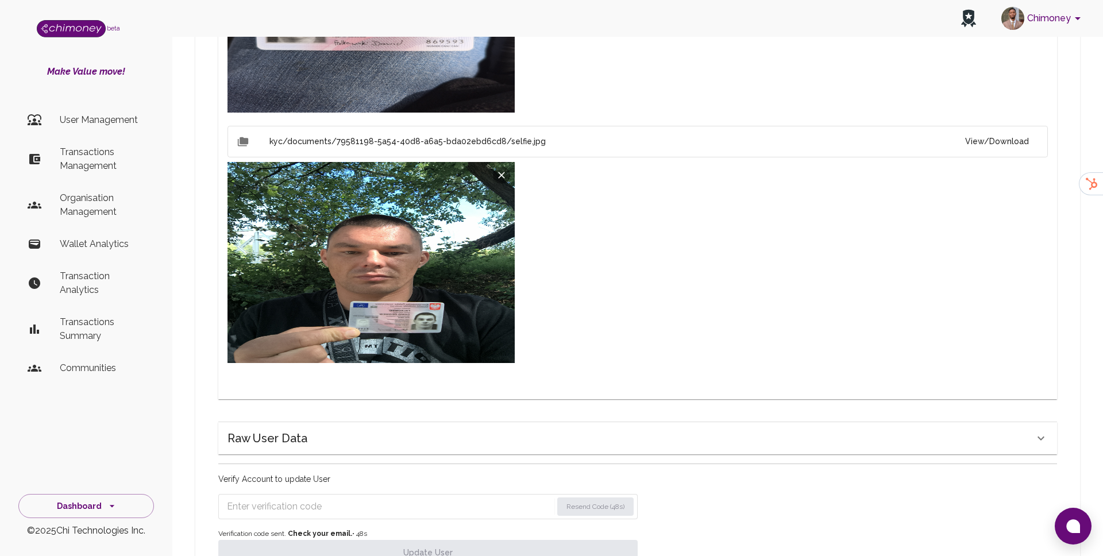
click at [363, 497] on input "Enter verification code" at bounding box center [389, 506] width 325 height 18
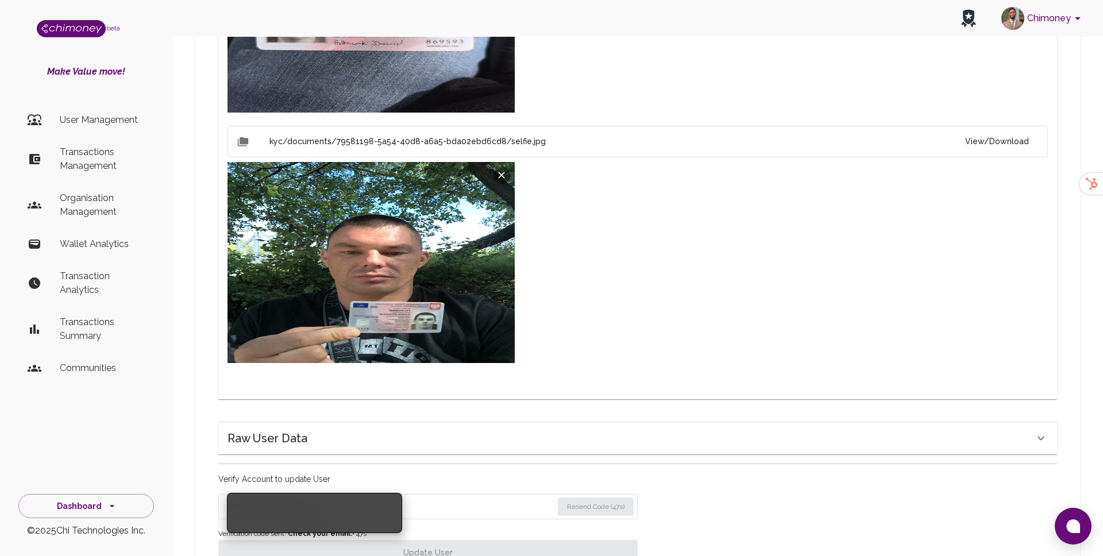
paste input "1006"
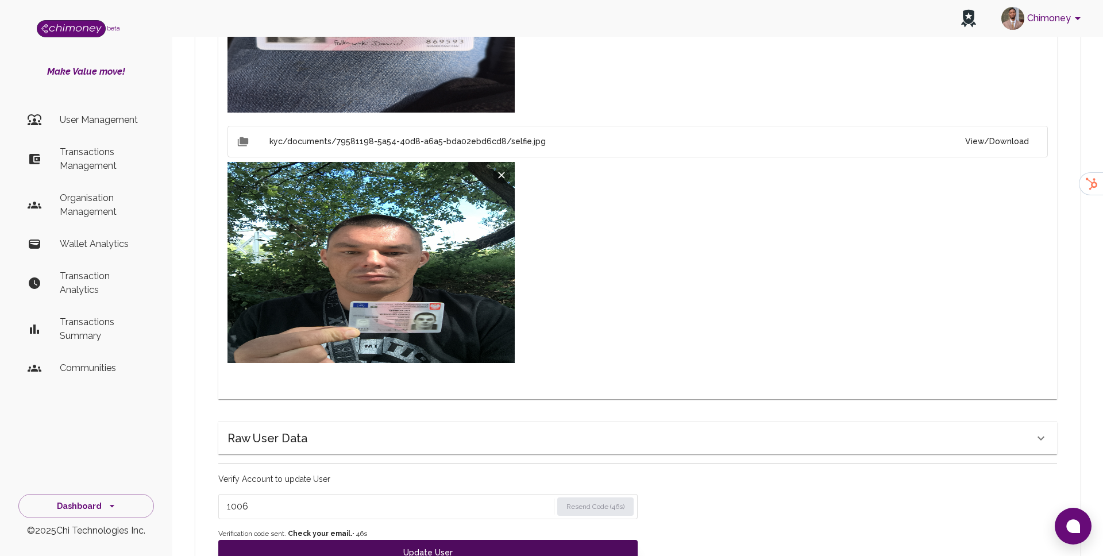
type input "1006"
click at [361, 540] on button "Update User" at bounding box center [427, 552] width 419 height 25
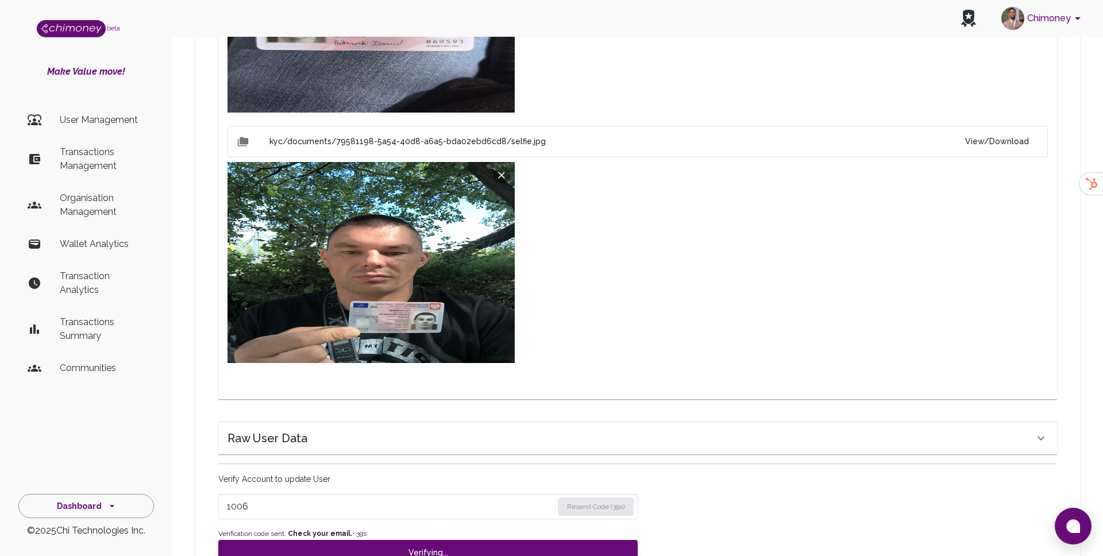
type input "under_review"
checkbox input "false"
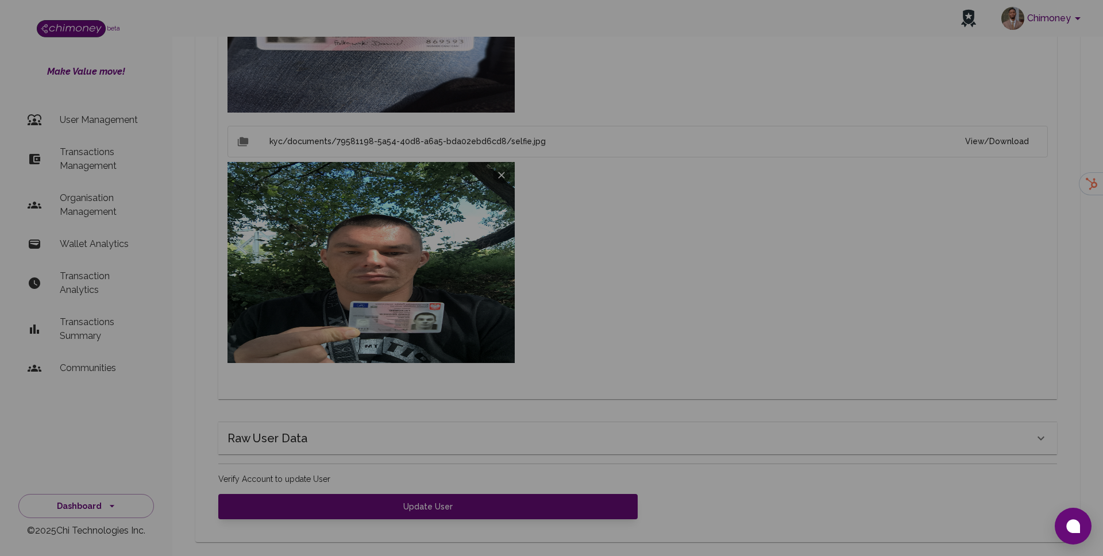
type input "completed"
type input "tier-1"
checkbox input "true"
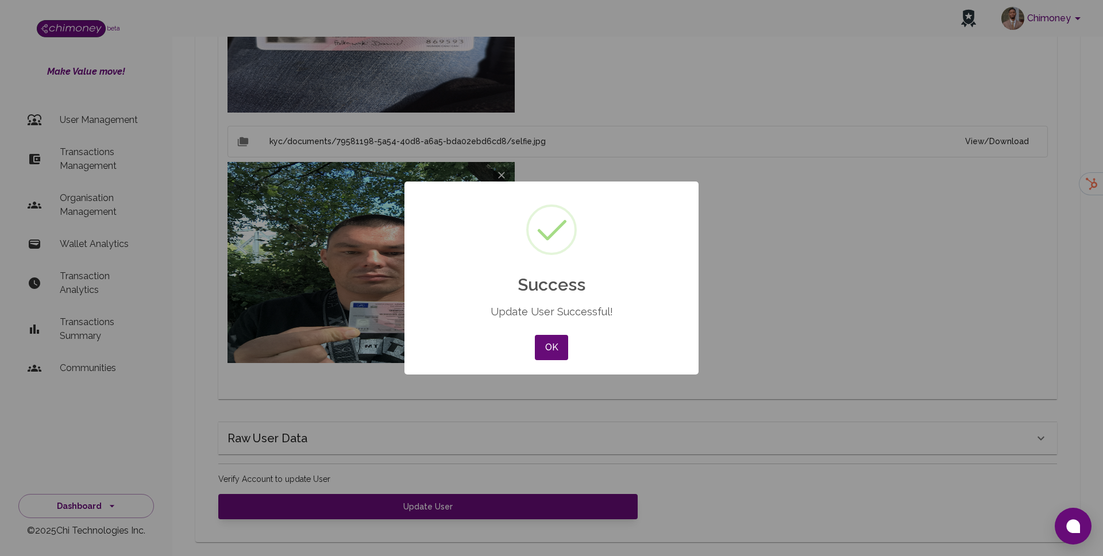
scroll to position [845, 0]
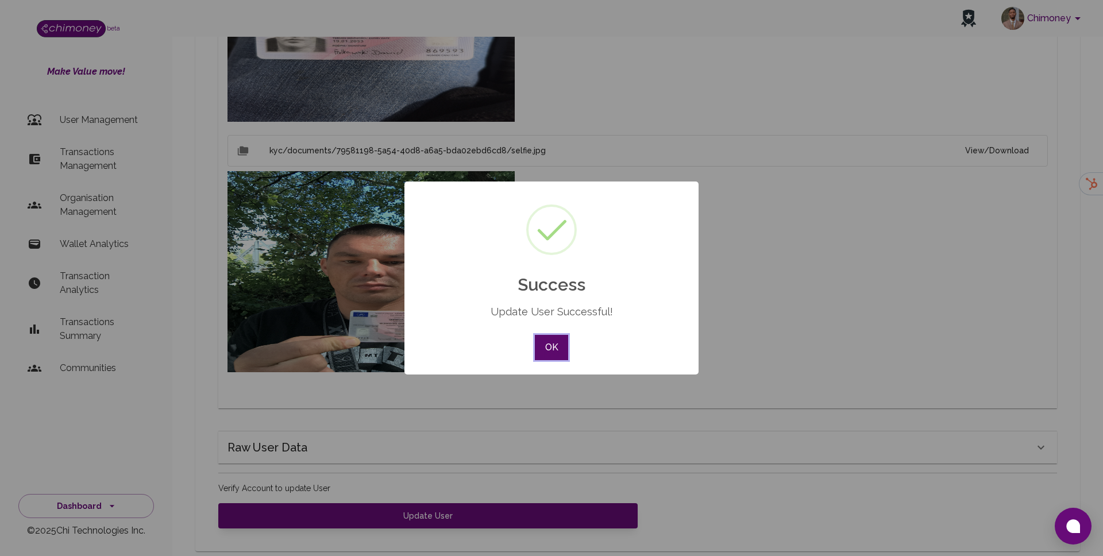
click at [548, 351] on button "OK" at bounding box center [551, 347] width 33 height 25
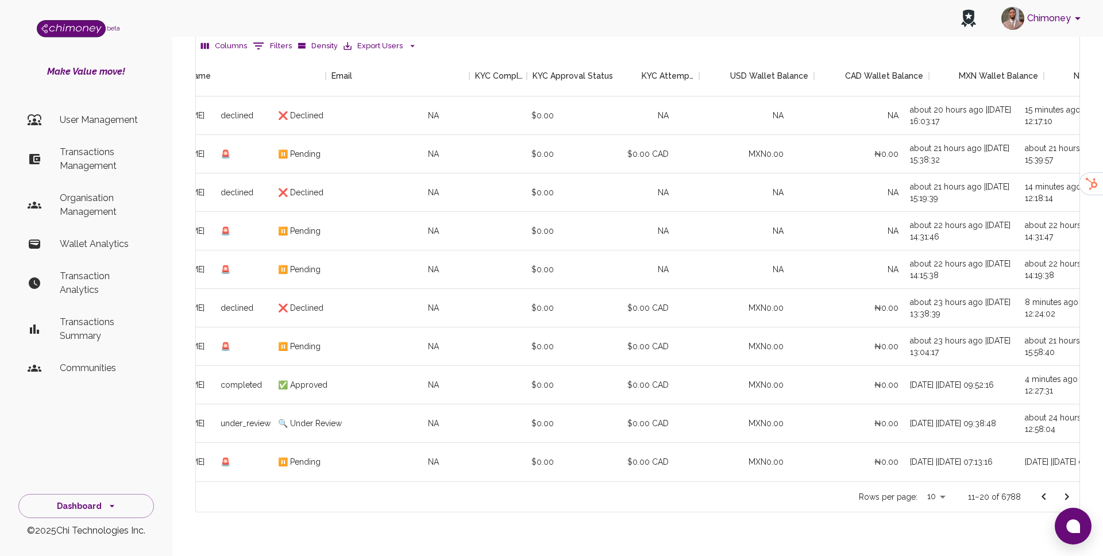
scroll to position [0, 1081]
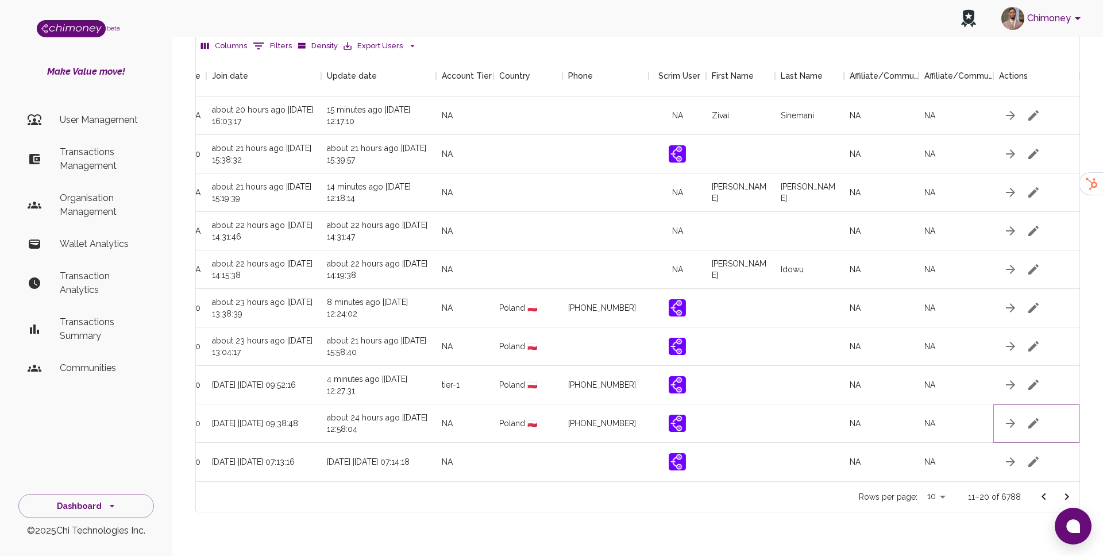
click at [1032, 416] on icon "button" at bounding box center [1033, 423] width 14 height 14
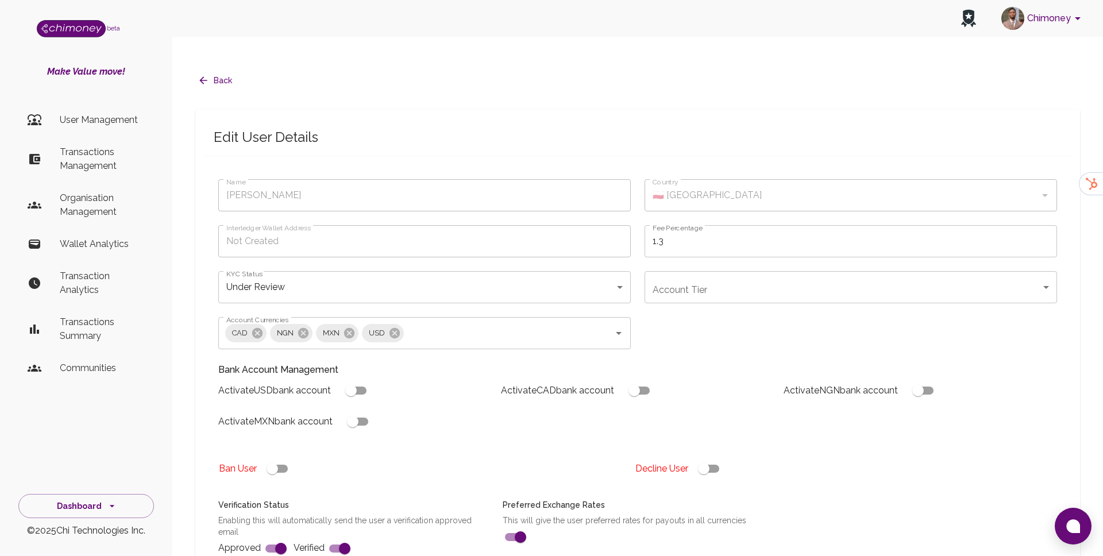
type input "damian suchorowski"
type input "🇵🇱 Poland"
type input "under_review"
checkbox input "true"
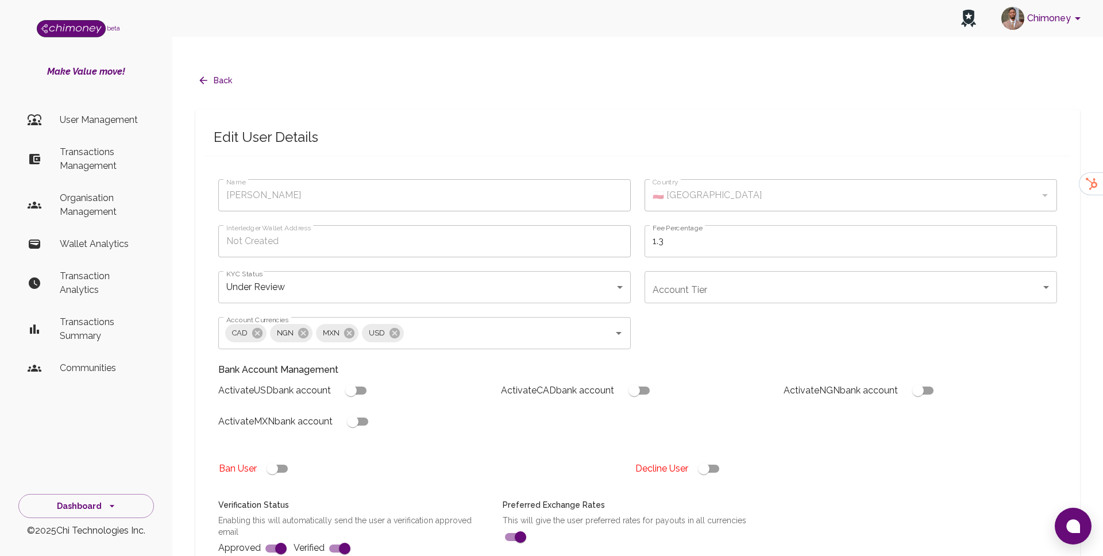
checkbox input "true"
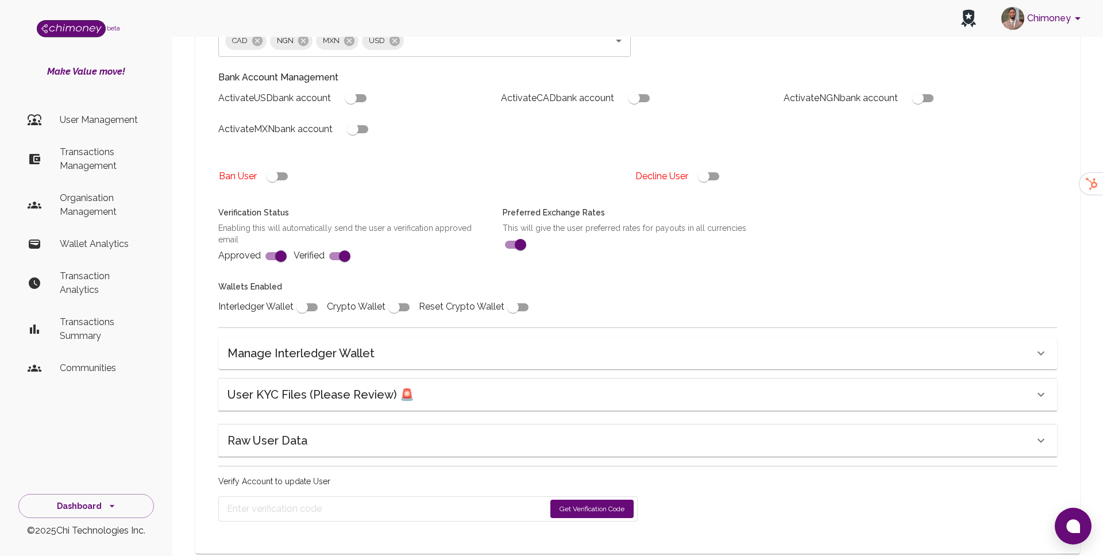
scroll to position [295, 0]
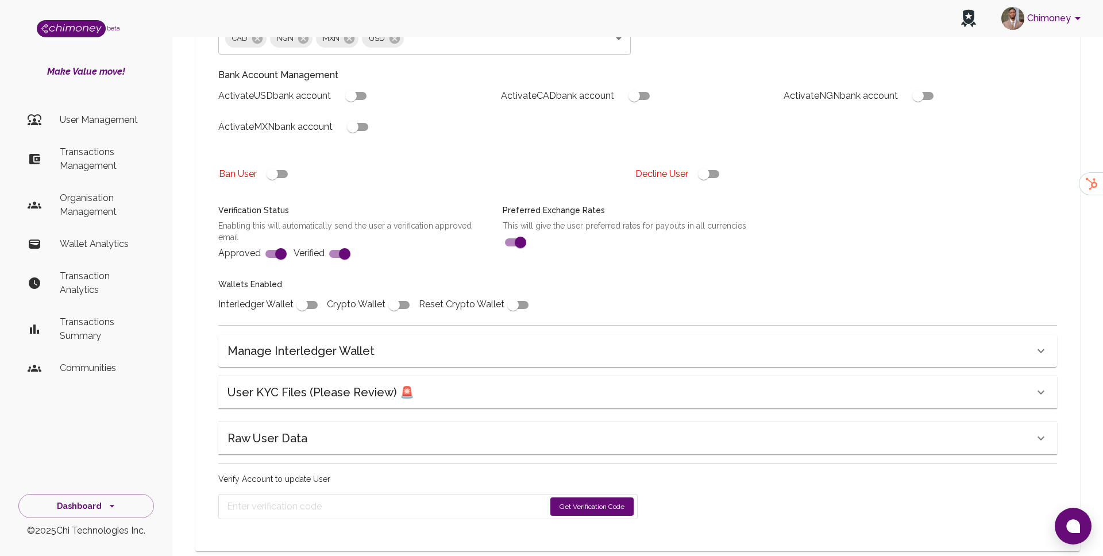
click at [409, 383] on div "User KYC Files (Please Review) 🚨" at bounding box center [630, 392] width 806 height 18
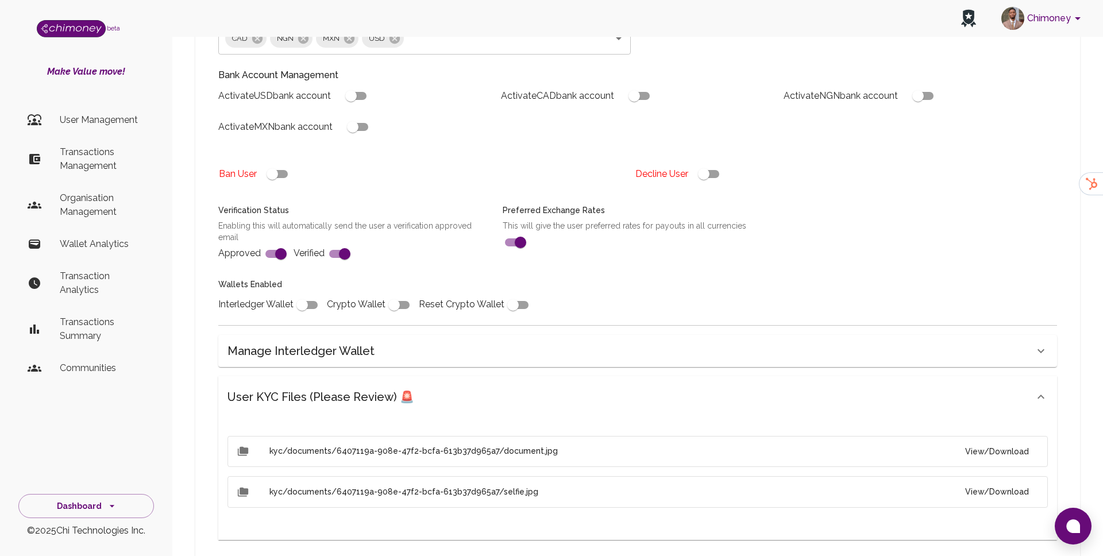
click at [964, 441] on button "View/Download" at bounding box center [997, 451] width 82 height 21
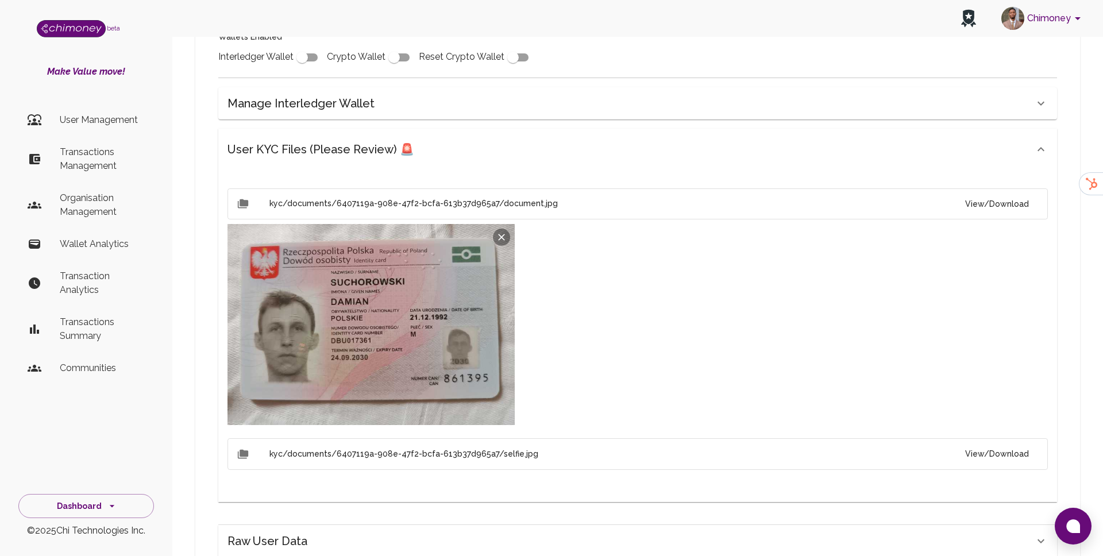
scroll to position [546, 0]
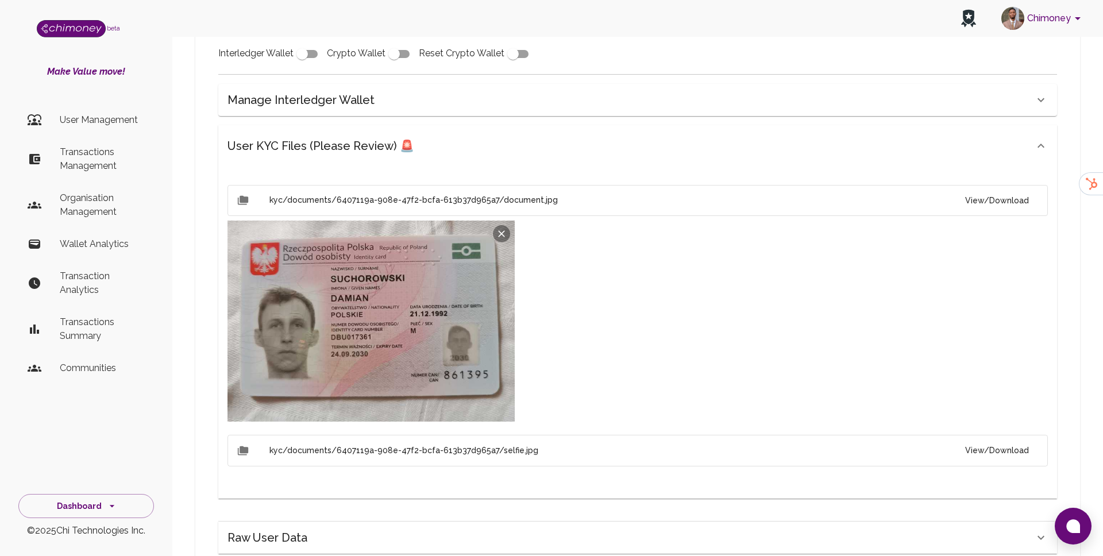
click at [1002, 435] on li "kyc/documents/6407119a-908e-47f2-bcfa-613b37d965a7/selfie.jpg View/Download" at bounding box center [637, 451] width 820 height 32
click at [991, 440] on button "View/Download" at bounding box center [997, 450] width 82 height 21
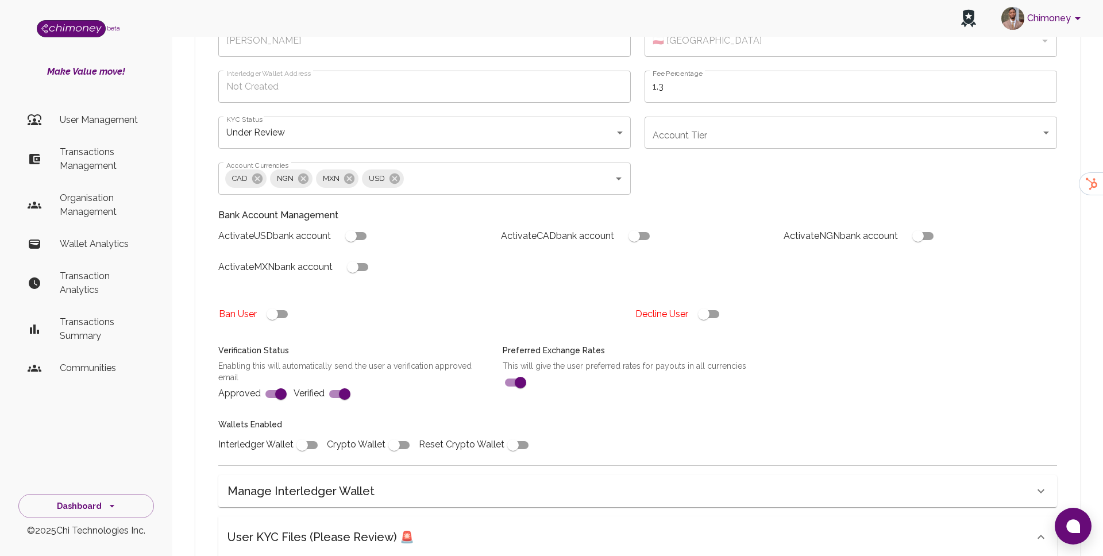
scroll to position [149, 0]
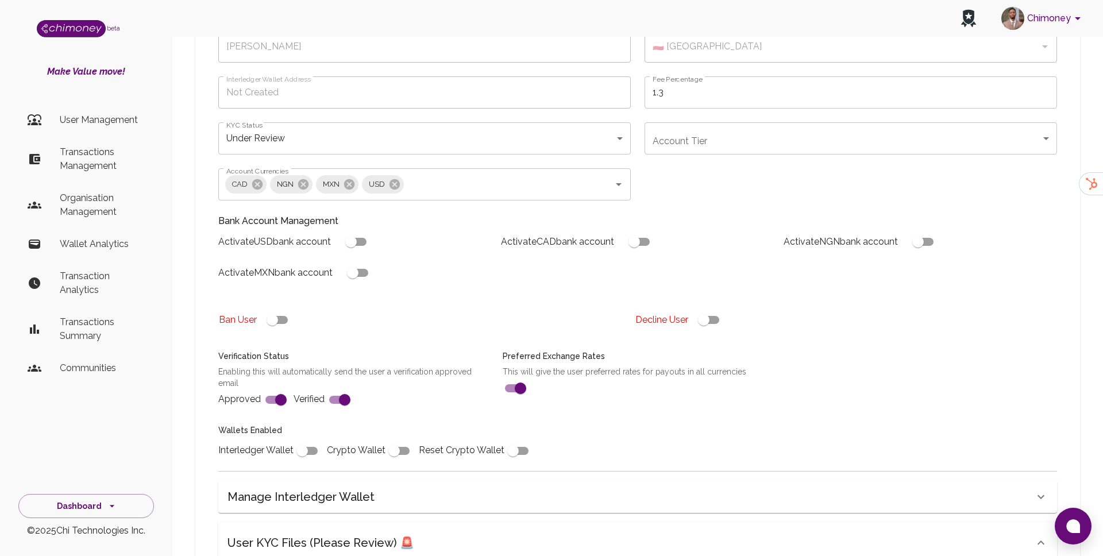
click at [711, 309] on input "checkbox" at bounding box center [703, 320] width 65 height 22
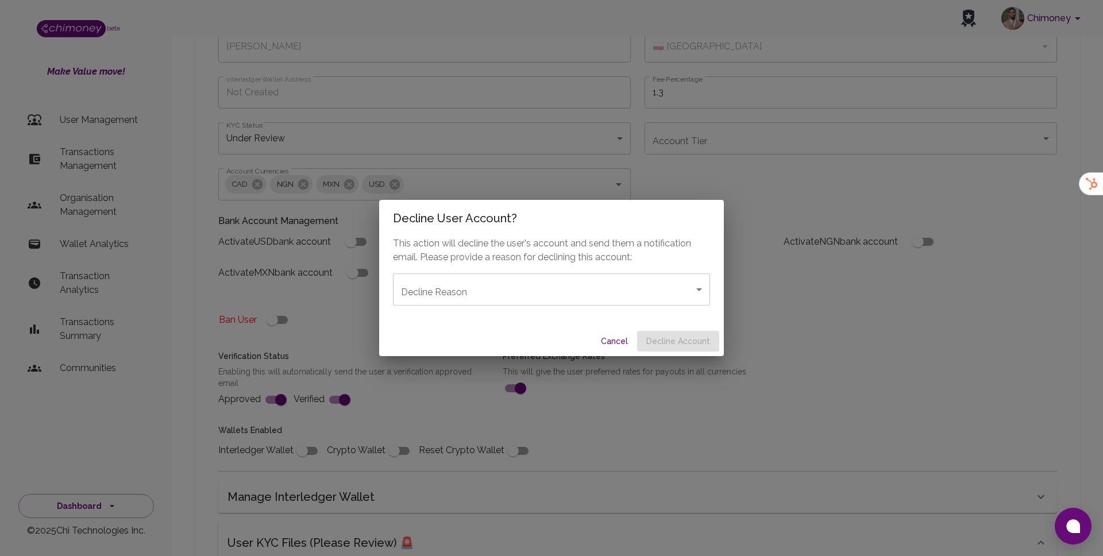
click at [781, 301] on div "Decline User Account? This action will decline the user's account and send them…" at bounding box center [551, 278] width 1103 height 556
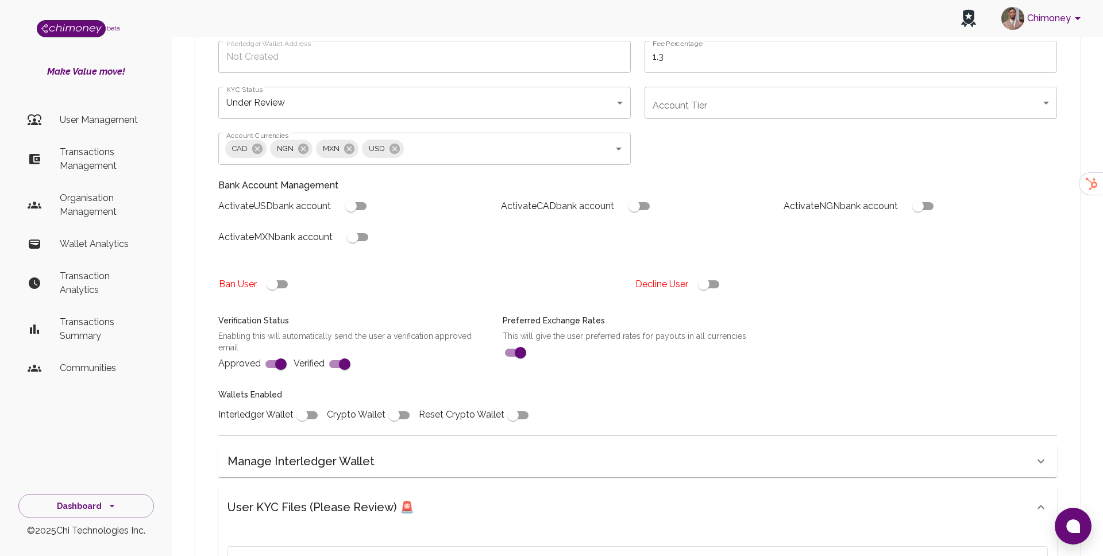
scroll to position [93, 0]
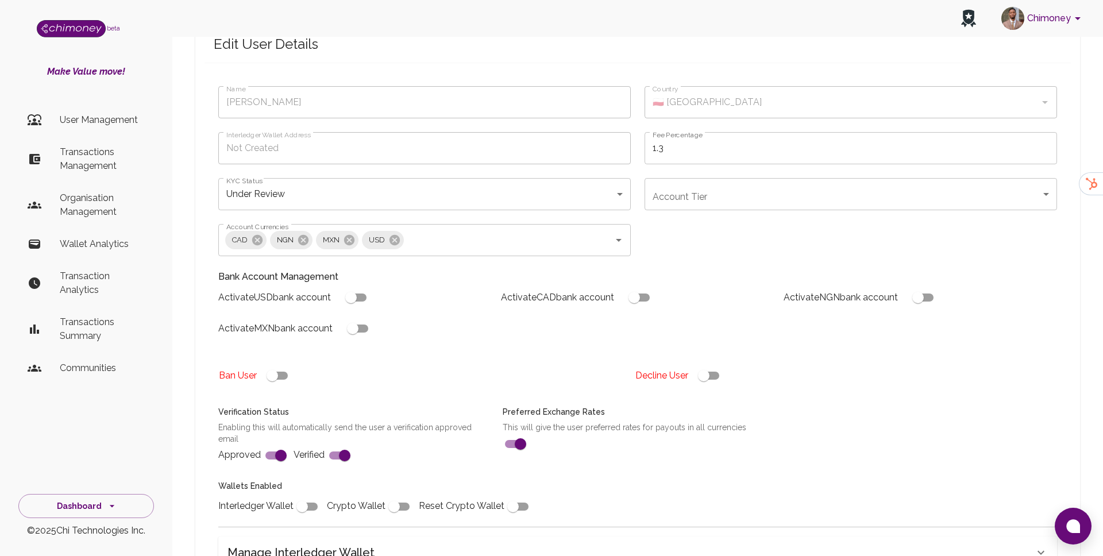
click at [697, 365] on input "checkbox" at bounding box center [703, 376] width 65 height 22
checkbox input "false"
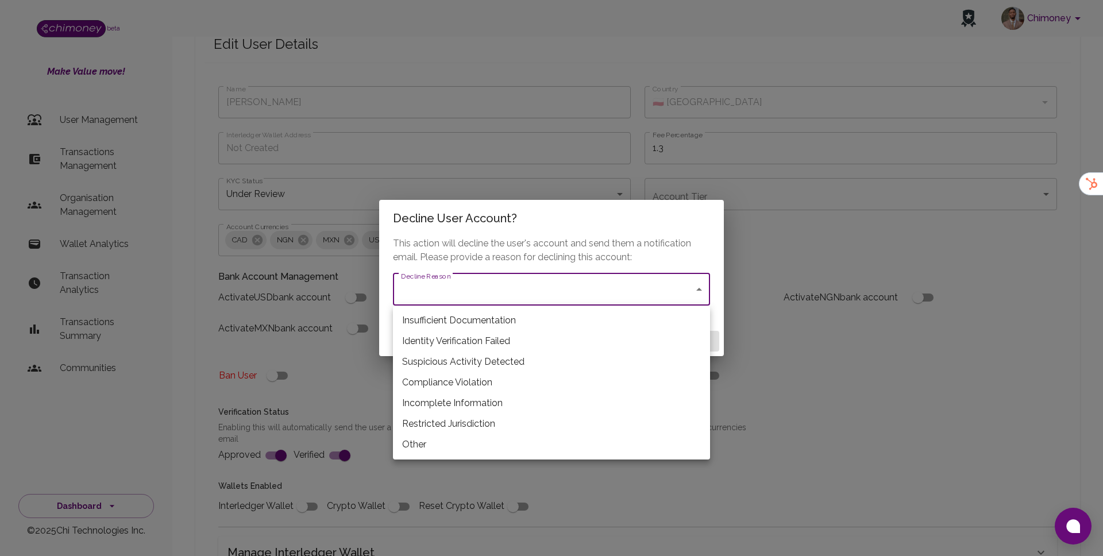
click at [528, 204] on div at bounding box center [551, 278] width 1103 height 556
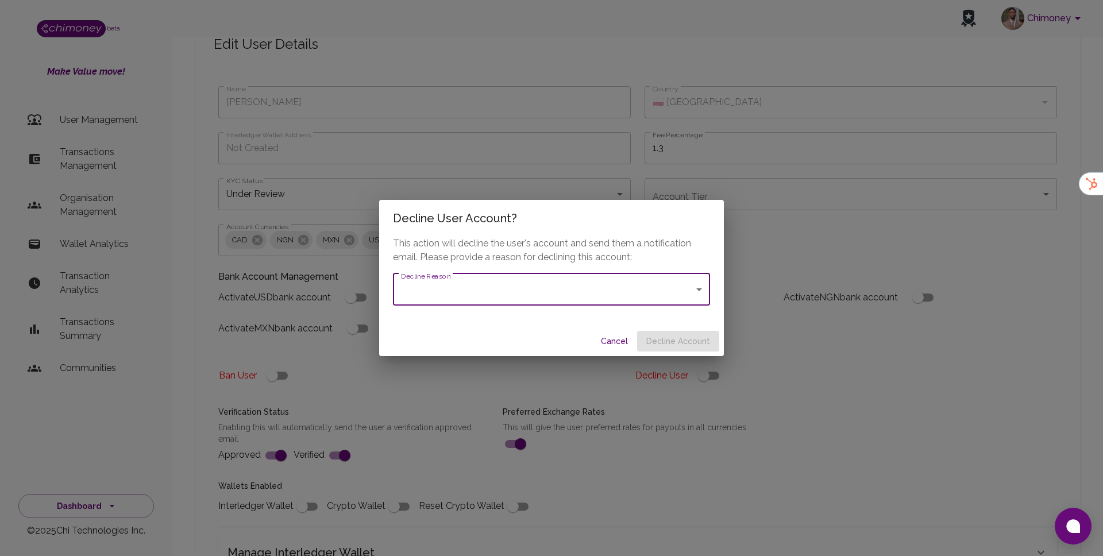
click at [530, 184] on div "Decline User Account? This action will decline the user's account and send them…" at bounding box center [551, 278] width 1103 height 556
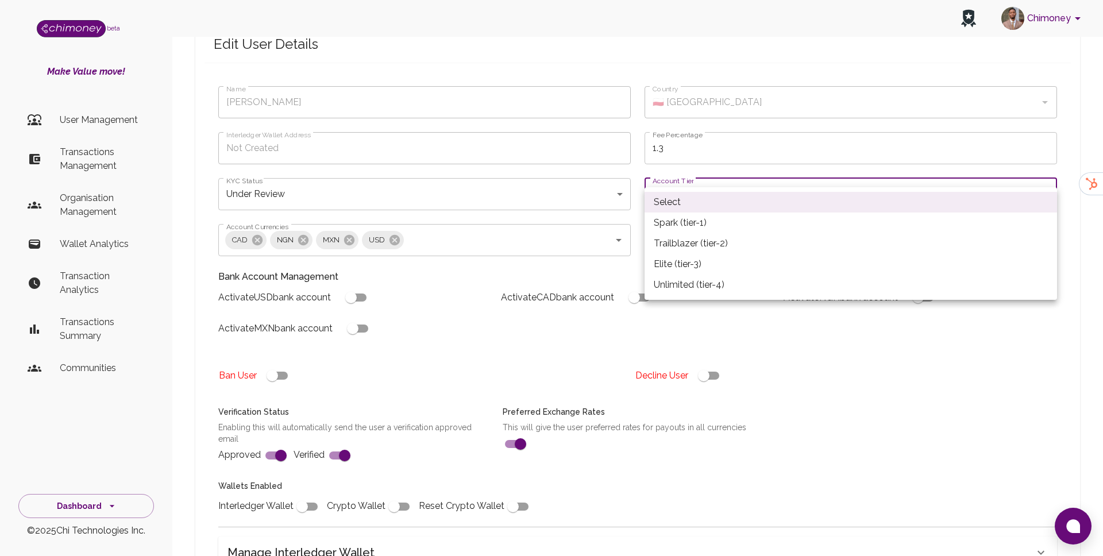
click at [693, 226] on li "Spark (tier-1)" at bounding box center [850, 222] width 412 height 21
type input "tier-1"
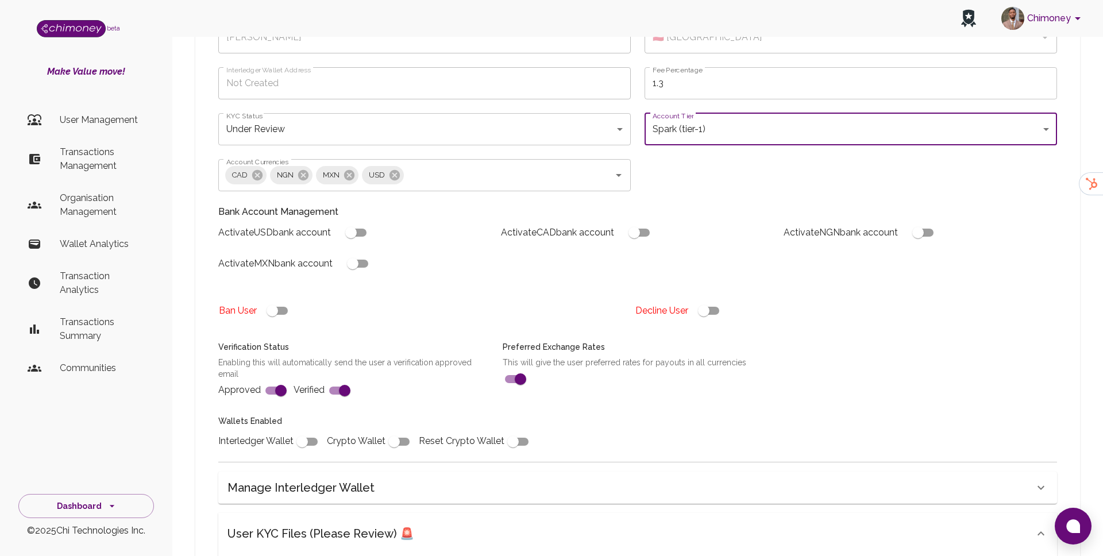
scroll to position [88, 0]
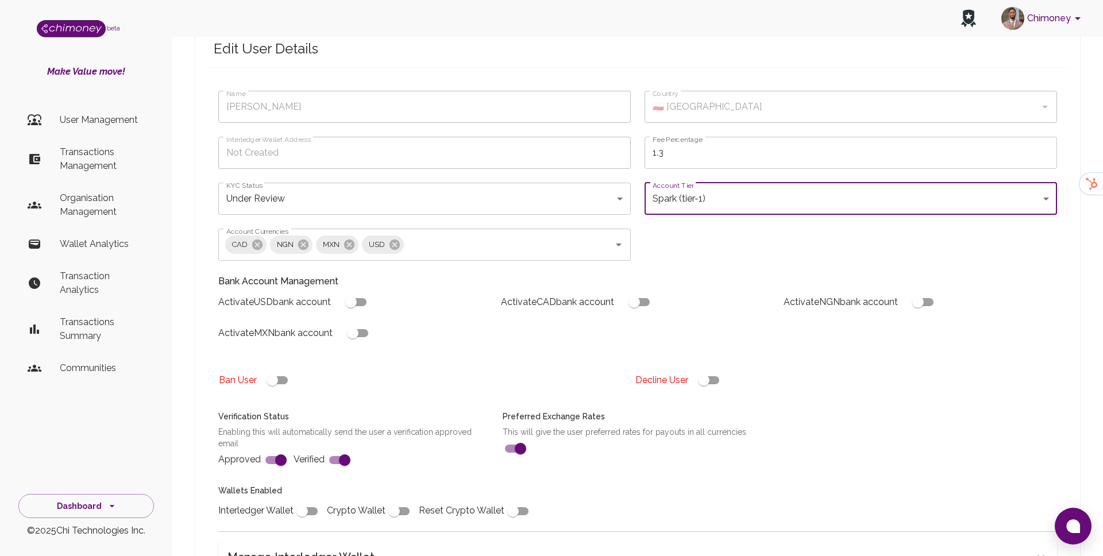
click at [690, 180] on label "Account Tier" at bounding box center [672, 185] width 41 height 10
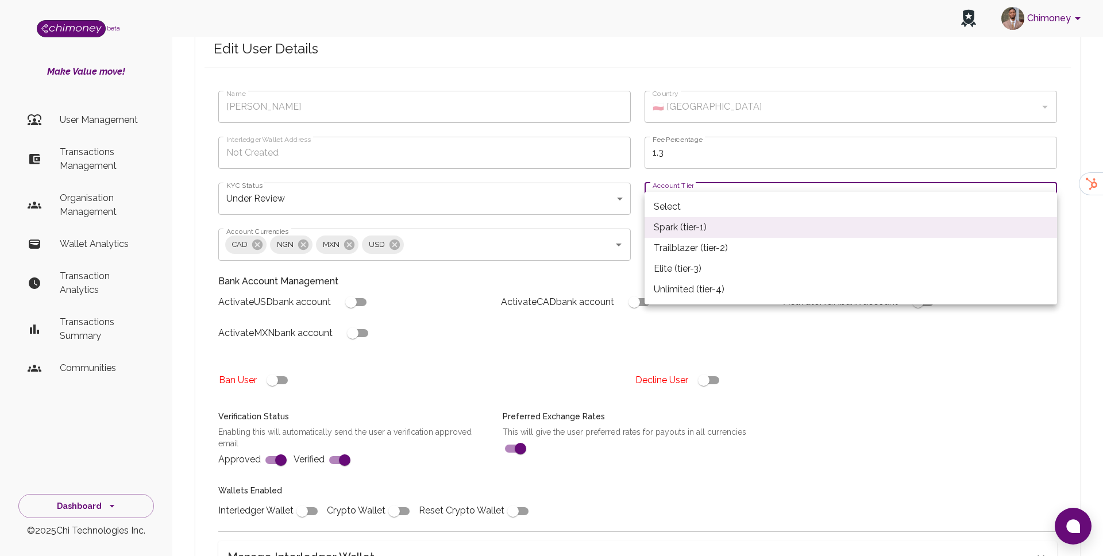
click at [684, 202] on li "Select" at bounding box center [850, 206] width 412 height 21
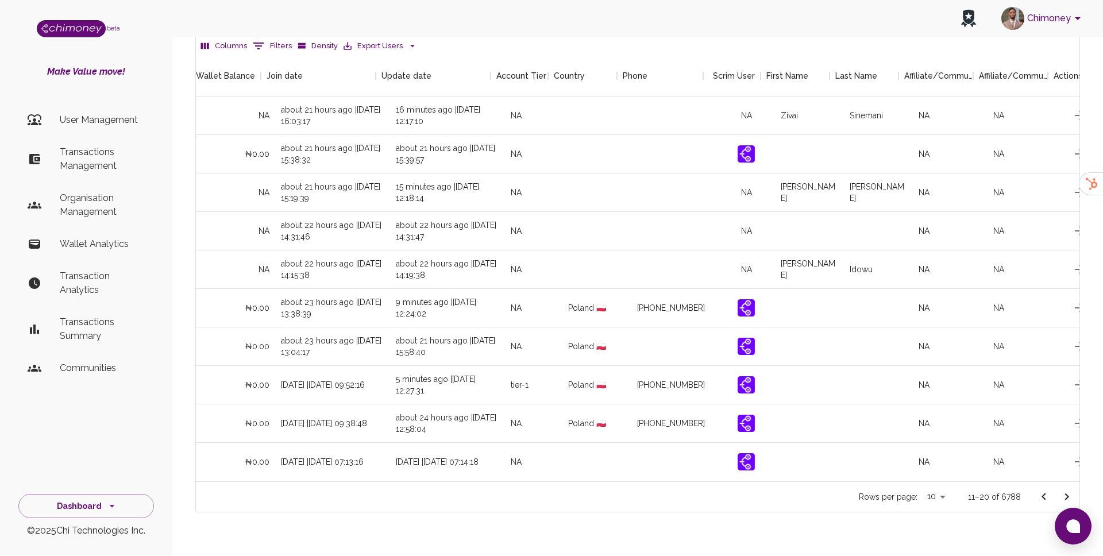
scroll to position [0, 1026]
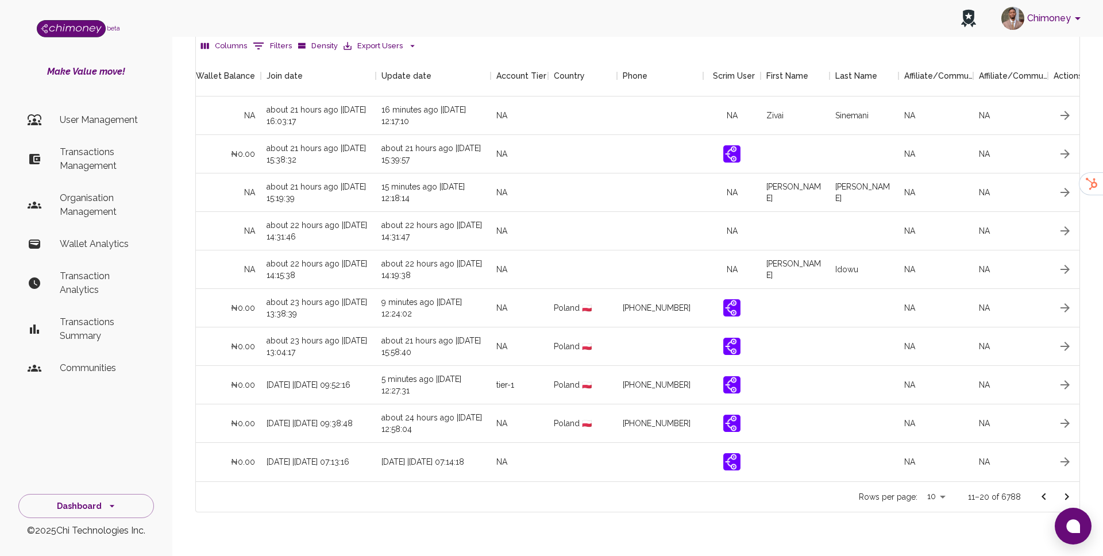
click at [1059, 490] on icon "Go to next page" at bounding box center [1066, 497] width 14 height 14
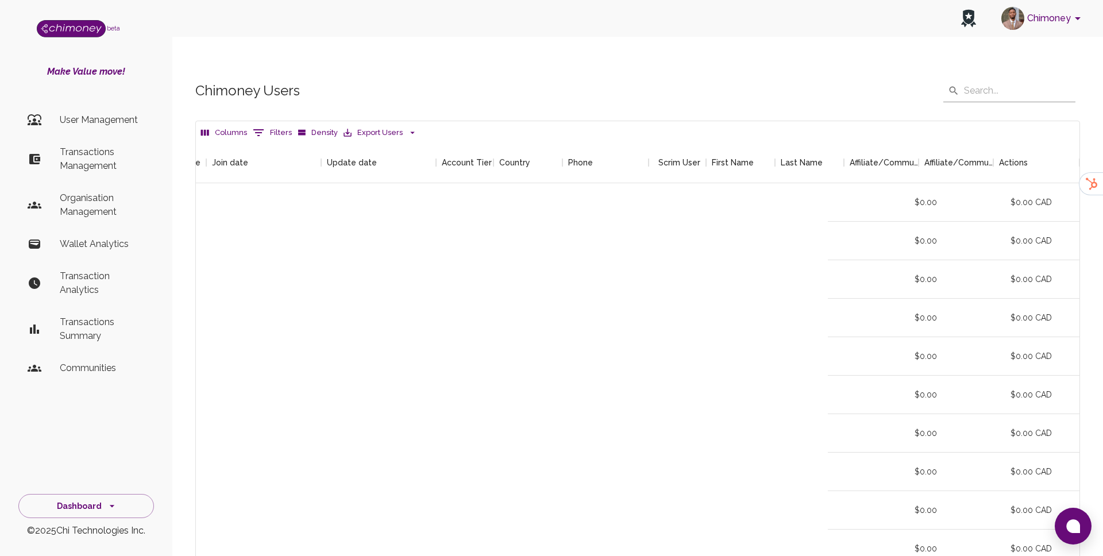
scroll to position [0, 1081]
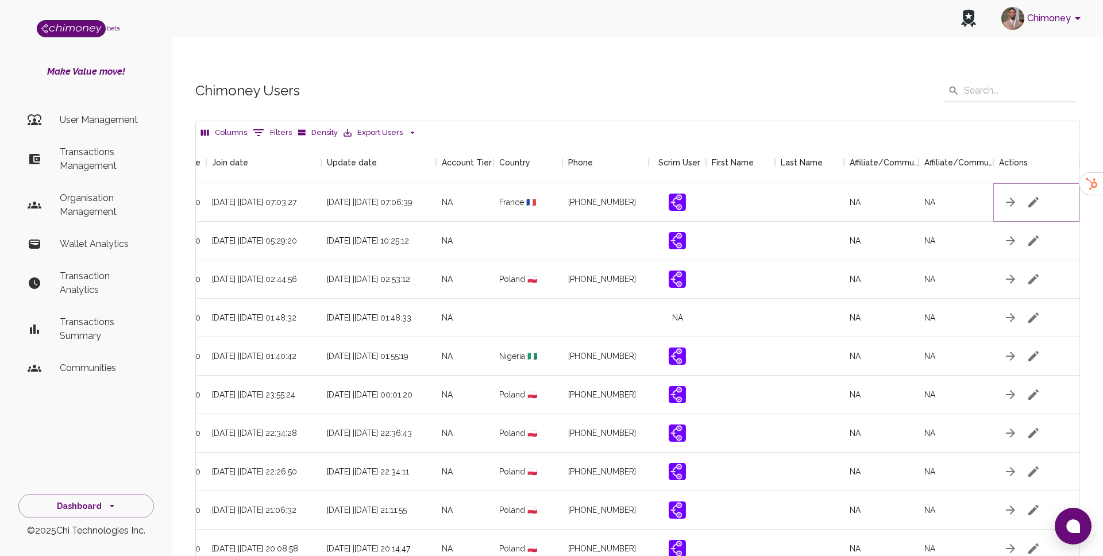
click at [1029, 195] on icon "button" at bounding box center [1033, 202] width 14 height 14
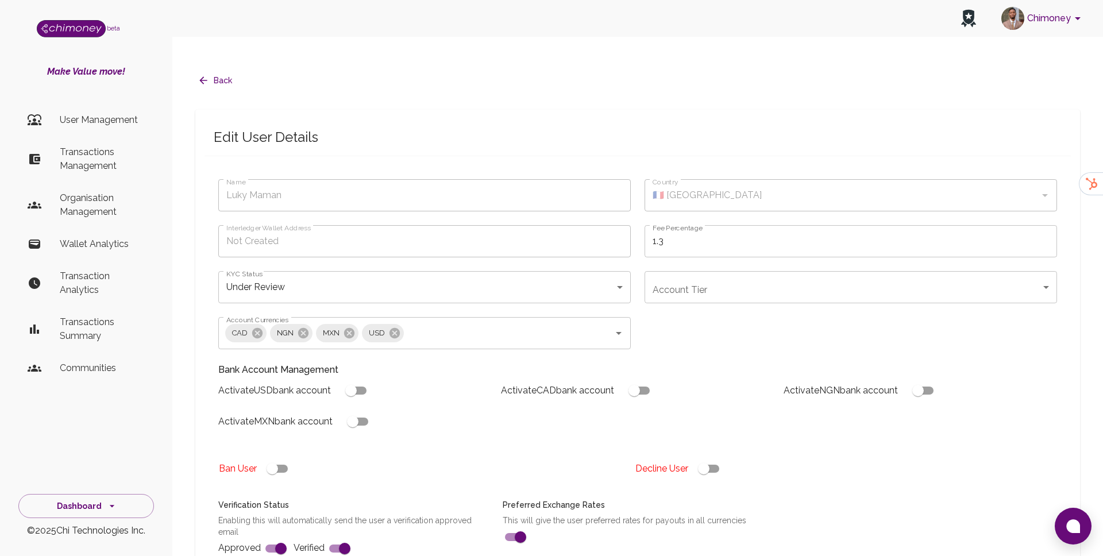
type input "Luky Maman"
type input "🇫🇷 France"
type input "under_review"
checkbox input "true"
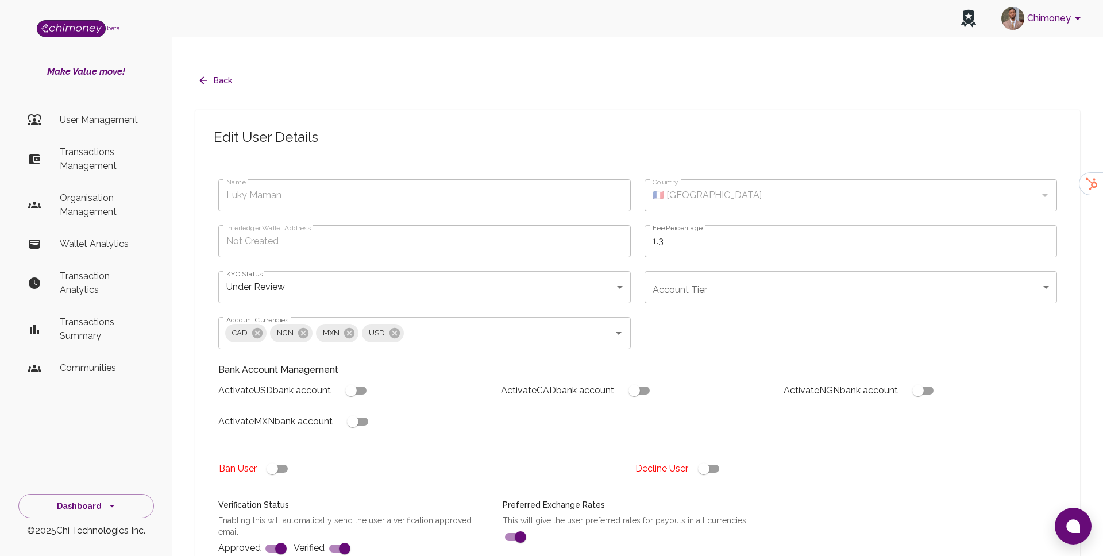
checkbox input "true"
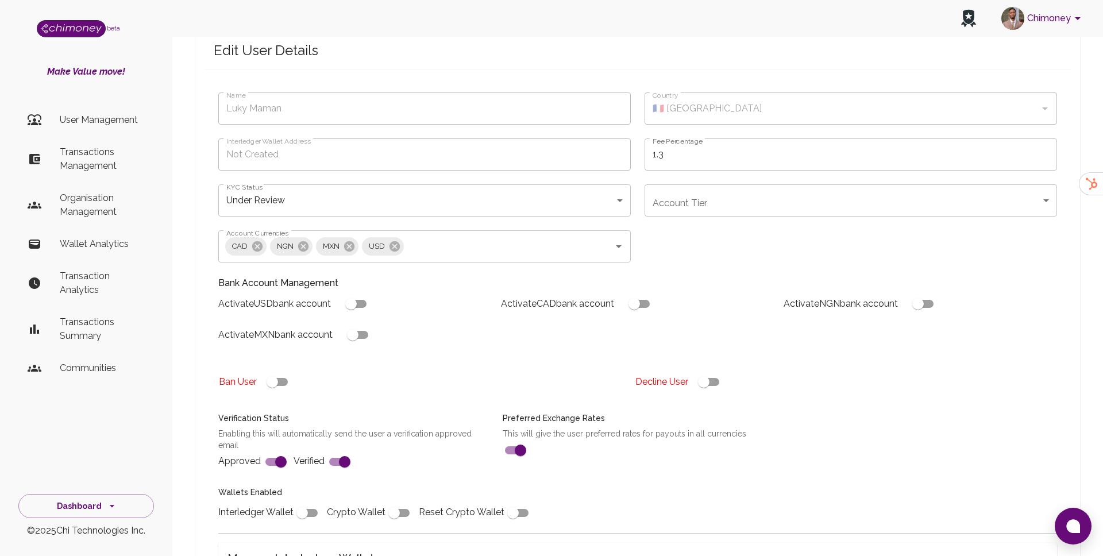
scroll to position [295, 0]
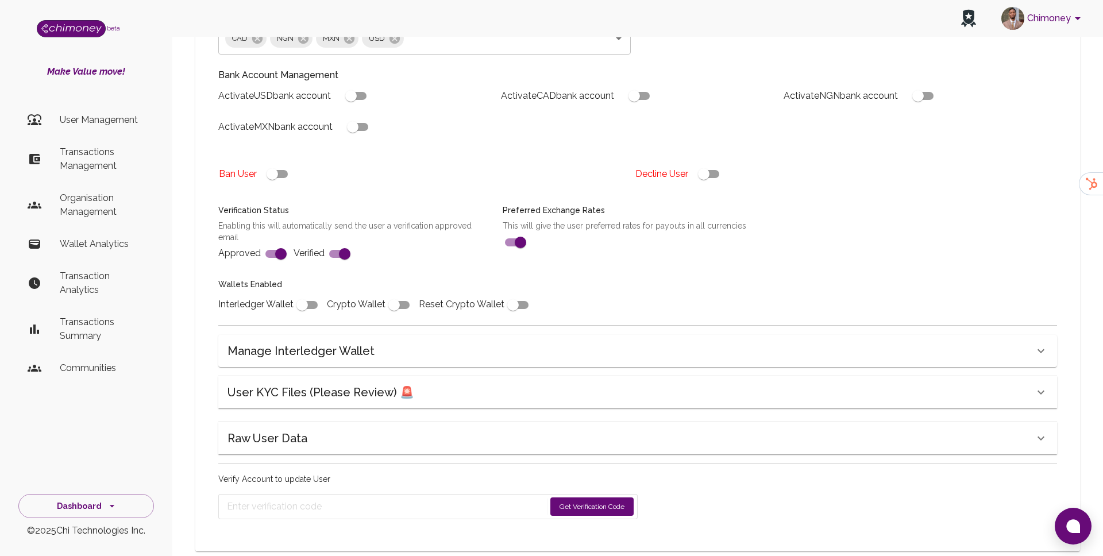
click at [384, 383] on h6 "User KYC Files (Please Review) 🚨" at bounding box center [320, 392] width 187 height 18
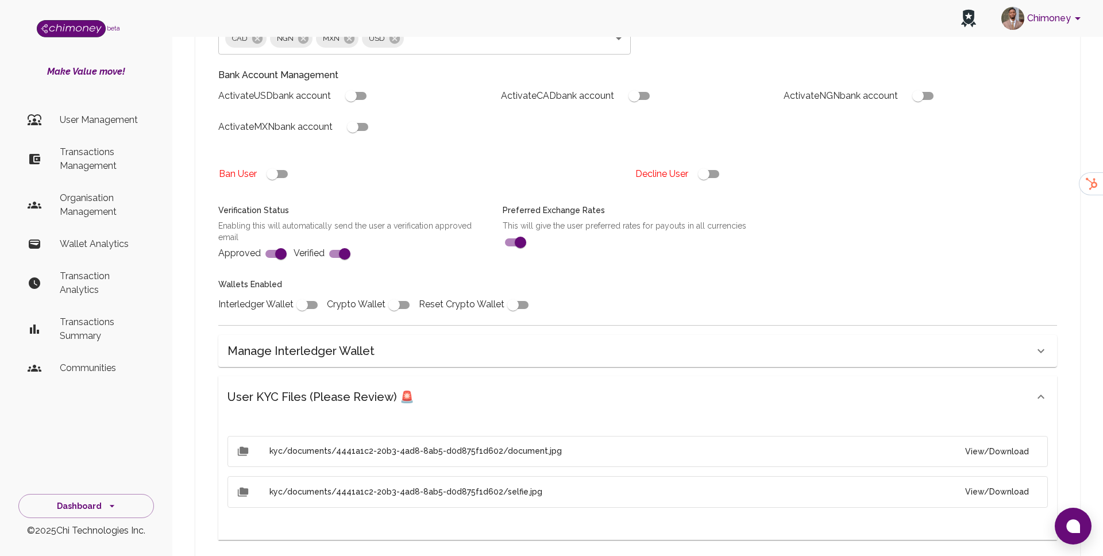
scroll to position [435, 0]
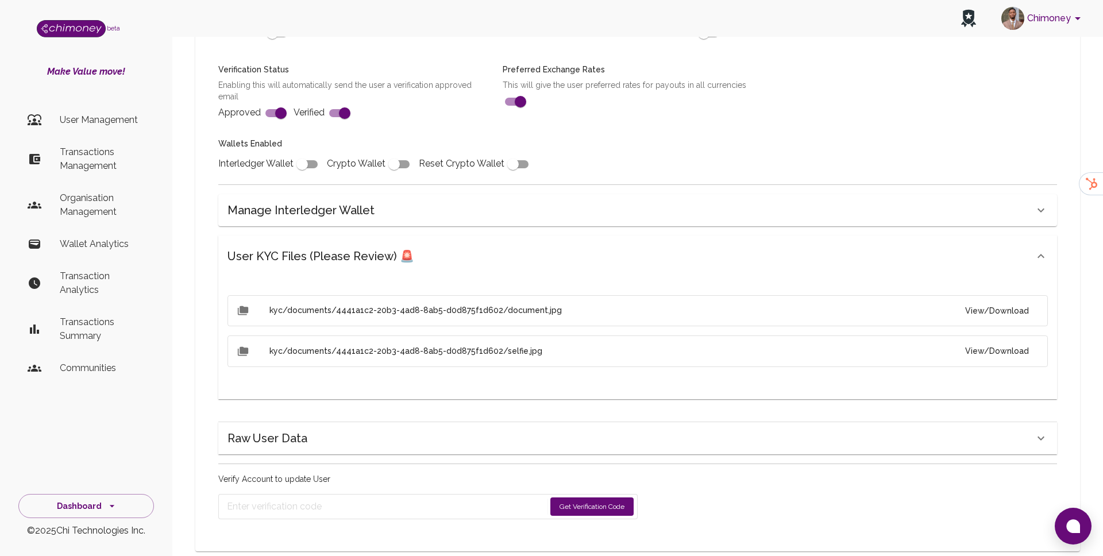
click at [994, 300] on button "View/Download" at bounding box center [997, 310] width 82 height 21
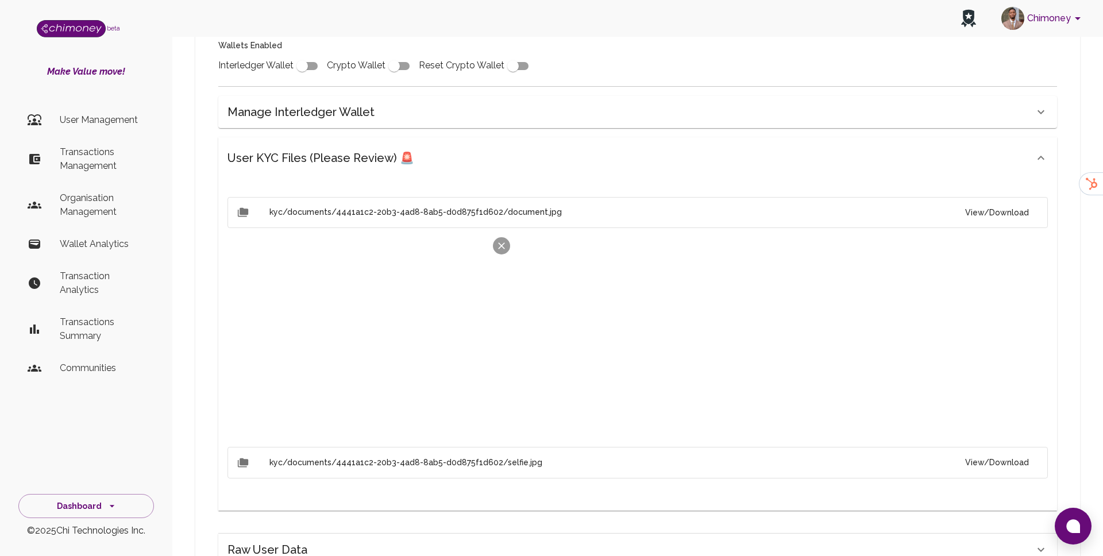
scroll to position [640, 0]
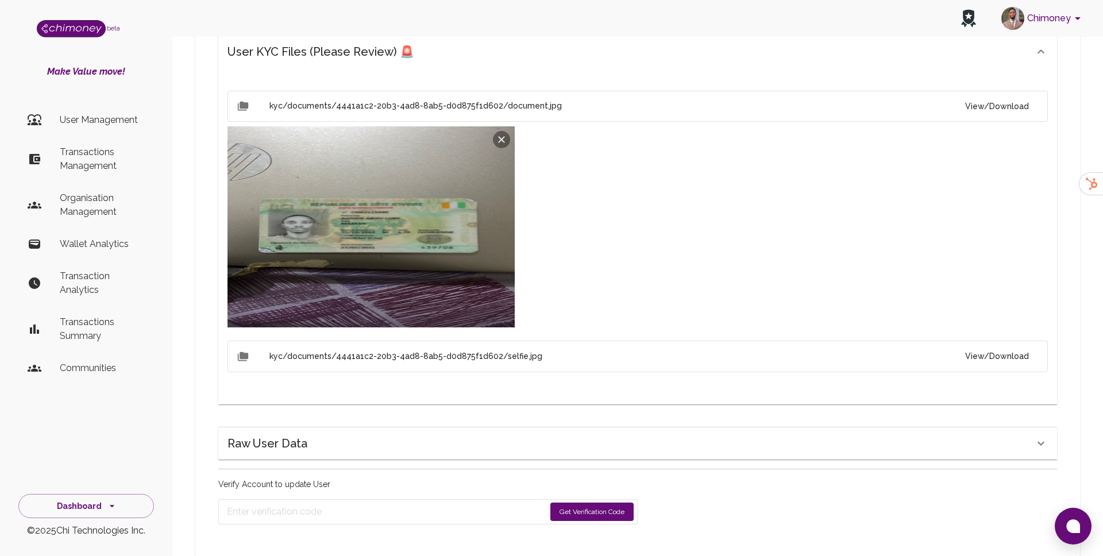
click at [988, 346] on button "View/Download" at bounding box center [997, 356] width 82 height 21
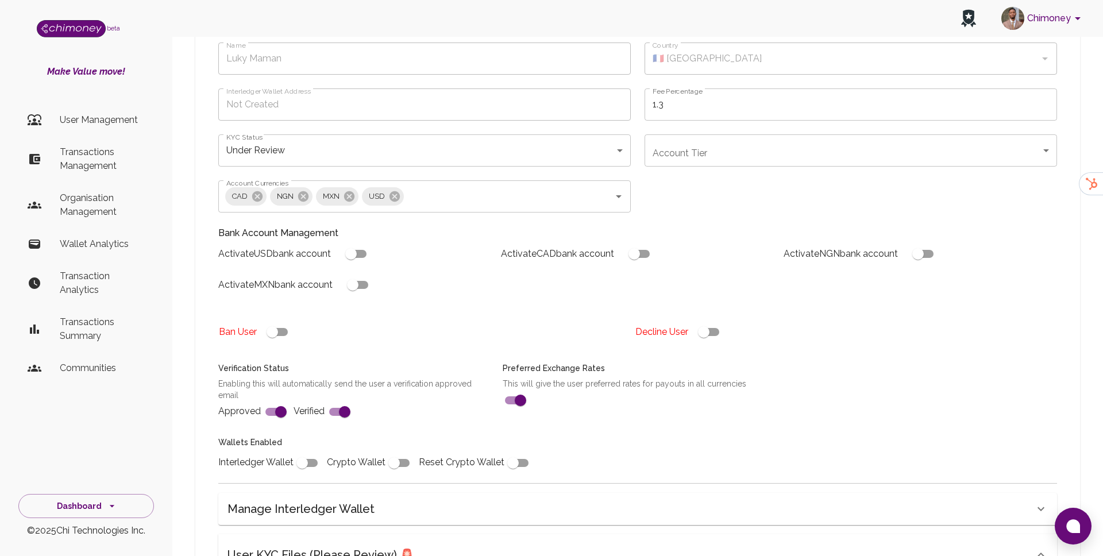
scroll to position [0, 0]
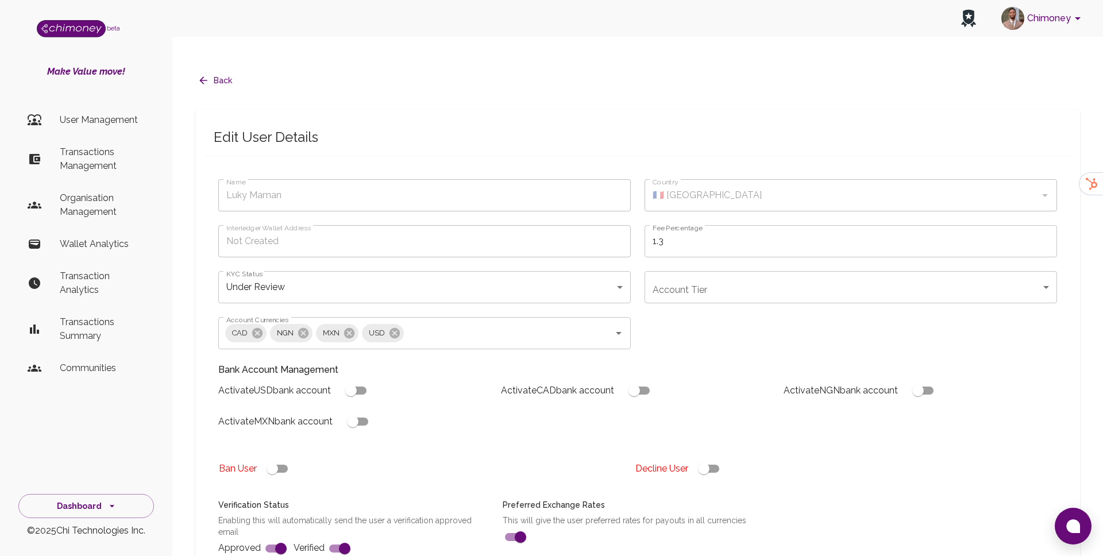
click at [737, 280] on div "Name Luky Maman Name Country 🇫🇷 France Country Interledger Wallet Address Not C…" at bounding box center [630, 387] width 852 height 445
click at [706, 458] on input "checkbox" at bounding box center [703, 469] width 65 height 22
checkbox input "false"
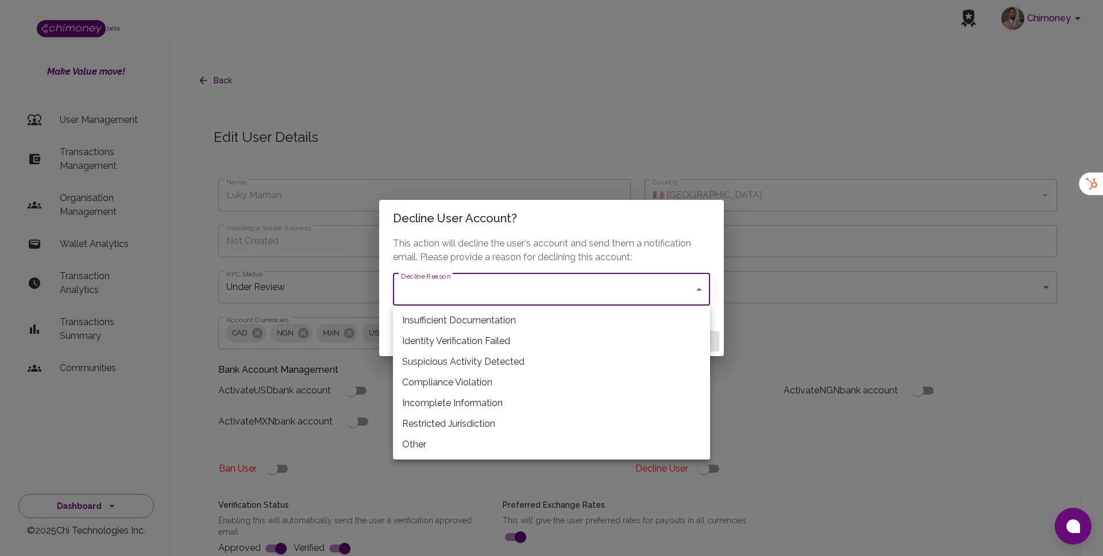
click at [444, 430] on li "Restricted Jurisdiction" at bounding box center [551, 423] width 317 height 21
type input "restricted_jurisdiction"
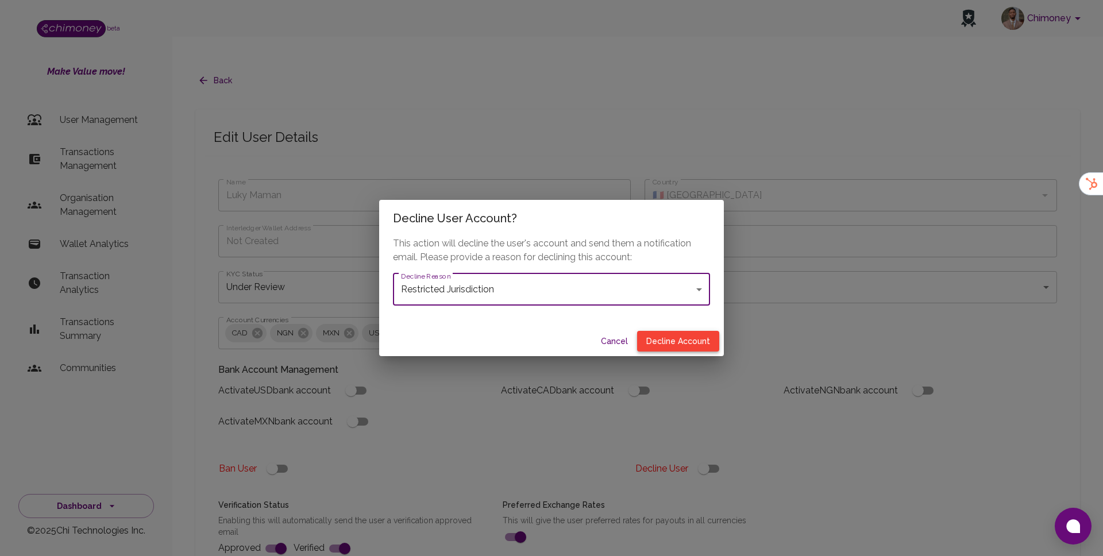
click at [682, 342] on button "Decline Account" at bounding box center [678, 341] width 82 height 21
type input "declined"
checkbox input "true"
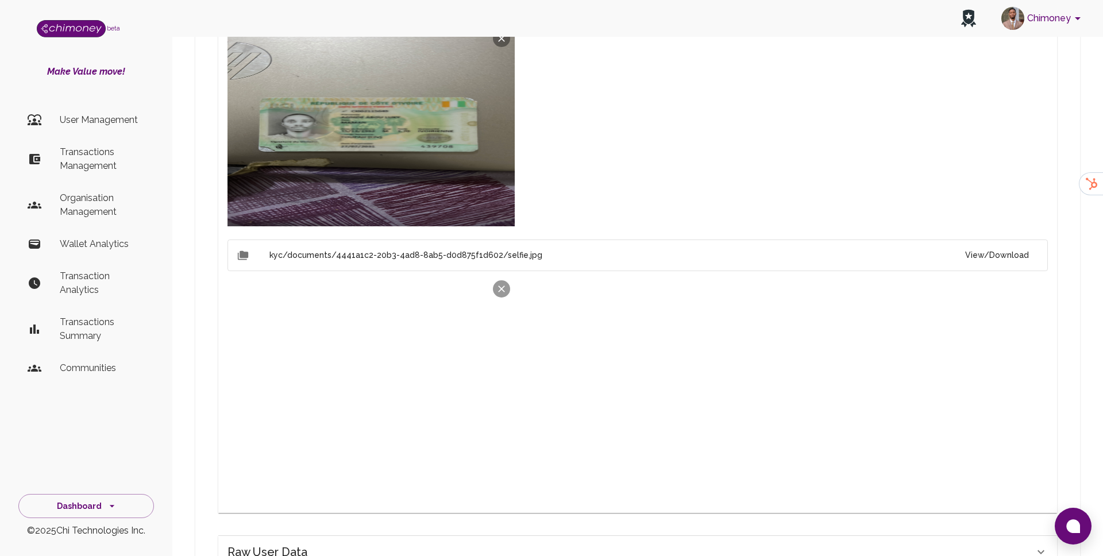
scroll to position [780, 0]
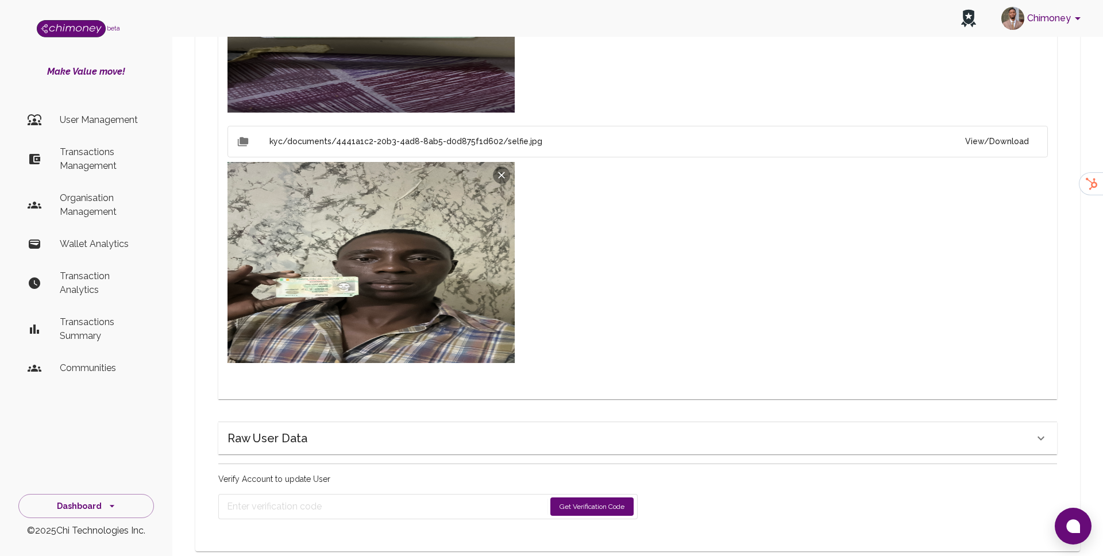
click at [594, 497] on button "Get Verification Code" at bounding box center [591, 506] width 83 height 18
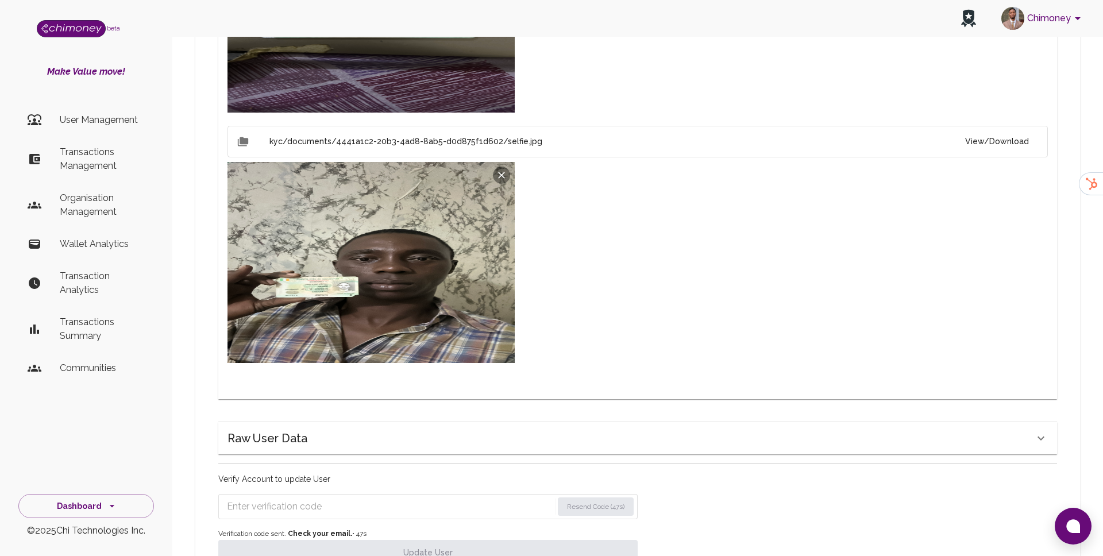
click at [383, 497] on input "Enter verification code" at bounding box center [390, 506] width 326 height 18
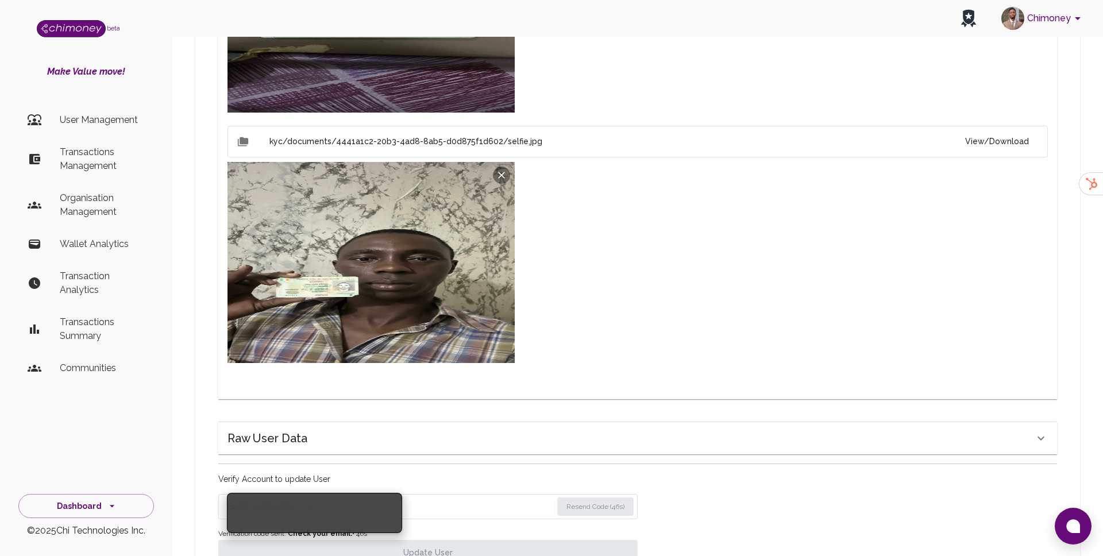
paste input "7946"
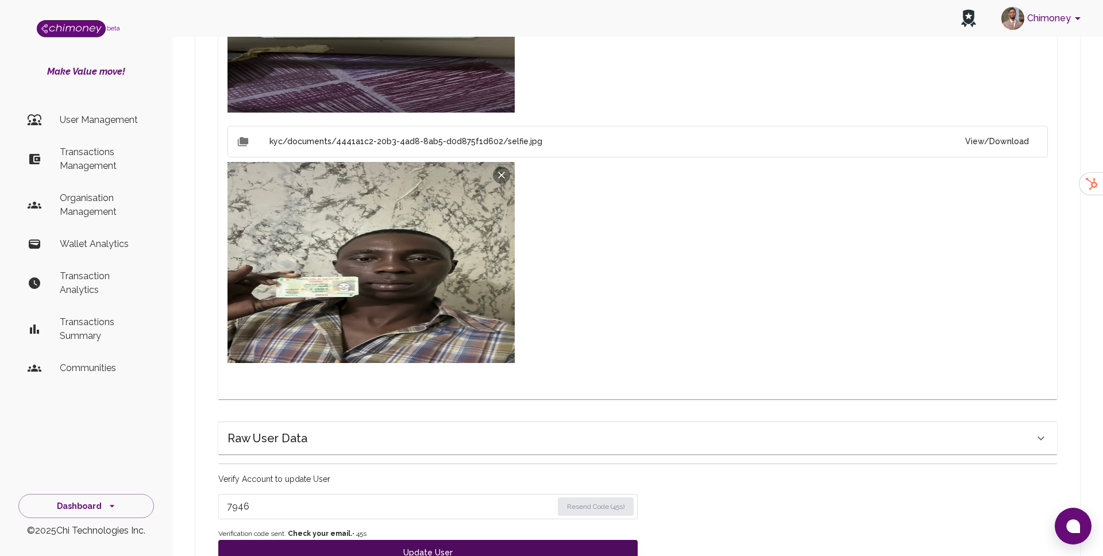
type input "7946"
click at [366, 540] on button "Update User" at bounding box center [427, 552] width 419 height 25
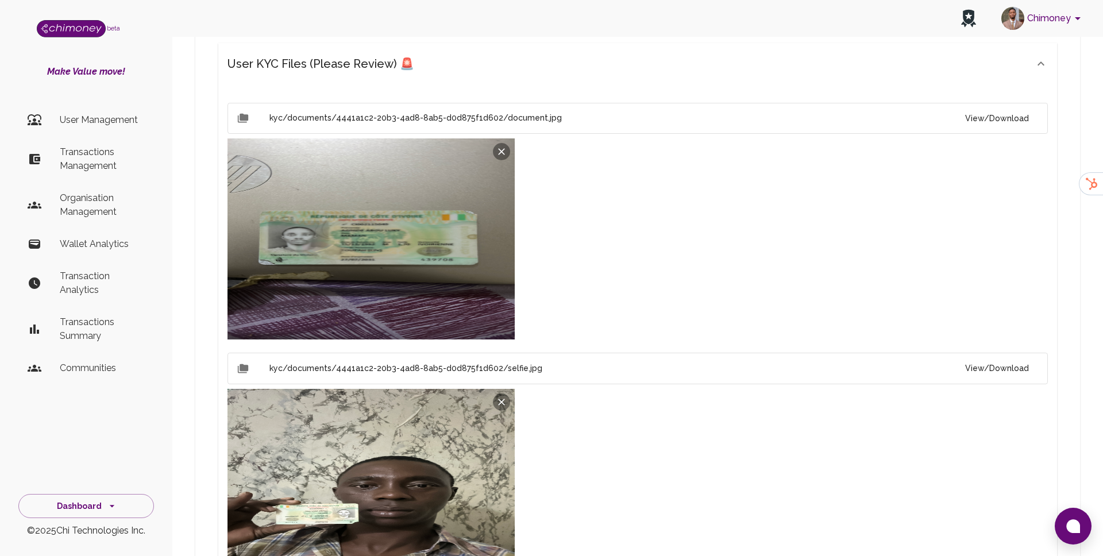
scroll to position [540, 0]
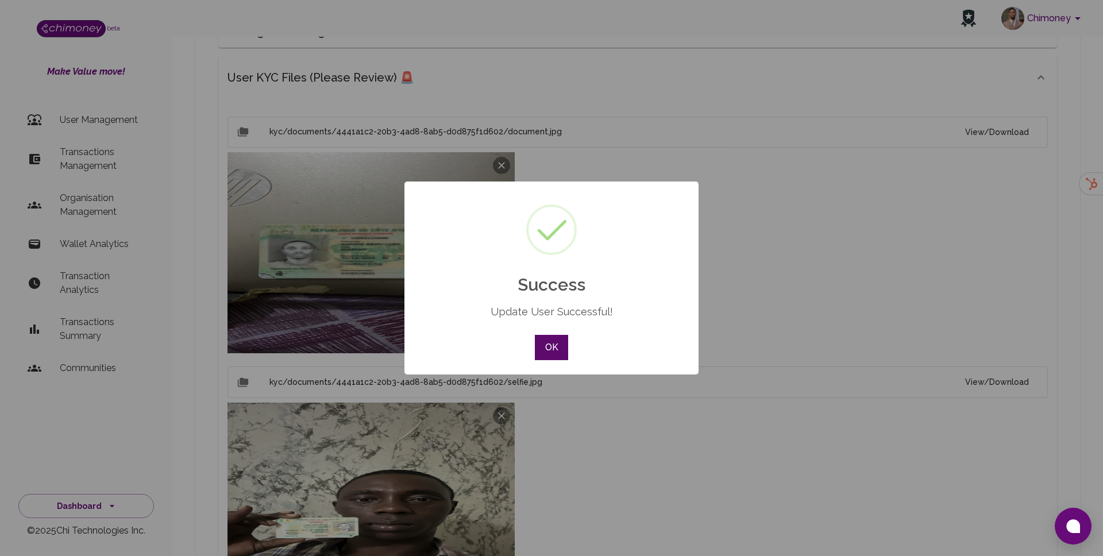
click at [554, 344] on button "OK" at bounding box center [551, 347] width 33 height 25
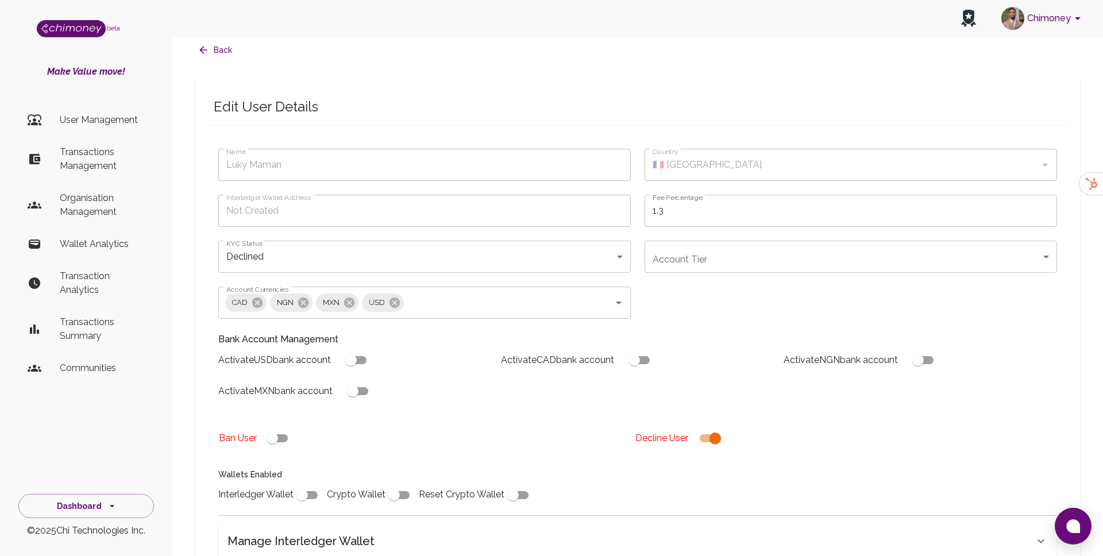
scroll to position [0, 0]
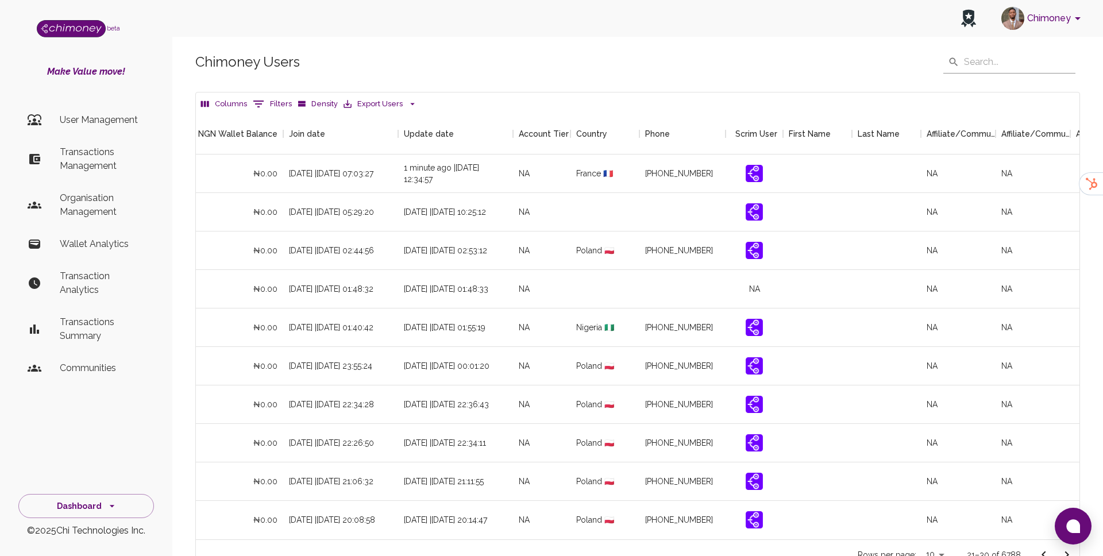
scroll to position [0, 1081]
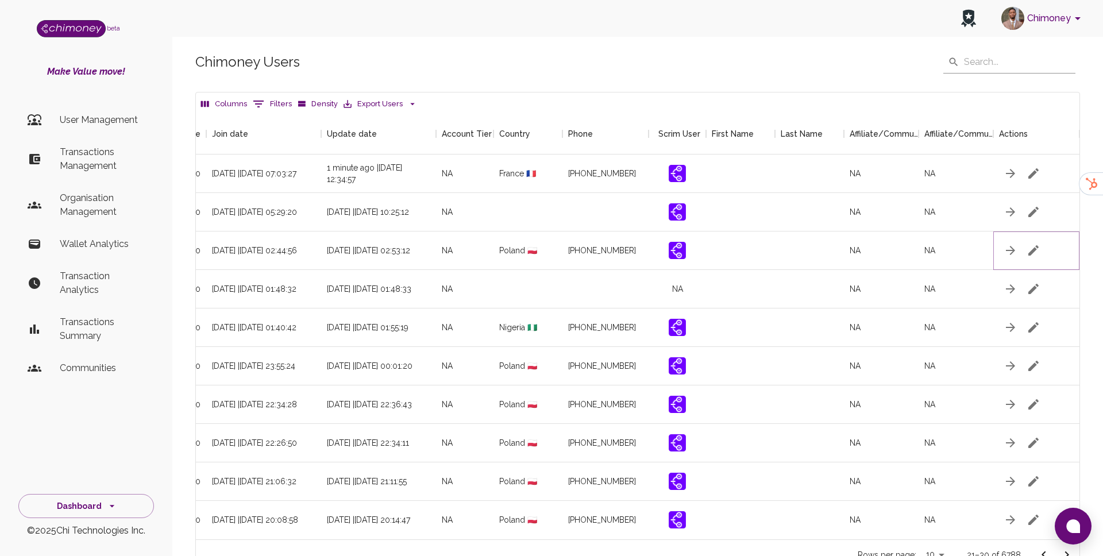
click at [1030, 243] on icon "button" at bounding box center [1033, 250] width 14 height 14
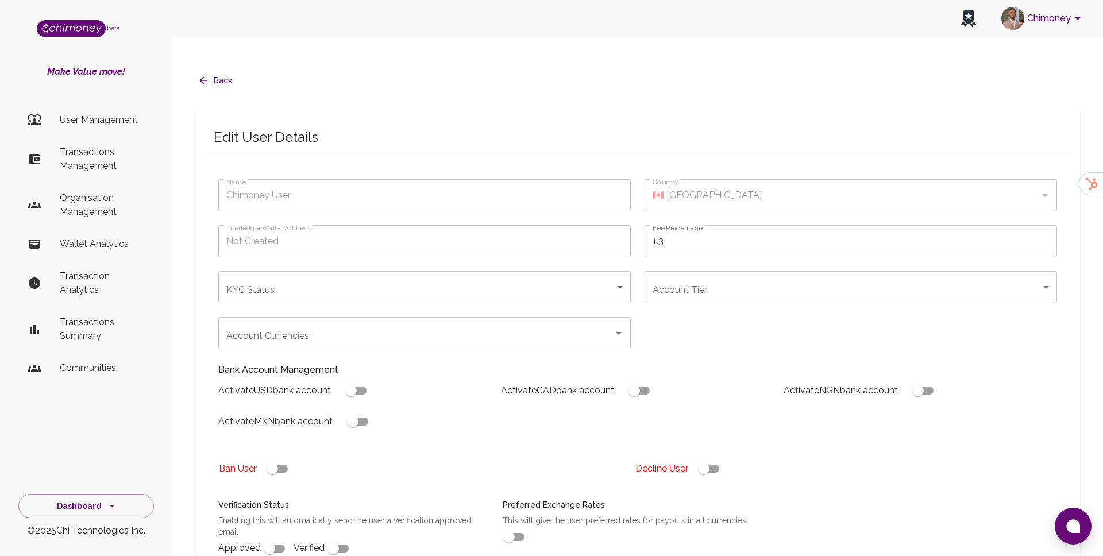
type input "Mindt Paweł"
type input "🇵🇱 Poland"
type input "under_review"
checkbox input "true"
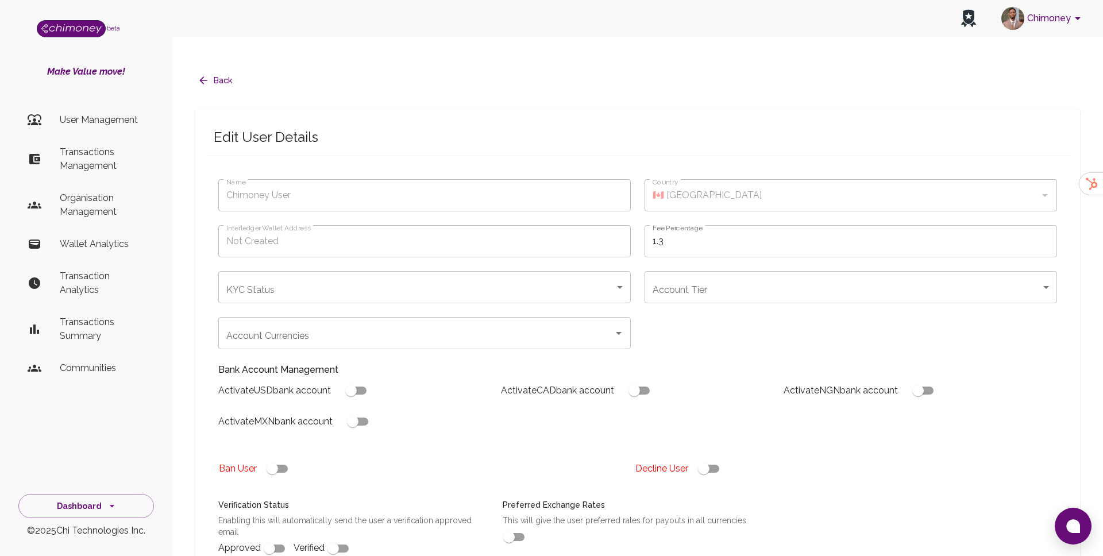
checkbox input "true"
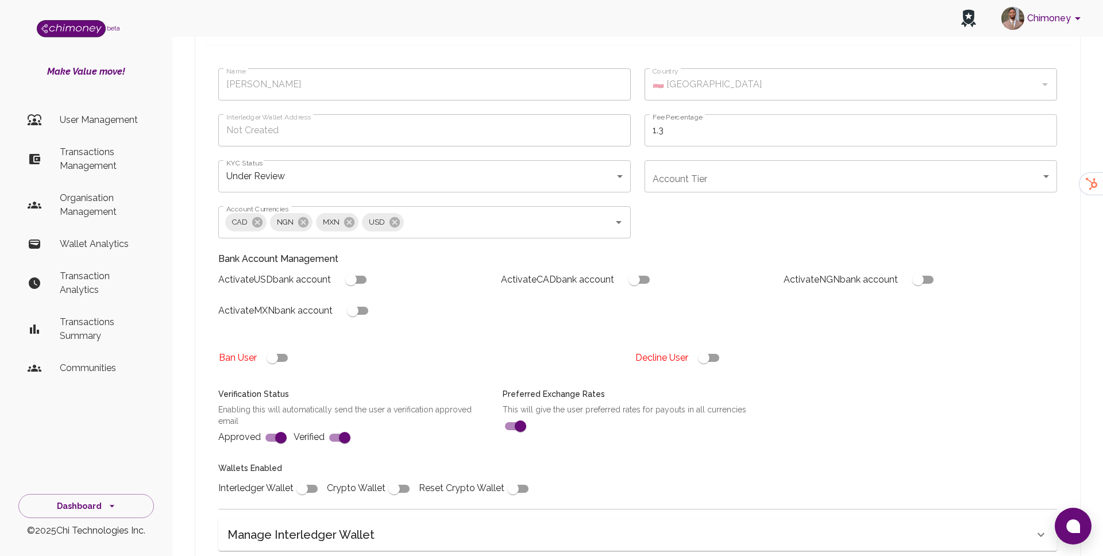
scroll to position [295, 0]
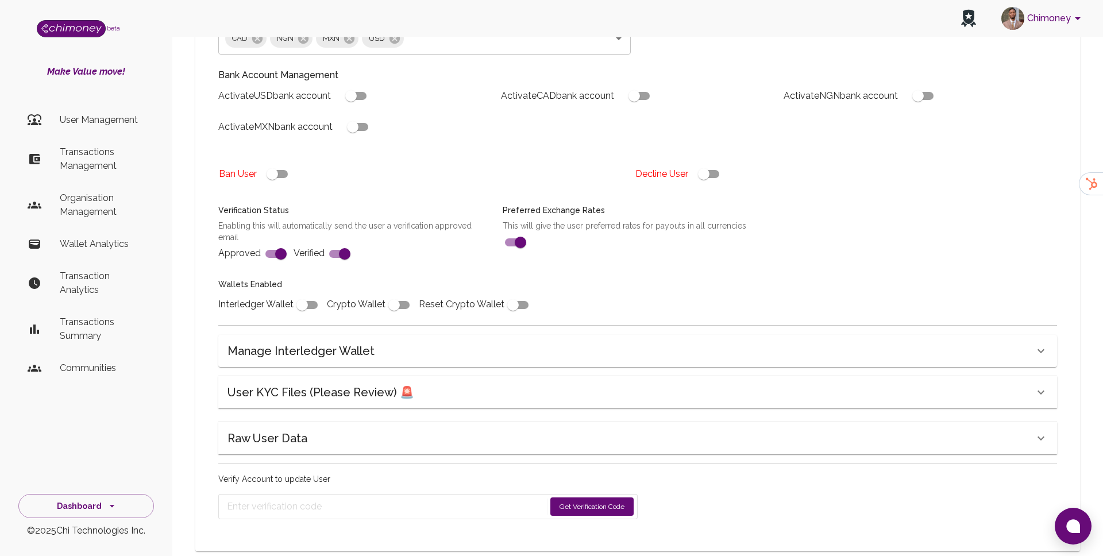
click at [357, 349] on div "Name Mindt Paweł Name Country 🇵🇱 Poland Country Interledger Wallet Address Not …" at bounding box center [637, 206] width 866 height 653
click at [348, 383] on h6 "User KYC Files (Please Review) 🚨" at bounding box center [320, 392] width 187 height 18
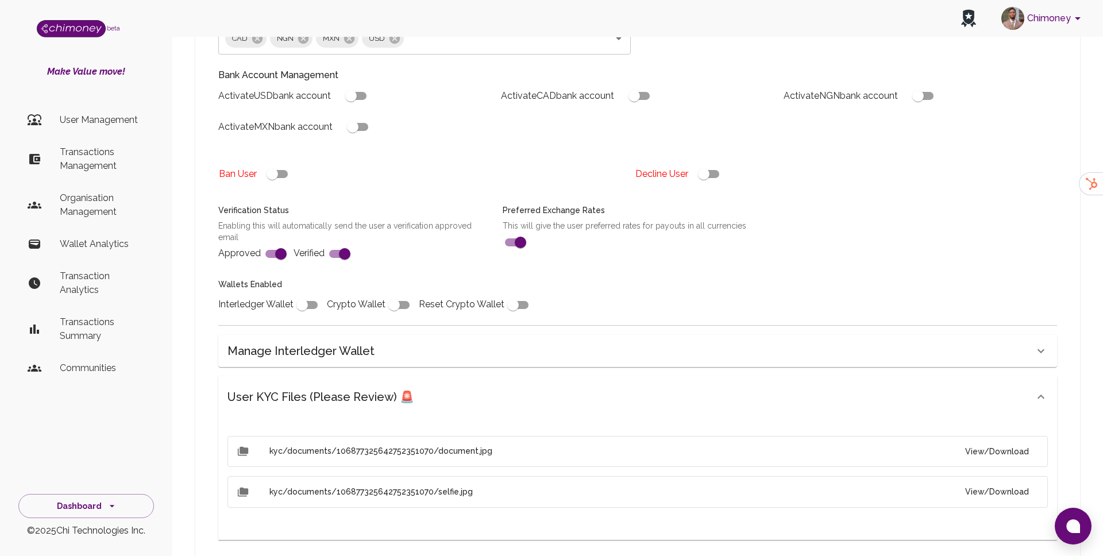
click at [995, 441] on button "View/Download" at bounding box center [997, 451] width 82 height 21
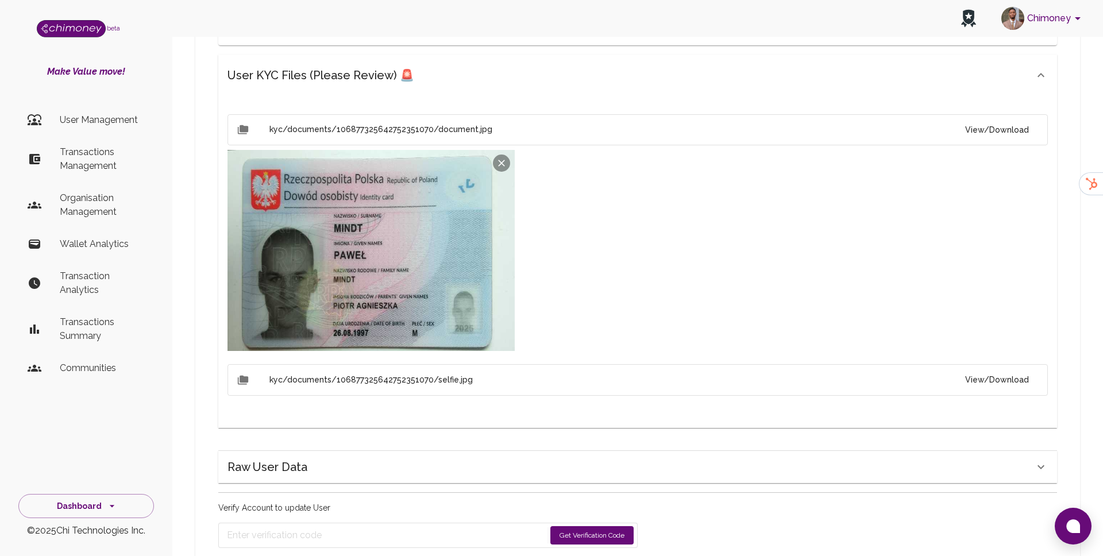
scroll to position [617, 0]
click at [996, 369] on button "View/Download" at bounding box center [997, 379] width 82 height 21
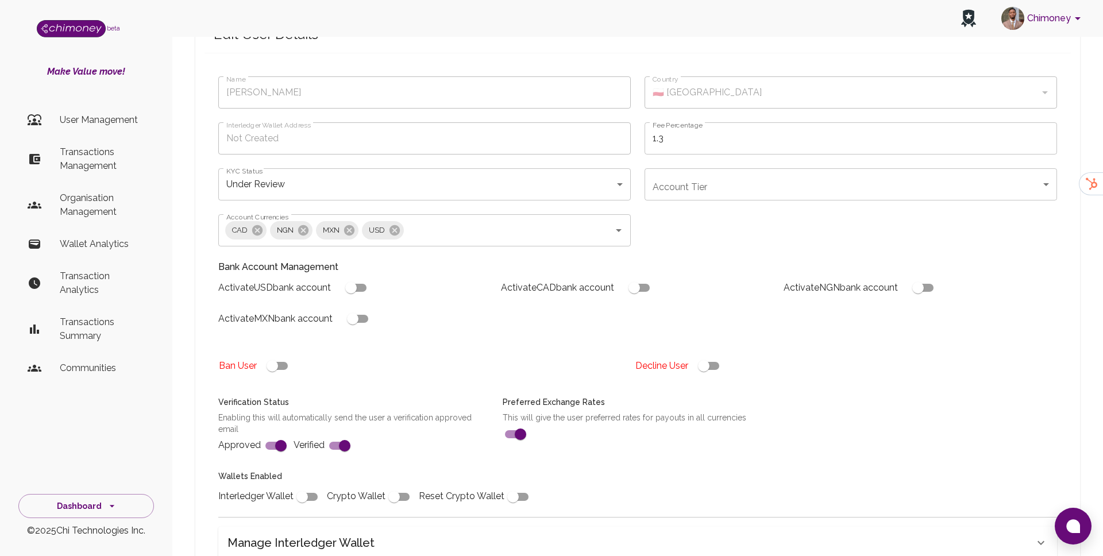
scroll to position [86, 0]
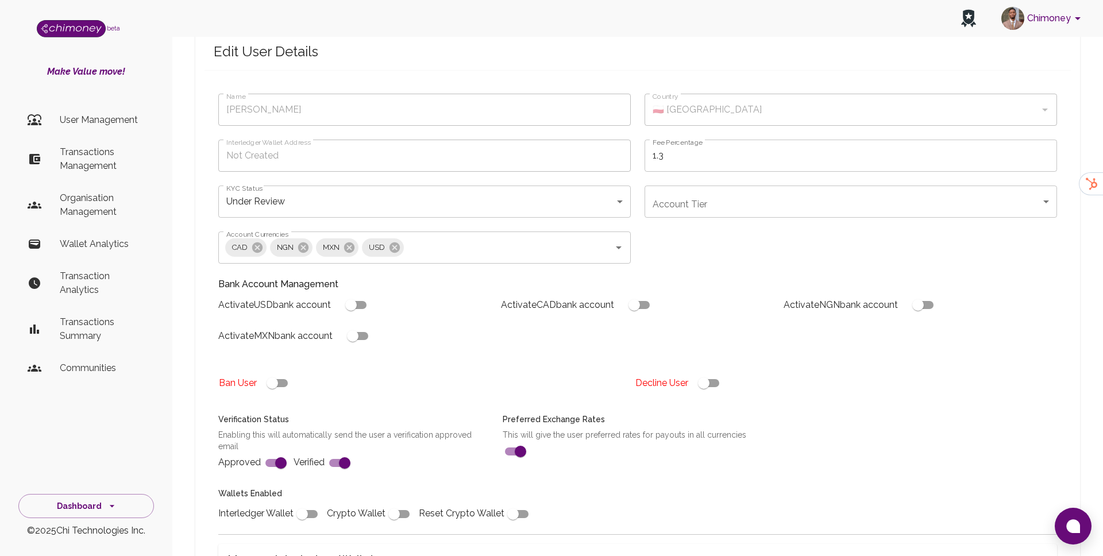
click at [659, 198] on div "Name Mindt Paweł Name Country 🇵🇱 Poland Country Interledger Wallet Address Not …" at bounding box center [630, 302] width 852 height 445
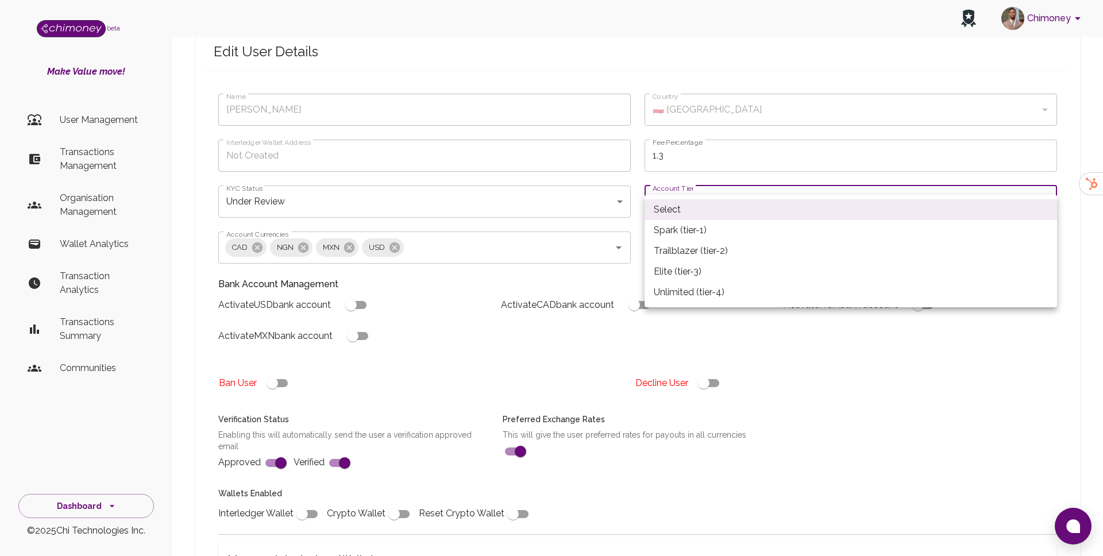
click at [669, 232] on li "Spark (tier-1)" at bounding box center [850, 230] width 412 height 21
type input "tier-1"
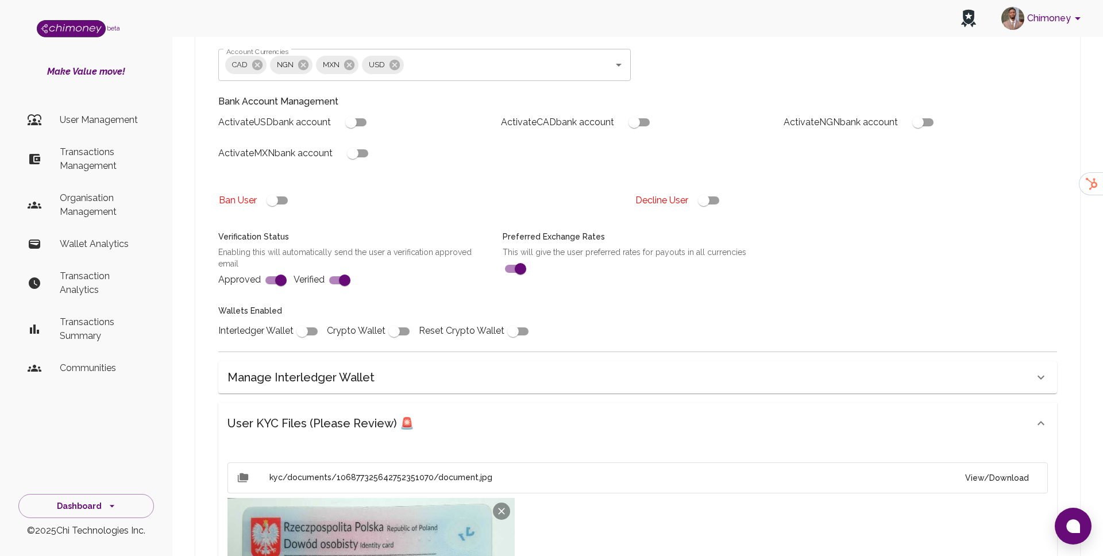
scroll to position [214, 0]
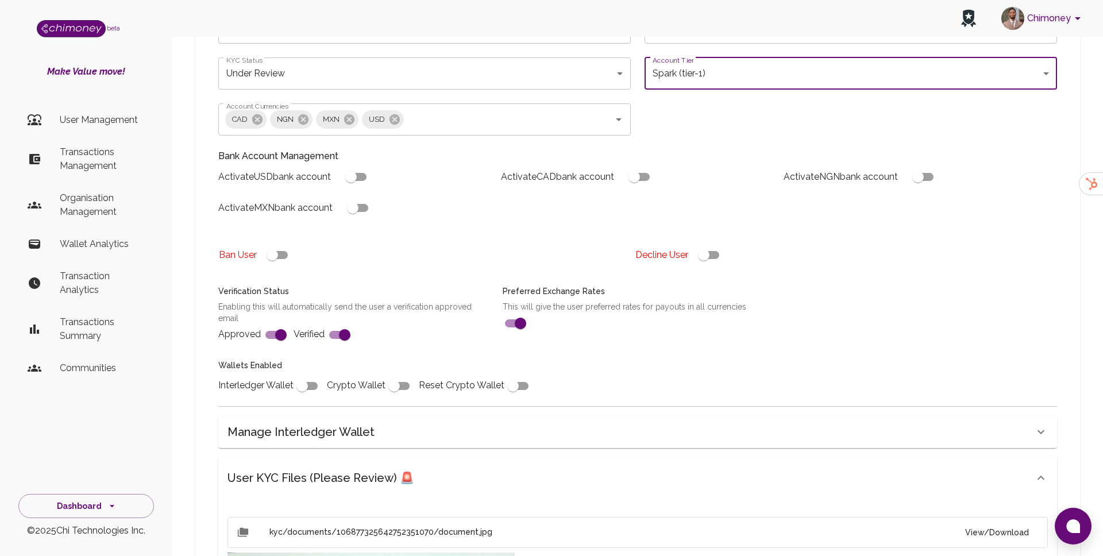
click at [308, 375] on input "checkbox" at bounding box center [301, 386] width 65 height 22
checkbox input "true"
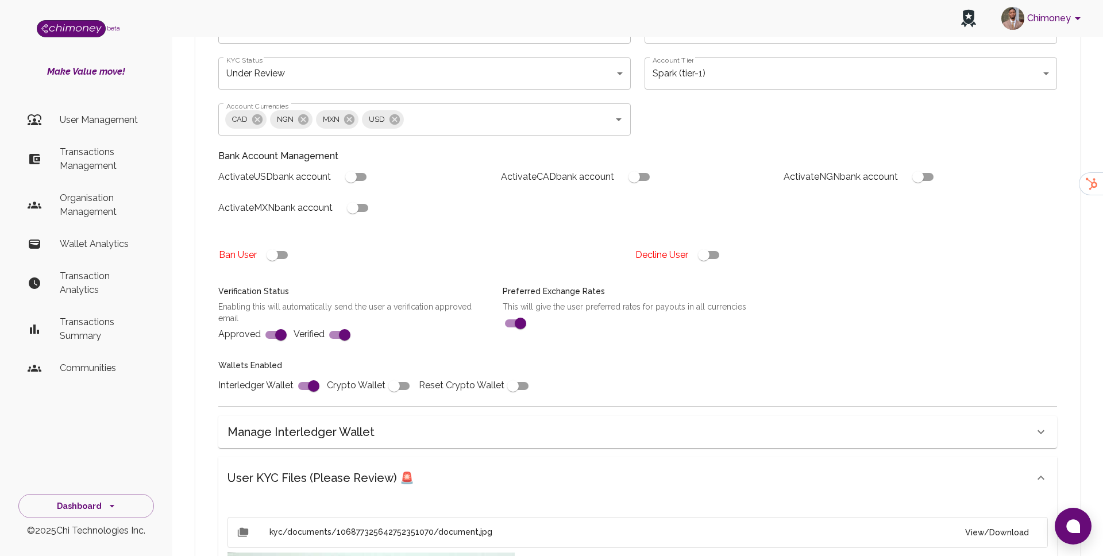
click at [430, 244] on div "Ban User" at bounding box center [422, 255] width 407 height 22
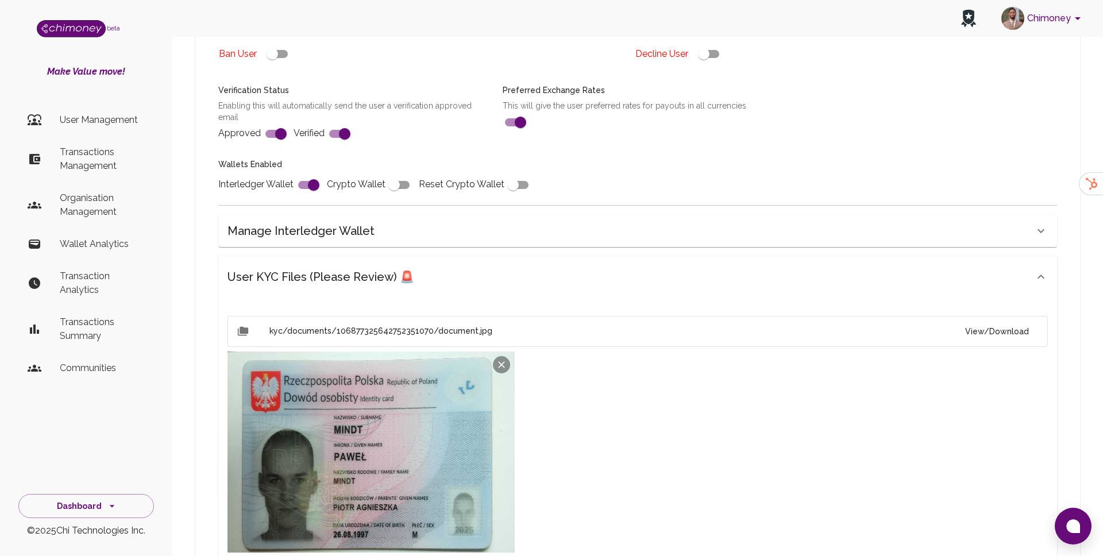
scroll to position [434, 0]
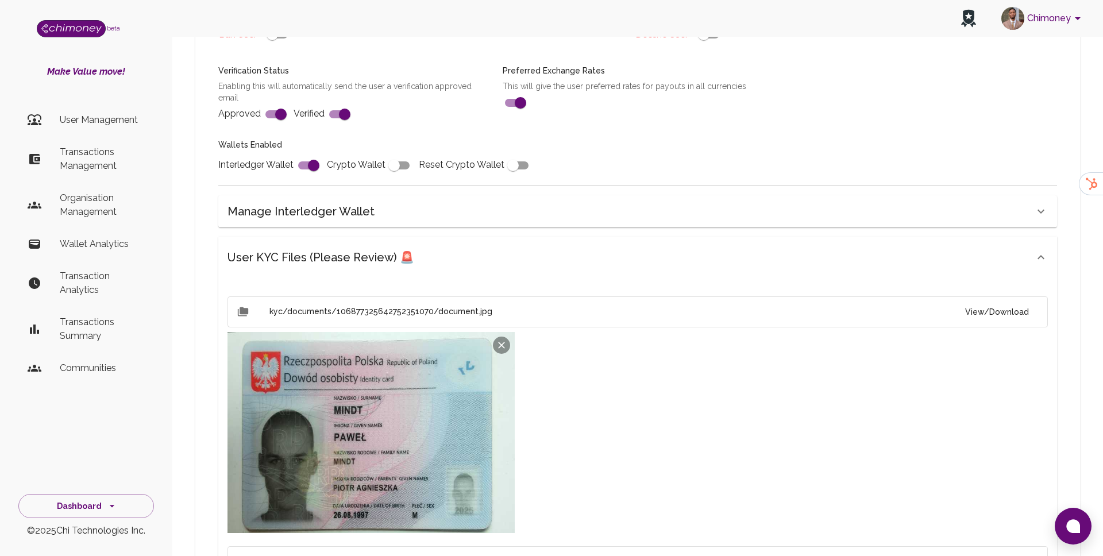
click at [451, 248] on div "User KYC Files (Please Review) 🚨" at bounding box center [630, 257] width 806 height 18
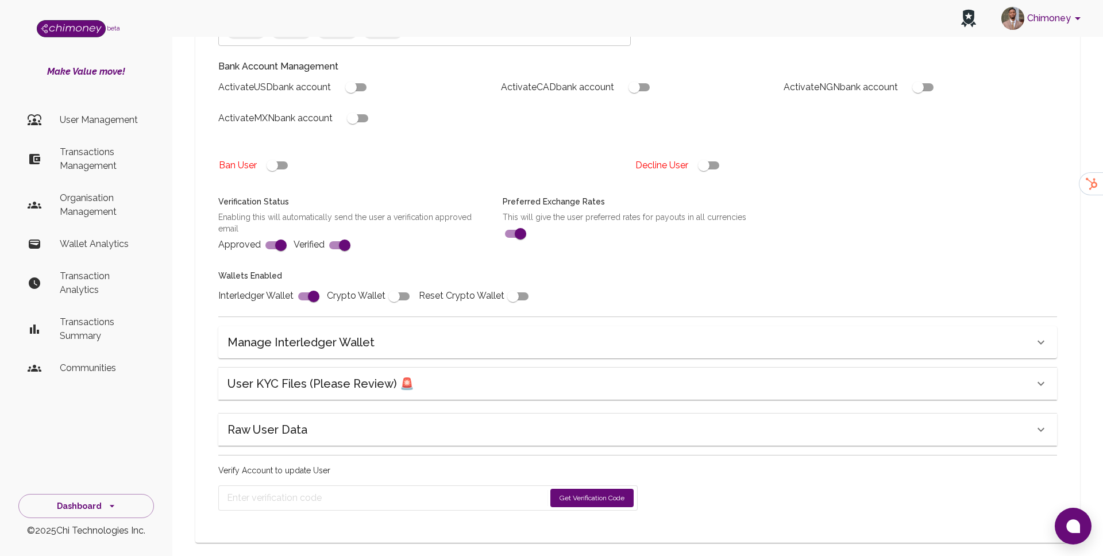
scroll to position [295, 0]
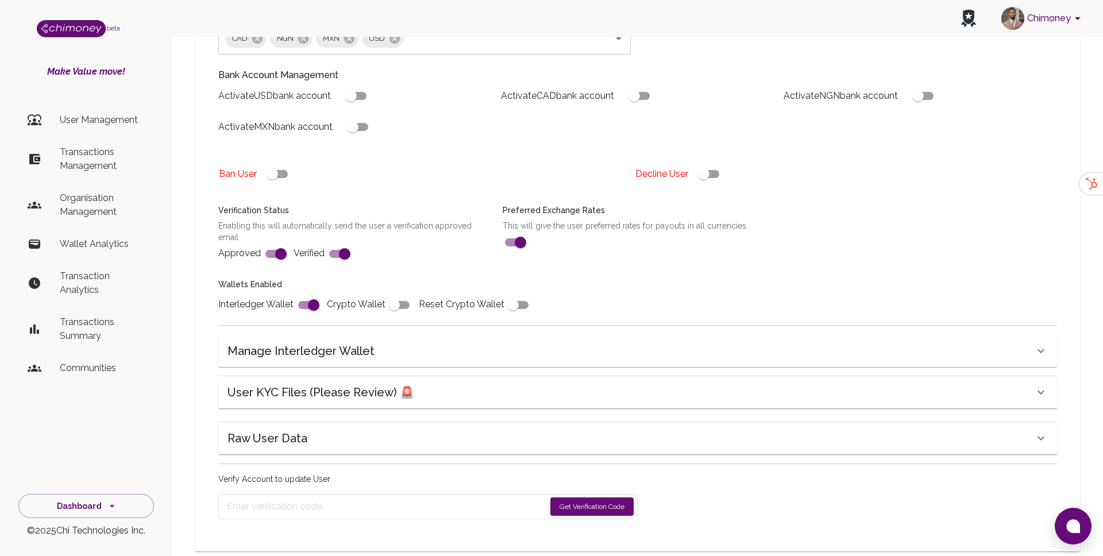
click at [441, 401] on div "Raw User Data" at bounding box center [630, 392] width 806 height 18
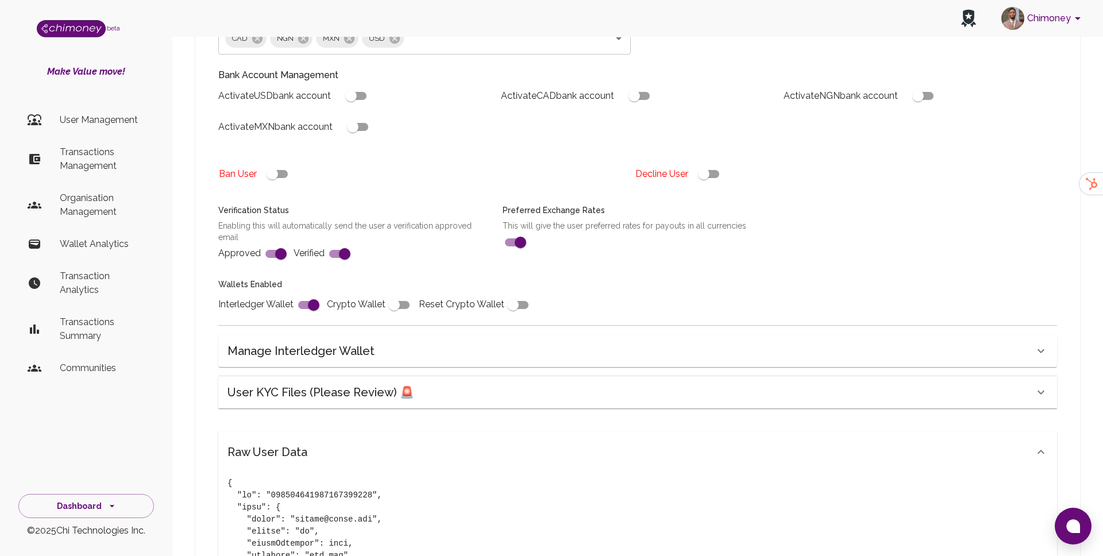
click at [441, 431] on div "Raw User Data" at bounding box center [637, 451] width 838 height 41
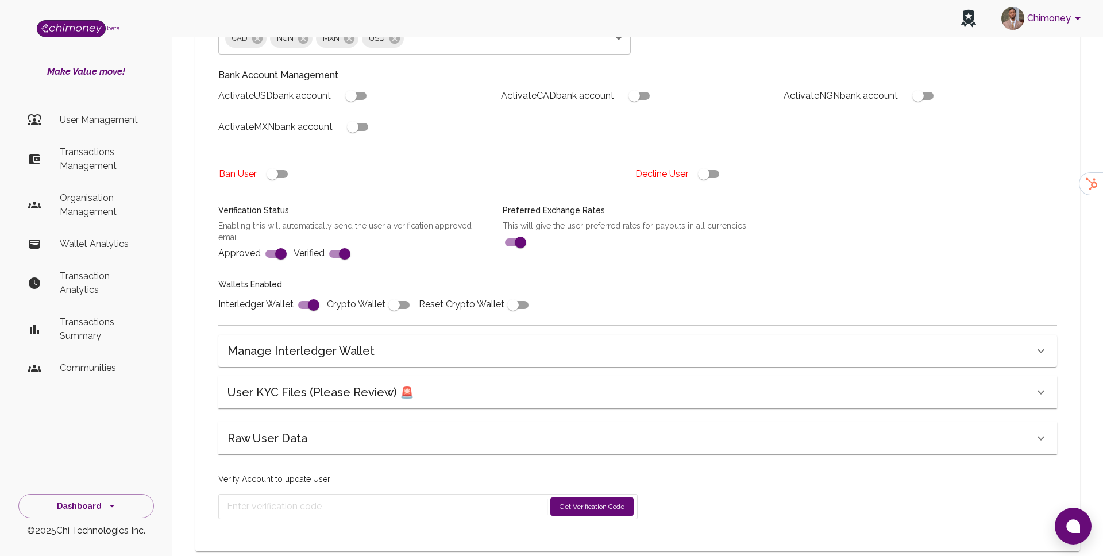
click at [599, 497] on button "Get Verification Code" at bounding box center [591, 506] width 83 height 18
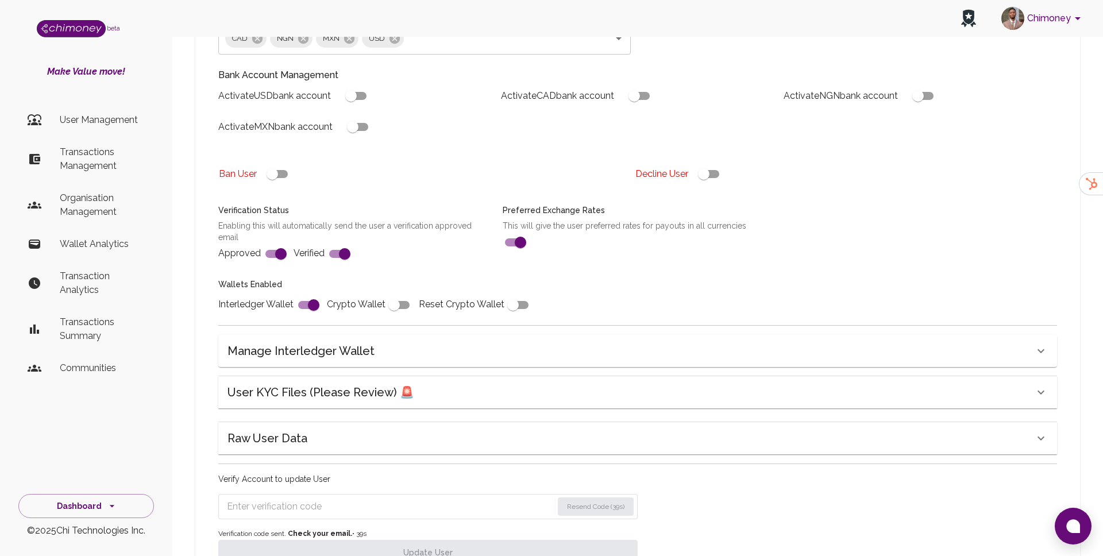
click at [339, 497] on input "Enter verification code" at bounding box center [390, 506] width 326 height 18
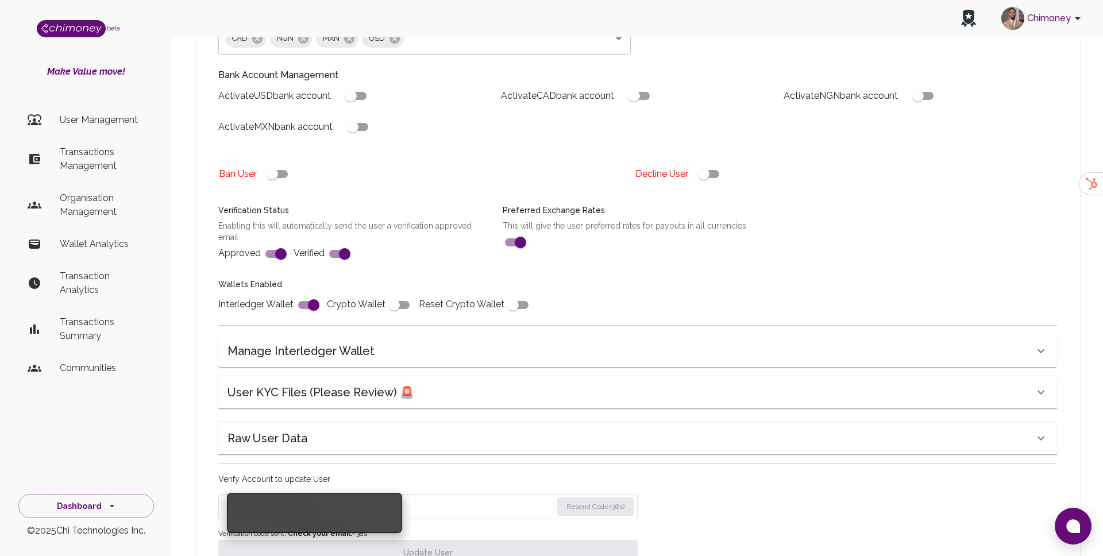
paste input "2212"
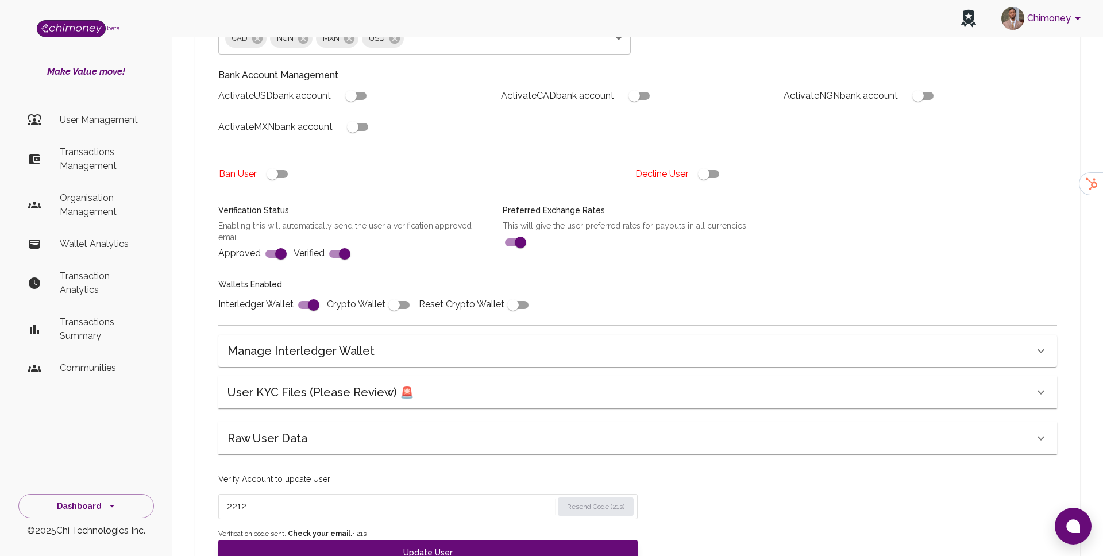
type input "2212"
click at [524, 502] on div "Verify Account to update User 2212 Resend Code (21s) Verification code sent. Ch…" at bounding box center [427, 519] width 419 height 92
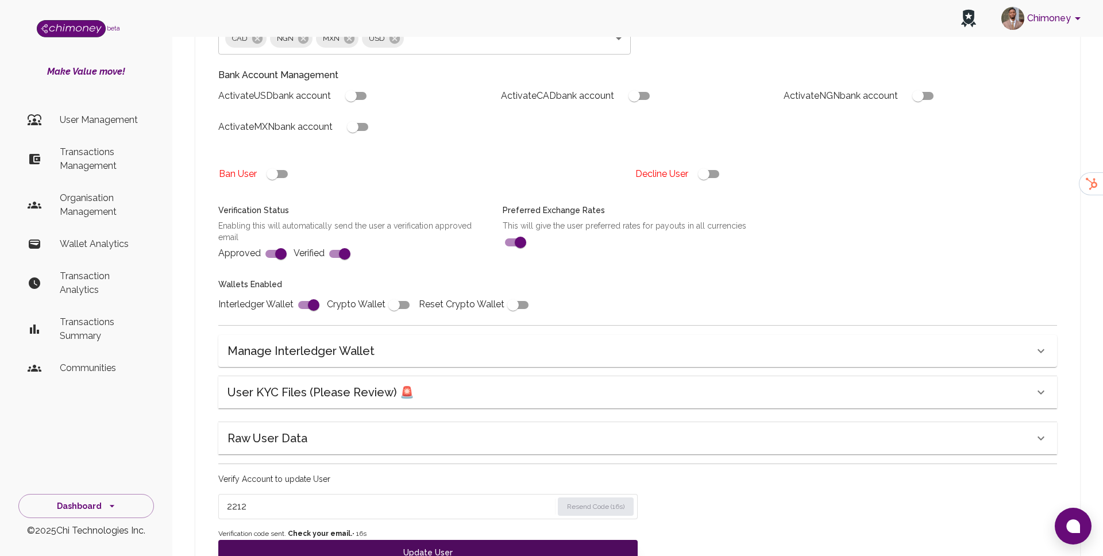
click at [551, 540] on button "Update User" at bounding box center [427, 552] width 419 height 25
checkbox input "false"
type input "tier-1"
checkbox input "true"
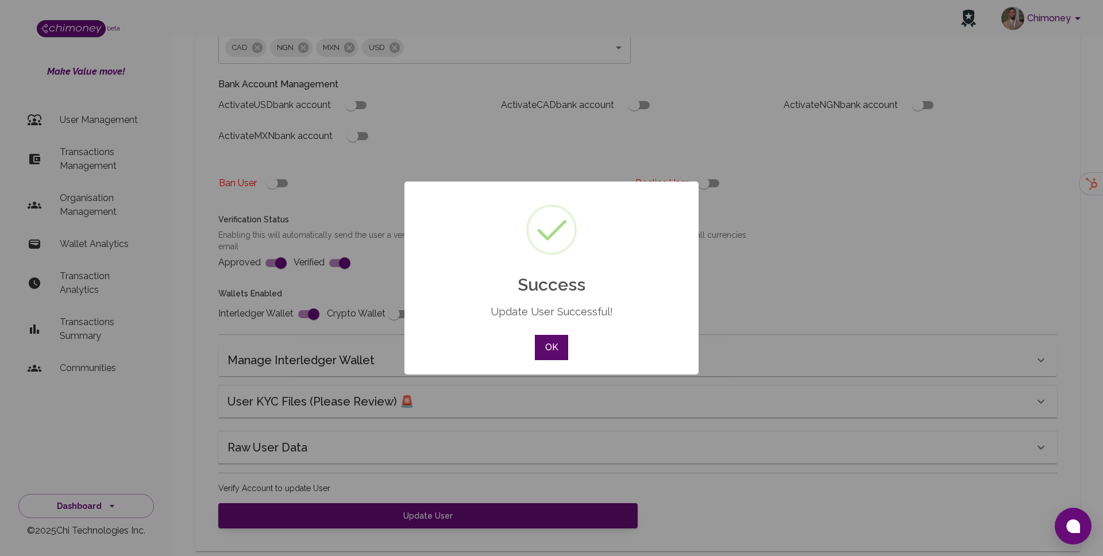
click at [556, 347] on button "OK" at bounding box center [551, 347] width 33 height 25
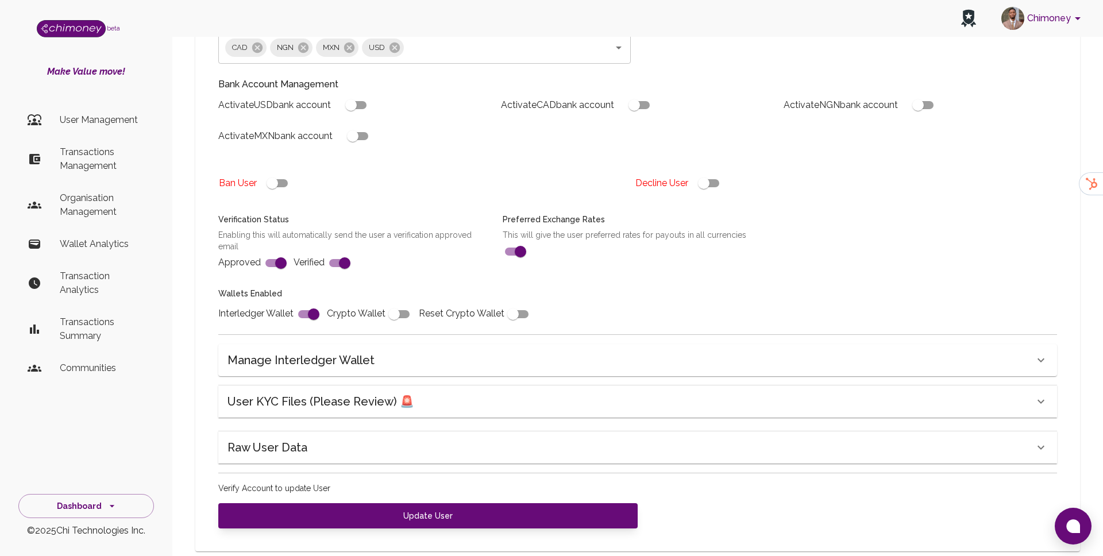
click at [645, 412] on div "Raw User Data" at bounding box center [637, 401] width 838 height 32
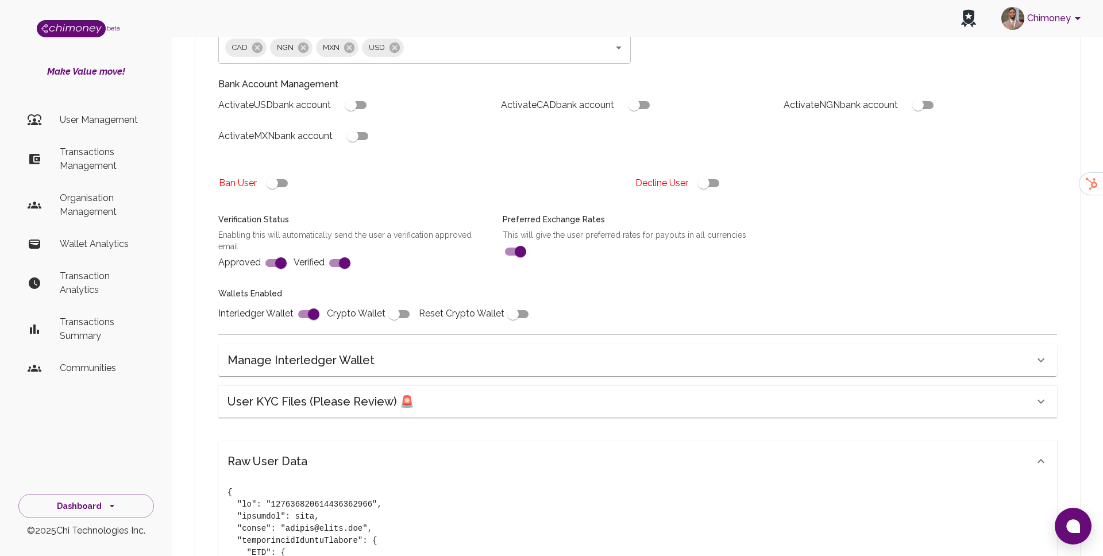
click at [639, 452] on div "Raw User Data" at bounding box center [630, 461] width 806 height 18
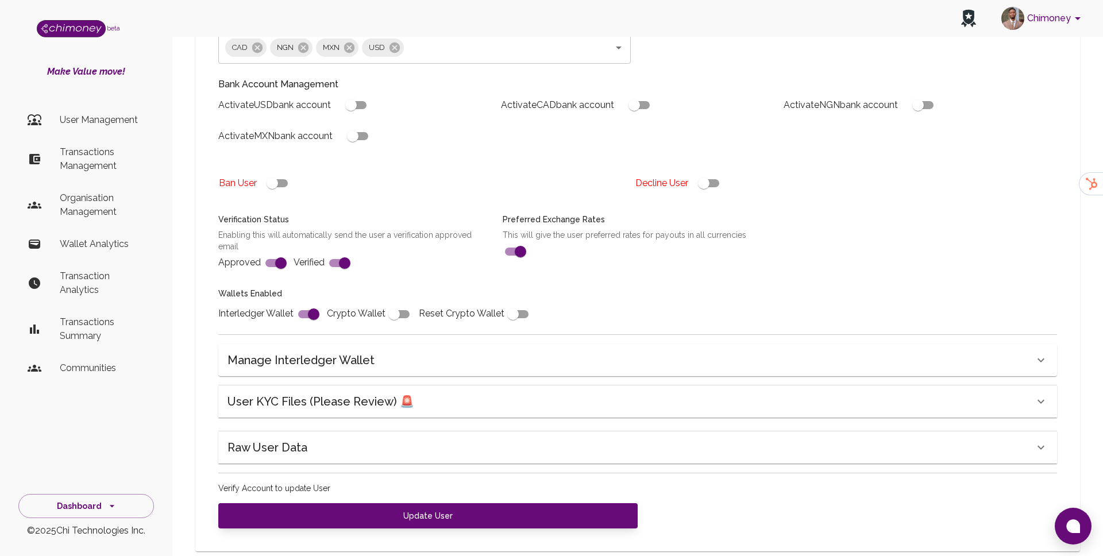
click at [629, 452] on div "Name Mindt Paweł Name Country 🇵🇱 Poland Country Interledger Wallet Address Not …" at bounding box center [637, 211] width 866 height 644
click at [636, 417] on div "Raw User Data" at bounding box center [637, 401] width 838 height 32
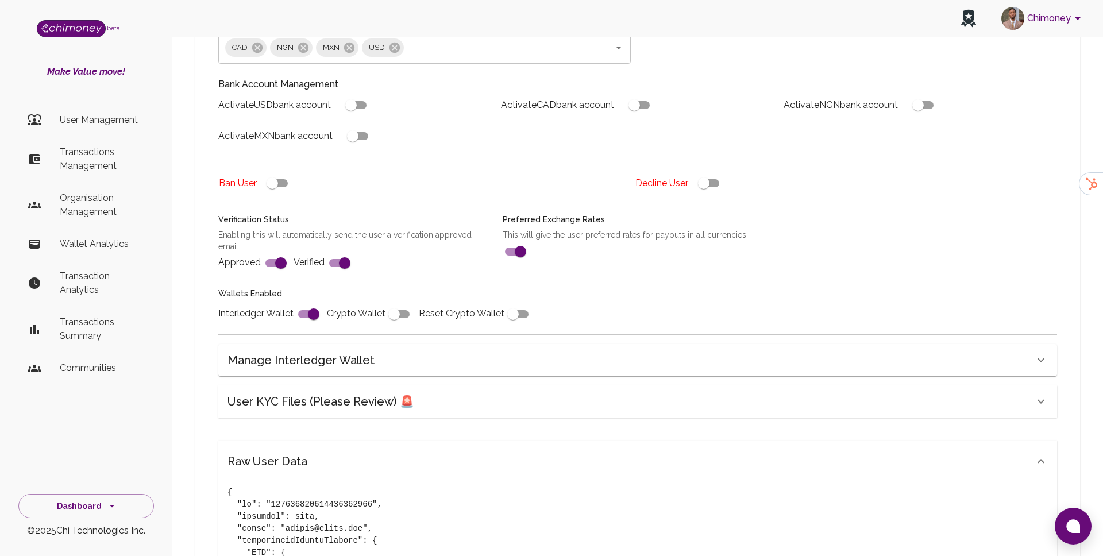
click at [636, 452] on div "Raw User Data" at bounding box center [630, 461] width 806 height 18
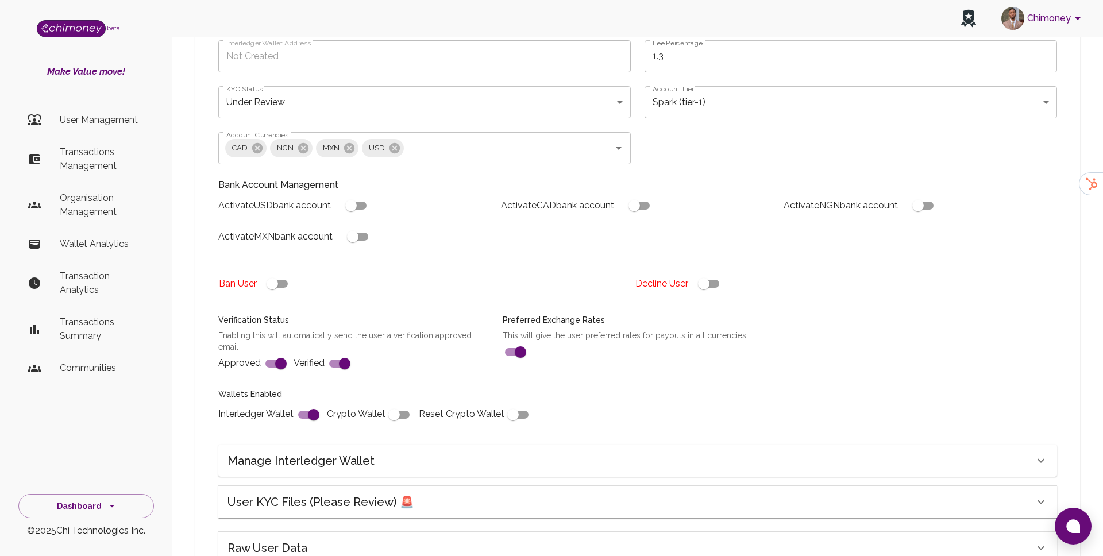
scroll to position [141, 0]
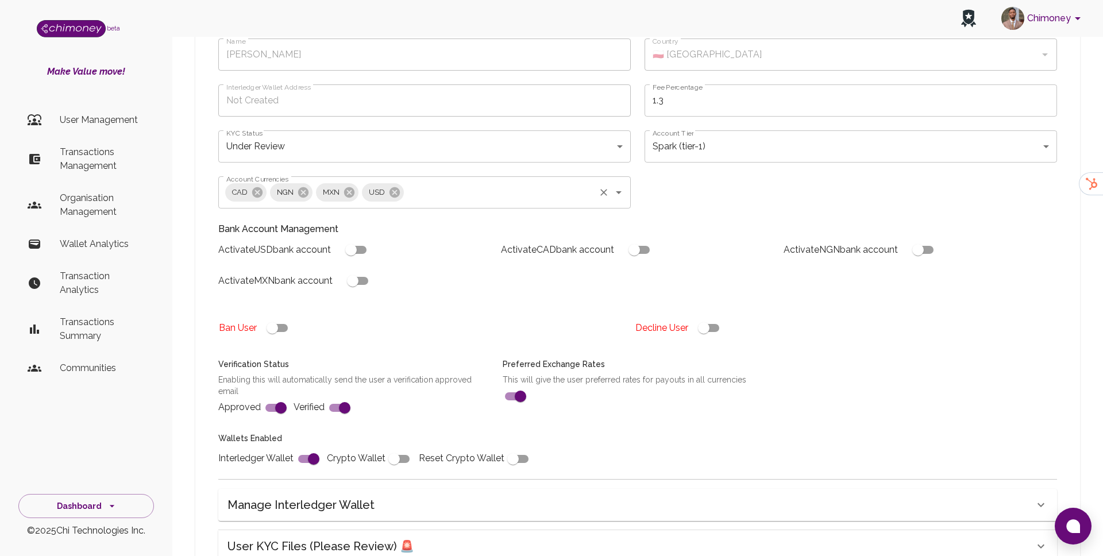
click at [417, 181] on input "Account Currencies" at bounding box center [499, 192] width 188 height 22
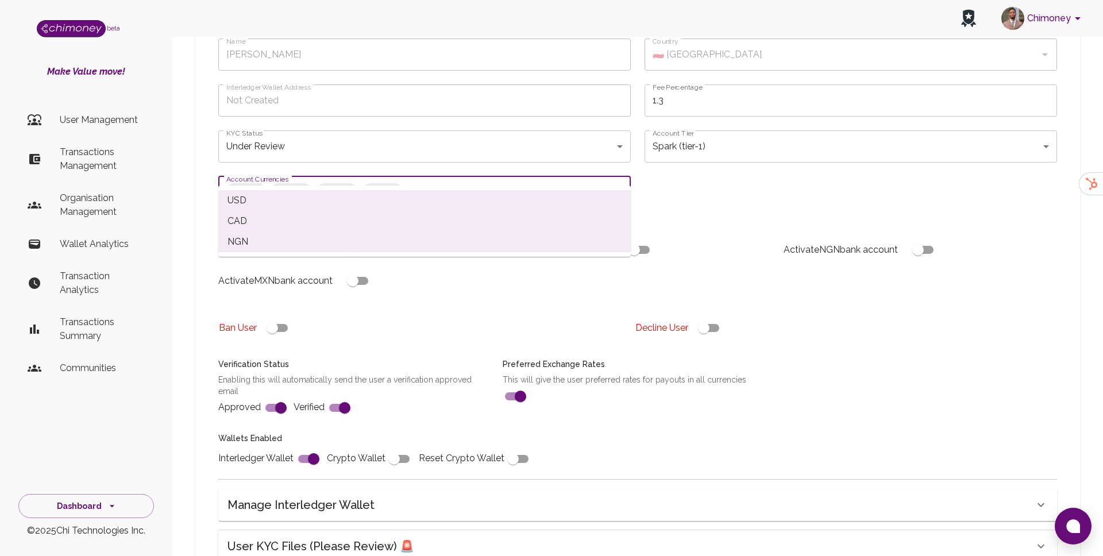
click at [422, 138] on body "Chimoney beta Make Value move! User Management Transactions Management Organisa…" at bounding box center [551, 291] width 1103 height 864
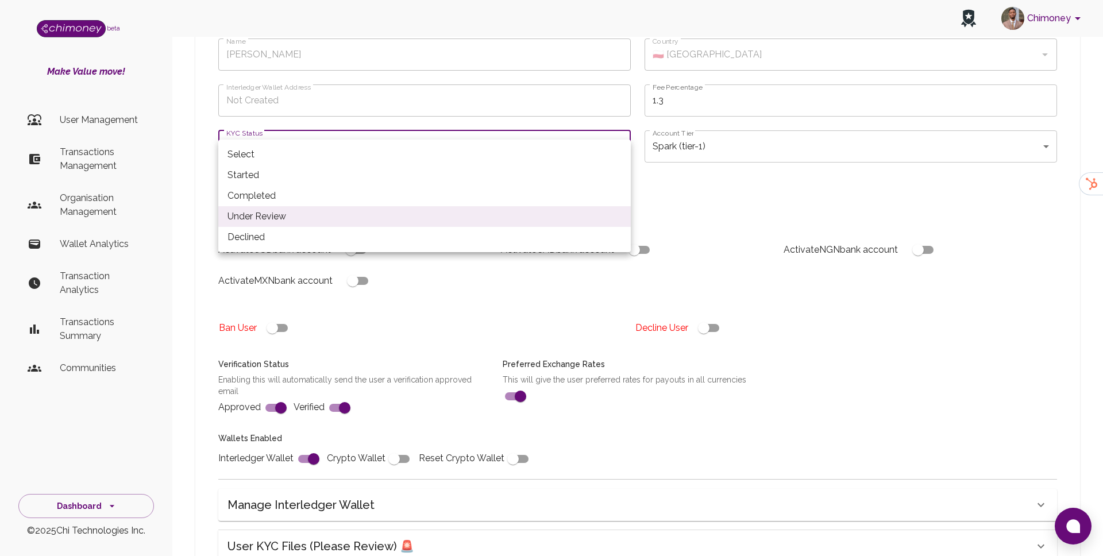
click at [377, 185] on li "Completed" at bounding box center [424, 195] width 412 height 21
type input "completed"
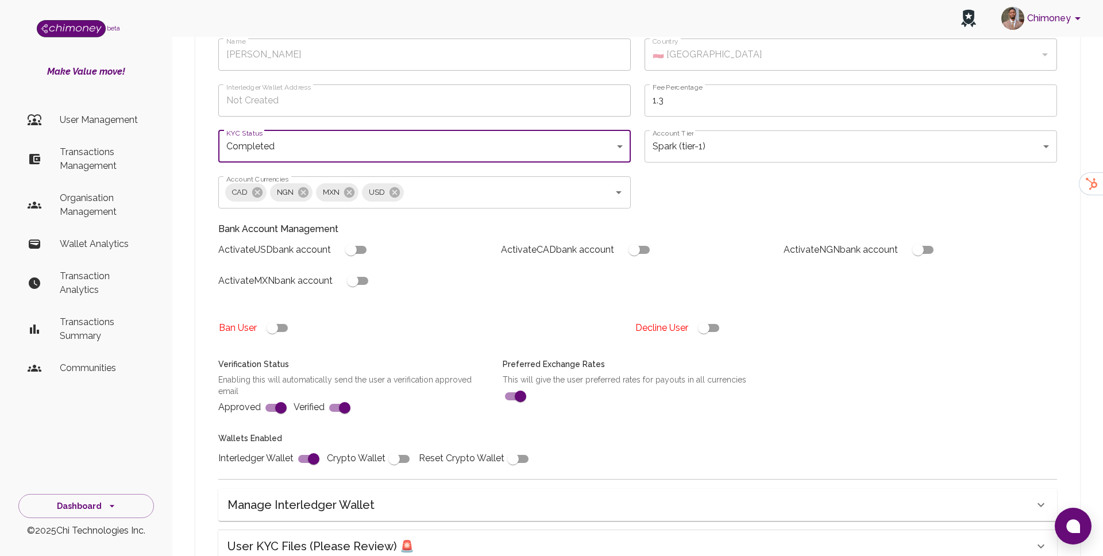
click at [452, 270] on div "Bank Account Management Activate USD bank account Activate CAD bank account Act…" at bounding box center [630, 257] width 852 height 98
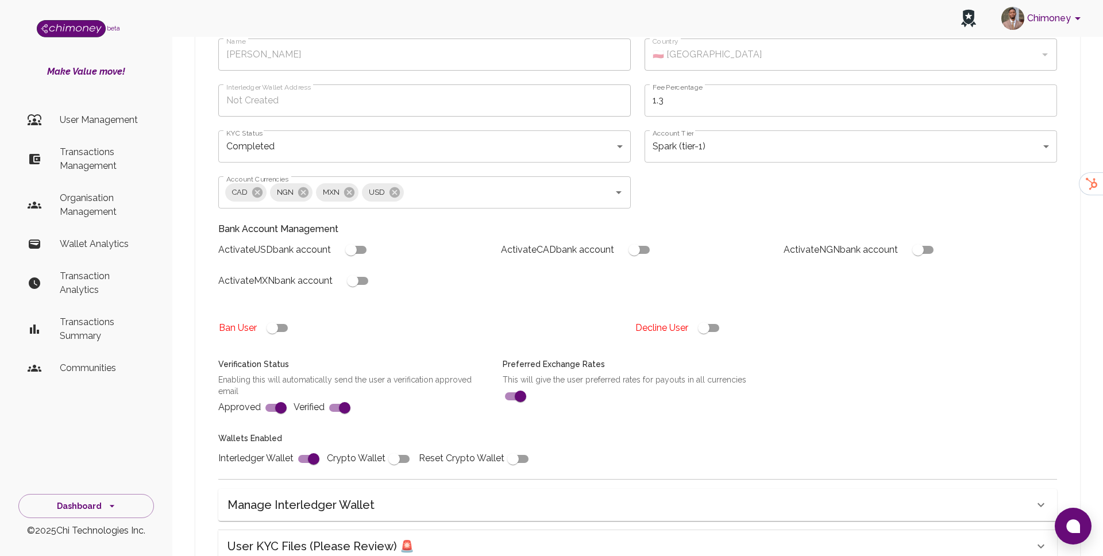
scroll to position [285, 0]
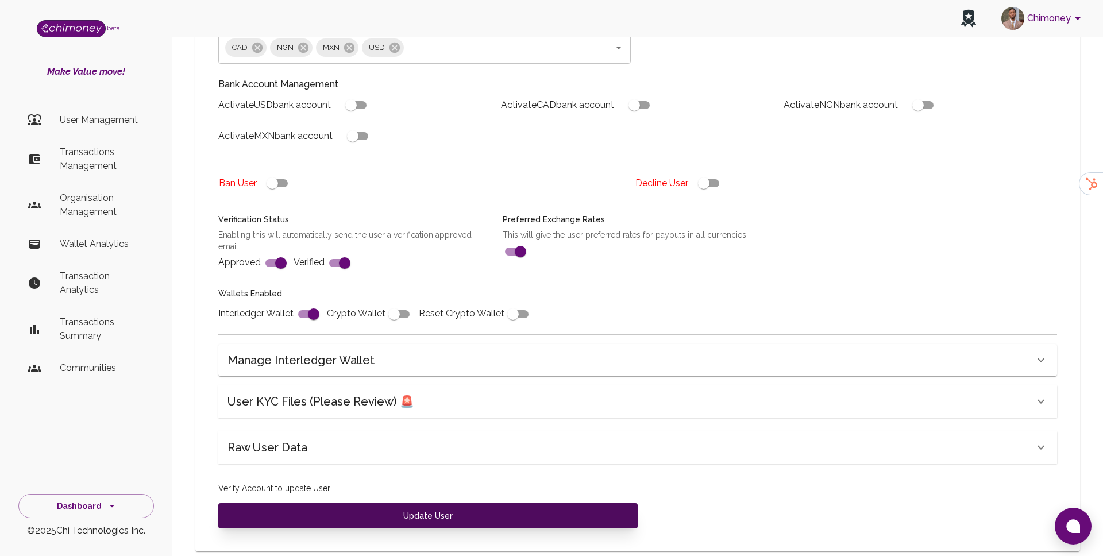
click at [412, 503] on button "Update User" at bounding box center [427, 515] width 419 height 25
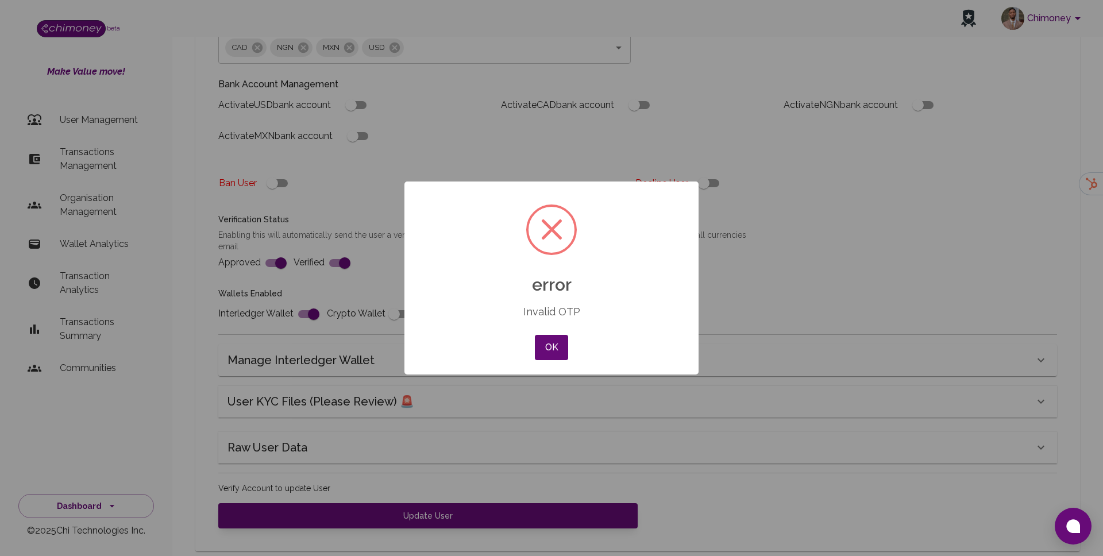
click at [354, 87] on div "× error Invalid OTP OK No Cancel" at bounding box center [551, 278] width 1103 height 556
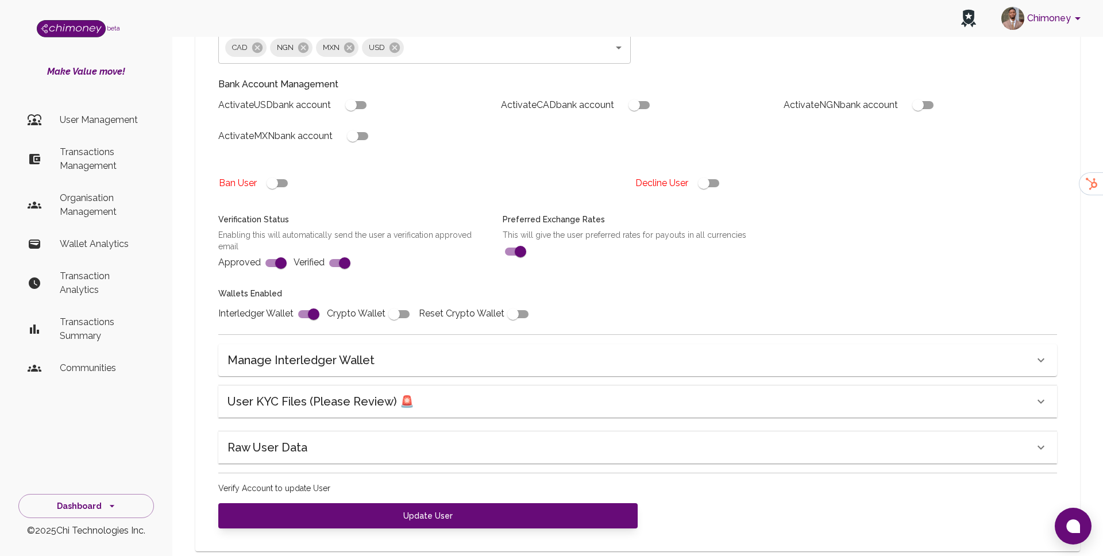
click at [354, 94] on input "checkbox" at bounding box center [350, 105] width 65 height 22
checkbox input "true"
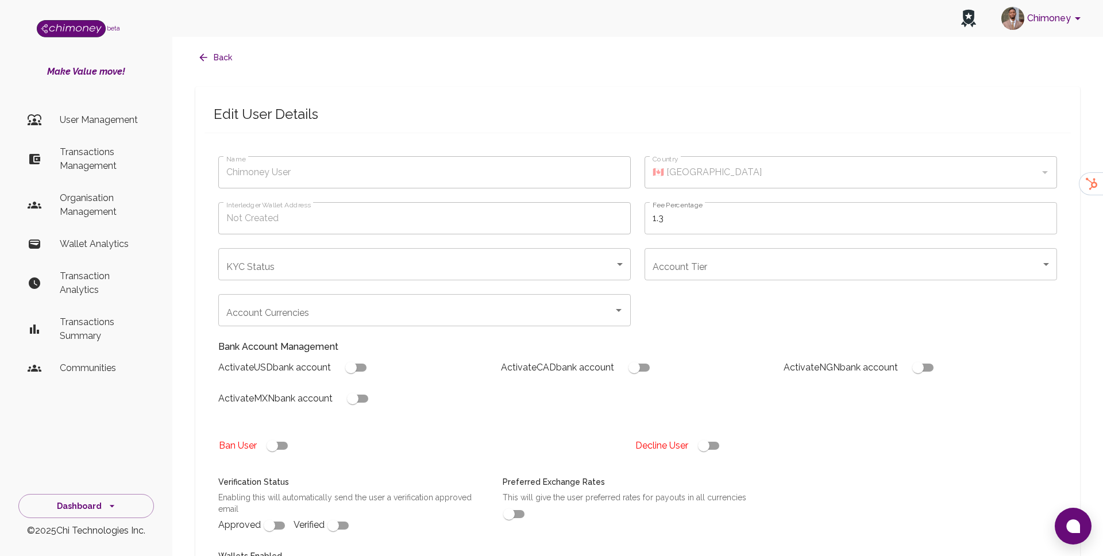
type input "Mindt Paweł"
type input "🇵🇱 [GEOGRAPHIC_DATA]"
type input "under_review"
type input "tier-1"
checkbox input "true"
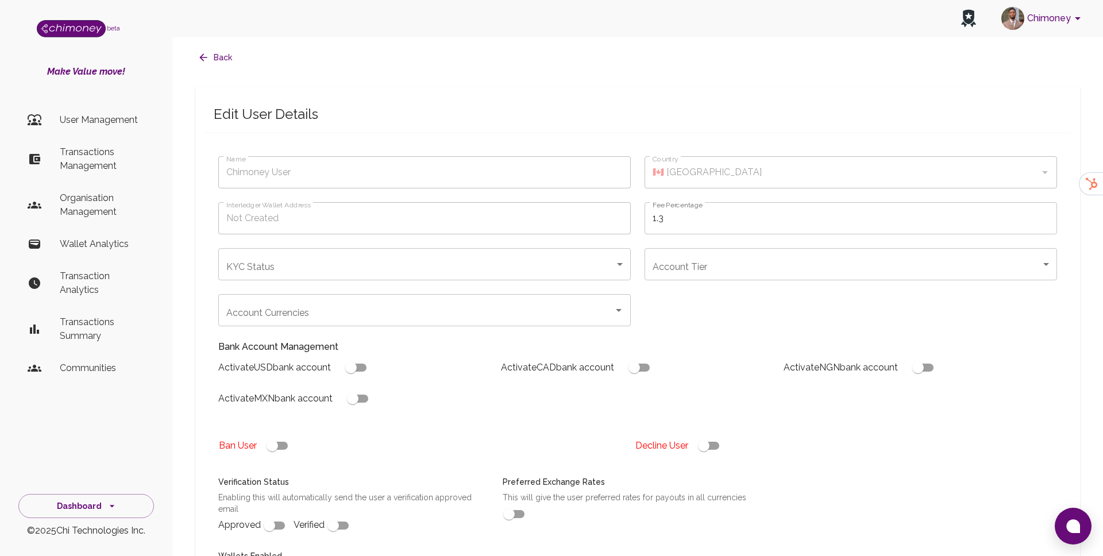
checkbox input "true"
click at [392, 264] on body "Chimoney beta Make Value move! User Management Transactions Management Organisa…" at bounding box center [551, 425] width 1103 height 850
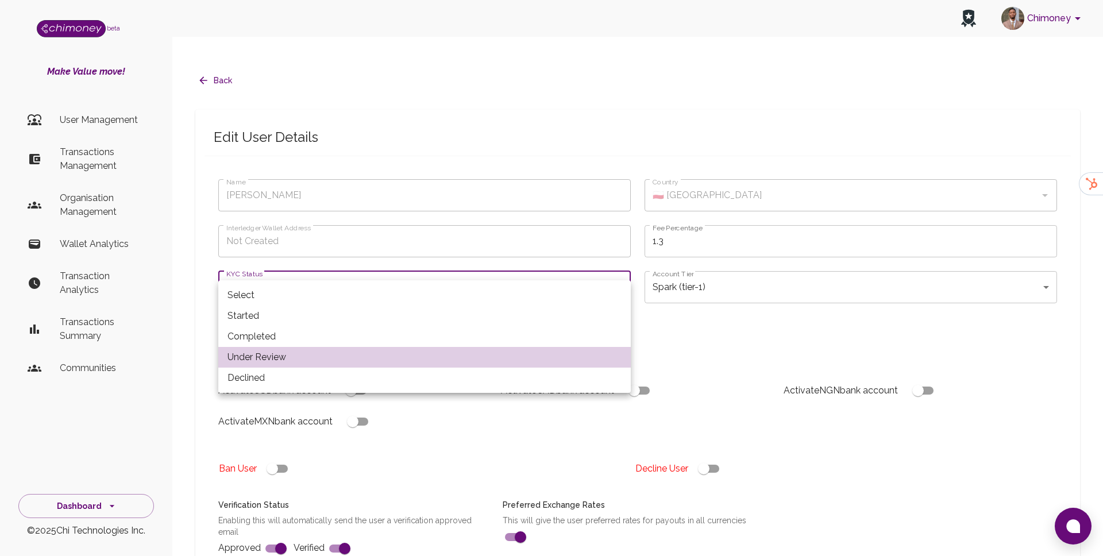
click at [331, 332] on li "Completed" at bounding box center [424, 336] width 412 height 21
type input "completed"
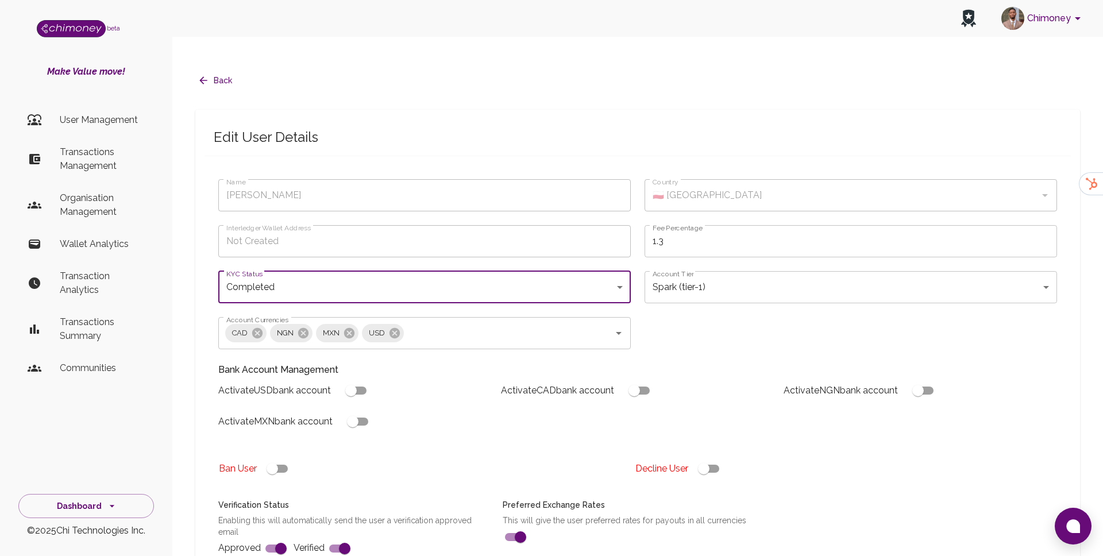
click at [331, 349] on div "Bank Account Management Activate USD bank account Activate CAD bank account Act…" at bounding box center [630, 398] width 852 height 98
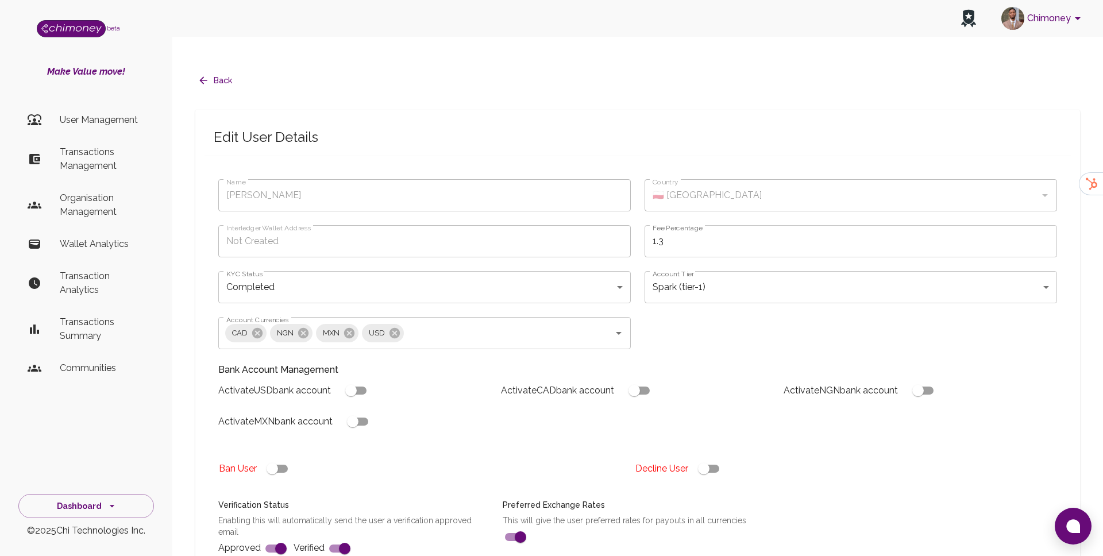
scroll to position [7, 0]
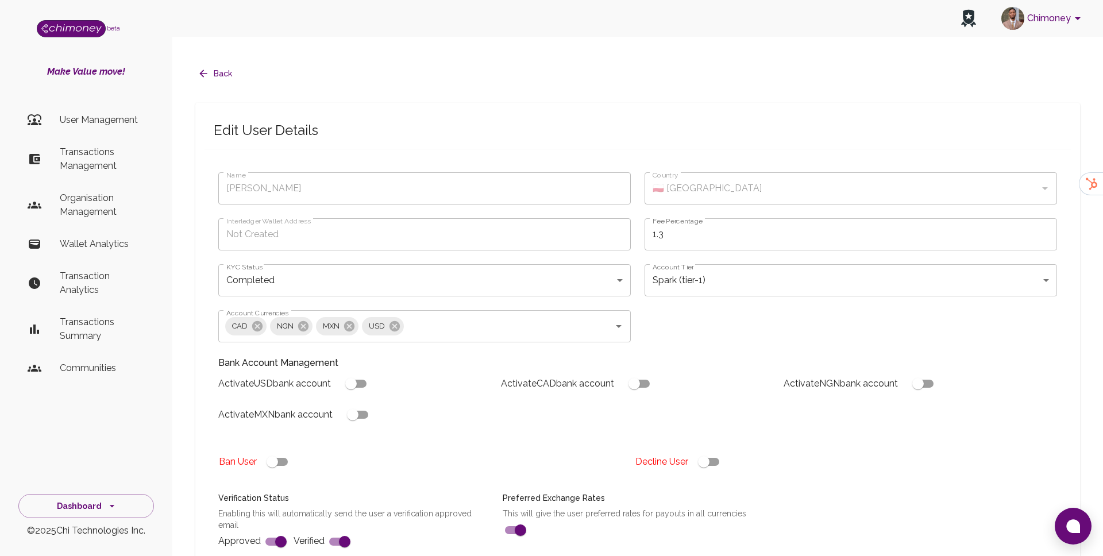
click at [358, 373] on input "checkbox" at bounding box center [350, 384] width 65 height 22
checkbox input "true"
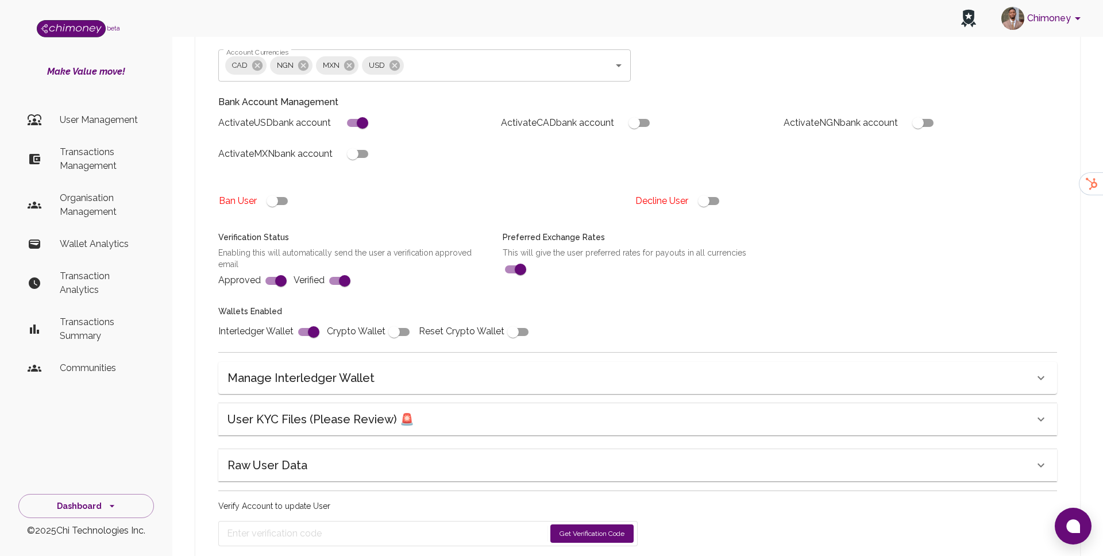
scroll to position [268, 0]
click at [586, 524] on button "Get Verification Code" at bounding box center [591, 533] width 83 height 18
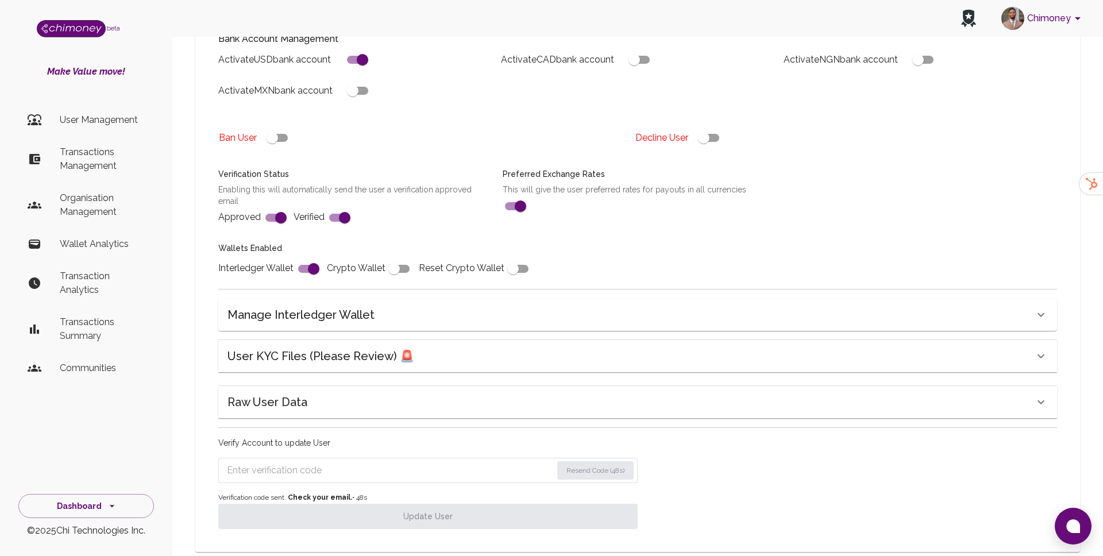
scroll to position [331, 0]
click at [316, 461] on input "Enter verification code" at bounding box center [390, 470] width 326 height 18
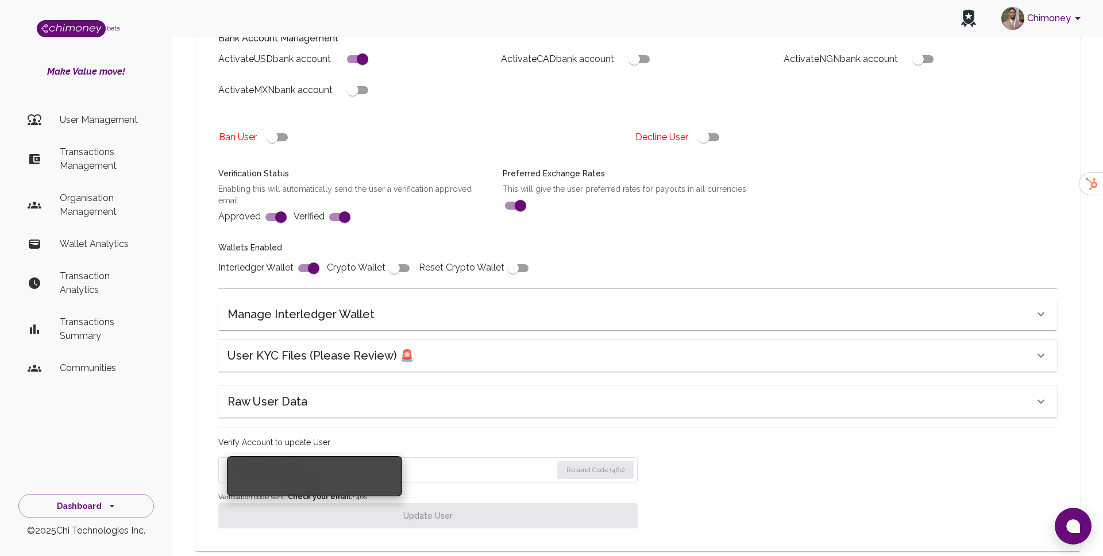
paste input "7125"
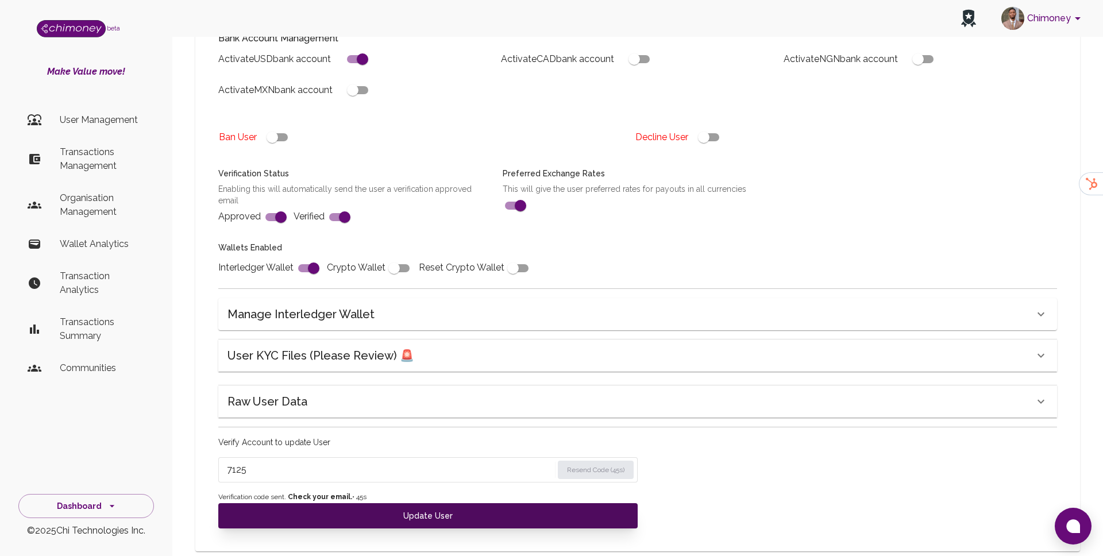
type input "7125"
click at [315, 503] on button "Update User" at bounding box center [427, 515] width 419 height 25
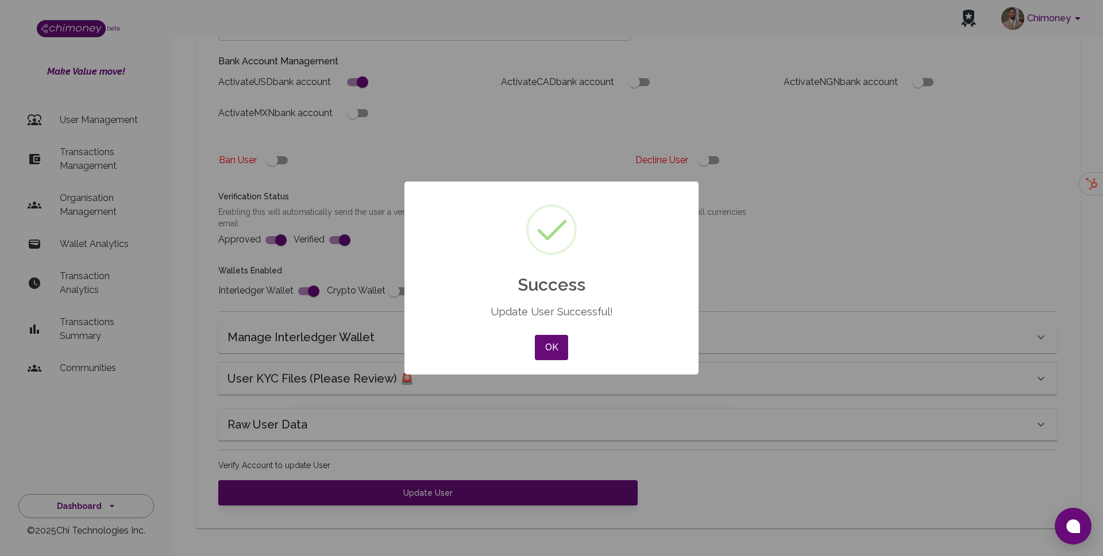
scroll to position [285, 0]
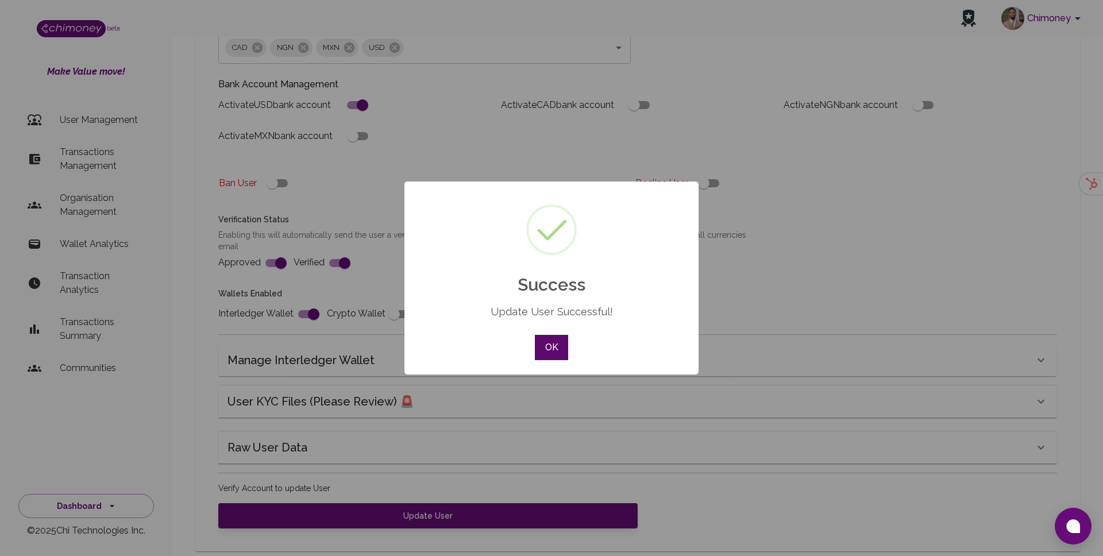
click at [560, 348] on button "OK" at bounding box center [551, 347] width 33 height 25
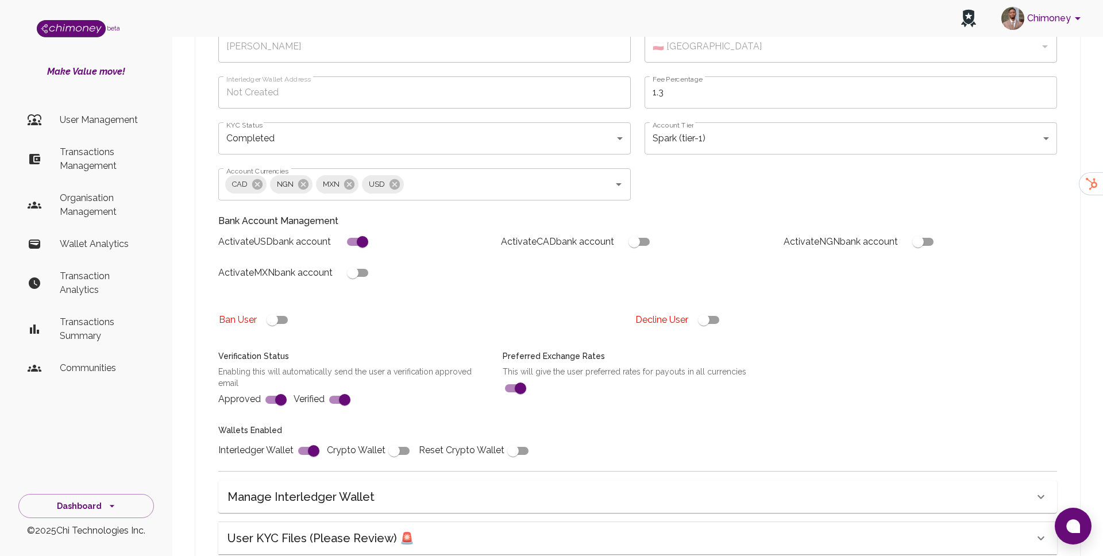
scroll to position [146, 0]
click at [625, 179] on button "Open" at bounding box center [618, 187] width 16 height 16
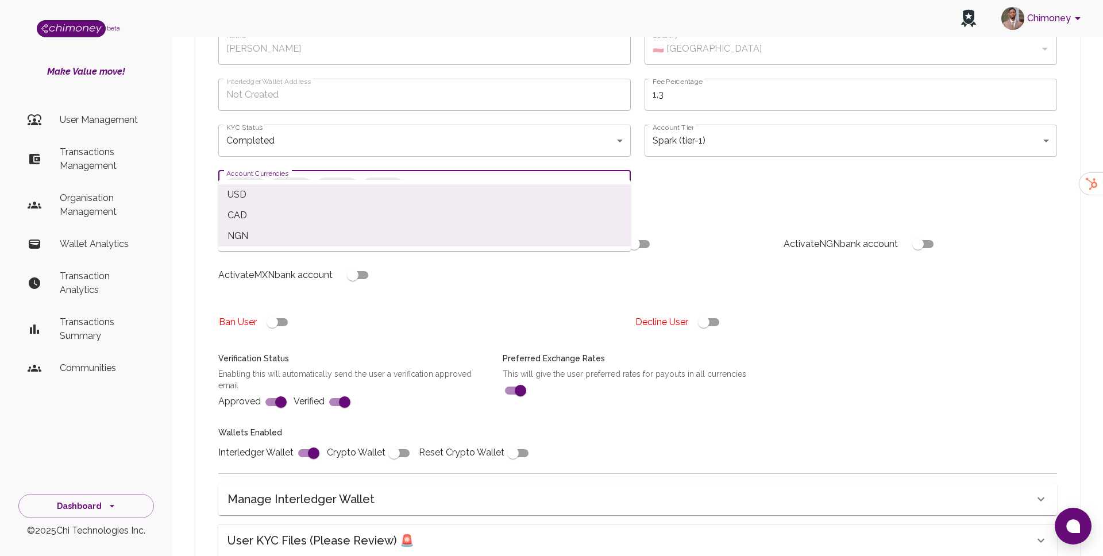
click at [625, 179] on button "Close" at bounding box center [618, 187] width 16 height 16
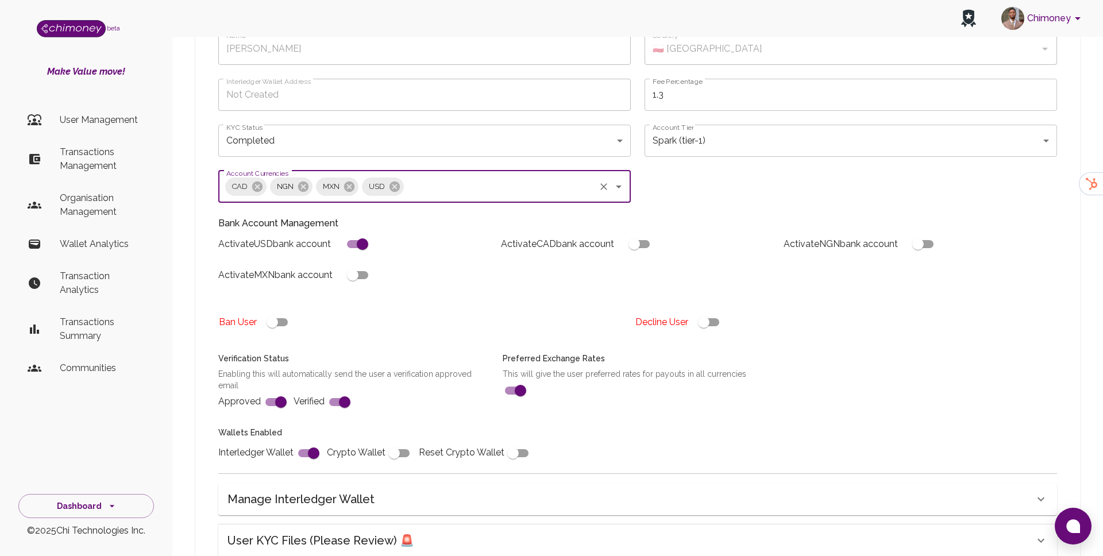
click at [683, 149] on div "Name Mindt Paweł Name Country 🇵🇱 Poland Country Interledger Wallet Address Not …" at bounding box center [630, 241] width 852 height 445
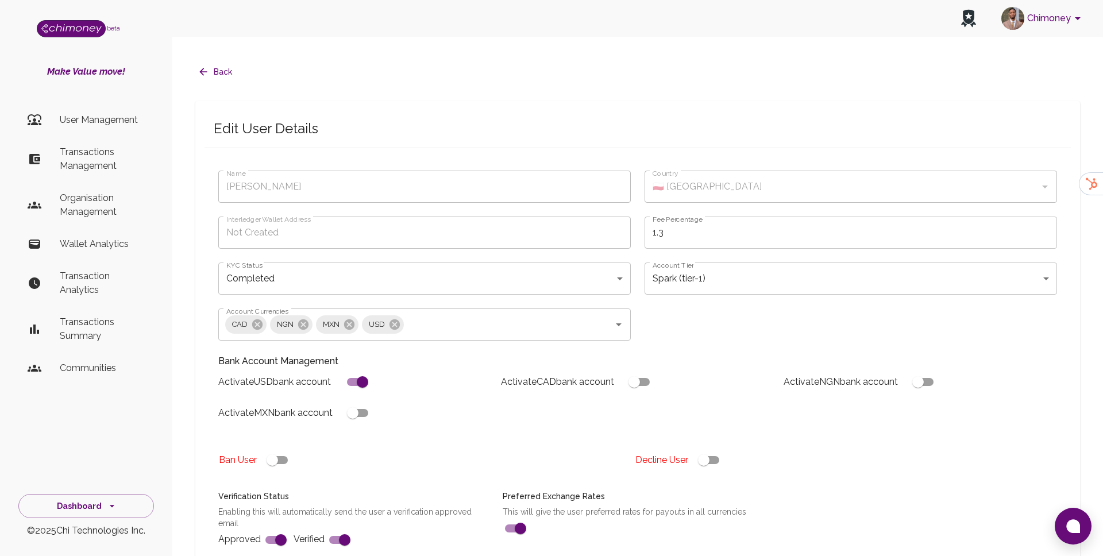
scroll to position [0, 0]
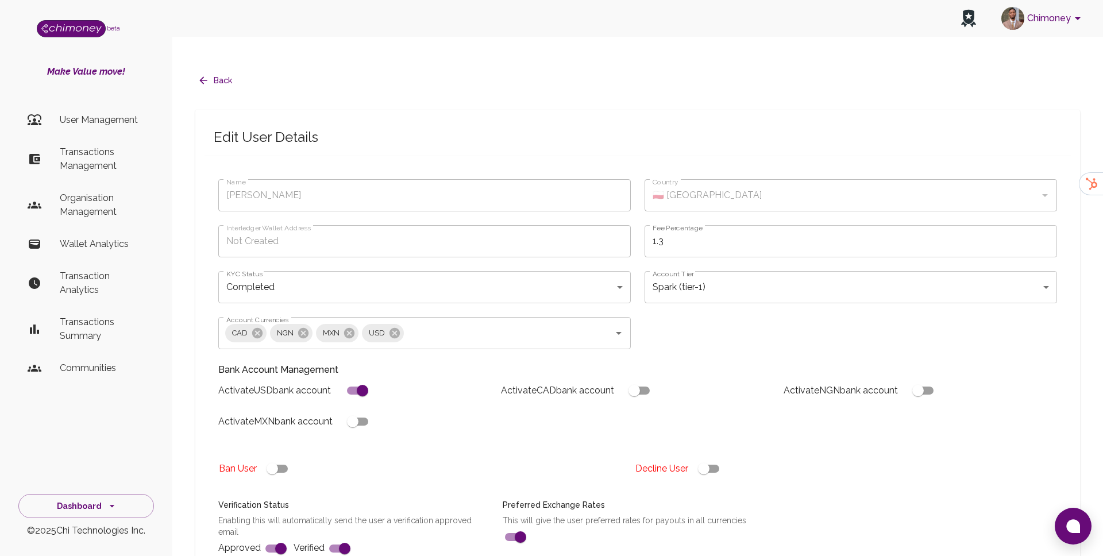
click at [678, 179] on div "🇵🇱 Poland Country" at bounding box center [850, 195] width 412 height 32
click at [647, 179] on div "🇵🇱 Poland Country" at bounding box center [850, 195] width 412 height 32
drag, startPoint x: 649, startPoint y: 160, endPoint x: 671, endPoint y: 163, distance: 22.0
click at [672, 179] on div "Country 🇵🇱 Poland Country" at bounding box center [850, 195] width 412 height 32
click at [682, 273] on body "Chimoney beta Make Value move! User Management Transactions Management Organisa…" at bounding box center [551, 432] width 1103 height 864
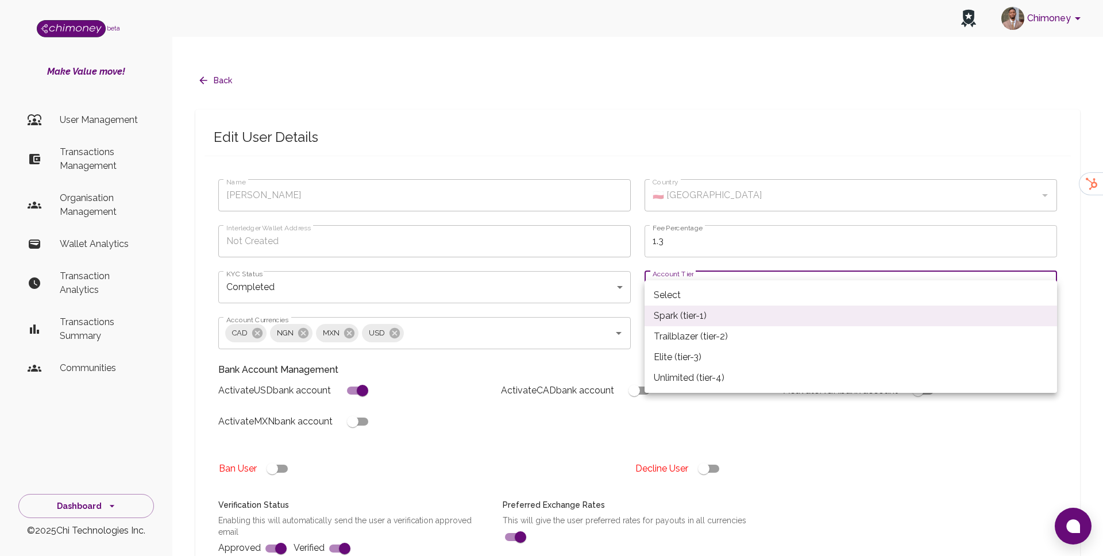
click at [682, 273] on div at bounding box center [551, 278] width 1103 height 556
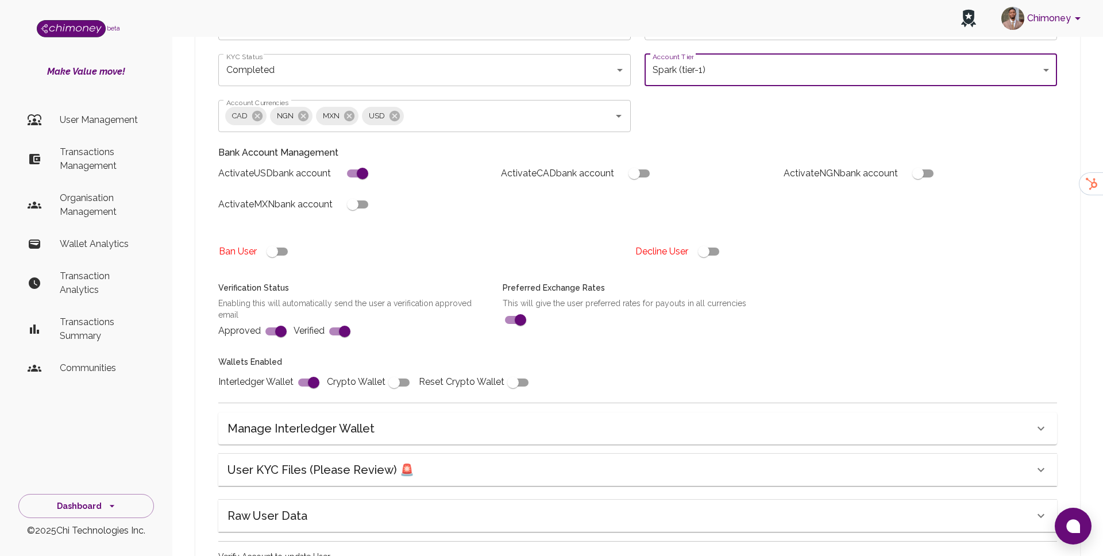
scroll to position [285, 0]
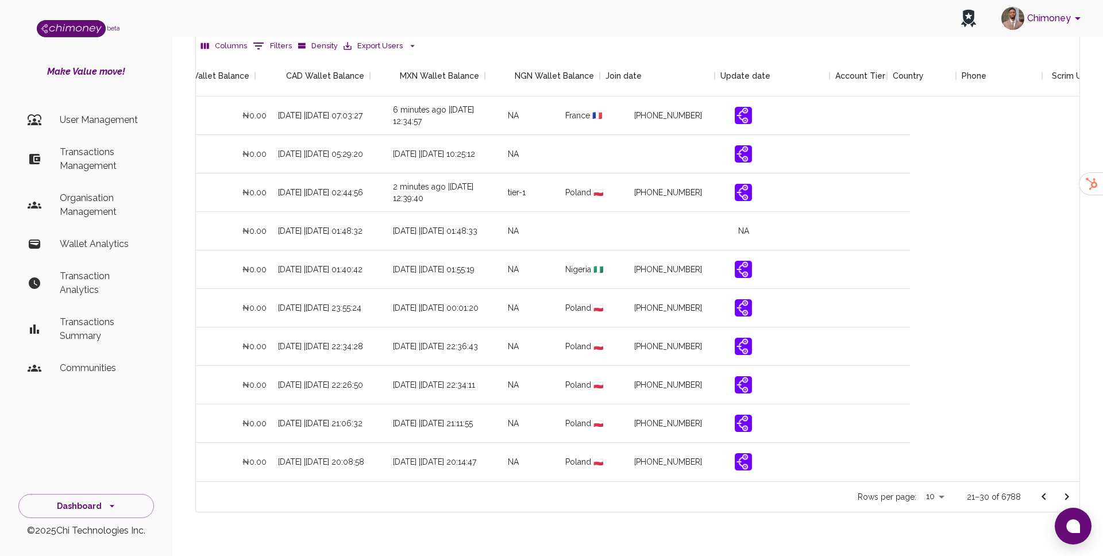
scroll to position [0, 1081]
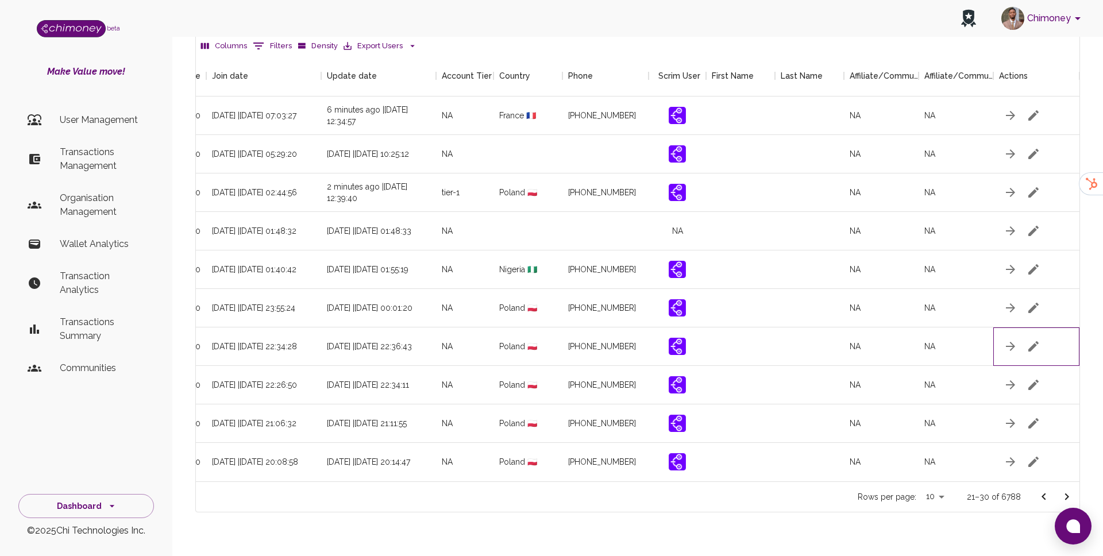
click at [1044, 327] on div at bounding box center [1036, 346] width 86 height 38
click at [1034, 341] on icon "button" at bounding box center [1033, 346] width 10 height 10
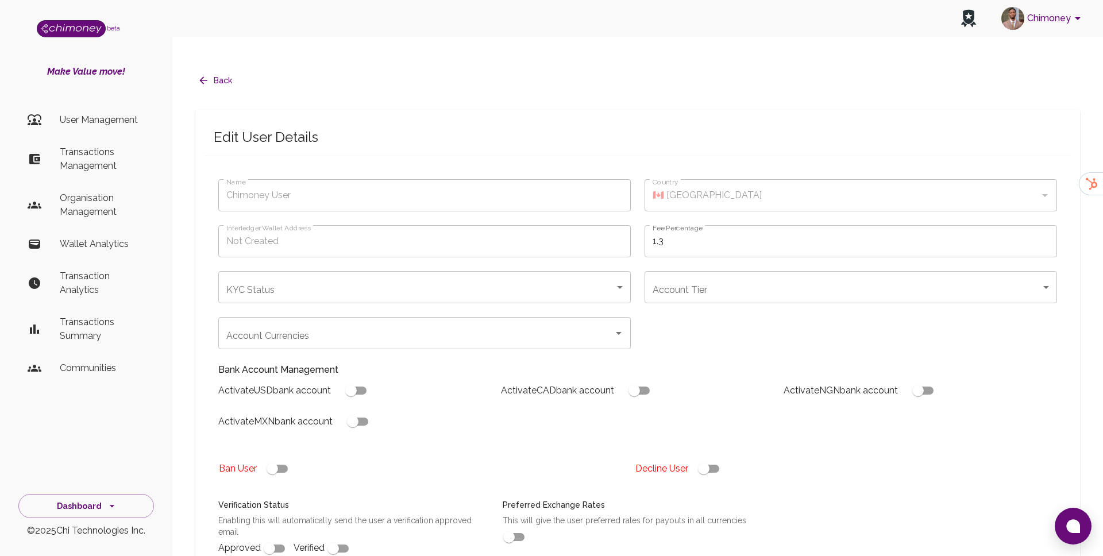
type input "Kulikowski Jakub"
type input "🇵🇱 Poland"
type input "under_review"
checkbox input "true"
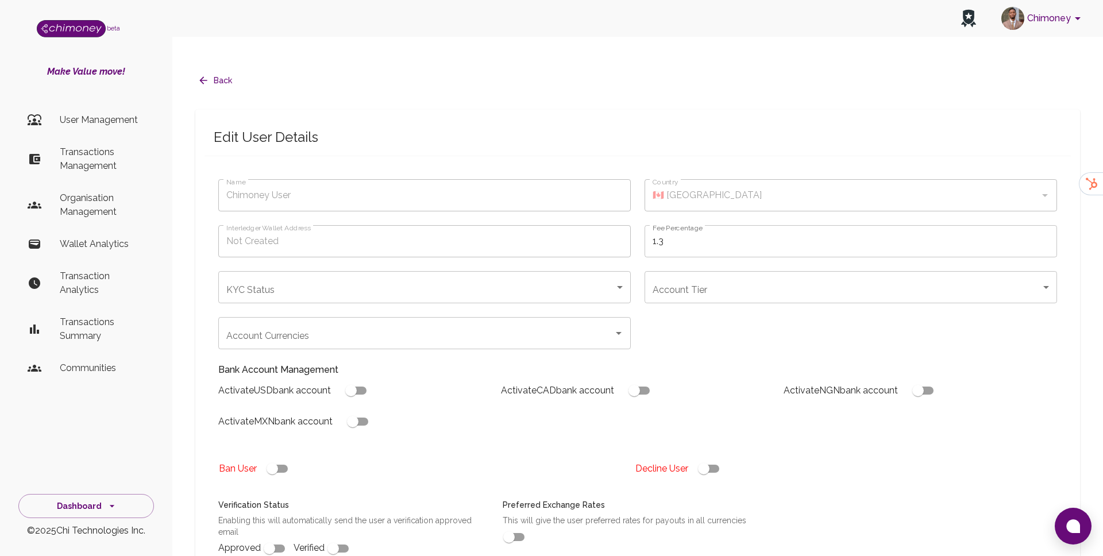
checkbox input "true"
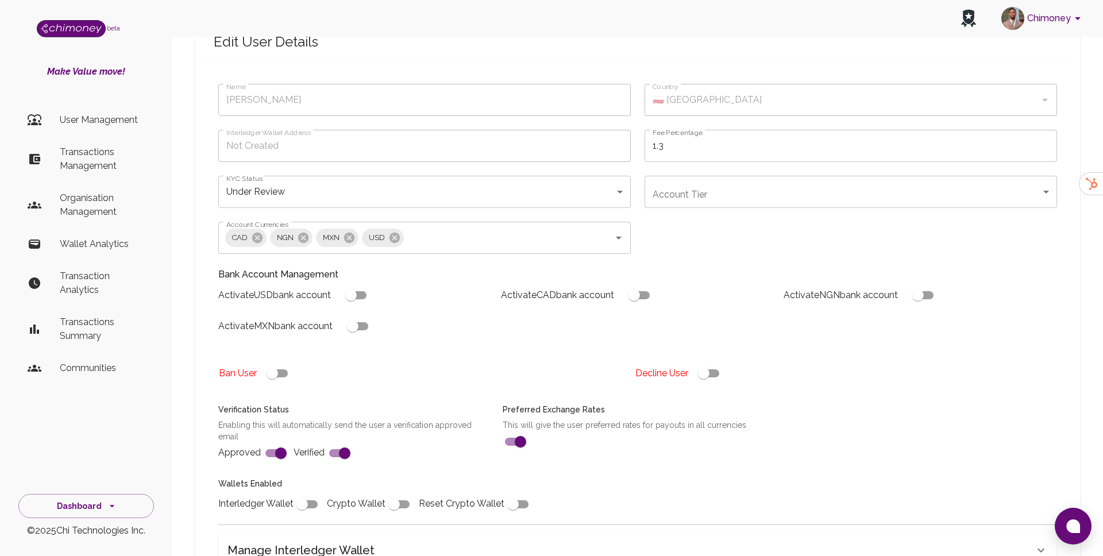
scroll to position [295, 0]
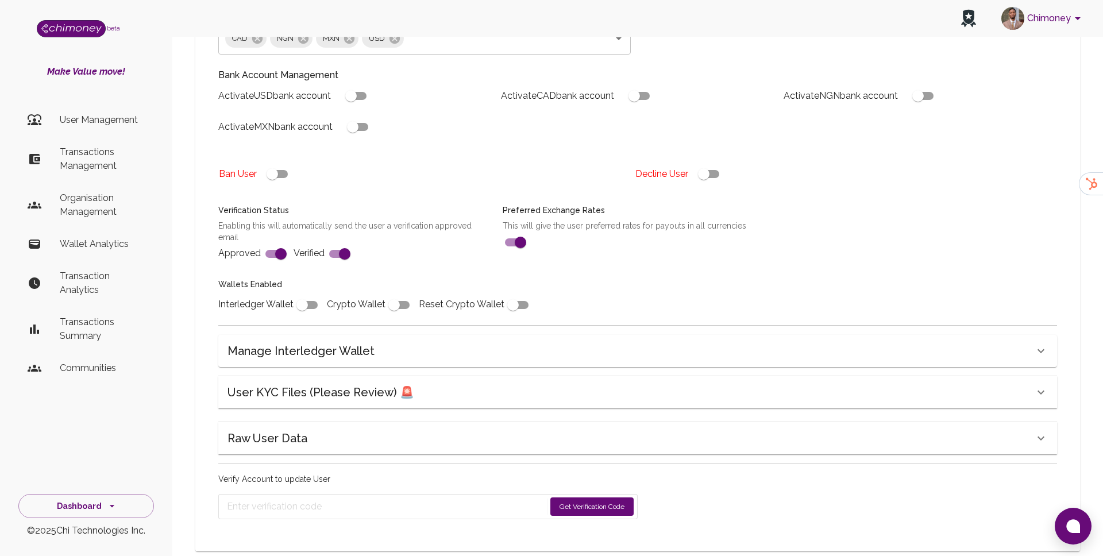
click at [343, 383] on h6 "User KYC Files (Please Review) 🚨" at bounding box center [320, 392] width 187 height 18
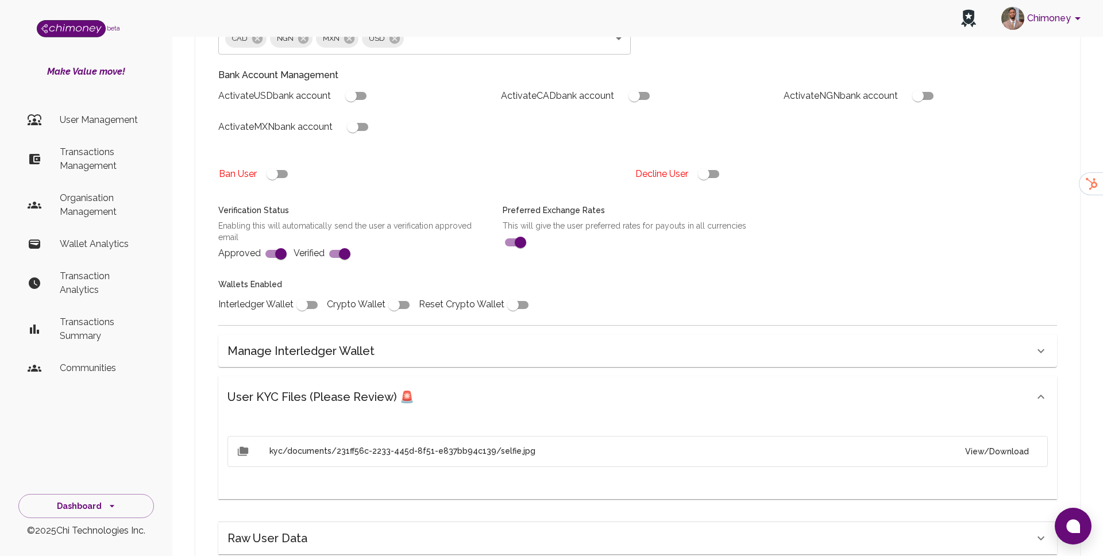
click at [993, 441] on button "View/Download" at bounding box center [997, 451] width 82 height 21
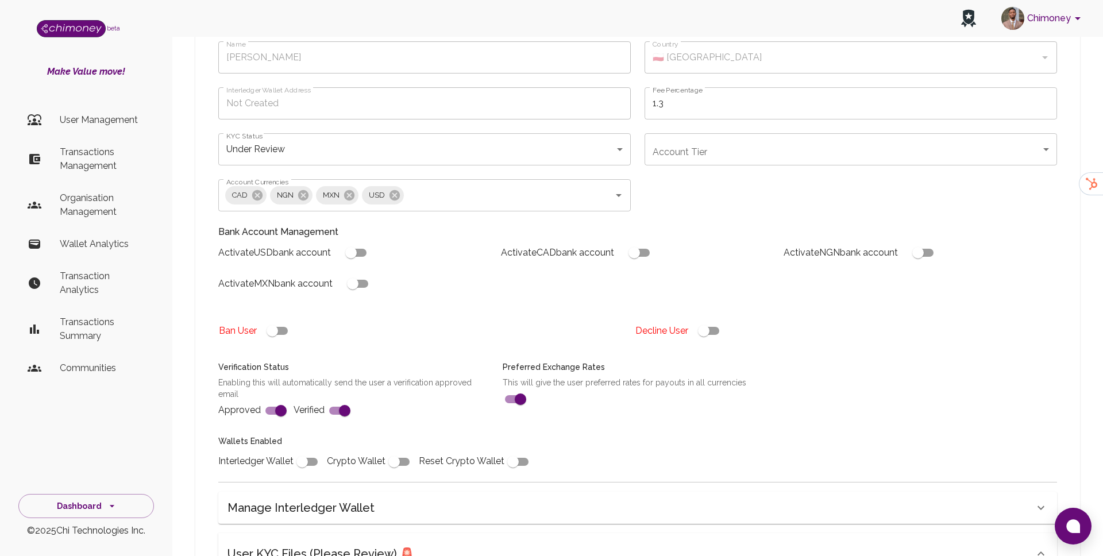
scroll to position [121, 0]
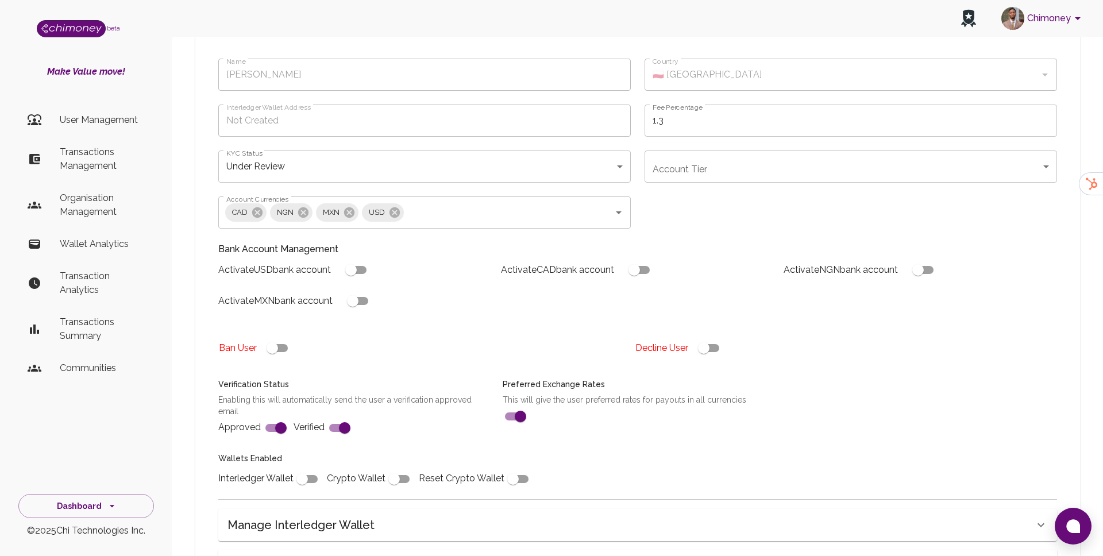
click at [710, 337] on input "checkbox" at bounding box center [703, 348] width 65 height 22
checkbox input "false"
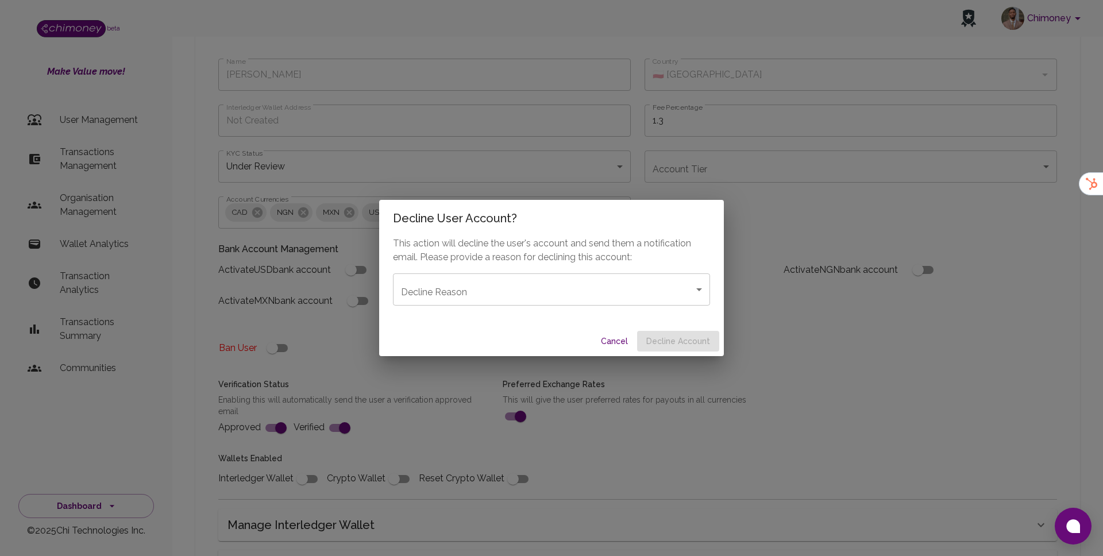
click at [630, 292] on body "Chimoney beta Make Value move! User Management Transactions Management Organisa…" at bounding box center [551, 470] width 1103 height 1183
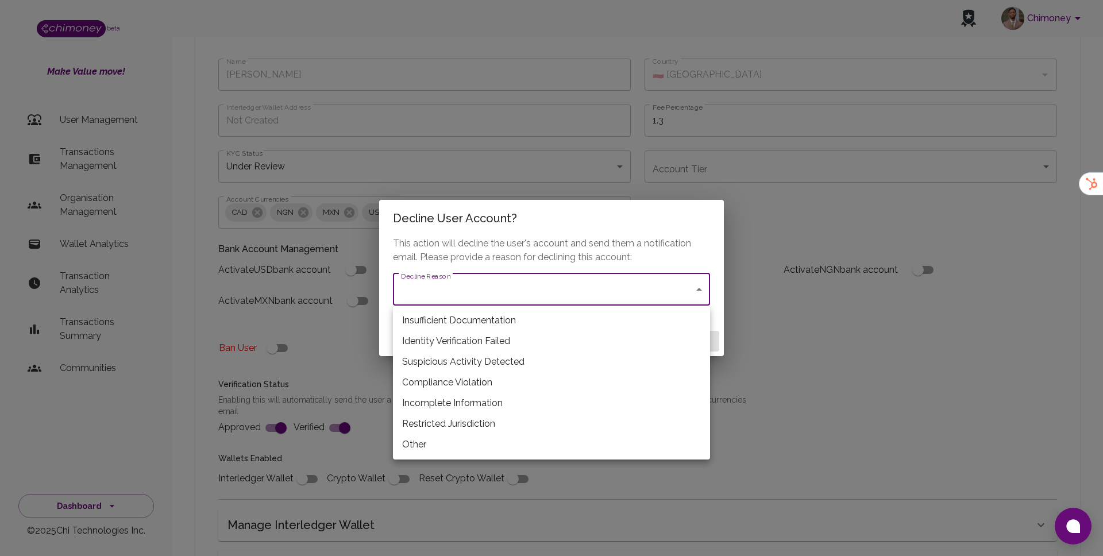
click at [410, 312] on li "Insufficient Documentation" at bounding box center [551, 320] width 317 height 21
type input "insufficient_documentation"
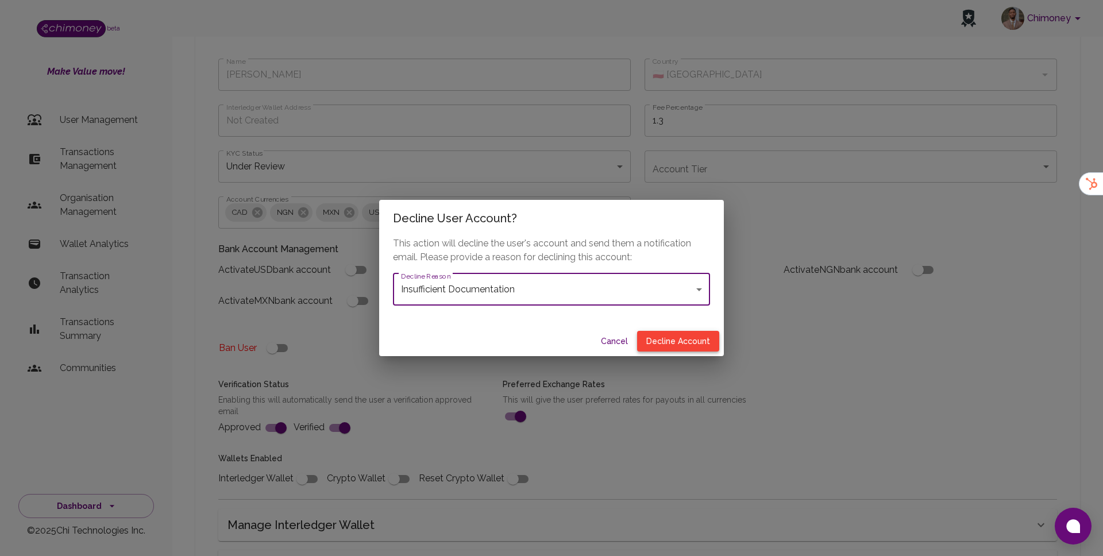
click at [664, 343] on button "Decline Account" at bounding box center [678, 341] width 82 height 21
type input "declined"
checkbox input "true"
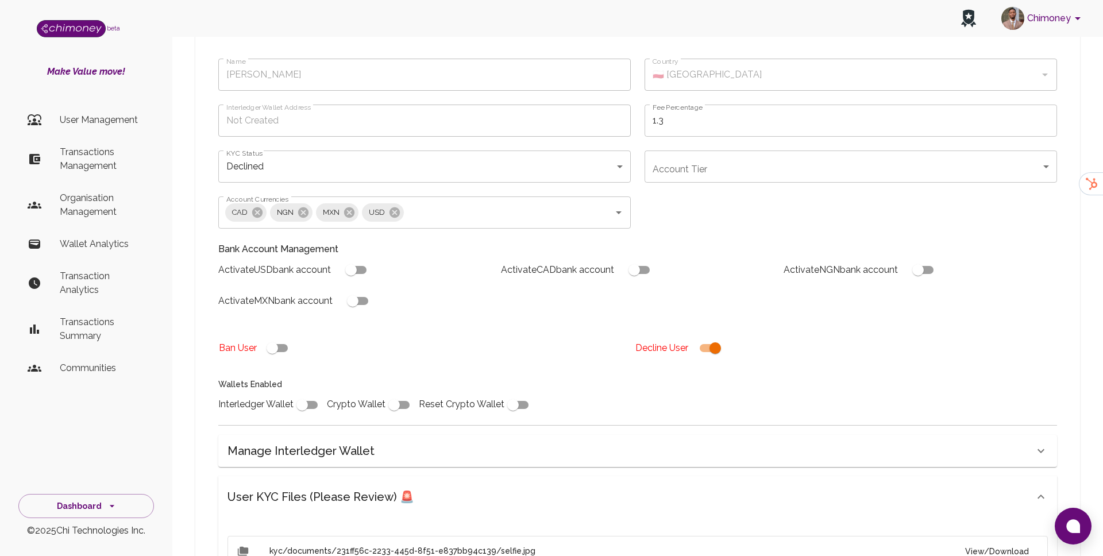
scroll to position [530, 0]
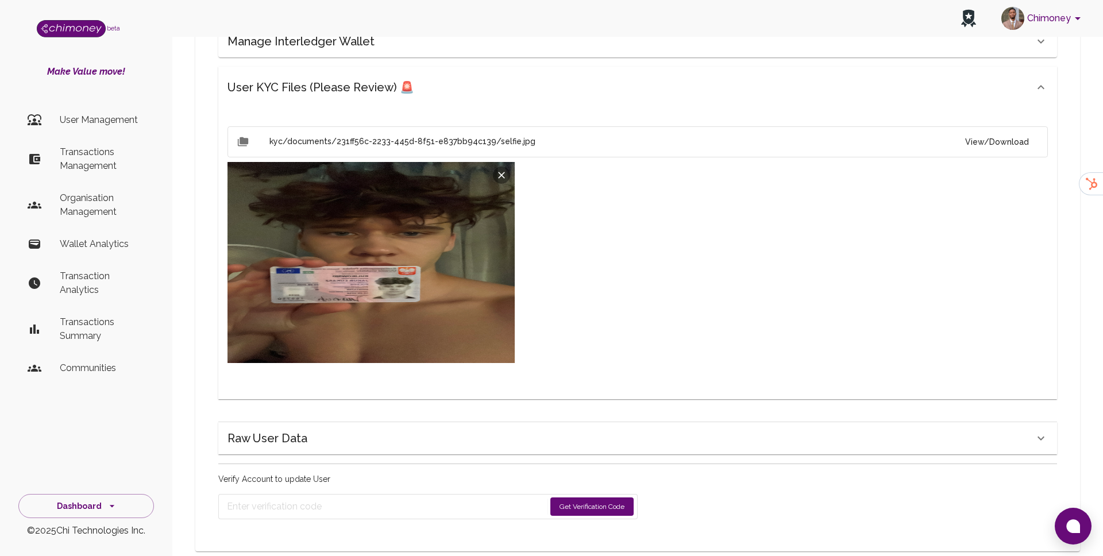
click at [581, 497] on button "Get Verification Code" at bounding box center [591, 506] width 83 height 18
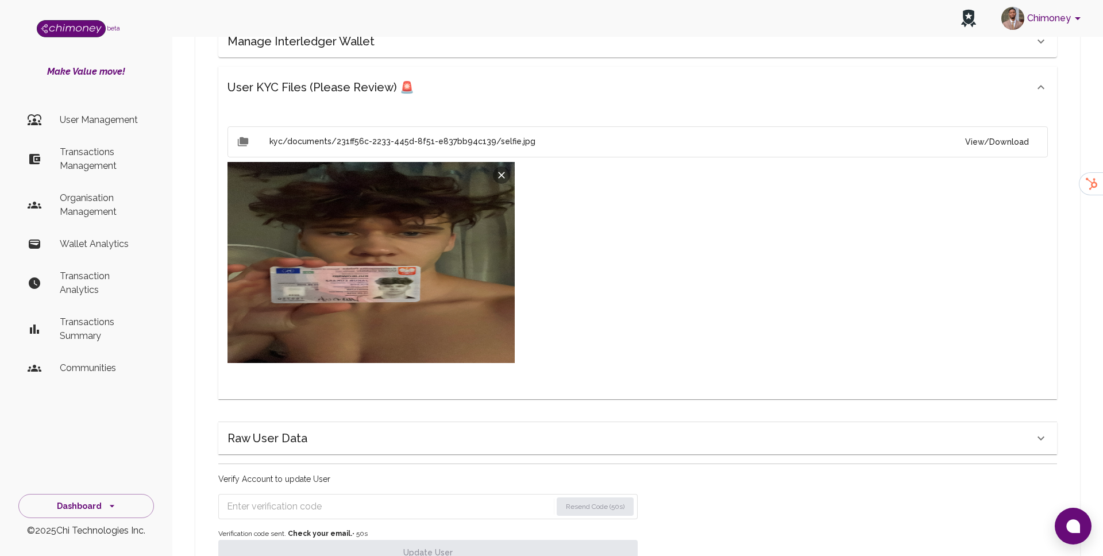
click at [380, 497] on input "Enter verification code" at bounding box center [389, 506] width 324 height 18
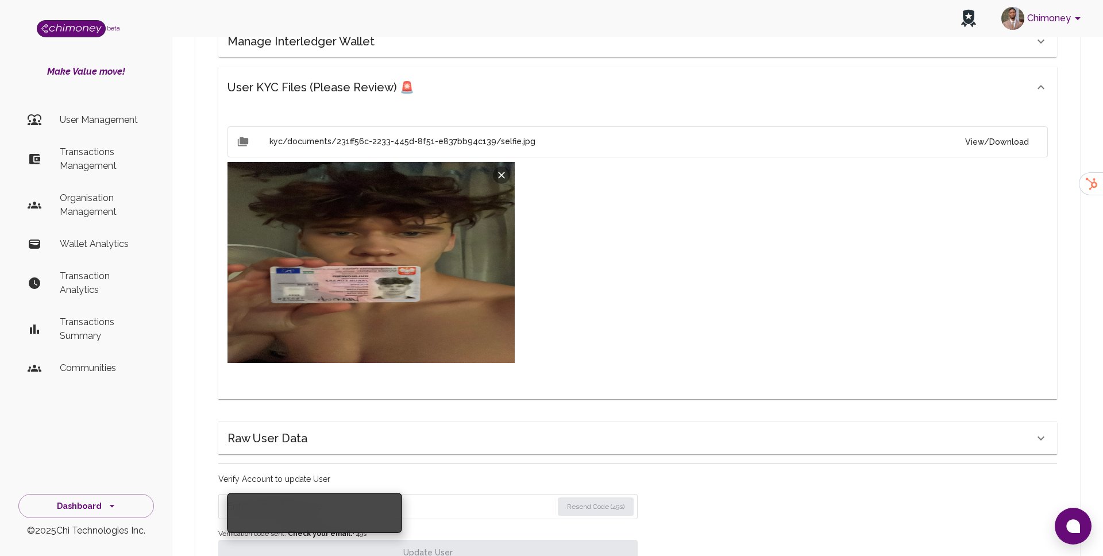
paste input "1258"
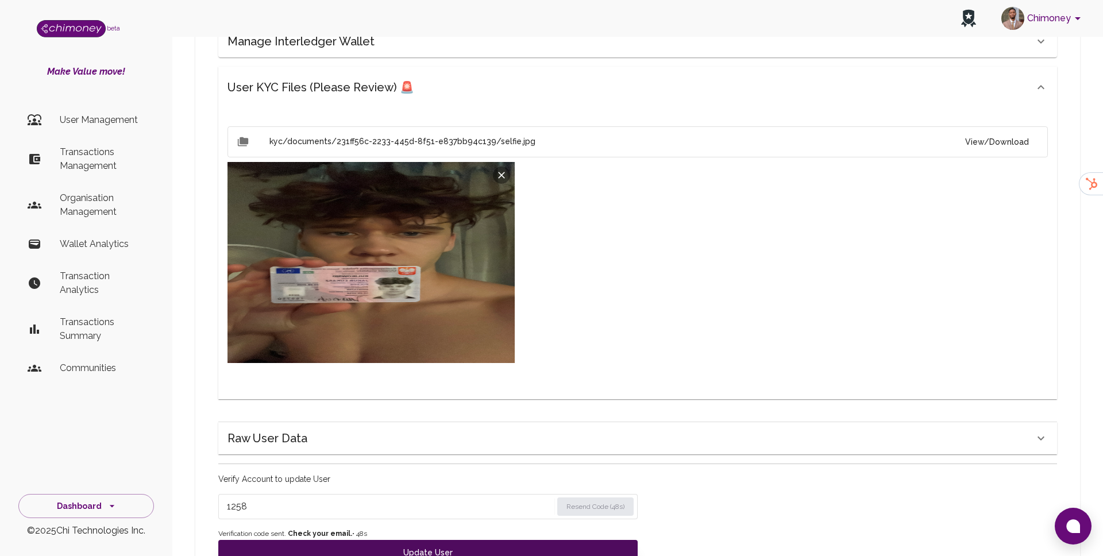
type input "1258"
click at [356, 540] on button "Update User" at bounding box center [427, 552] width 419 height 25
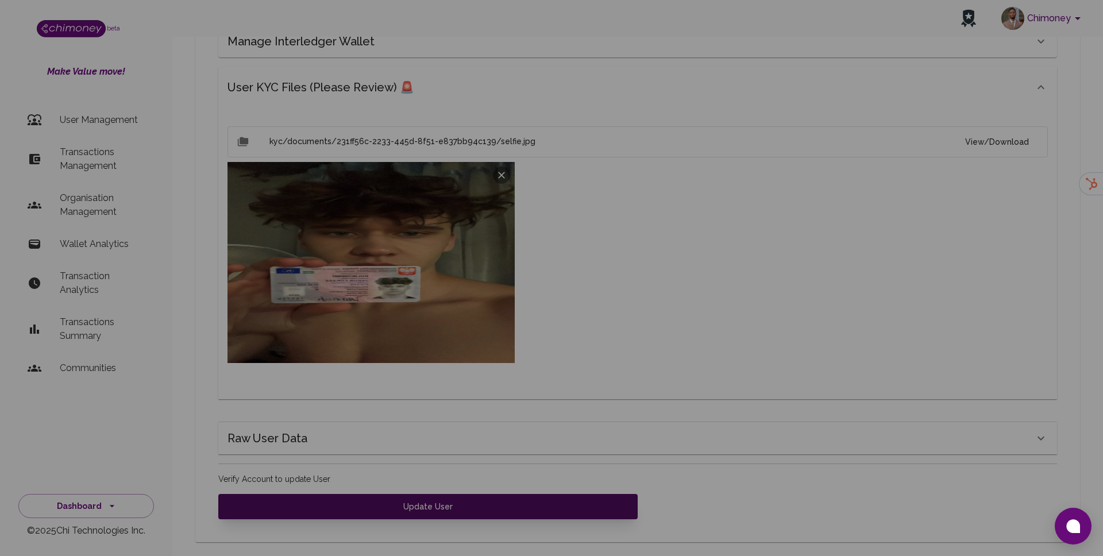
scroll to position [521, 0]
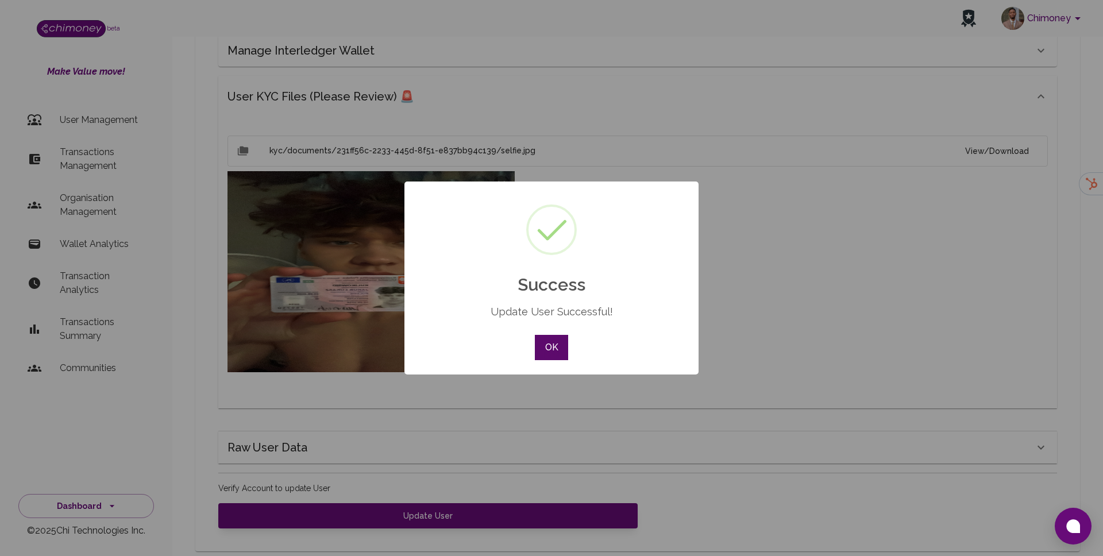
click at [551, 351] on button "OK" at bounding box center [551, 347] width 33 height 25
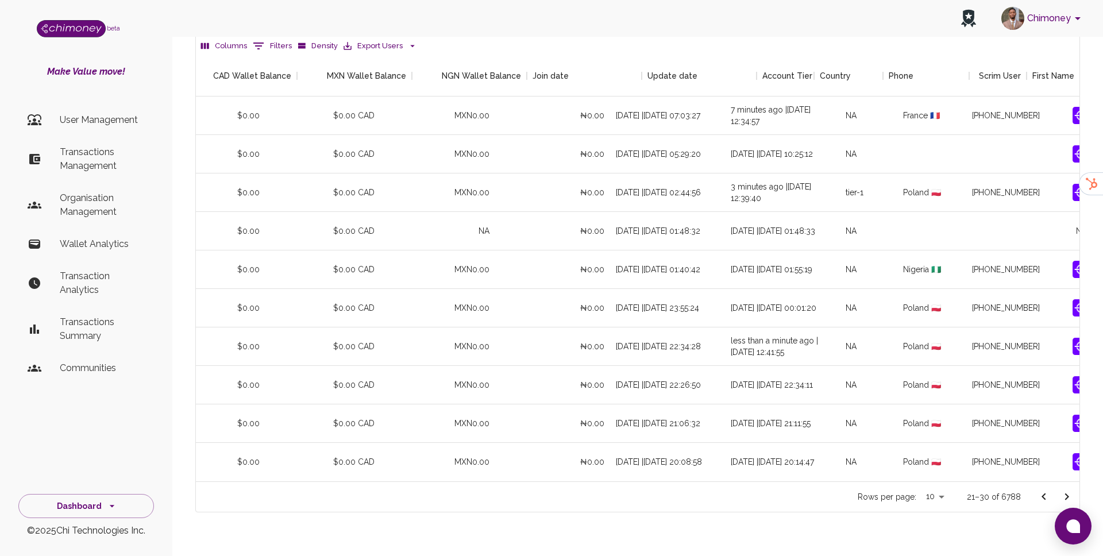
scroll to position [0, 1081]
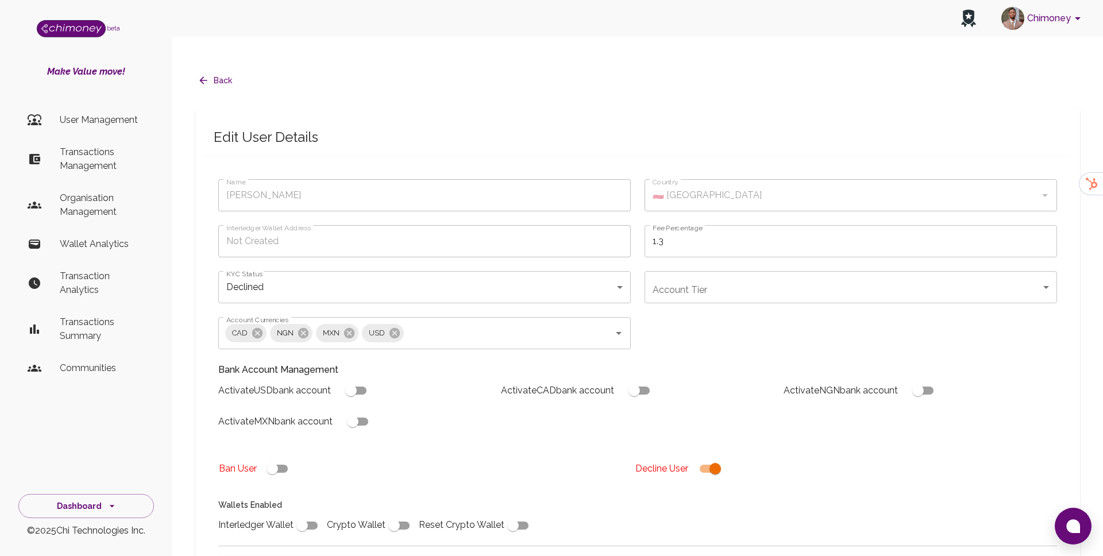
type input "Kulikowski Jakub"
type input "🇵🇱 Poland"
type input "declined"
checkbox input "true"
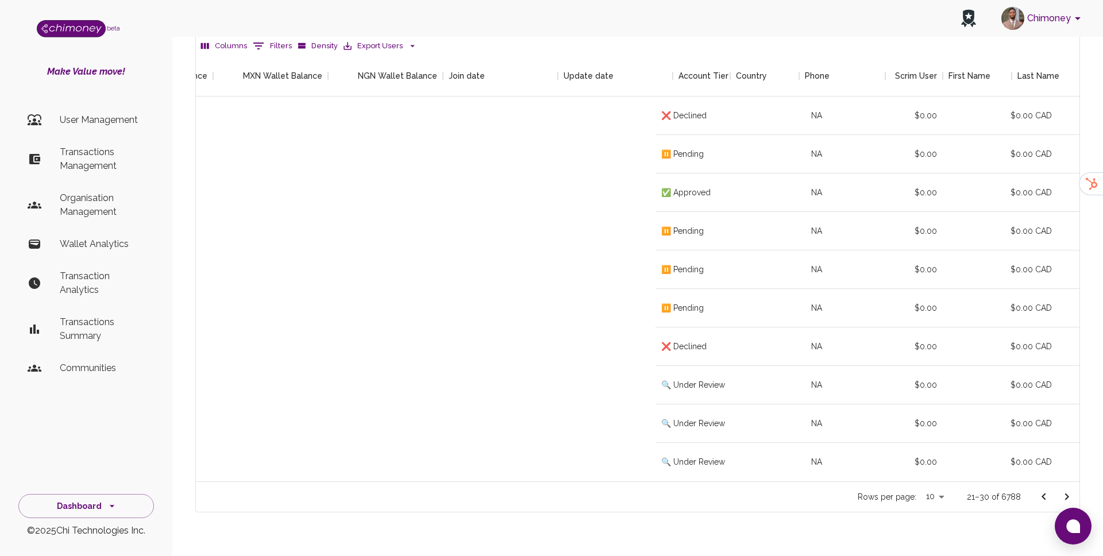
scroll to position [0, 1081]
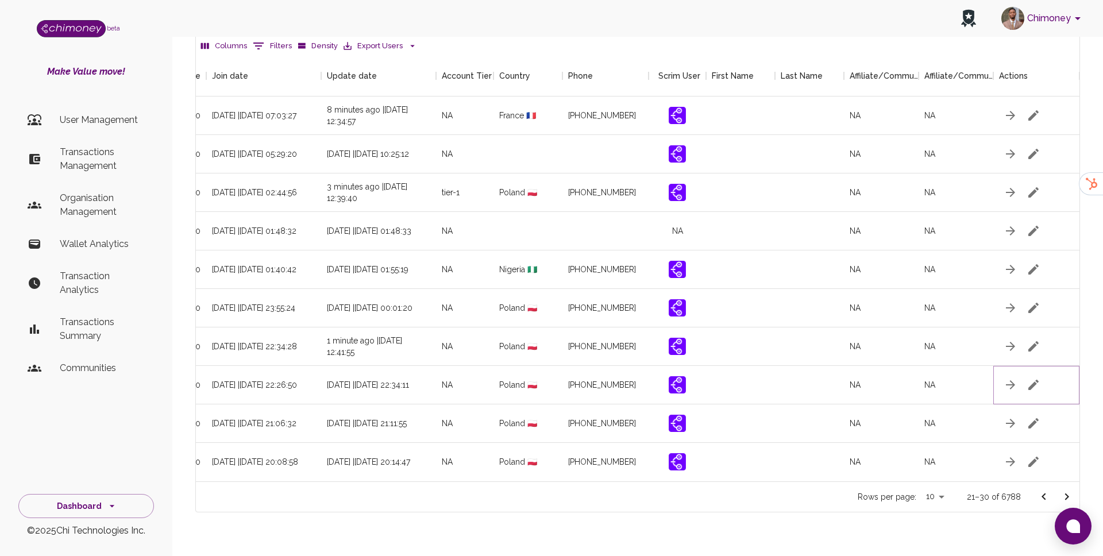
click at [1038, 378] on icon "button" at bounding box center [1033, 385] width 14 height 14
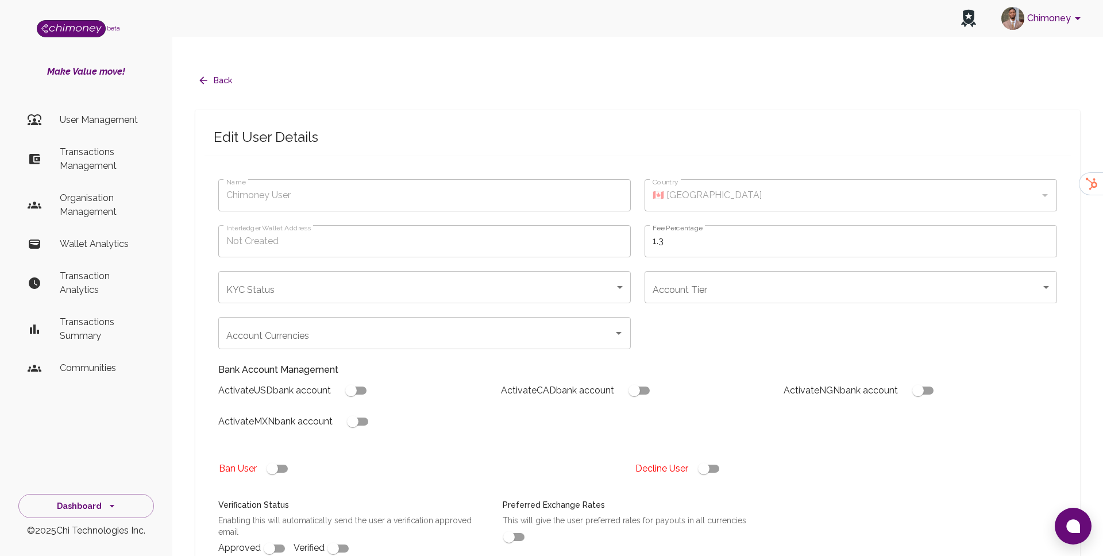
type input "Albert Kaczmarzyk"
type input "🇵🇱 Poland"
type input "under_review"
checkbox input "true"
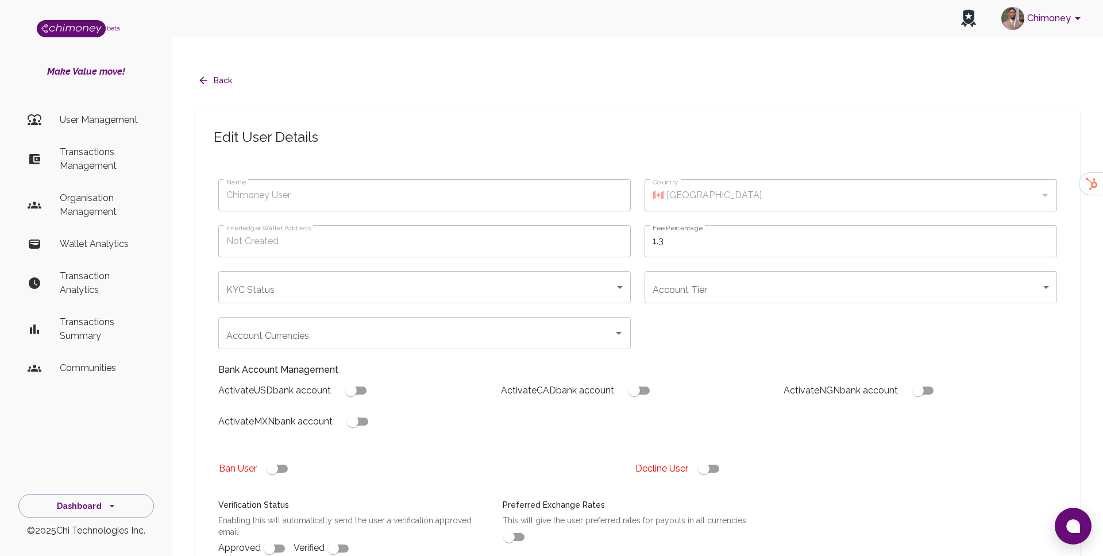
checkbox input "true"
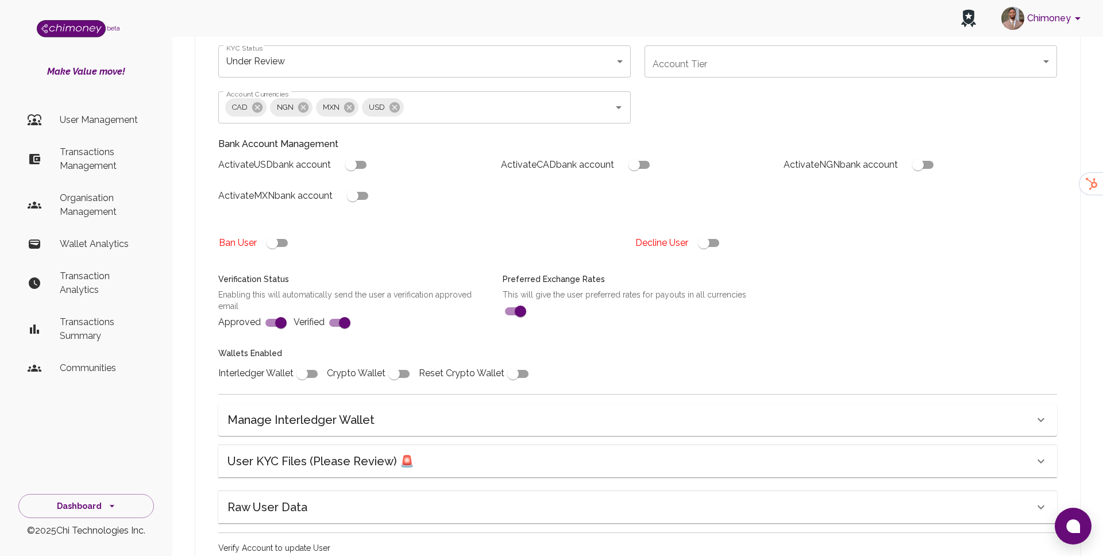
scroll to position [331, 0]
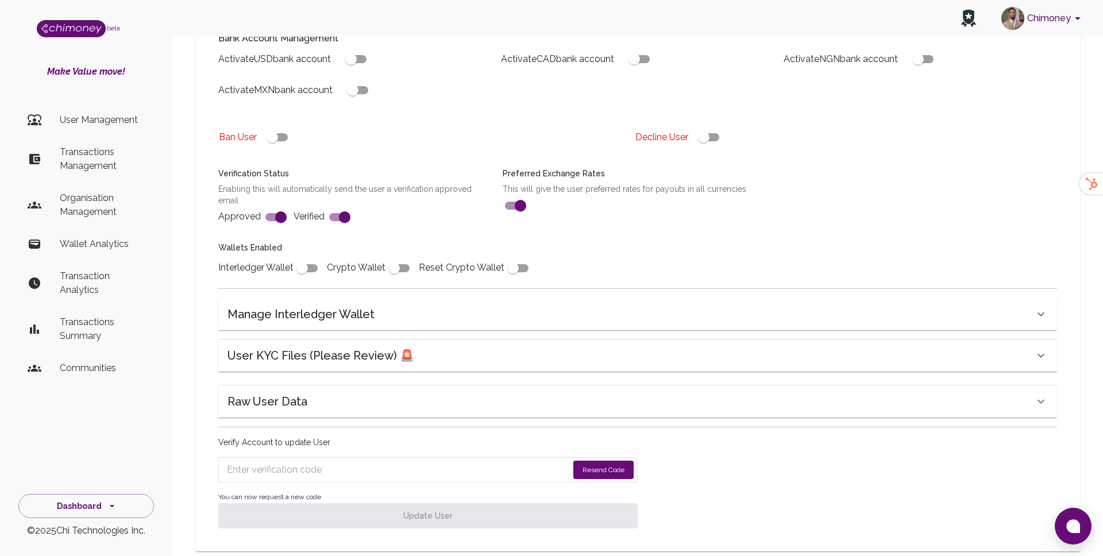
click at [344, 343] on div "User KYC Files (Please Review) 🚨" at bounding box center [637, 355] width 838 height 32
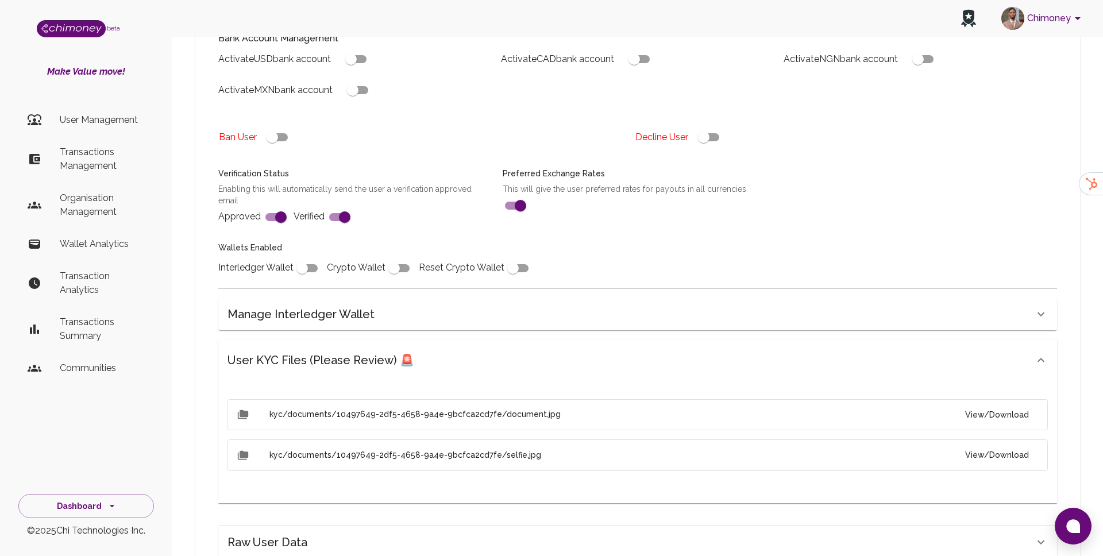
click at [977, 404] on button "View/Download" at bounding box center [997, 414] width 82 height 21
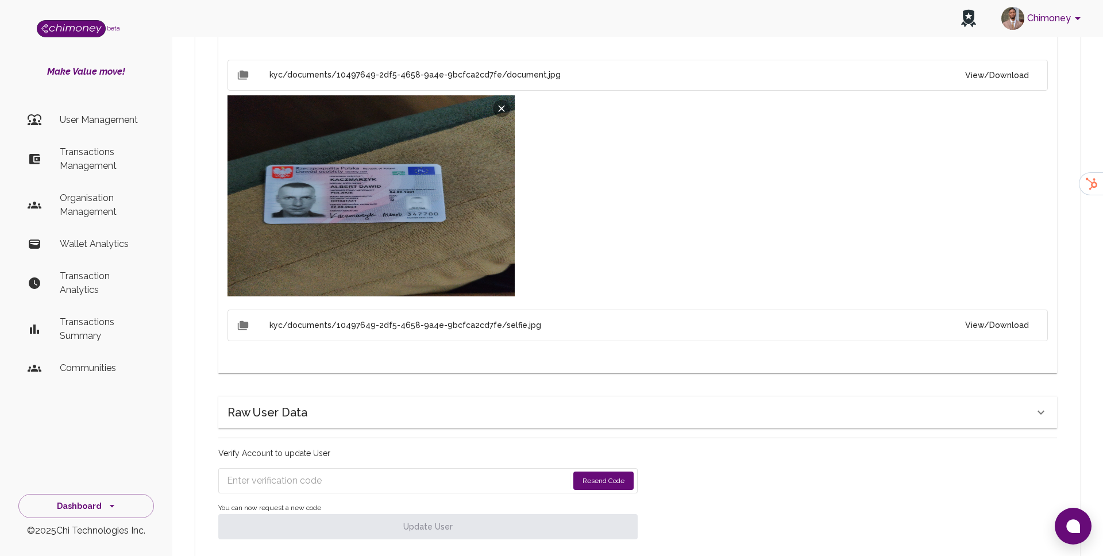
scroll to position [668, 0]
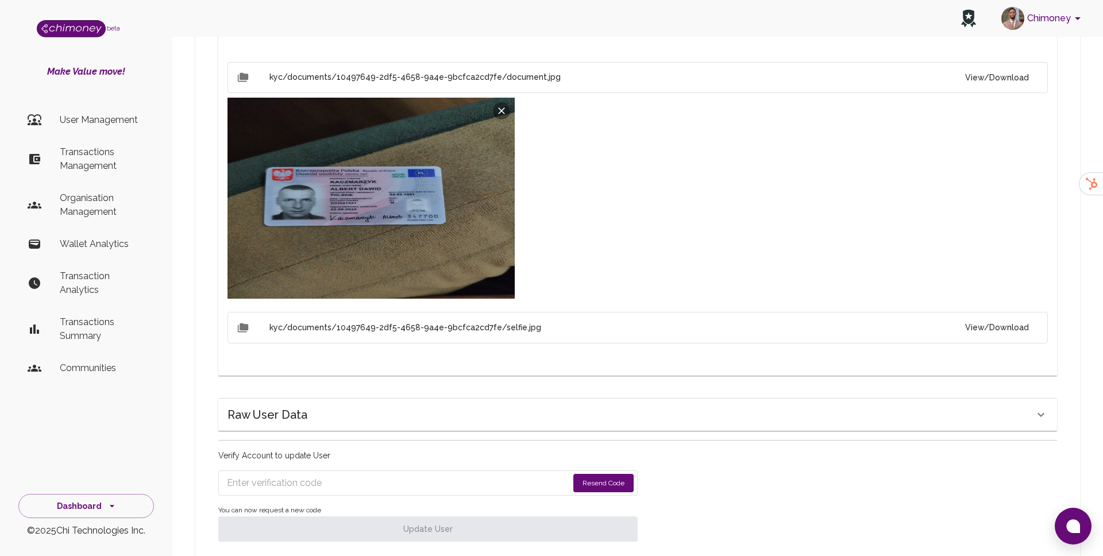
click at [971, 317] on button "View/Download" at bounding box center [997, 327] width 82 height 21
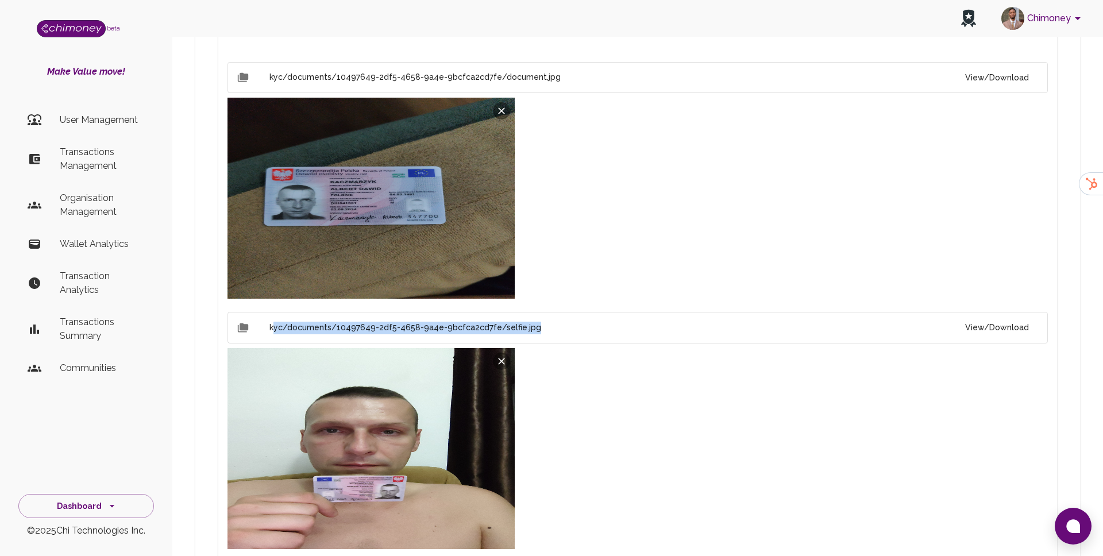
drag, startPoint x: 536, startPoint y: 309, endPoint x: 272, endPoint y: 303, distance: 264.2
click at [272, 322] on h6 "kyc/documents/10497649-2df5-4658-9a4e-9bcfca2cd7fe/selfie.jpg" at bounding box center [612, 328] width 686 height 13
click at [374, 322] on h6 "kyc/documents/10497649-2df5-4658-9a4e-9bcfca2cd7fe/selfie.jpg" at bounding box center [612, 328] width 686 height 13
drag, startPoint x: 532, startPoint y: 303, endPoint x: 318, endPoint y: 296, distance: 213.7
click at [318, 312] on li "kyc/documents/10497649-2df5-4658-9a4e-9bcfca2cd7fe/selfie.jpg View/Download" at bounding box center [637, 328] width 820 height 32
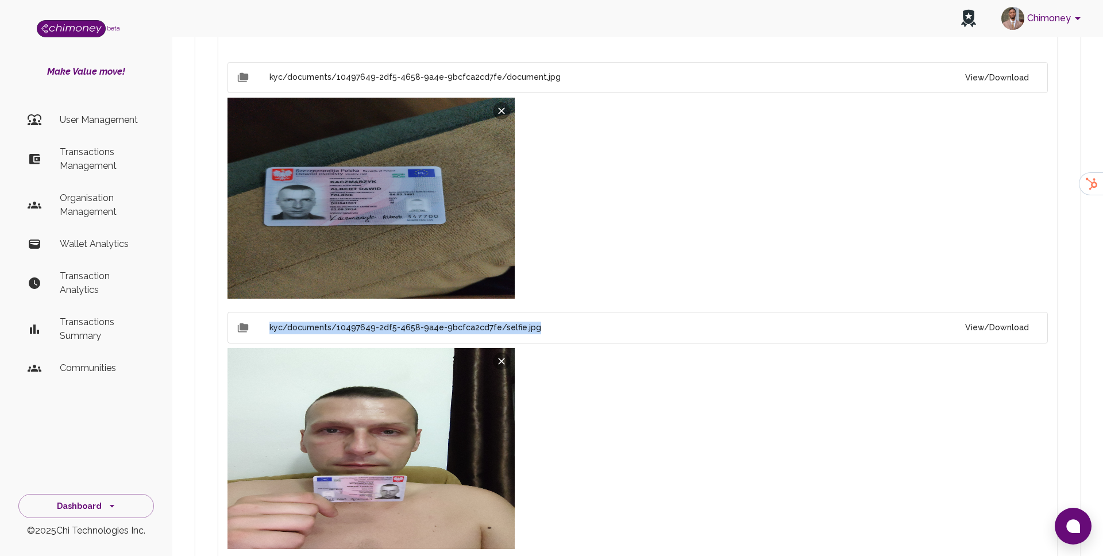
click at [564, 322] on h6 "kyc/documents/10497649-2df5-4658-9a4e-9bcfca2cd7fe/selfie.jpg" at bounding box center [612, 328] width 686 height 13
drag, startPoint x: 564, startPoint y: 304, endPoint x: 327, endPoint y: 305, distance: 237.2
click at [327, 322] on h6 "kyc/documents/10497649-2df5-4658-9a4e-9bcfca2cd7fe/selfie.jpg" at bounding box center [612, 328] width 686 height 13
click at [234, 312] on li "kyc/documents/10497649-2df5-4658-9a4e-9bcfca2cd7fe/selfie.jpg View/Download" at bounding box center [637, 328] width 820 height 32
click at [272, 312] on li "kyc/documents/10497649-2df5-4658-9a4e-9bcfca2cd7fe/selfie.jpg View/Download" at bounding box center [637, 328] width 820 height 32
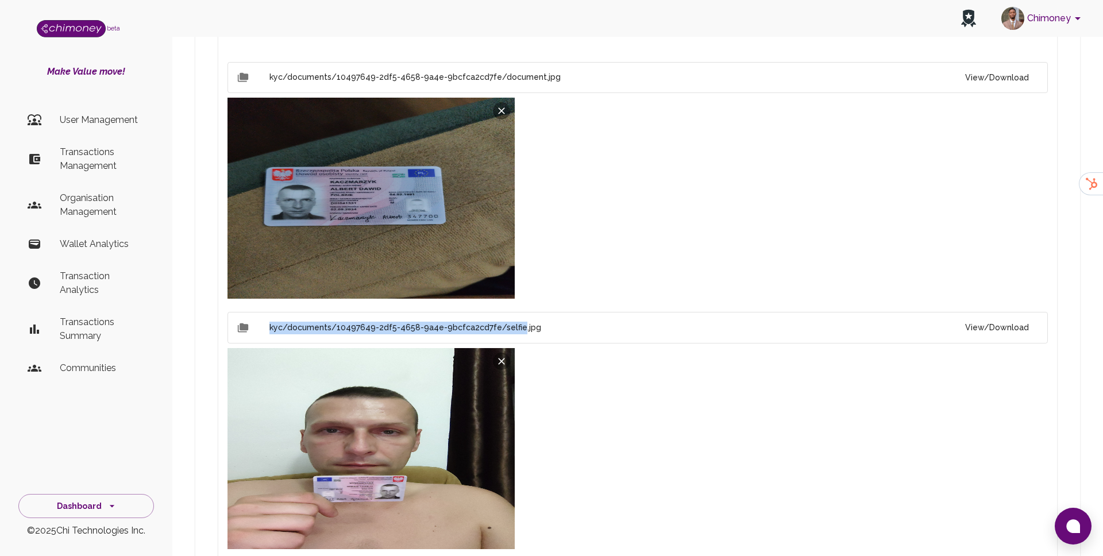
drag, startPoint x: 266, startPoint y: 307, endPoint x: 514, endPoint y: 308, distance: 248.1
click at [514, 312] on li "kyc/documents/10497649-2df5-4658-9a4e-9bcfca2cd7fe/selfie.jpg View/Download" at bounding box center [637, 328] width 820 height 32
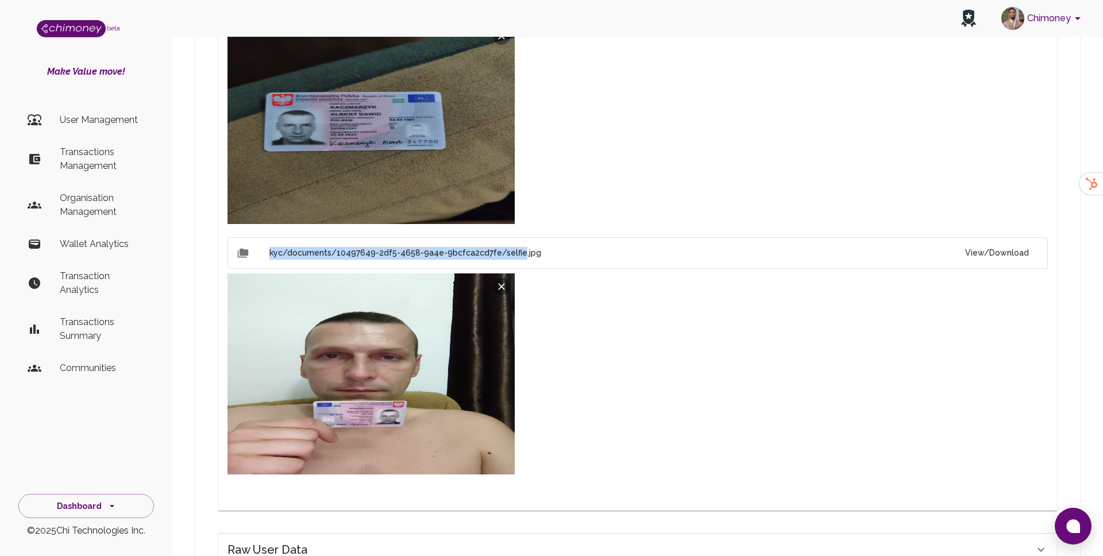
scroll to position [738, 0]
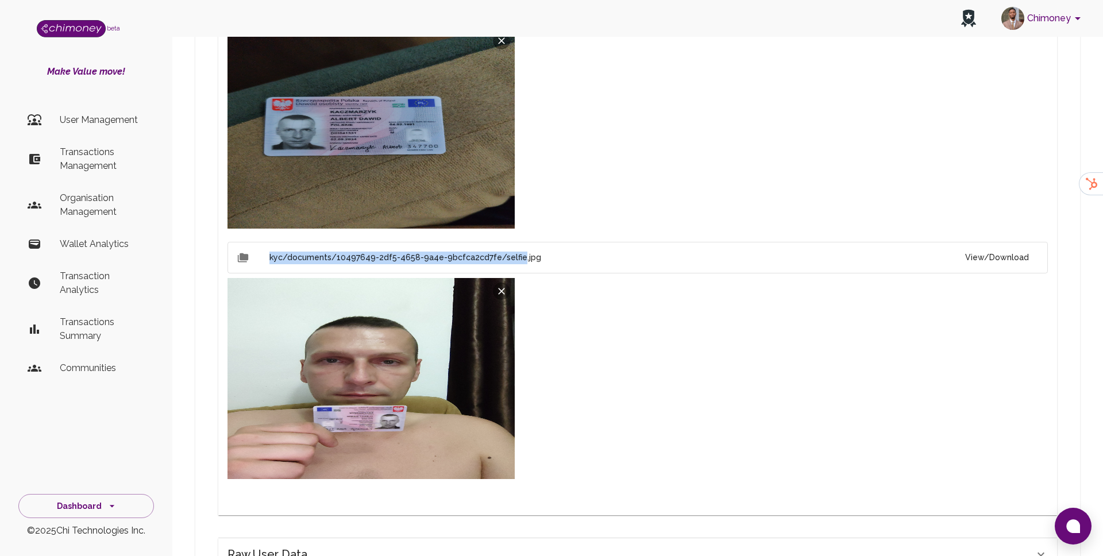
click at [399, 285] on img at bounding box center [370, 378] width 287 height 201
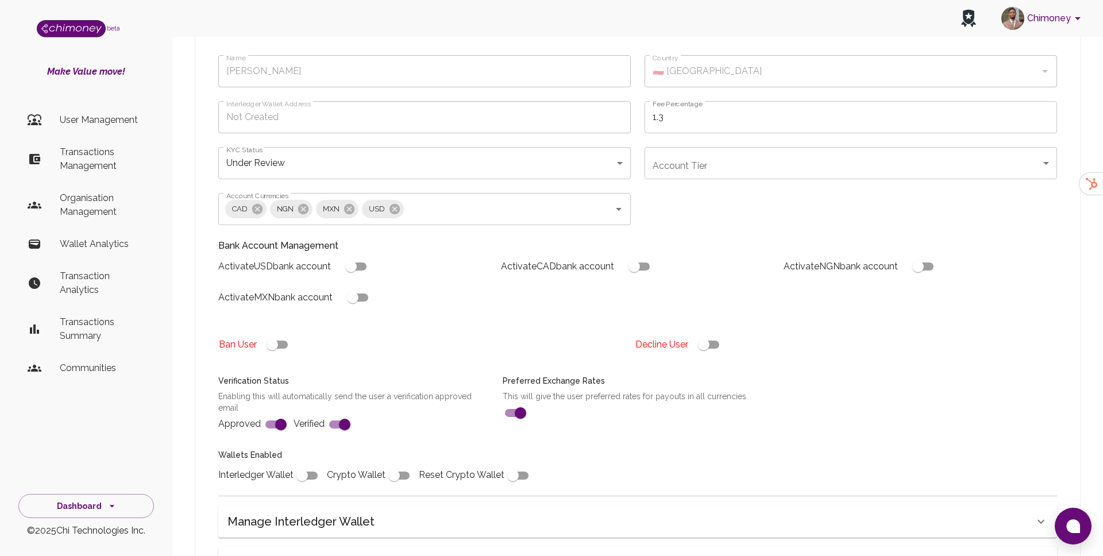
scroll to position [76, 0]
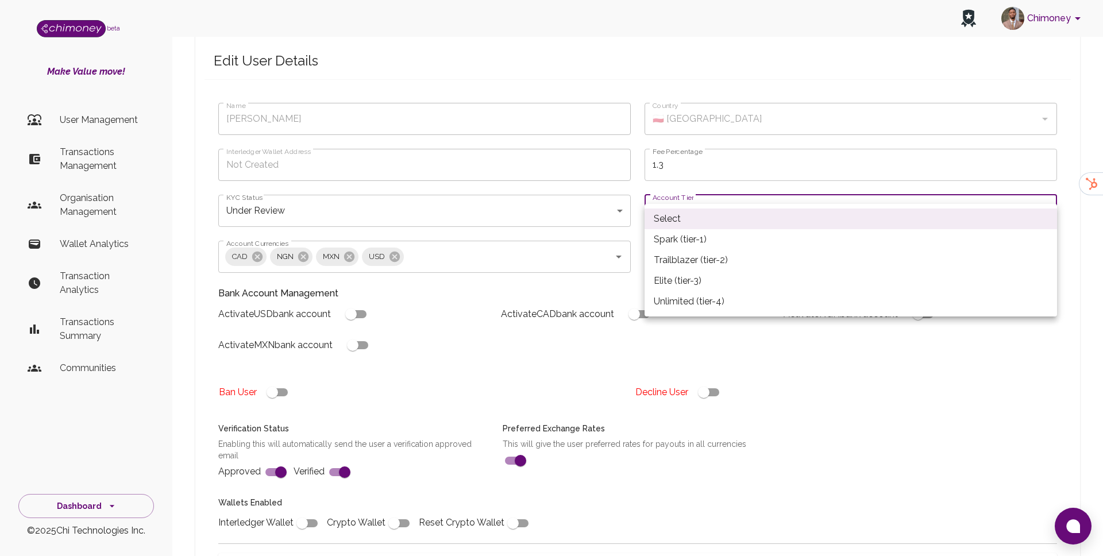
click at [690, 241] on li "Spark (tier-1)" at bounding box center [850, 239] width 412 height 21
type input "tier-1"
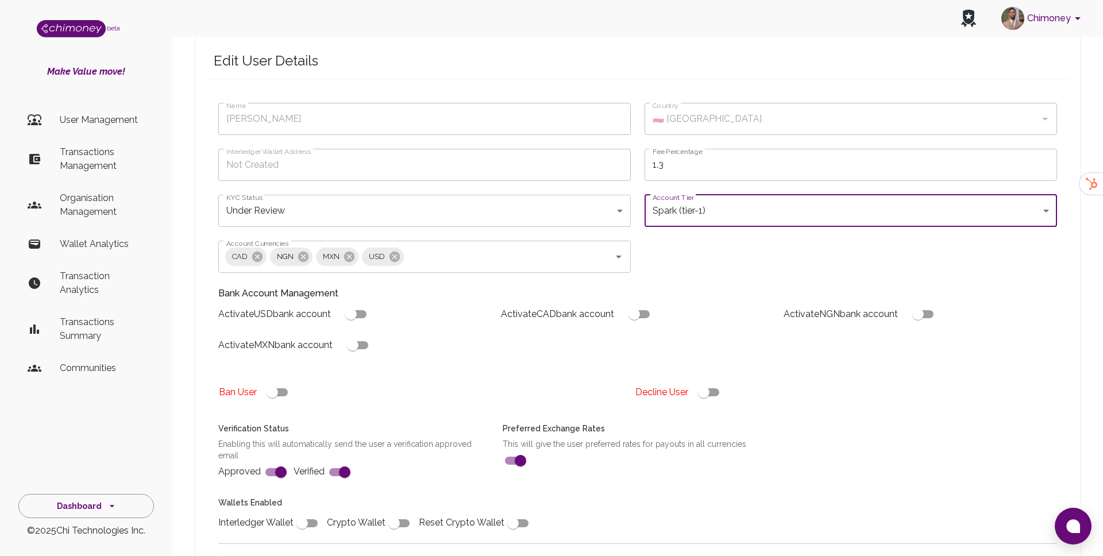
click at [364, 303] on input "checkbox" at bounding box center [350, 314] width 65 height 22
checkbox input "true"
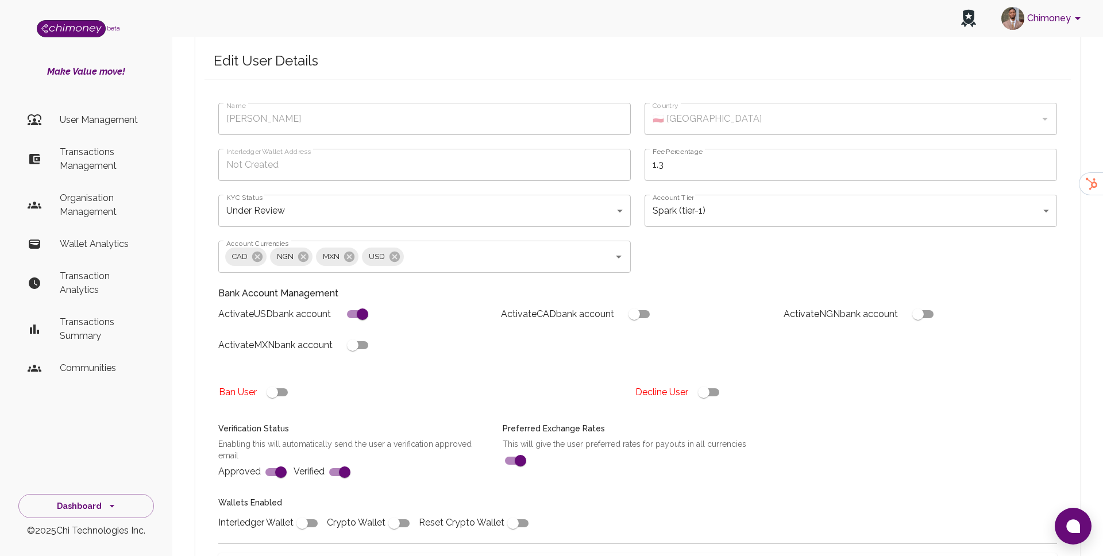
click at [303, 512] on input "checkbox" at bounding box center [301, 523] width 65 height 22
checkbox input "true"
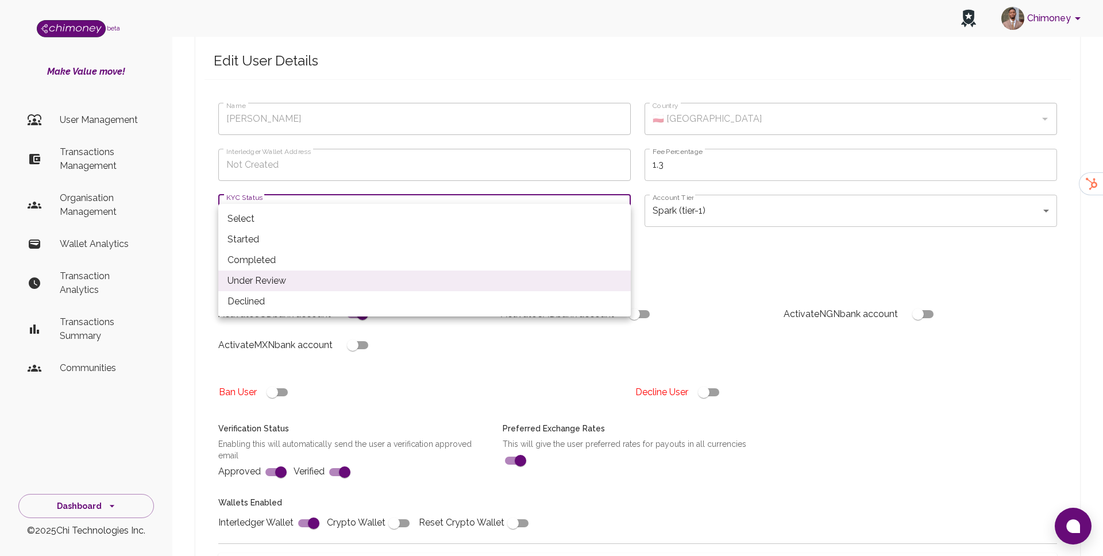
click at [372, 257] on li "Completed" at bounding box center [424, 260] width 412 height 21
type input "completed"
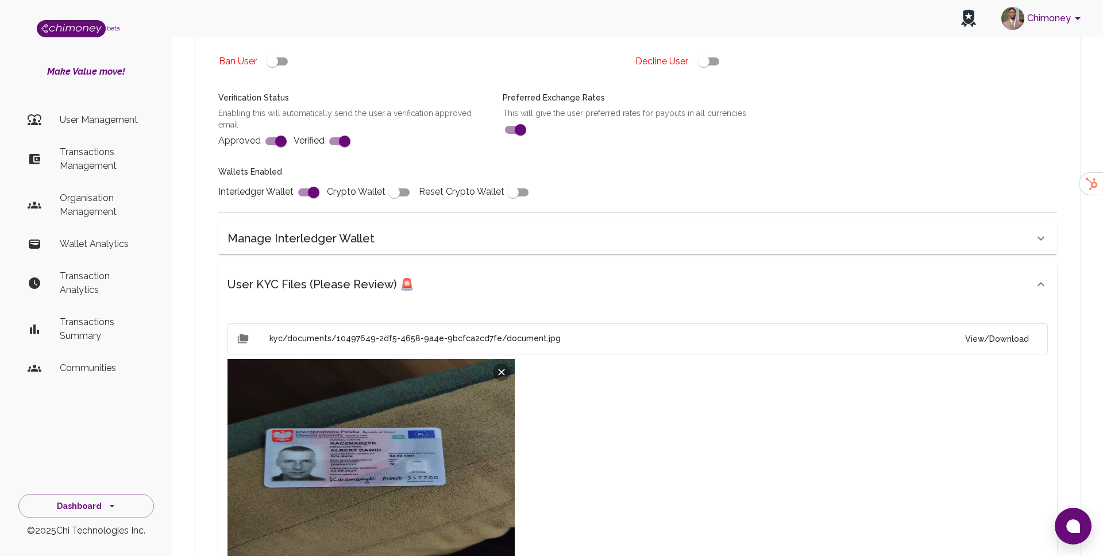
scroll to position [848, 0]
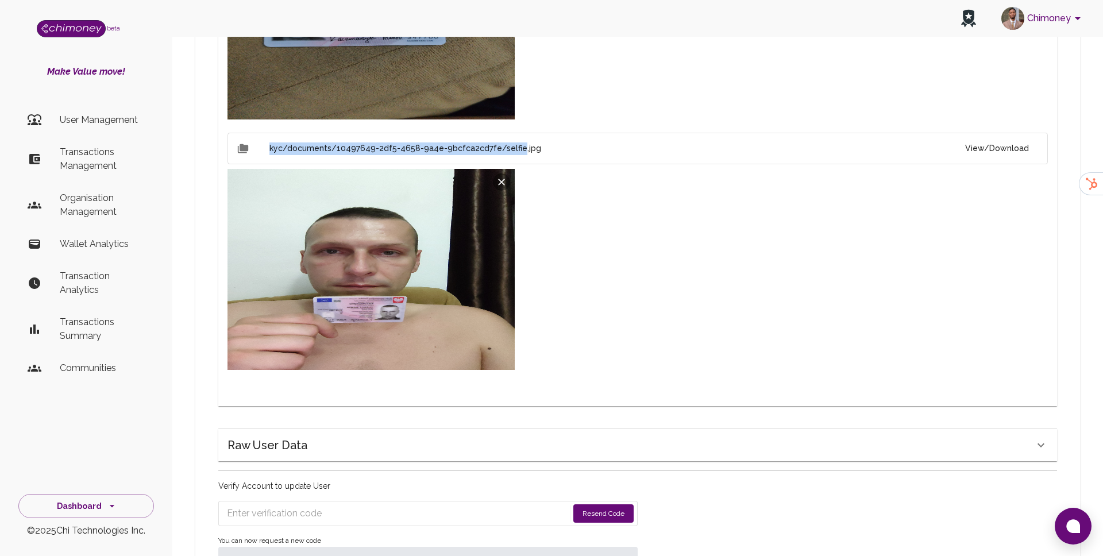
click at [373, 504] on input "Enter verification code" at bounding box center [397, 513] width 341 height 18
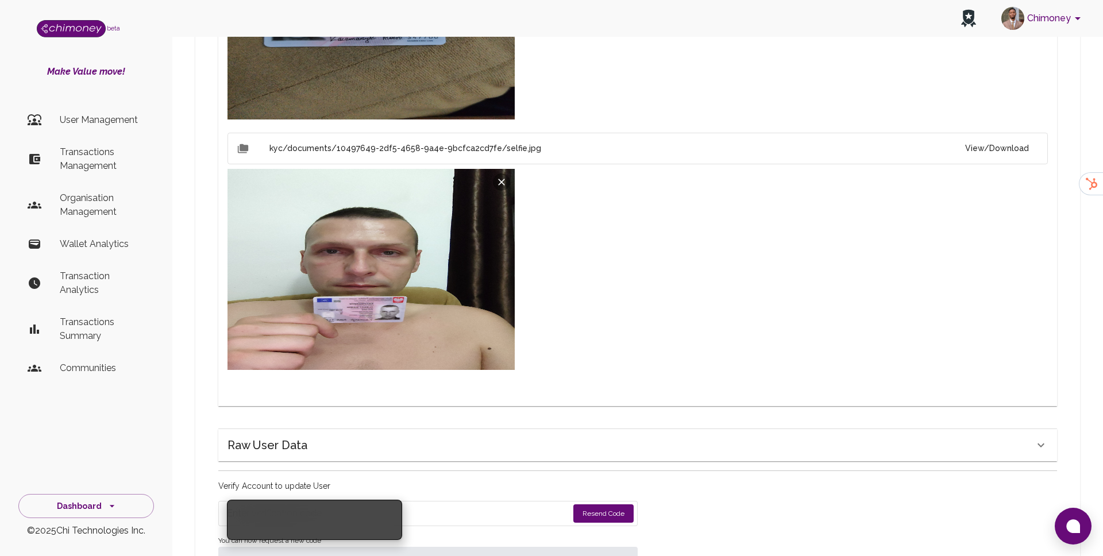
paste input "1258"
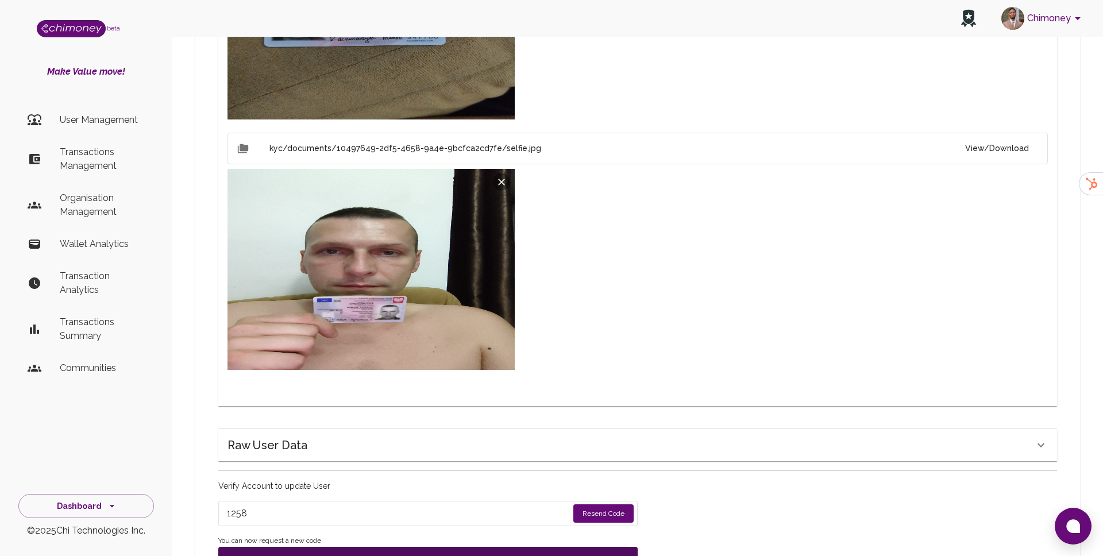
type input "1258"
click at [371, 547] on button "Update User" at bounding box center [427, 559] width 419 height 25
type input "under_review"
checkbox input "false"
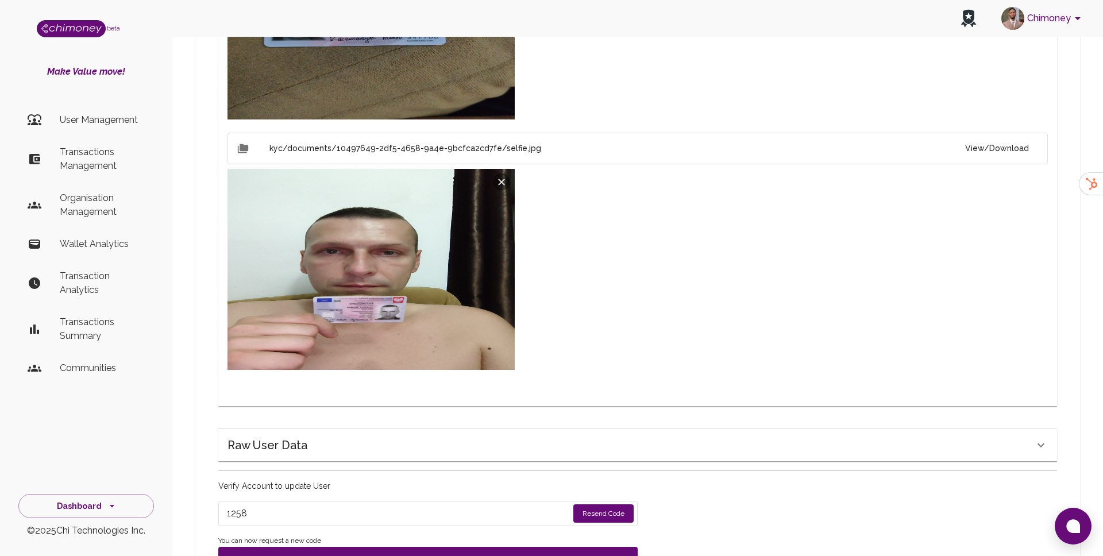
type input "completed"
type input "tier-1"
checkbox input "true"
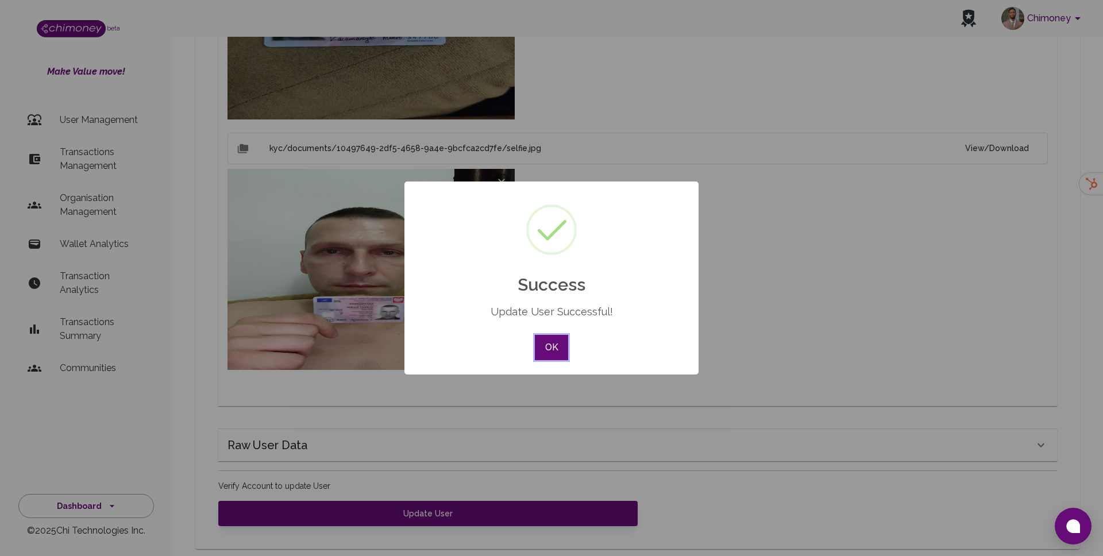
scroll to position [845, 0]
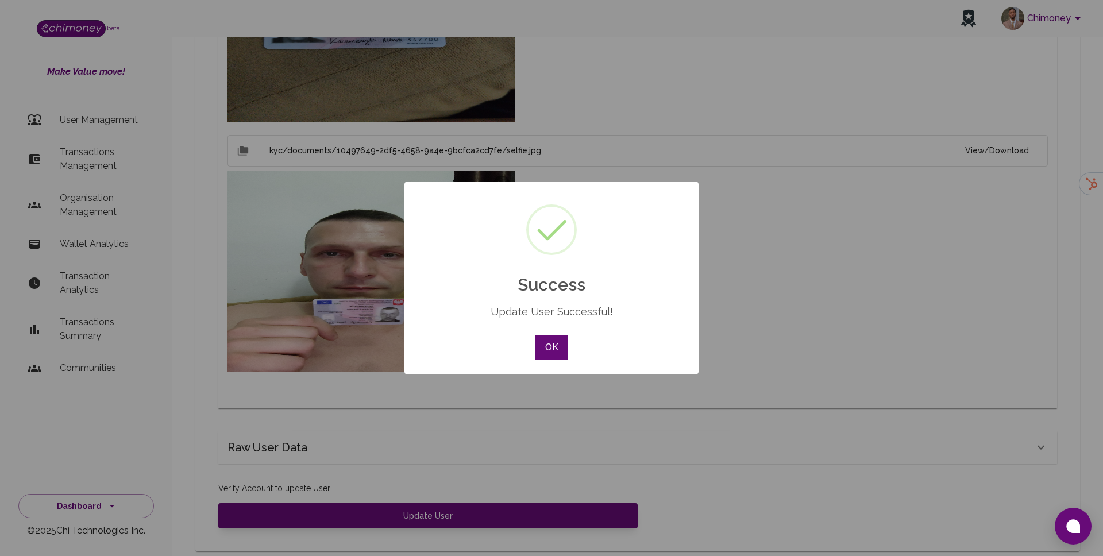
click at [573, 352] on div "× Success Update User Successful! OK No Cancel" at bounding box center [551, 277] width 294 height 193
click at [550, 351] on button "OK" at bounding box center [551, 347] width 33 height 25
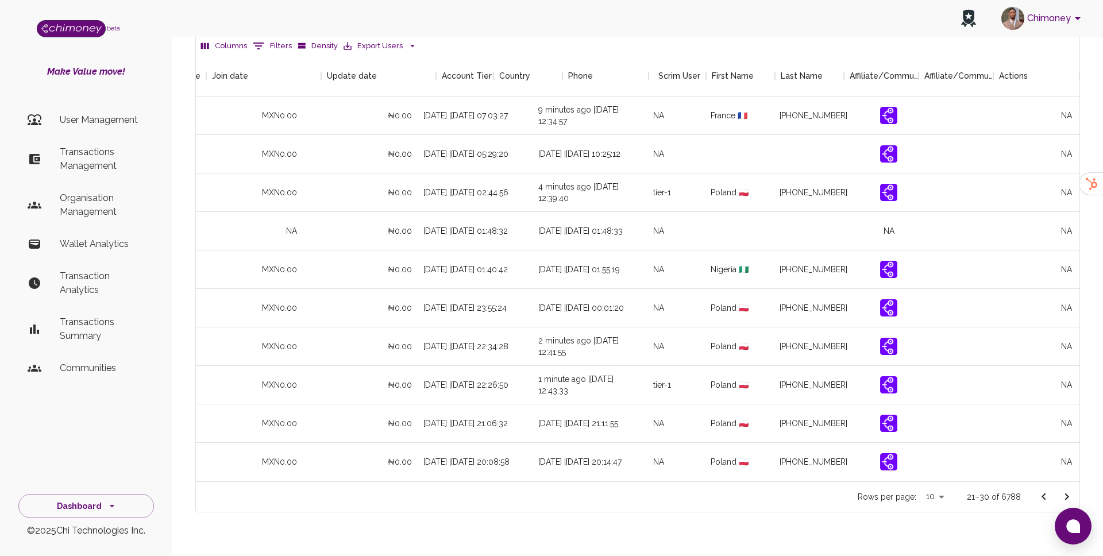
scroll to position [0, 1081]
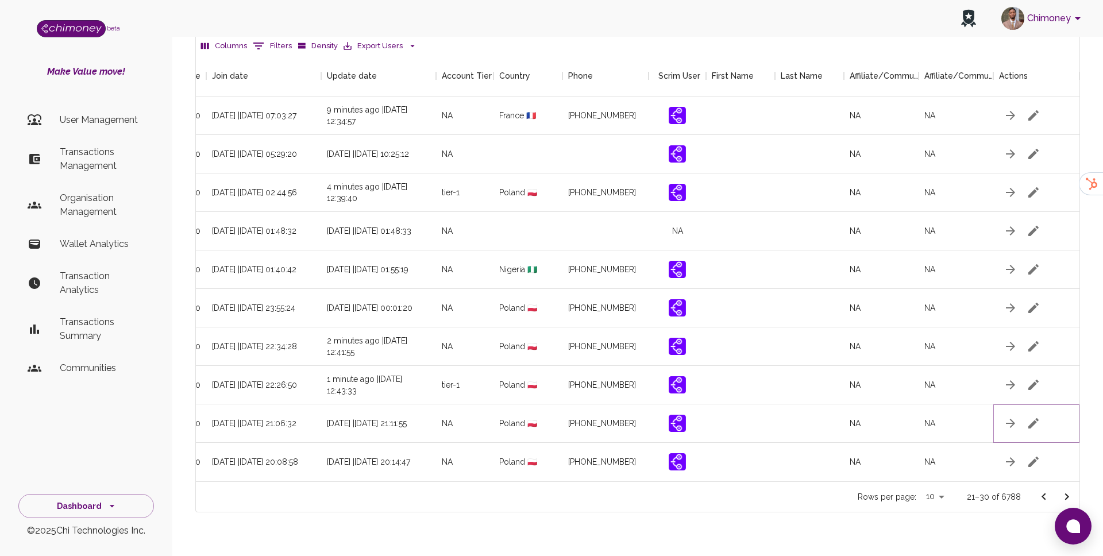
click at [1036, 416] on icon "button" at bounding box center [1033, 423] width 14 height 14
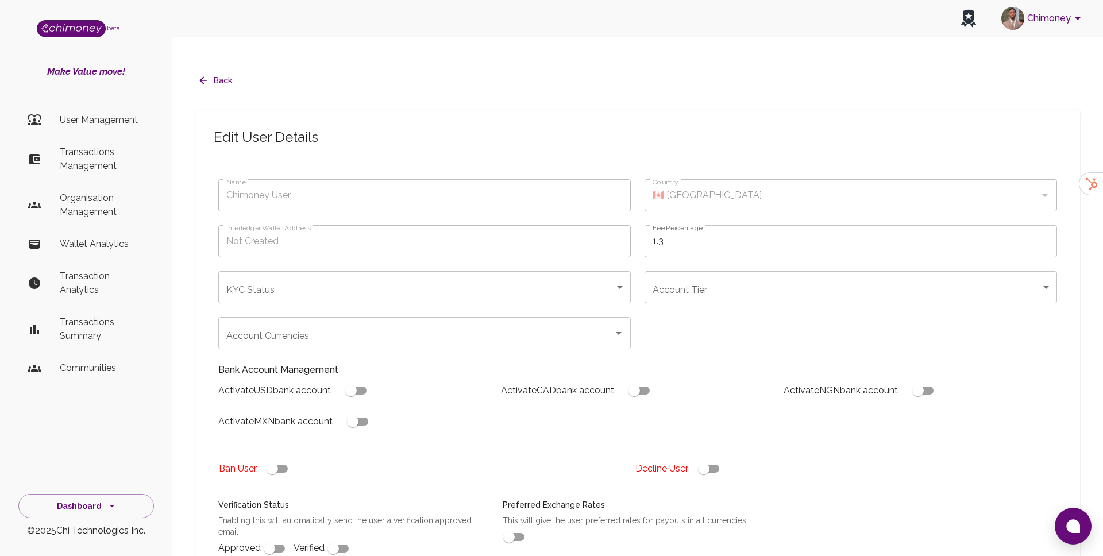
type input "Borek Karolina"
type input "🇵🇱 Poland"
type input "under_review"
checkbox input "true"
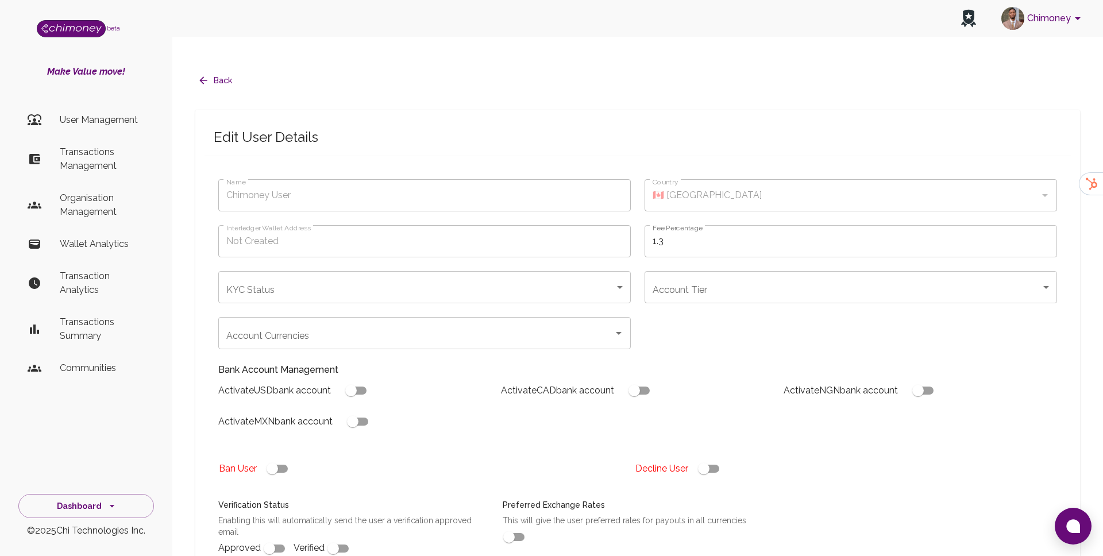
checkbox input "true"
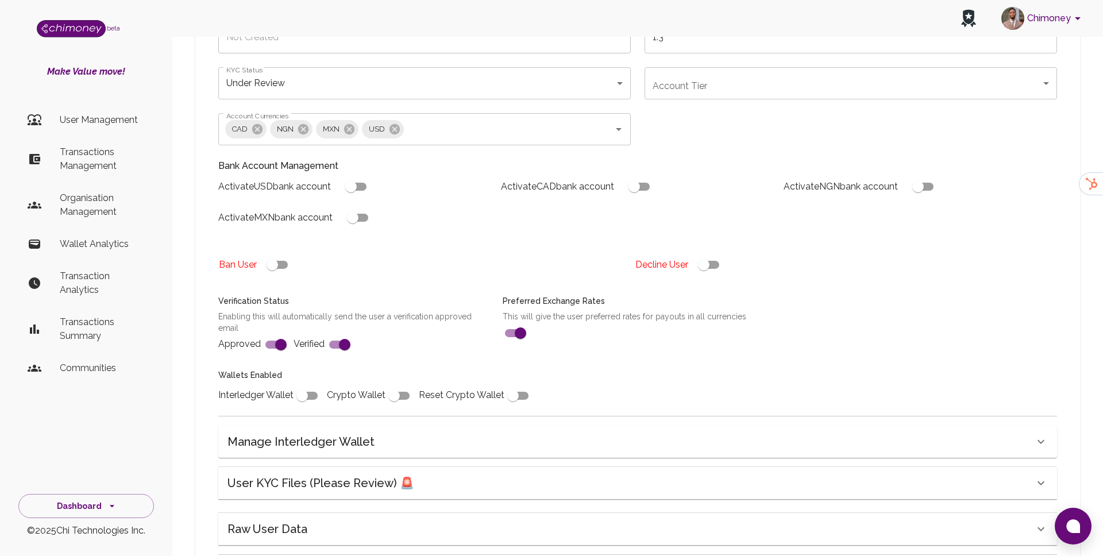
scroll to position [295, 0]
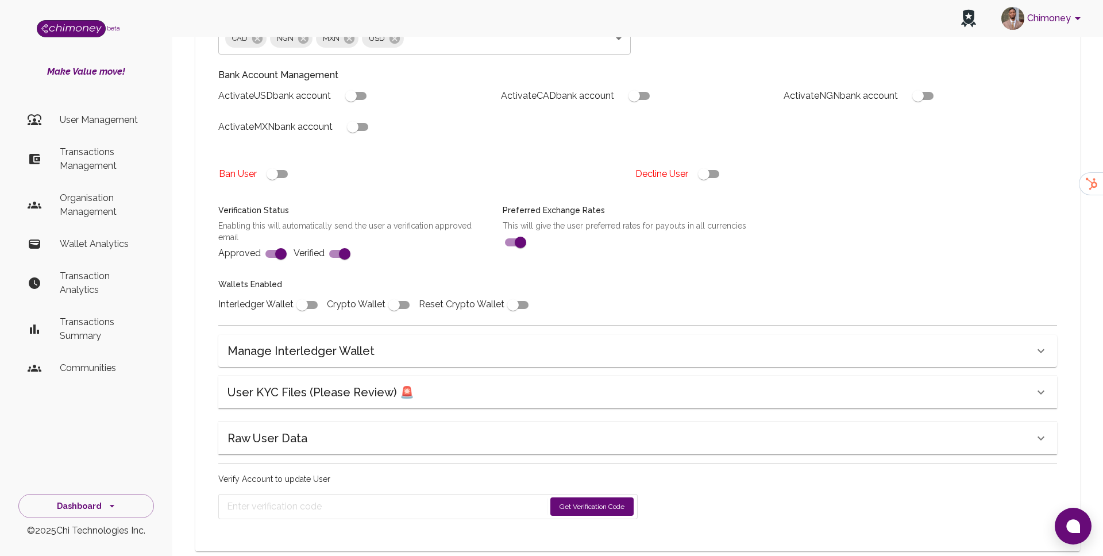
click at [412, 383] on div "User KYC Files (Please Review) 🚨" at bounding box center [630, 392] width 806 height 18
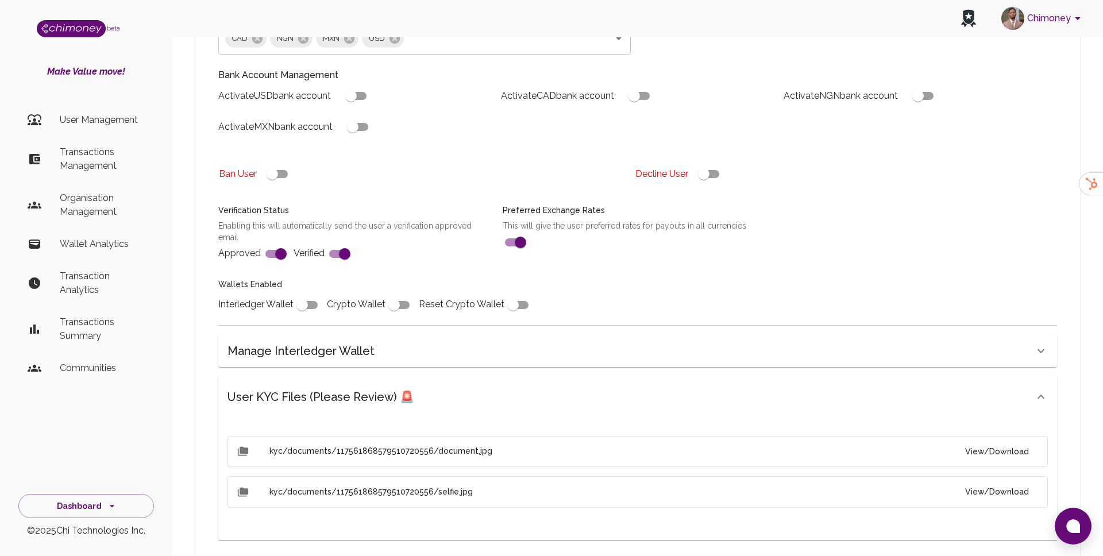
click at [1009, 441] on button "View/Download" at bounding box center [997, 451] width 82 height 21
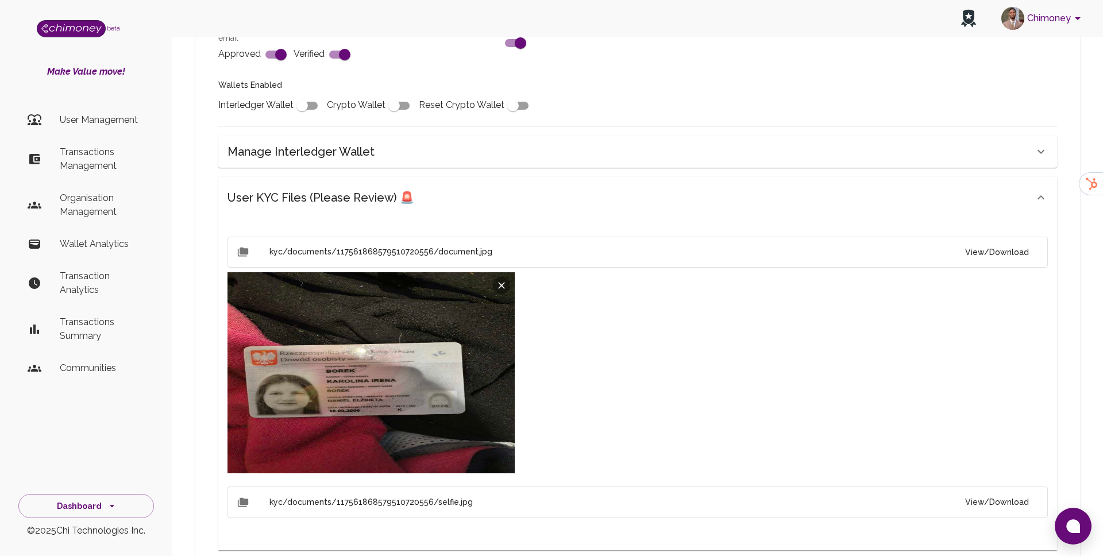
scroll to position [502, 0]
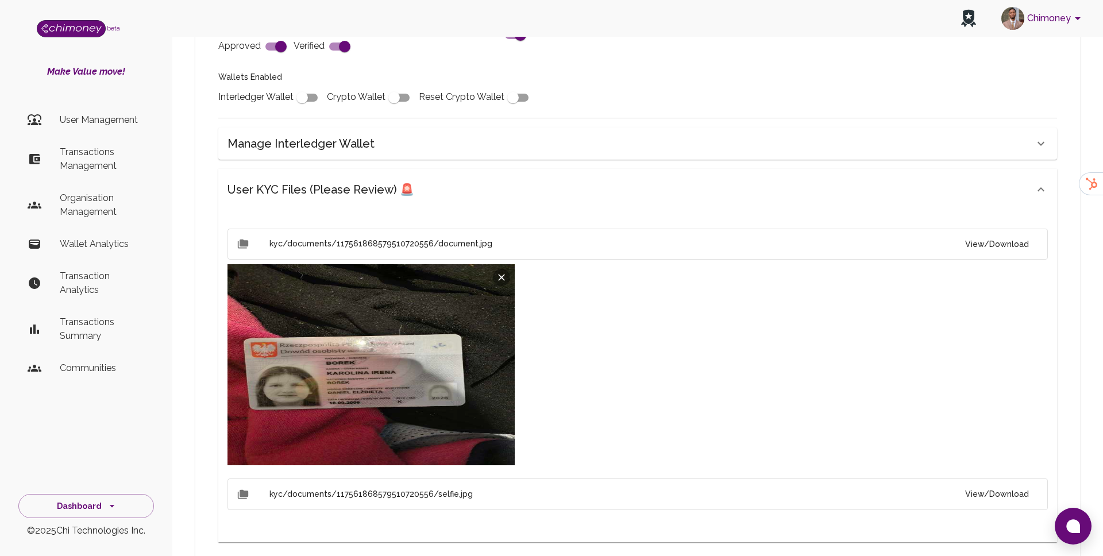
click at [1003, 484] on button "View/Download" at bounding box center [997, 494] width 82 height 21
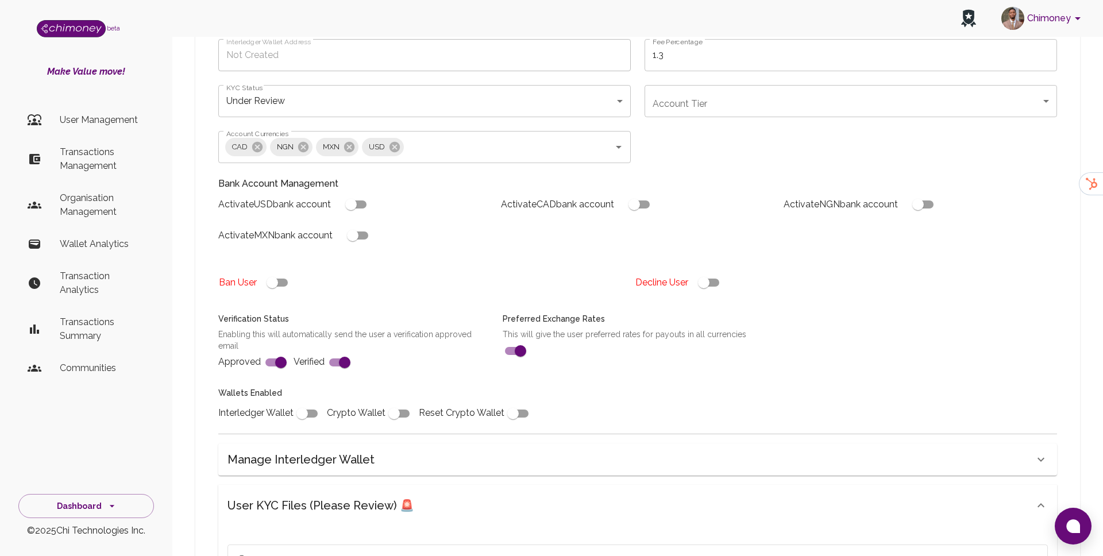
scroll to position [80, 0]
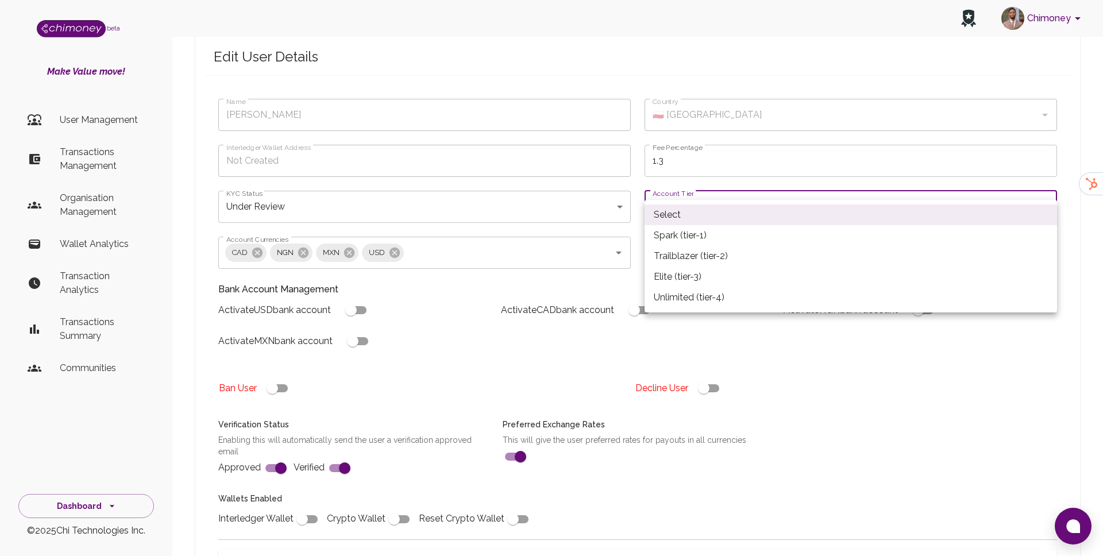
click at [659, 230] on li "Spark (tier-1)" at bounding box center [850, 235] width 412 height 21
type input "tier-1"
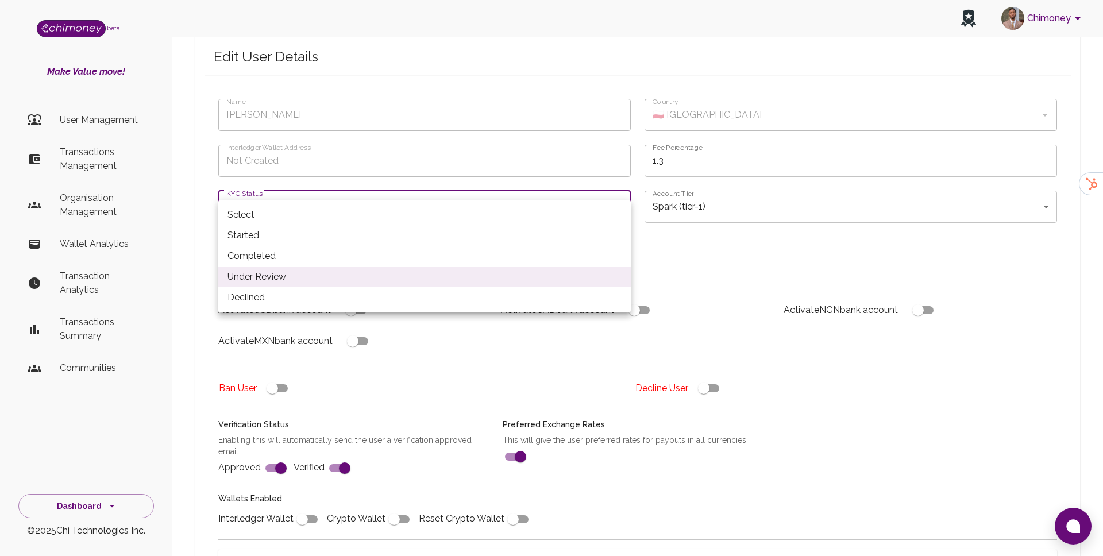
click at [417, 179] on div at bounding box center [551, 278] width 1103 height 556
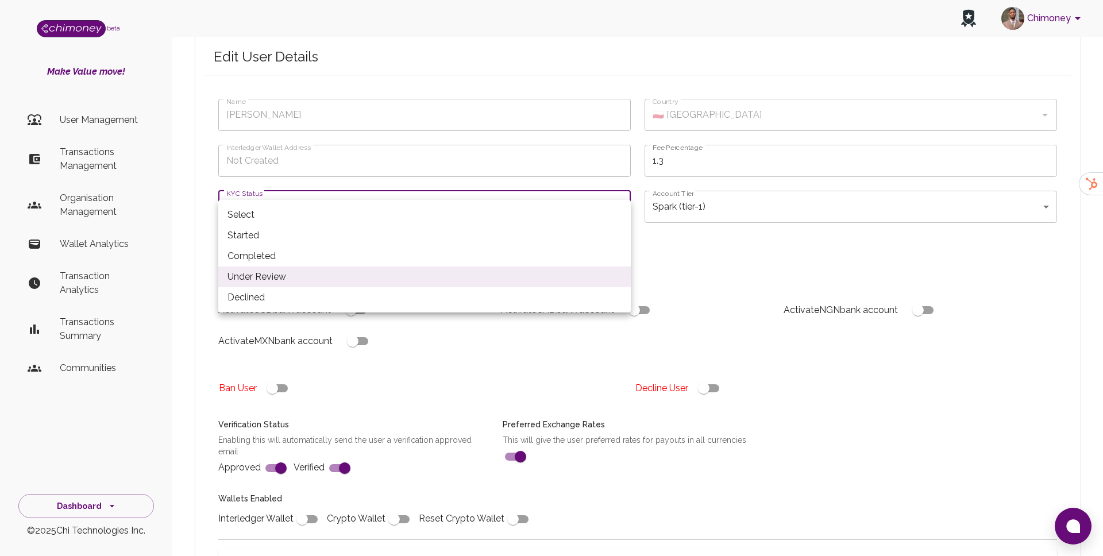
click at [281, 254] on li "Completed" at bounding box center [424, 256] width 412 height 21
type input "completed"
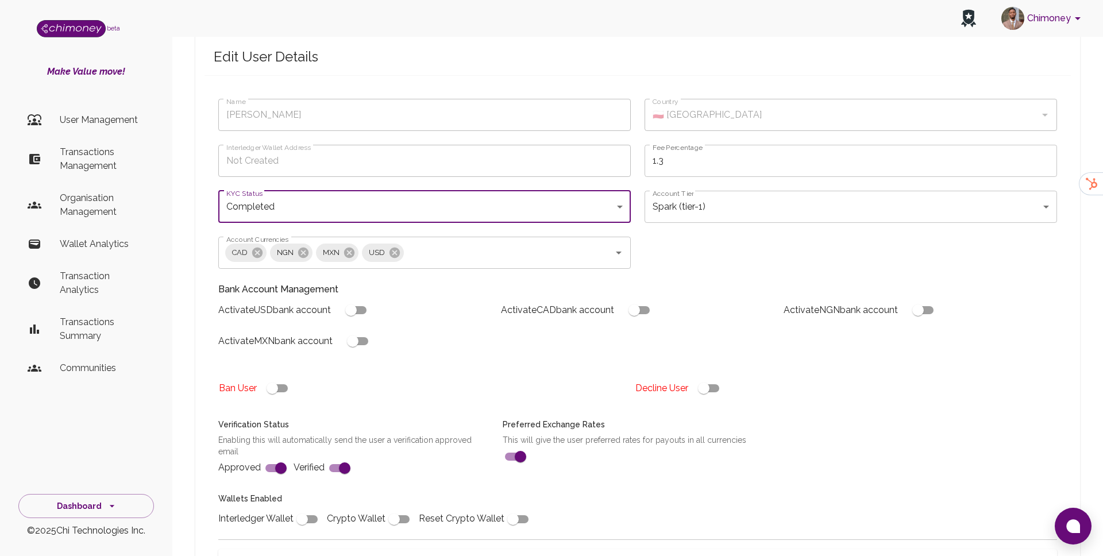
click at [471, 321] on div "Activate MXN bank account" at bounding box center [350, 336] width 283 height 31
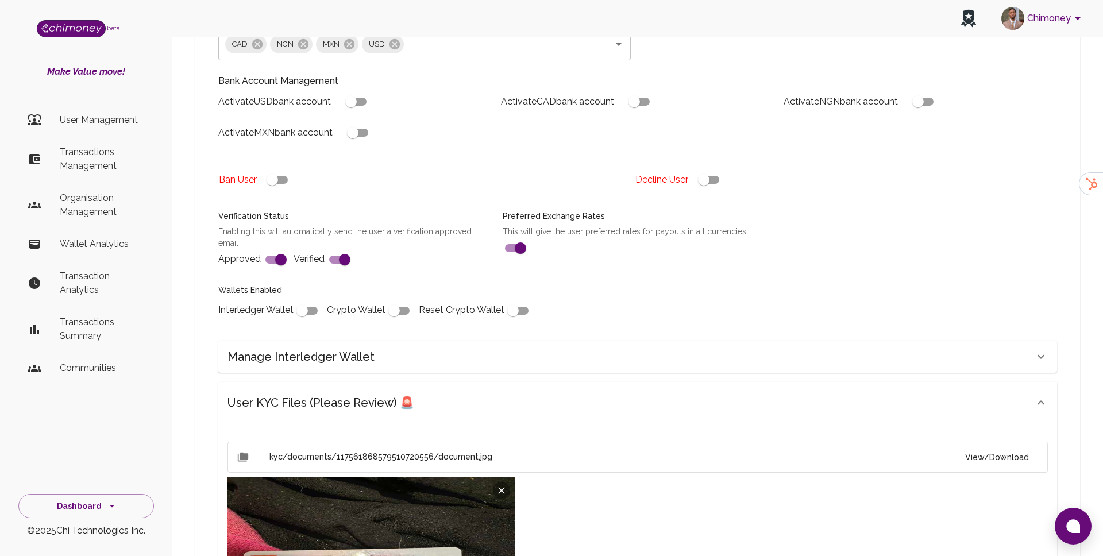
scroll to position [289, 0]
click at [308, 299] on input "checkbox" at bounding box center [301, 310] width 65 height 22
checkbox input "true"
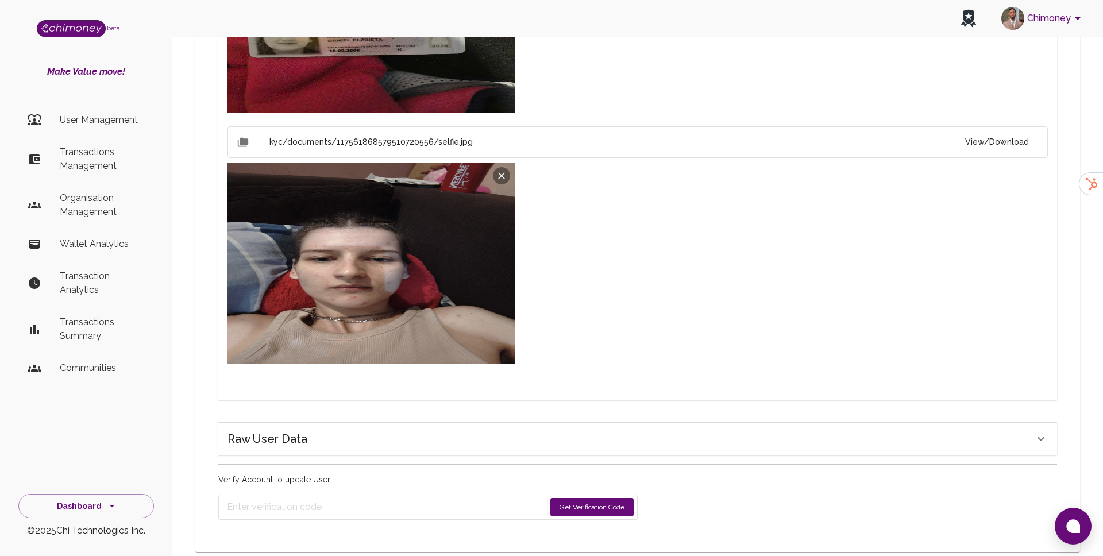
scroll to position [854, 0]
click at [593, 497] on button "Get Verification Code" at bounding box center [591, 506] width 83 height 18
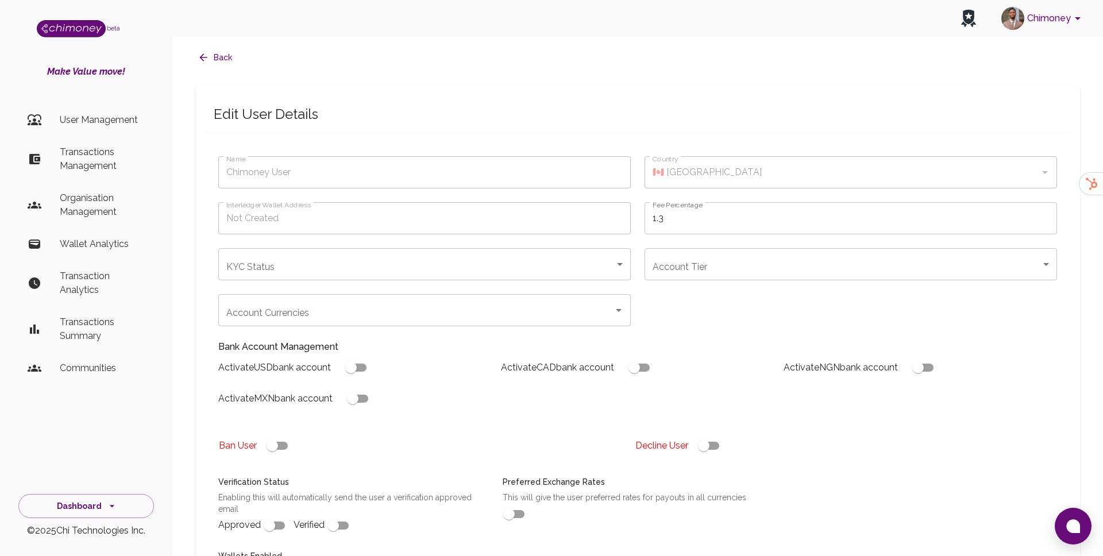
type input "[PERSON_NAME]"
type input "🇵🇱 [GEOGRAPHIC_DATA]"
type input "under_review"
checkbox input "true"
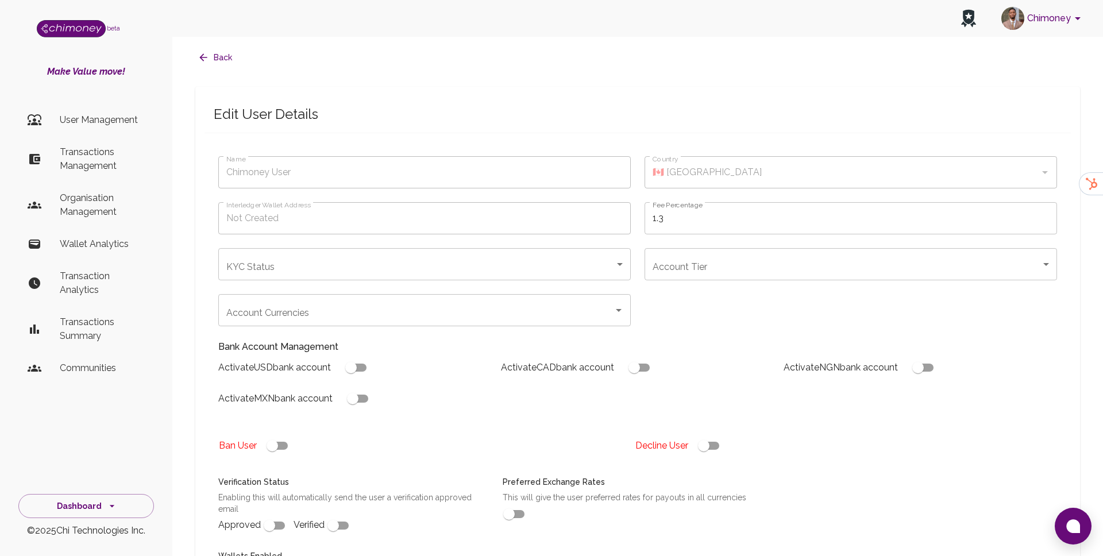
checkbox input "true"
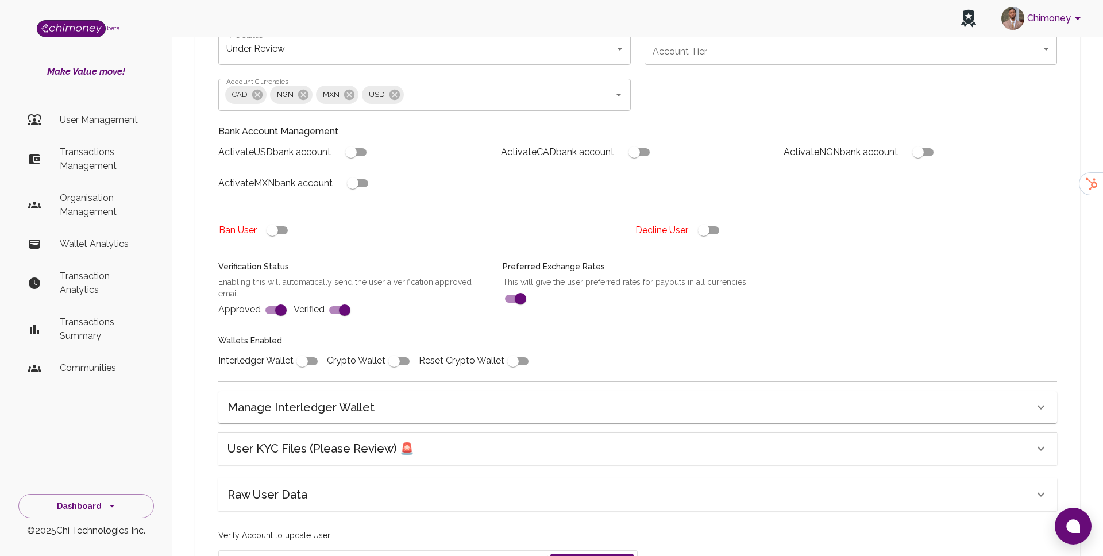
scroll to position [229, 0]
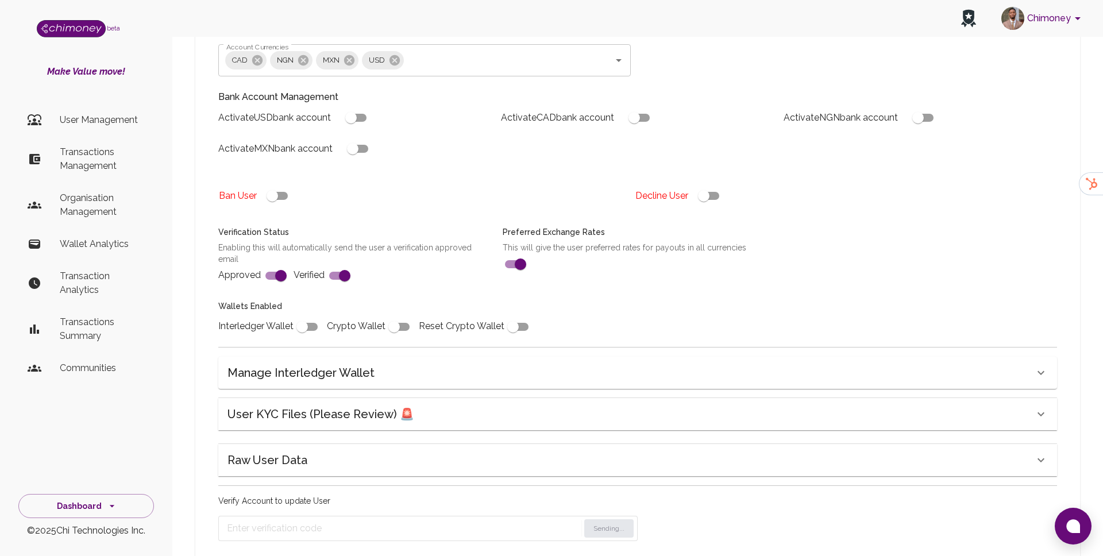
scroll to position [295, 0]
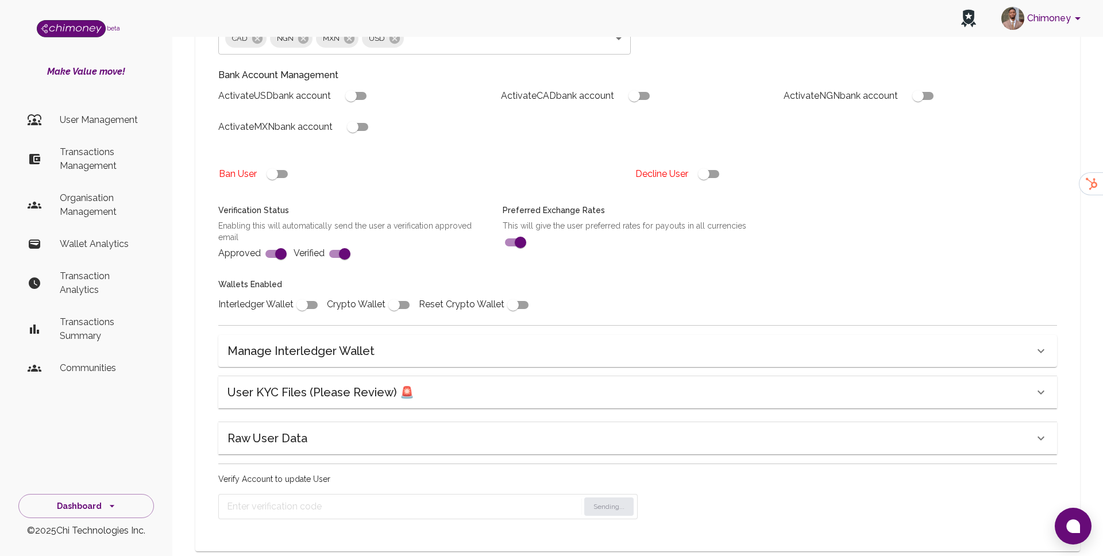
click at [508, 408] on div "Raw User Data" at bounding box center [637, 392] width 838 height 32
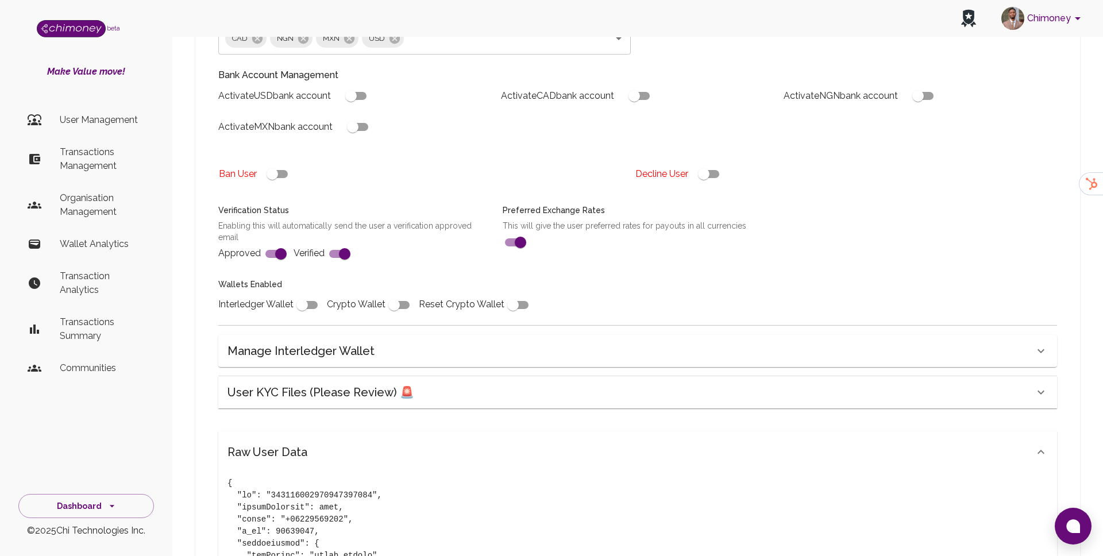
click at [508, 443] on div "Raw User Data" at bounding box center [630, 452] width 806 height 18
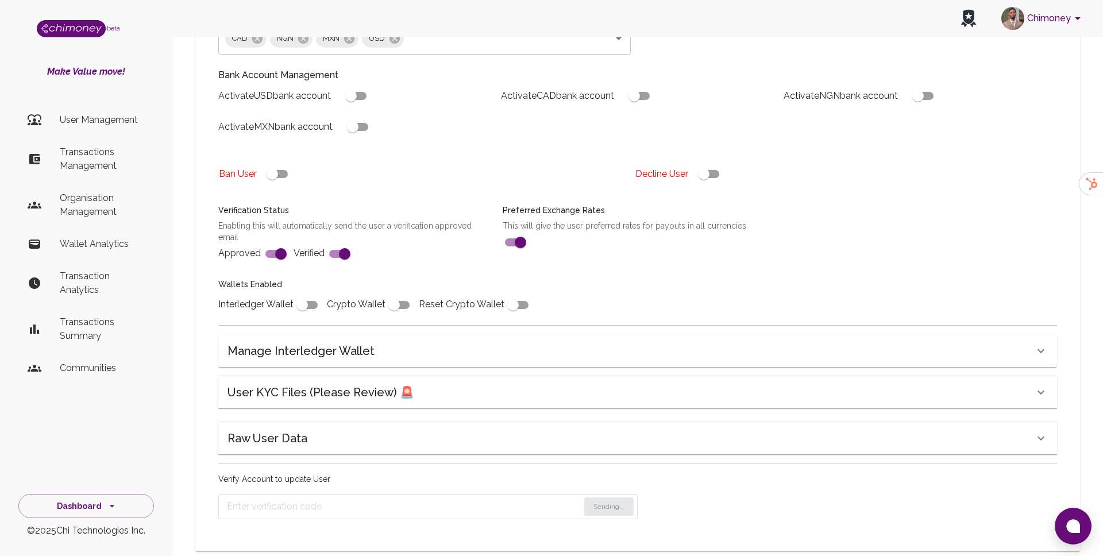
click at [499, 473] on p "Verify Account to update User" at bounding box center [427, 478] width 419 height 11
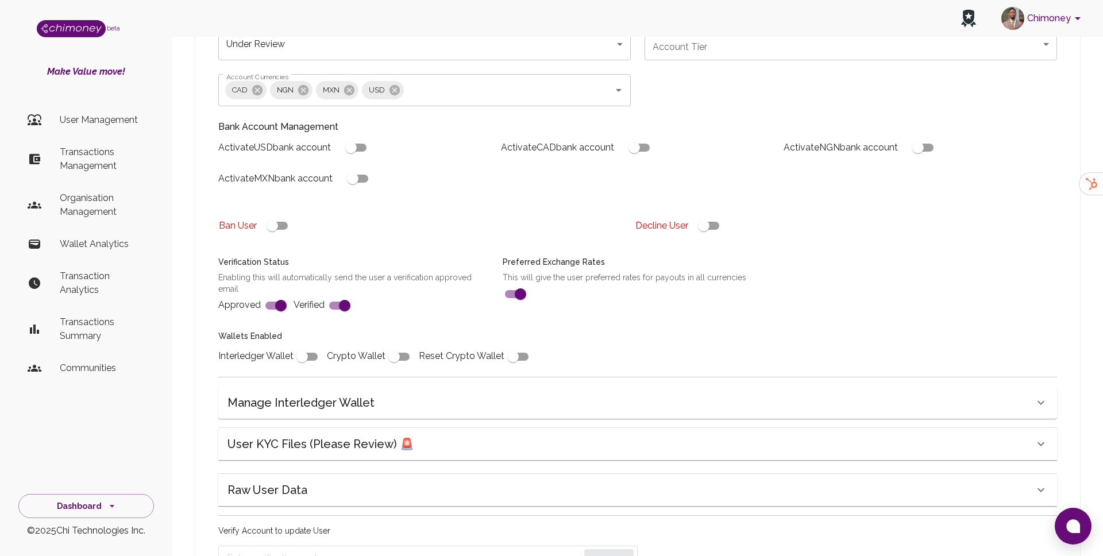
scroll to position [238, 0]
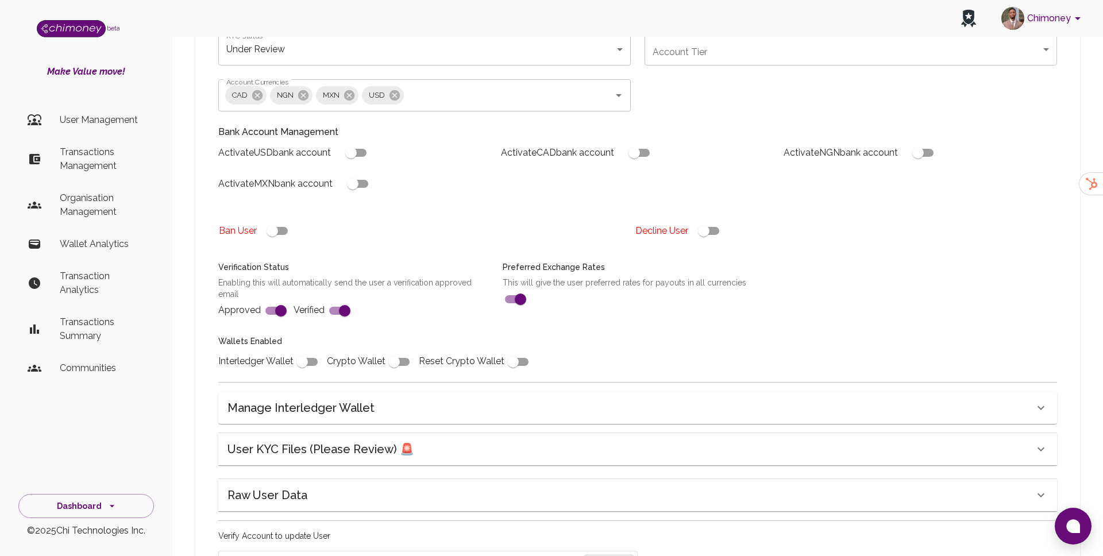
click at [423, 399] on div "Manage Interledger Wallet" at bounding box center [630, 408] width 806 height 18
click at [423, 403] on div "Manage Interledger Wallet" at bounding box center [630, 412] width 806 height 18
click at [423, 440] on div "User KYC Files (Please Review) 🚨" at bounding box center [630, 449] width 806 height 18
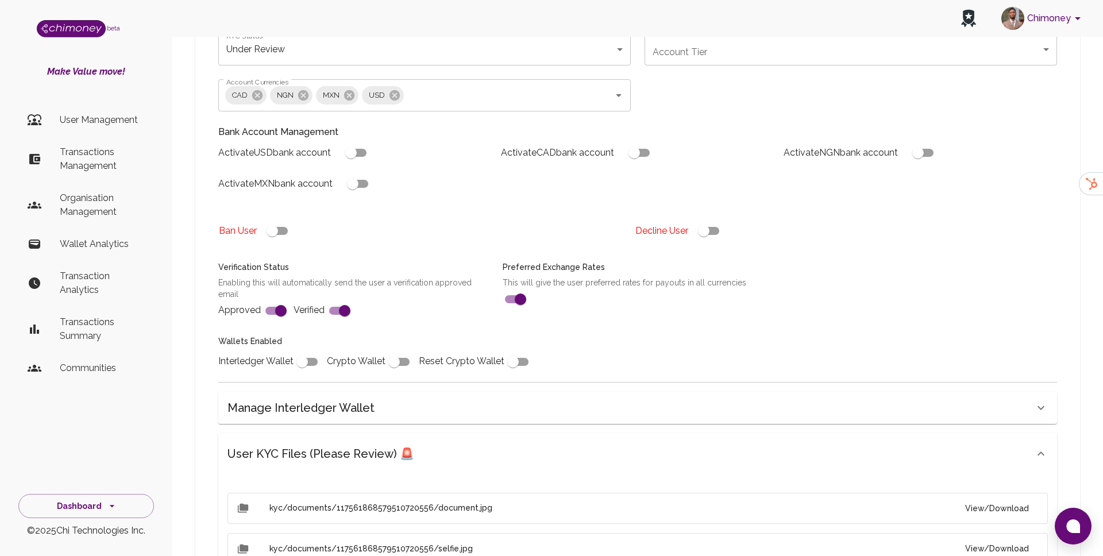
click at [423, 444] on div "User KYC Files (Please Review) 🚨" at bounding box center [630, 453] width 806 height 18
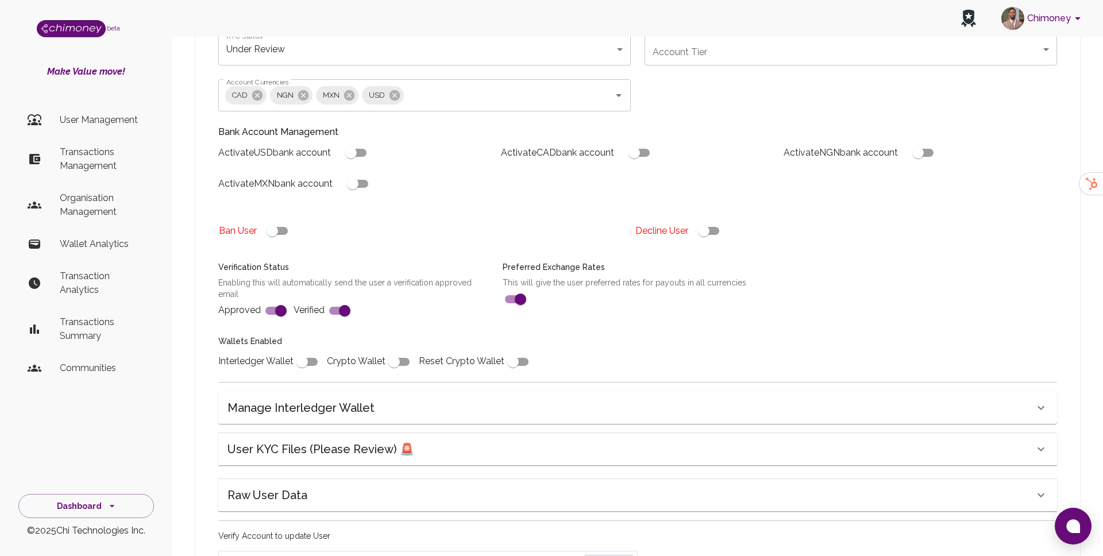
click at [450, 490] on div "Name Borek Karolina Name Country 🇵🇱 Poland Country Interledger Wallet Address N…" at bounding box center [637, 263] width 866 height 653
click at [450, 458] on div "Raw User Data" at bounding box center [630, 449] width 806 height 18
click at [450, 488] on div "Raw User Data" at bounding box center [637, 508] width 838 height 41
click at [517, 530] on div "Verify Account to update User Sending..." at bounding box center [427, 553] width 419 height 46
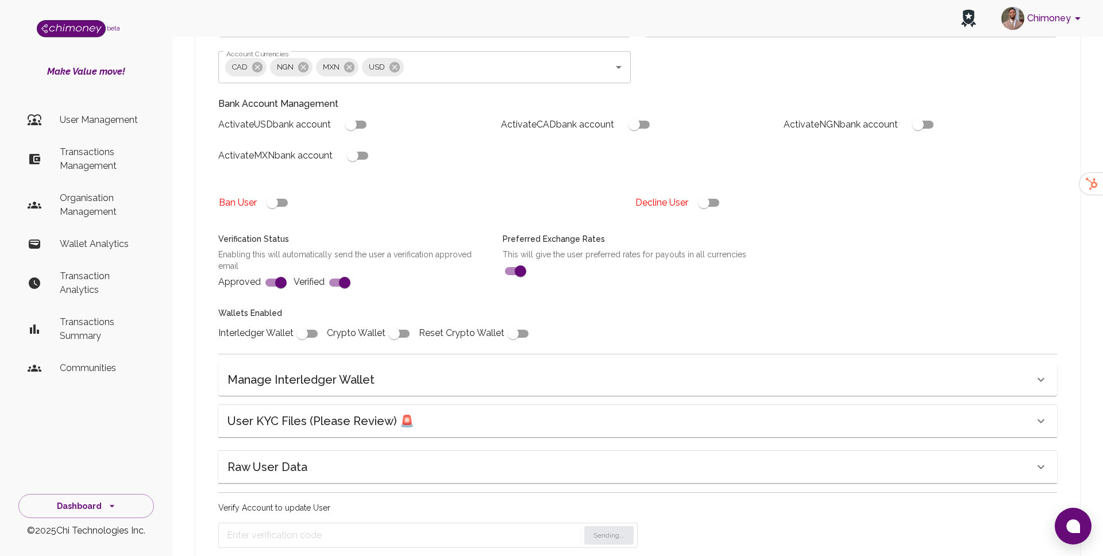
scroll to position [295, 0]
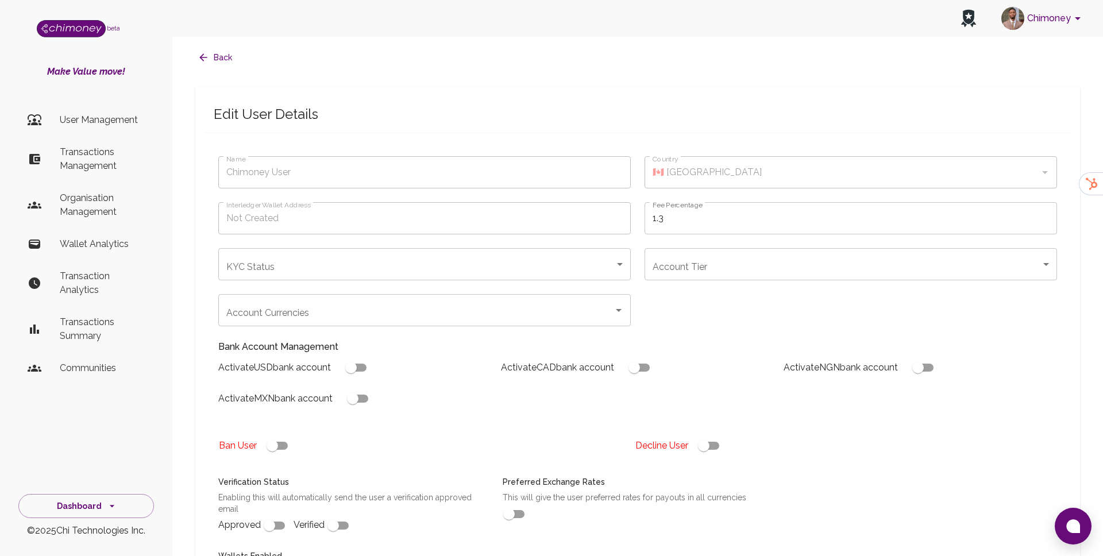
type input "[PERSON_NAME]"
type input "🇵🇱 [GEOGRAPHIC_DATA]"
type input "under_review"
checkbox input "true"
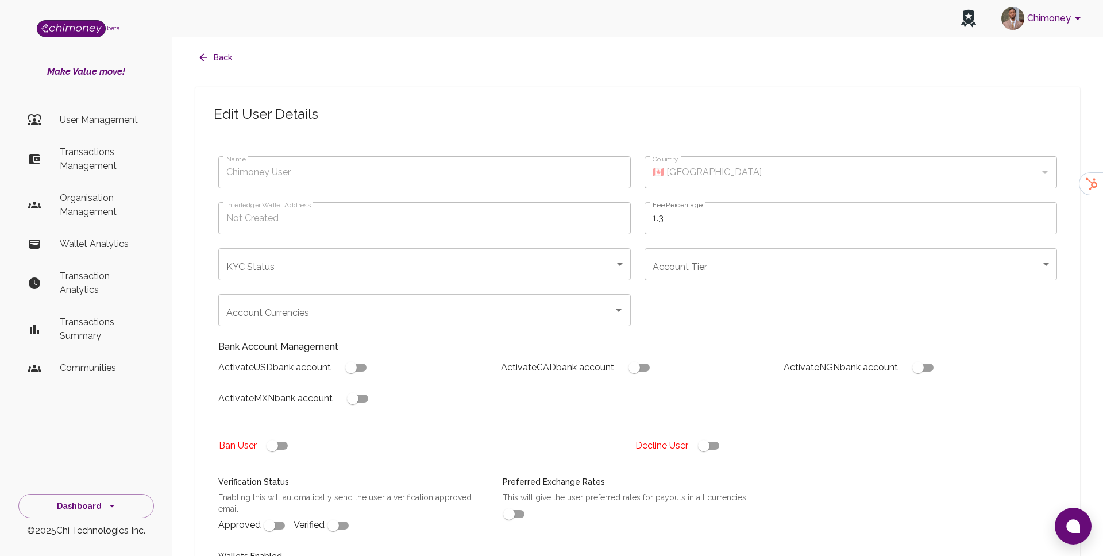
checkbox input "true"
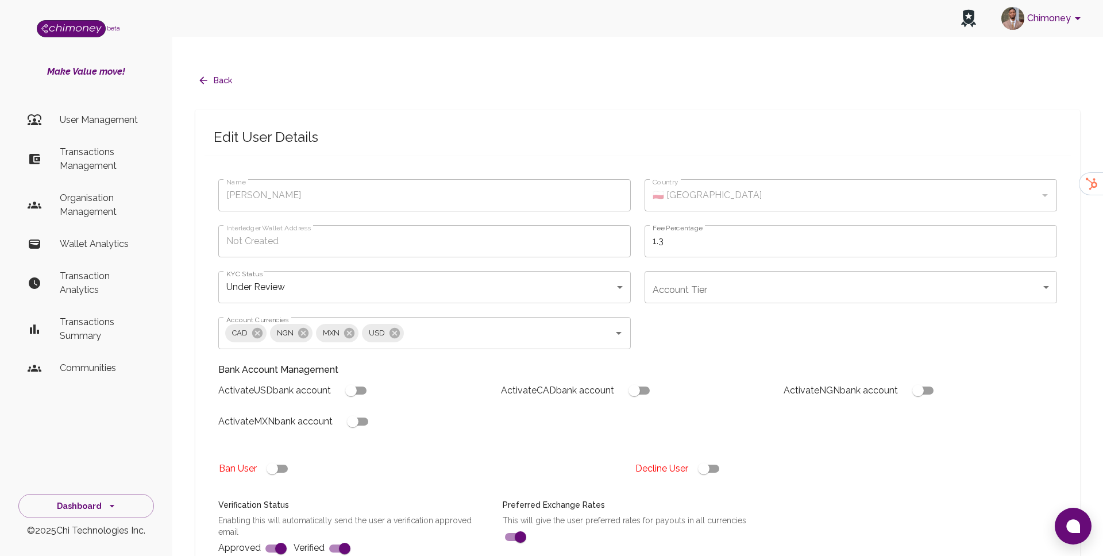
click at [109, 121] on p "User Management" at bounding box center [102, 120] width 85 height 14
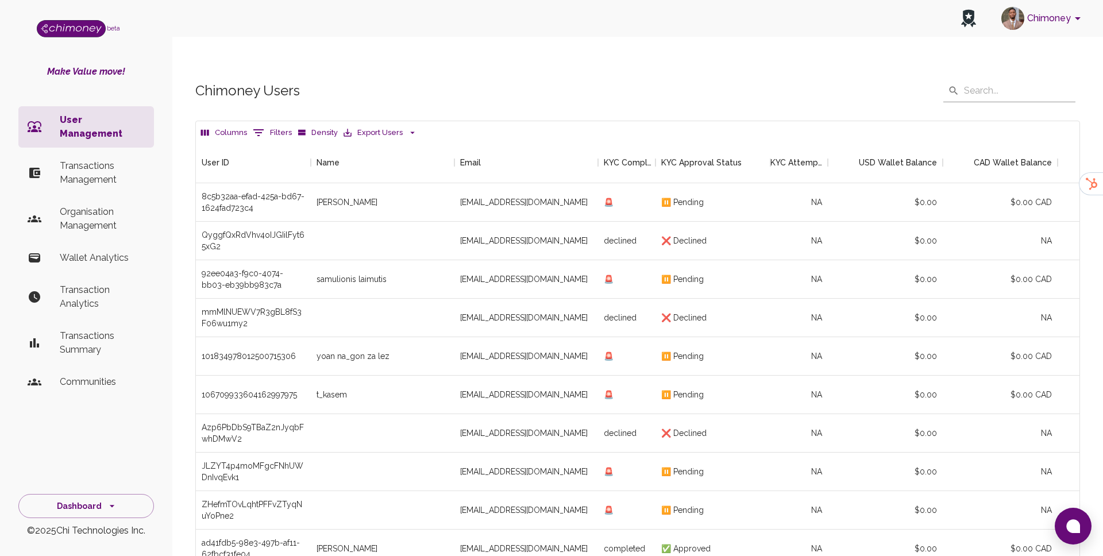
scroll to position [426, 883]
click at [61, 159] on p "Transactions Management" at bounding box center [102, 173] width 85 height 28
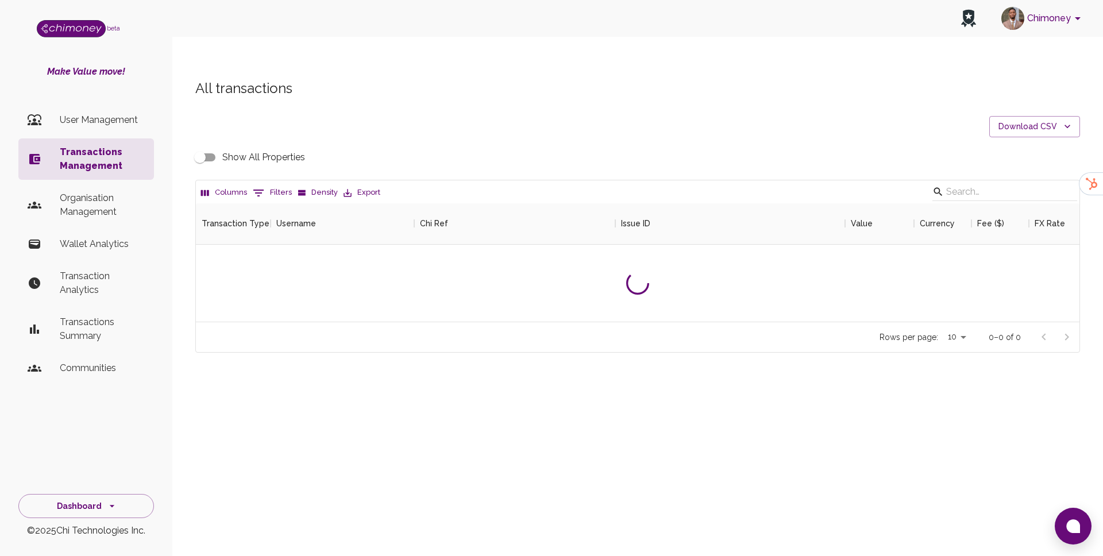
scroll to position [118, 883]
click at [277, 184] on button "0 Filters" at bounding box center [272, 193] width 45 height 18
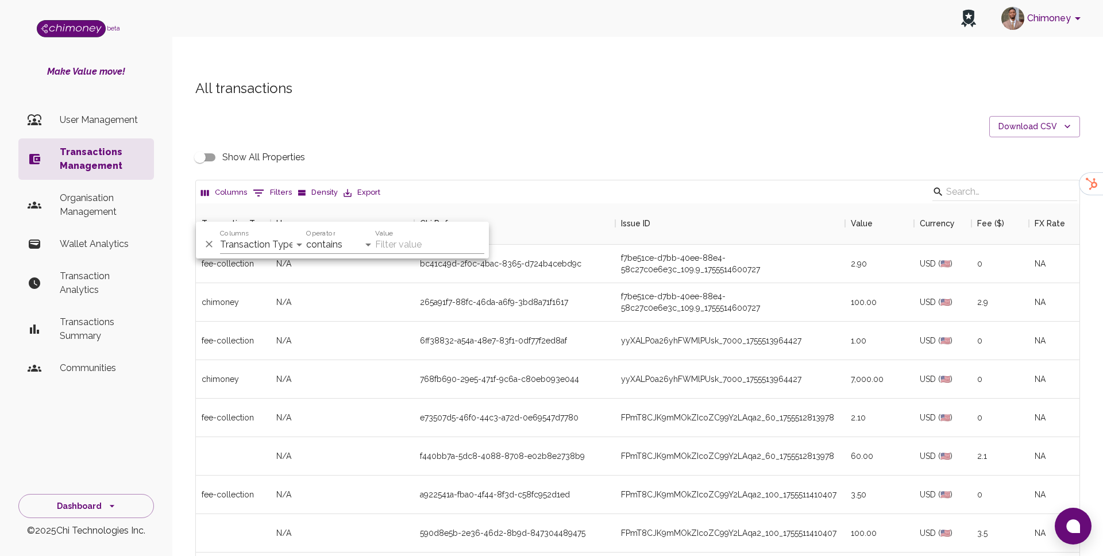
scroll to position [426, 883]
click at [272, 242] on select "Transaction Type Username Chi Ref Issue ID Value Amount Currency Fee ($) FX Rat…" at bounding box center [263, 244] width 86 height 18
select select "email"
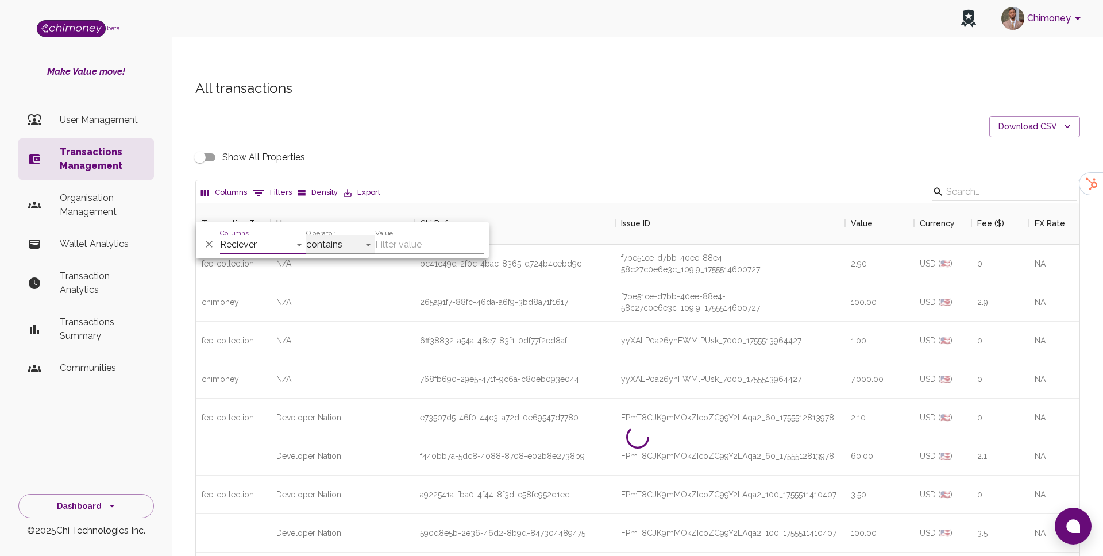
click at [345, 246] on select "contains equals starts with ends with is empty is not empty is any of" at bounding box center [340, 244] width 69 height 18
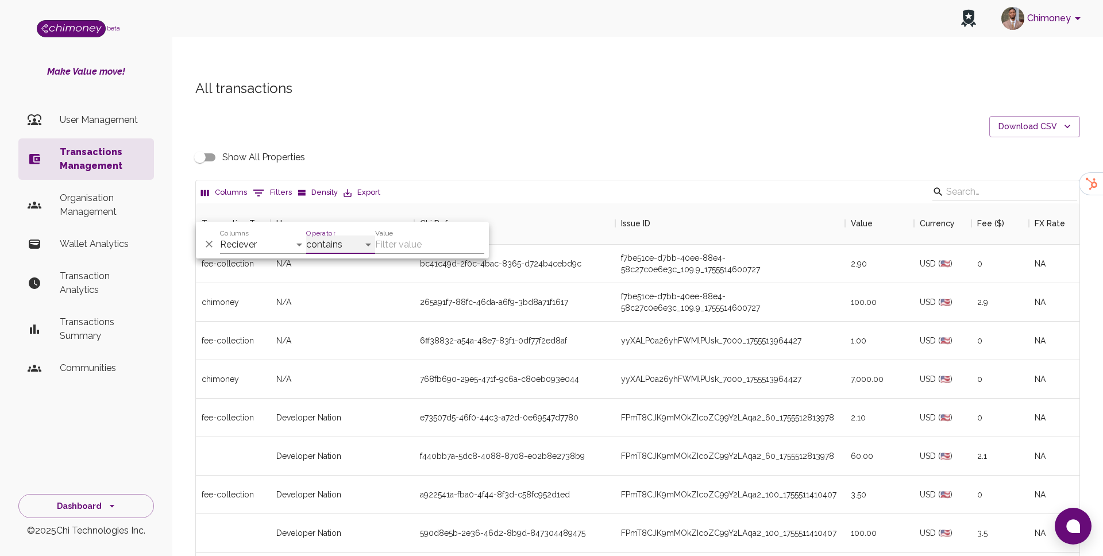
select select "equals"
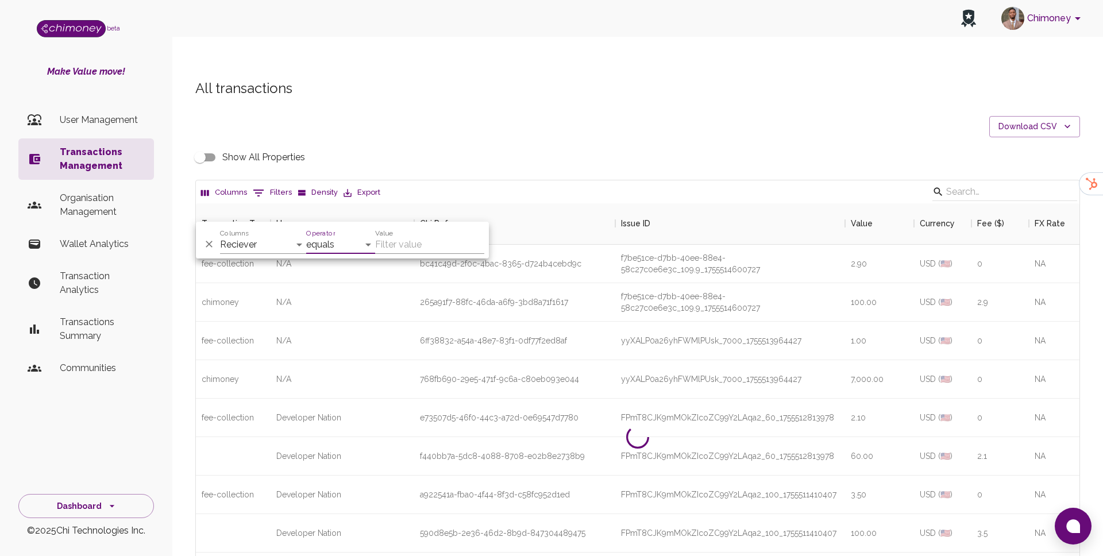
click at [457, 242] on input "Value" at bounding box center [429, 244] width 109 height 18
paste input "contato.beatriznobre@gmail.com"
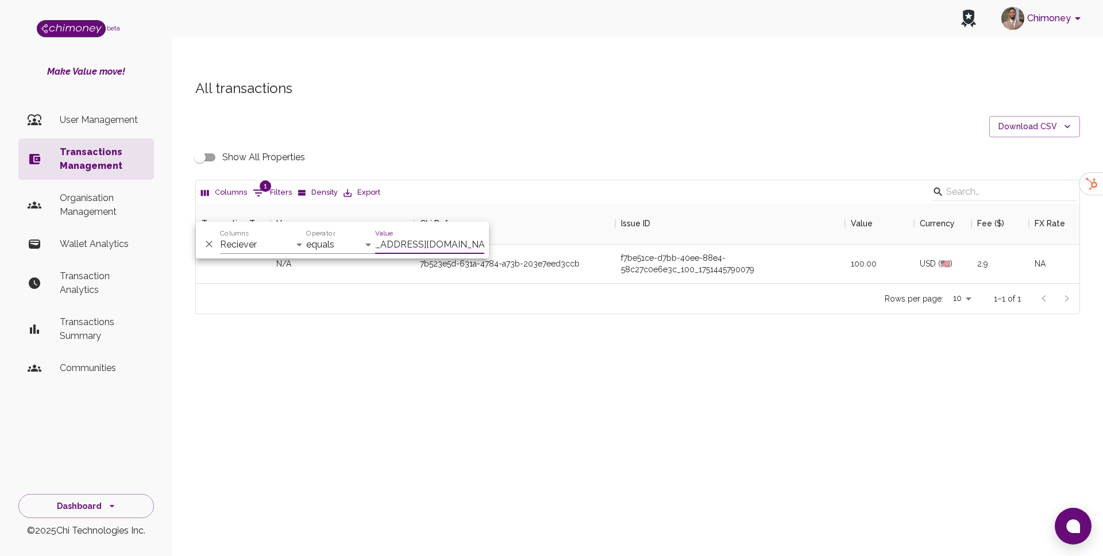
scroll to position [80, 883]
type input "contato.beatriznobre@gmail.com"
click at [614, 300] on div "All transactions Download CSV Show All Properties Columns 1 Filters Density Exp…" at bounding box center [637, 216] width 930 height 329
click at [200, 146] on input "Show All Properties" at bounding box center [199, 157] width 65 height 22
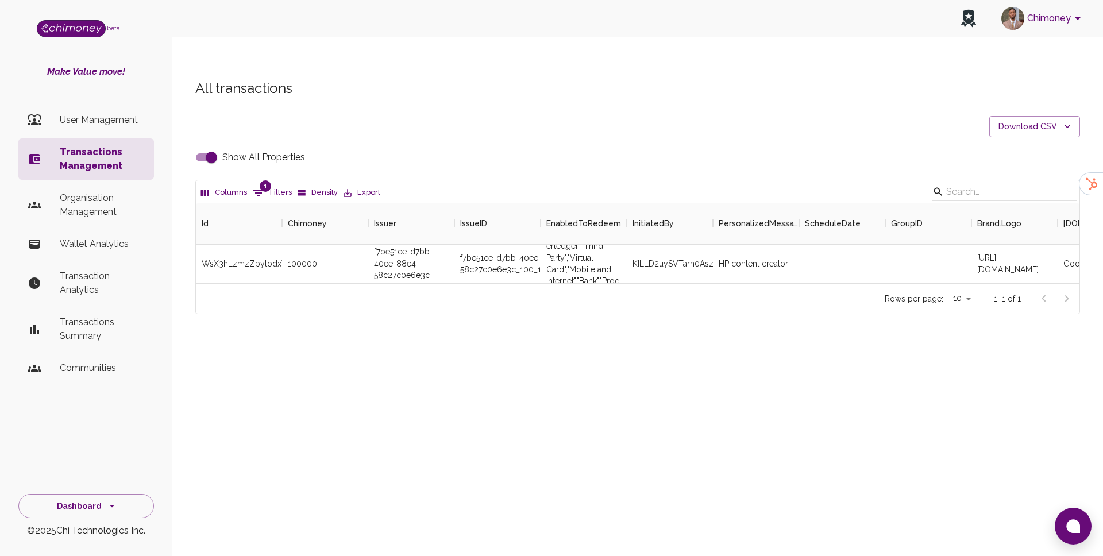
click at [218, 146] on input "Show All Properties" at bounding box center [211, 157] width 65 height 22
checkbox input "false"
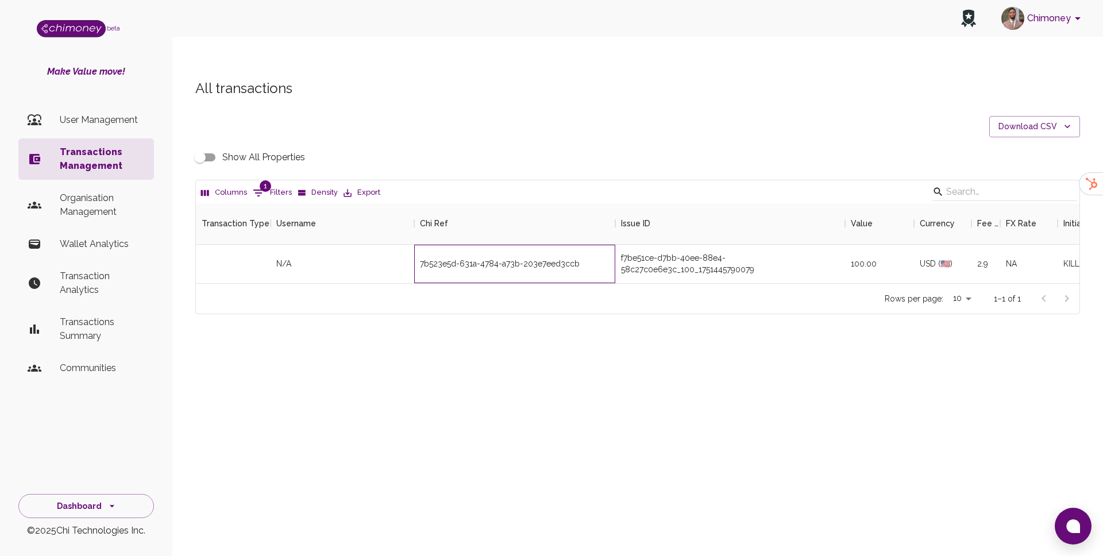
click at [508, 245] on div "7b523e5d-631a-4784-a73b-203e7eed3ccb" at bounding box center [514, 264] width 201 height 38
copy div "7b523e5d-631a-4784-a73b-203e7eed3ccb"
click at [639, 283] on div "Rows per page: 10 10 1–1 of 1" at bounding box center [637, 298] width 883 height 30
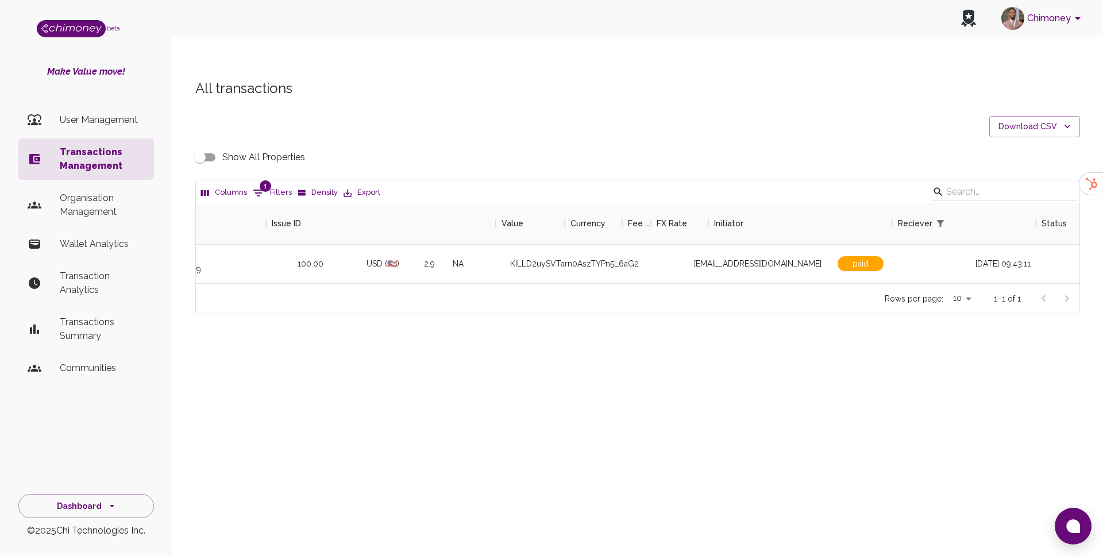
scroll to position [0, 725]
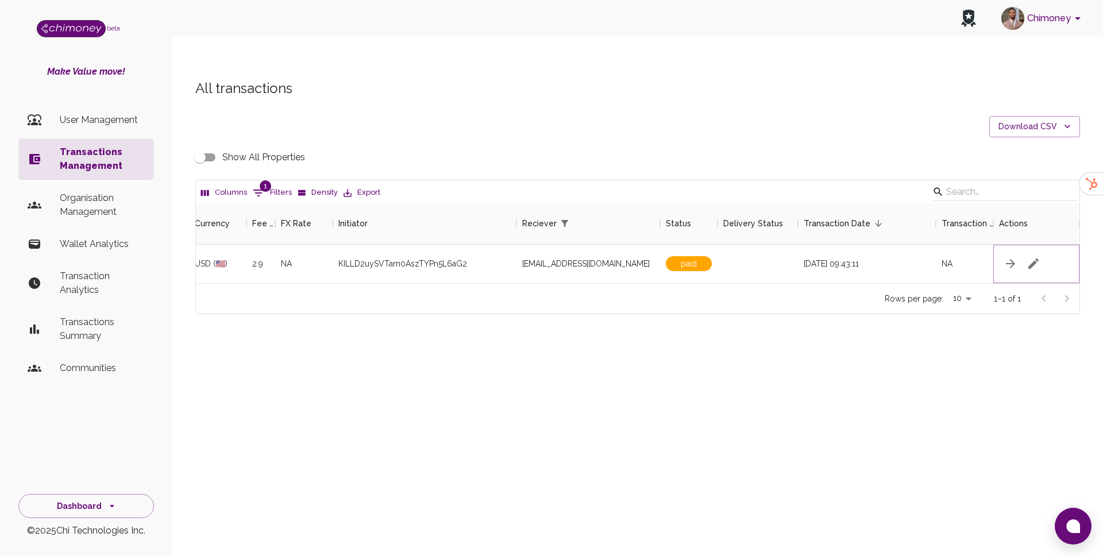
click at [1039, 257] on icon "button" at bounding box center [1033, 264] width 14 height 14
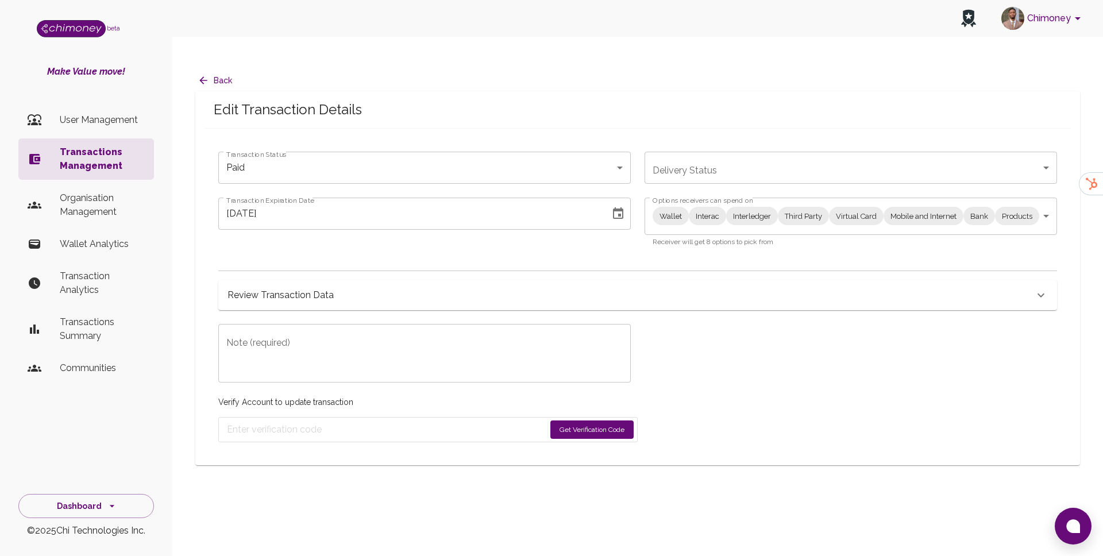
click at [681, 188] on body "Chimoney beta Make Value move! User Management Transactions Management Organisa…" at bounding box center [551, 289] width 1103 height 579
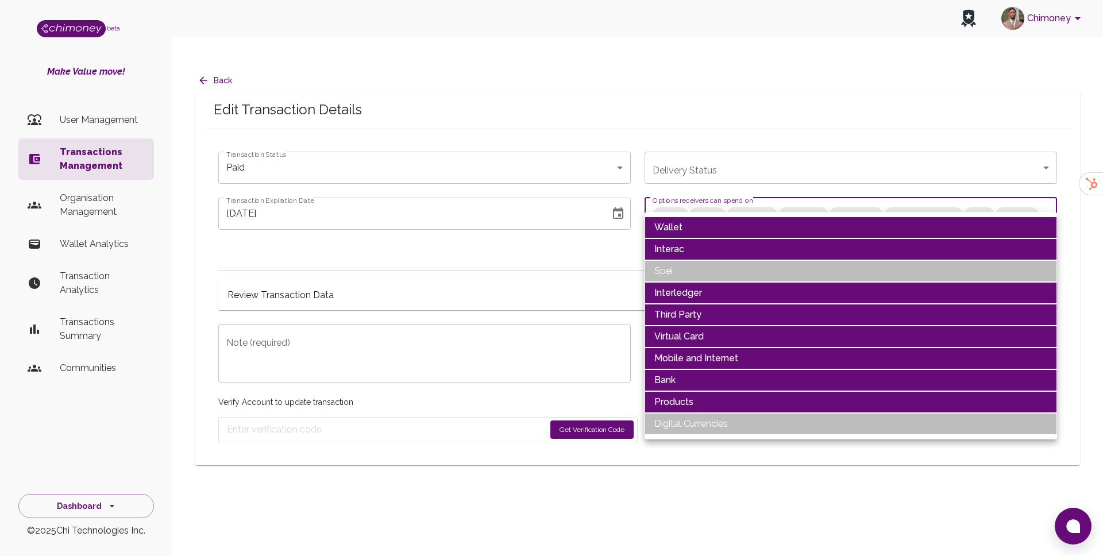
click at [689, 228] on li "Wallet" at bounding box center [850, 227] width 412 height 22
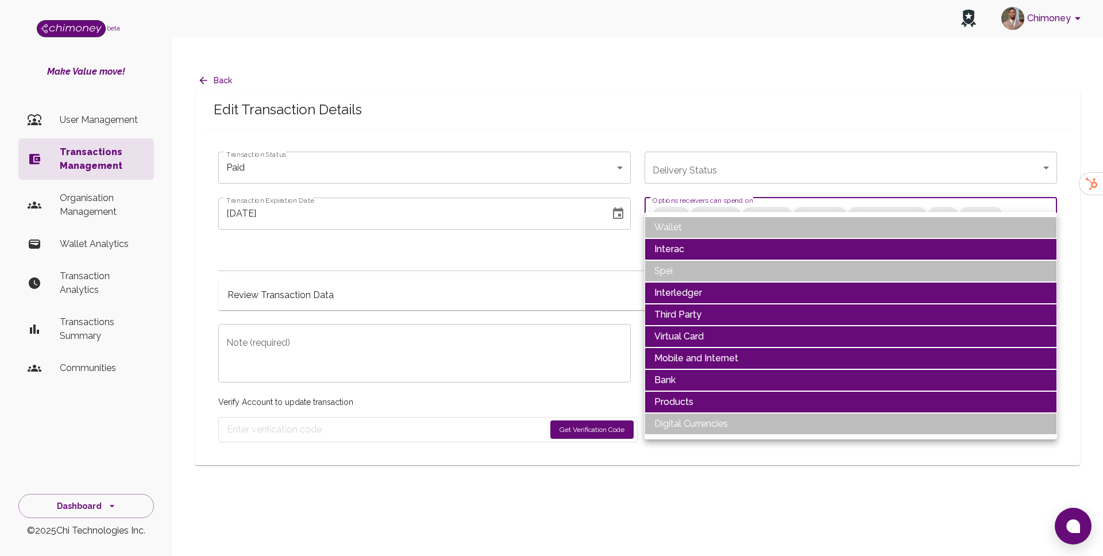
click at [681, 245] on li "Interac" at bounding box center [850, 249] width 412 height 22
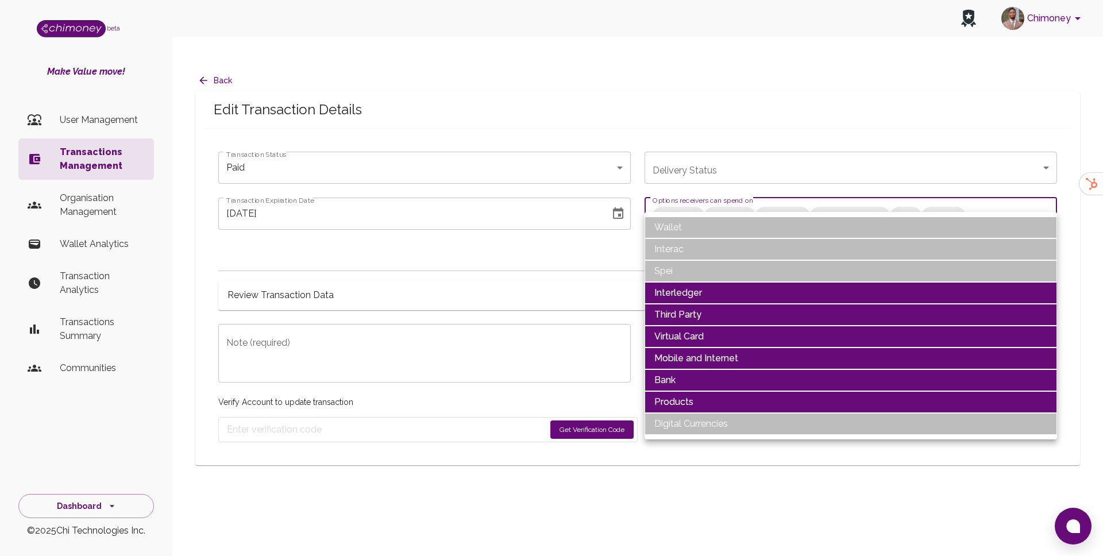
click at [680, 288] on li "Interledger" at bounding box center [850, 293] width 412 height 22
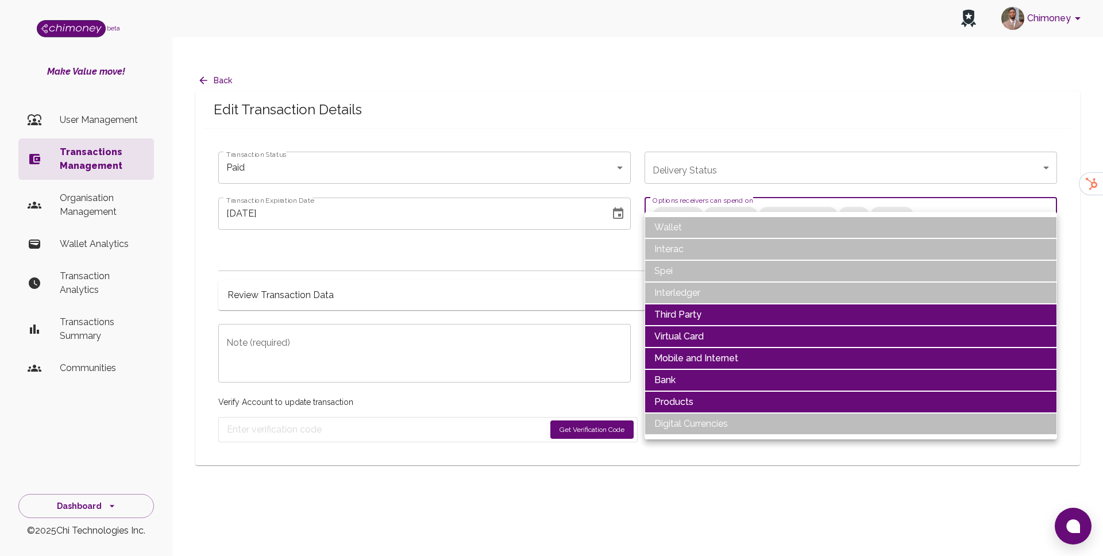
click at [676, 321] on li "Third Party" at bounding box center [850, 315] width 412 height 22
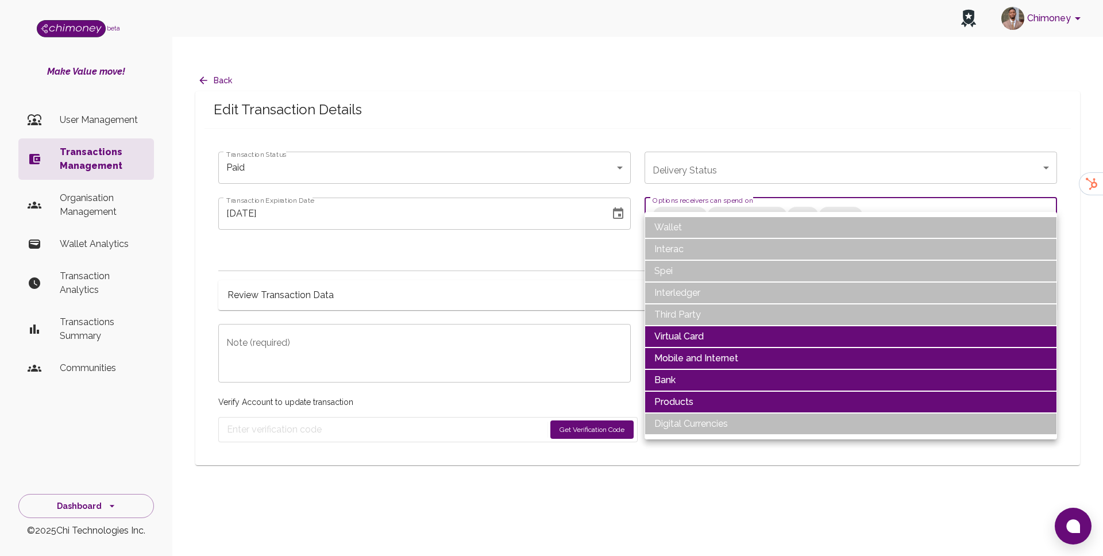
click at [676, 337] on li "Virtual Card" at bounding box center [850, 337] width 412 height 22
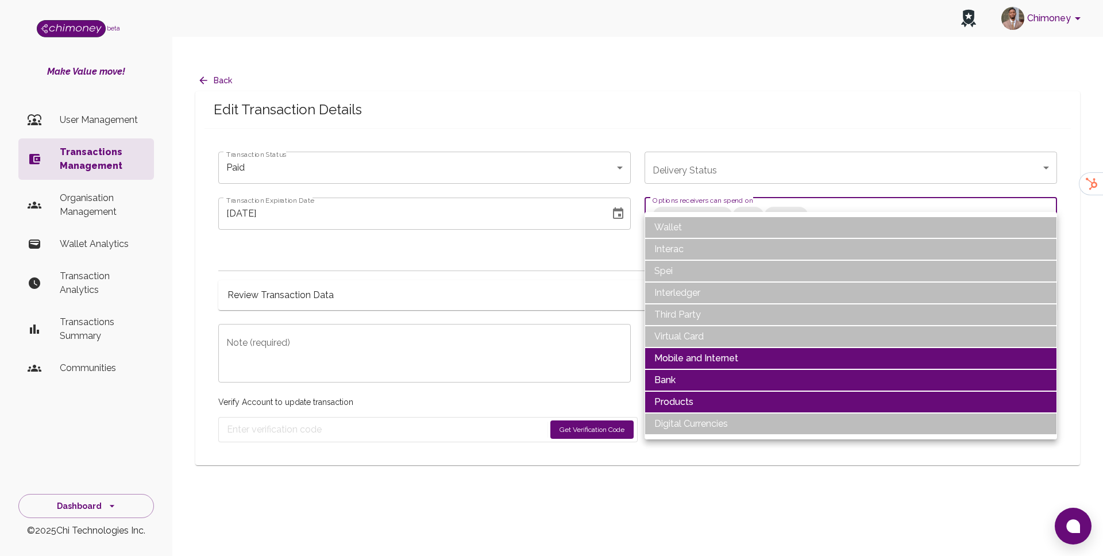
click at [668, 403] on li "Products" at bounding box center [850, 402] width 412 height 22
type input "Mobile and Internet,Bank"
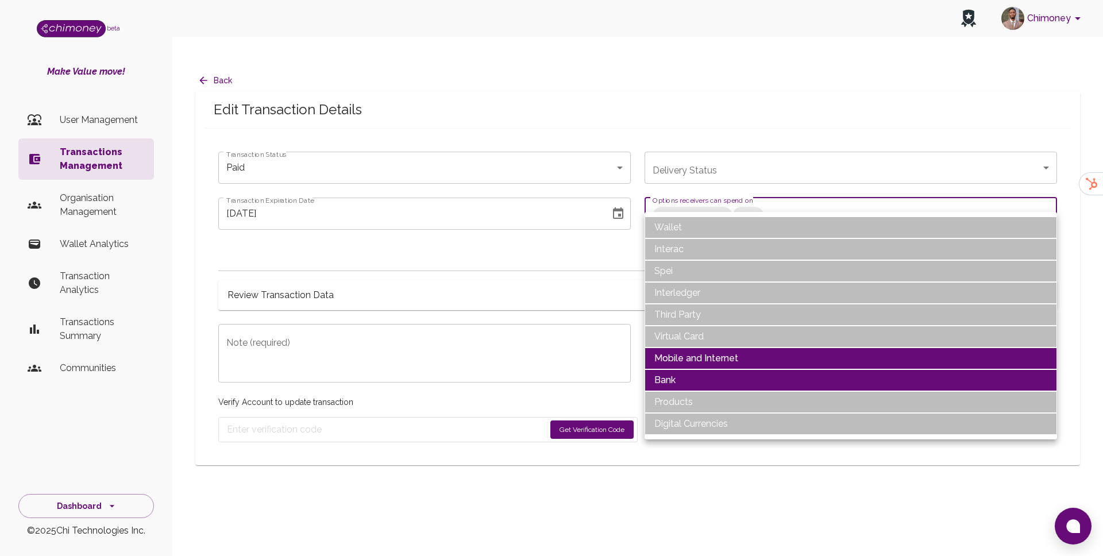
click at [299, 165] on div at bounding box center [551, 278] width 1103 height 556
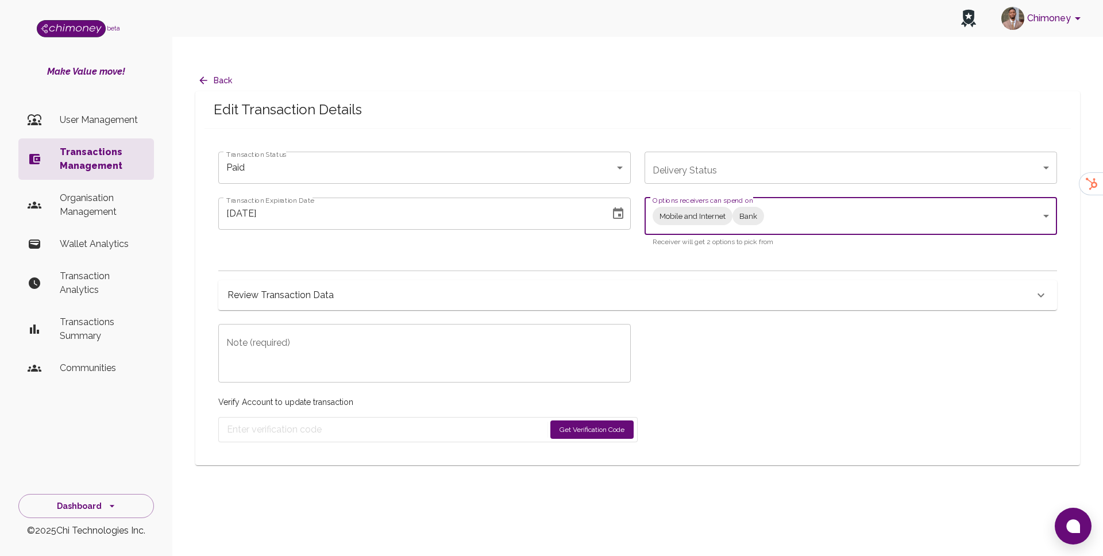
click at [616, 207] on icon "Choose date, selected date is Jul 2, 2025" at bounding box center [618, 214] width 14 height 14
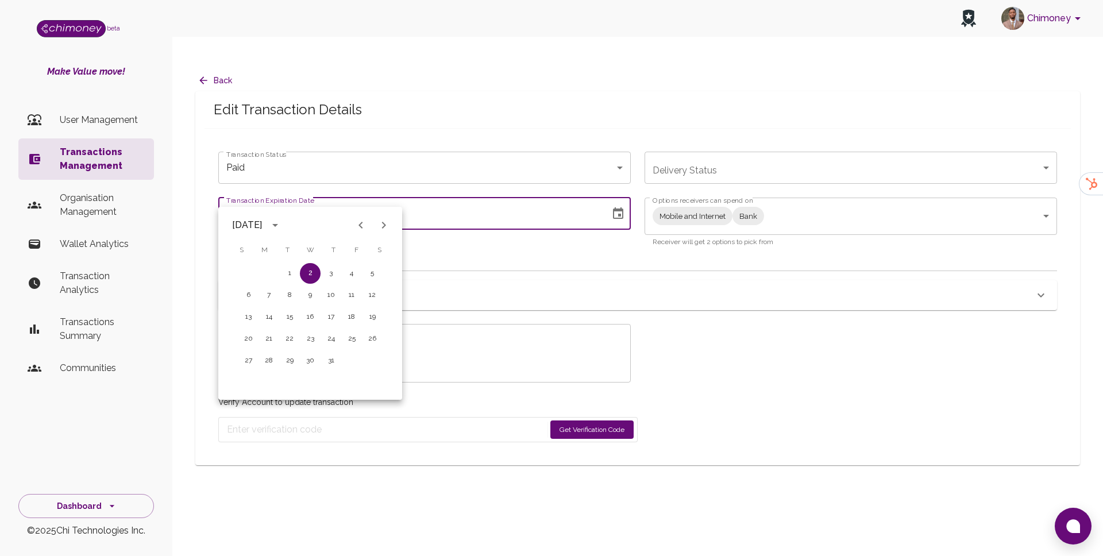
click at [385, 227] on icon "Next month" at bounding box center [384, 225] width 14 height 14
click at [382, 227] on icon "Next month" at bounding box center [384, 225] width 4 height 7
click at [358, 224] on icon "Previous month" at bounding box center [361, 225] width 14 height 14
click at [246, 374] on button "31" at bounding box center [248, 382] width 21 height 21
type input "08/31/2025"
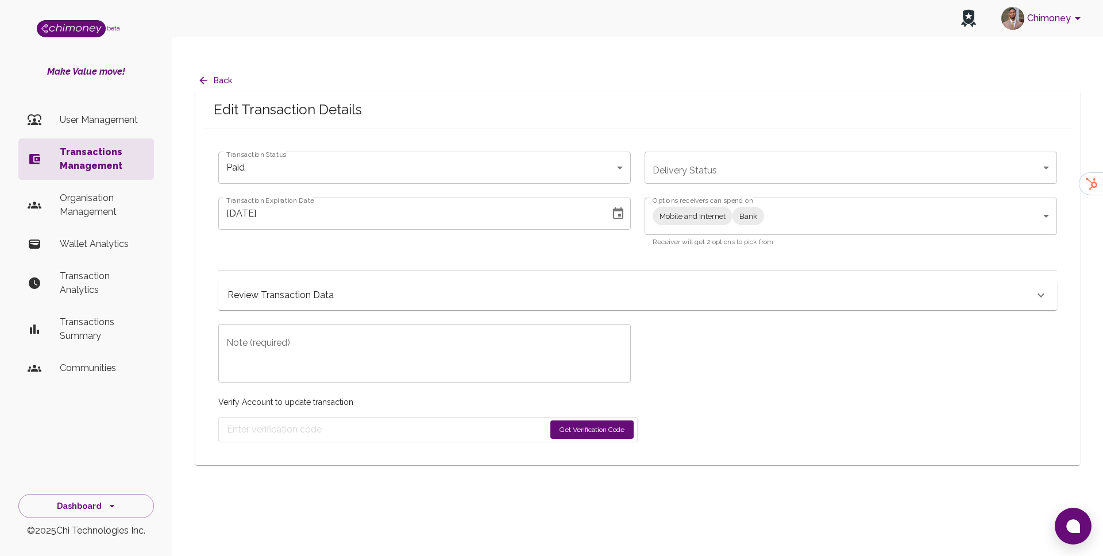
click at [341, 341] on textarea "Note (required)" at bounding box center [424, 354] width 396 height 40
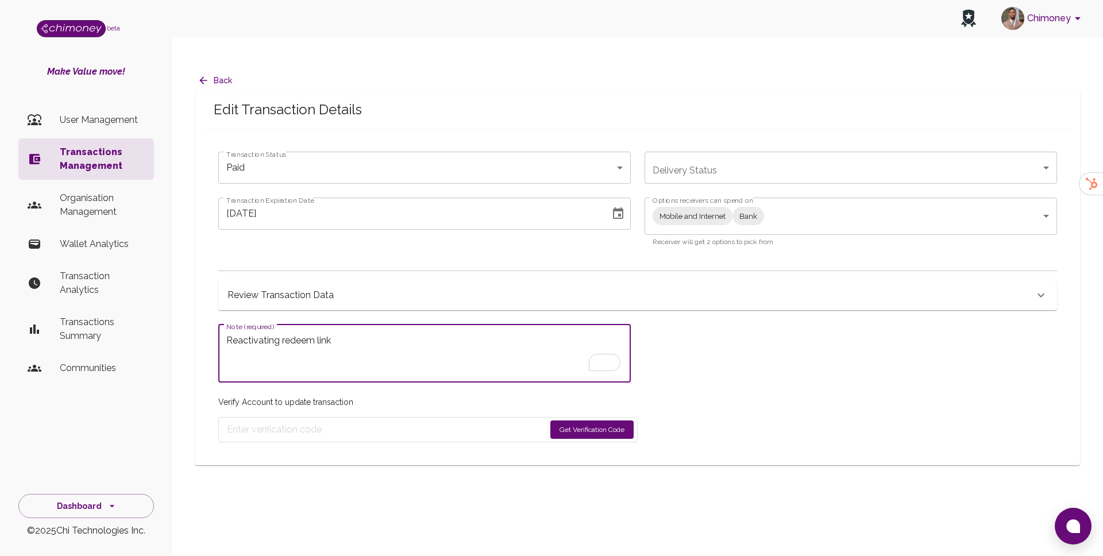
type textarea "Reactivating redeem link"
click at [573, 390] on div "Verify Account to update transaction Get Verification Code" at bounding box center [427, 412] width 419 height 60
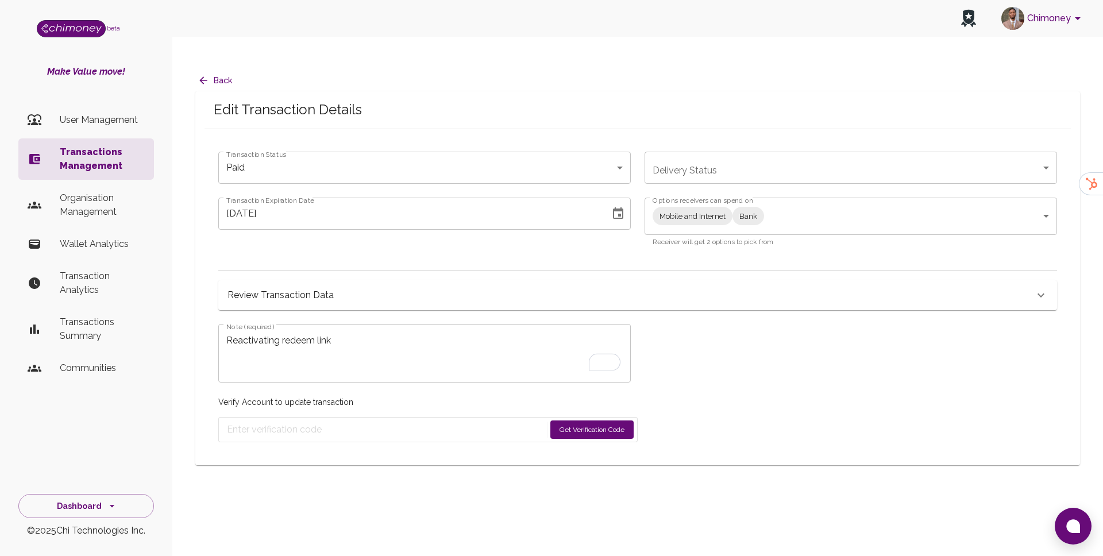
click at [564, 420] on button "Get Verification Code" at bounding box center [591, 429] width 83 height 18
click at [484, 417] on form "Sending..." at bounding box center [427, 429] width 419 height 25
click at [761, 281] on div "Review Transaction Data" at bounding box center [637, 295] width 838 height 30
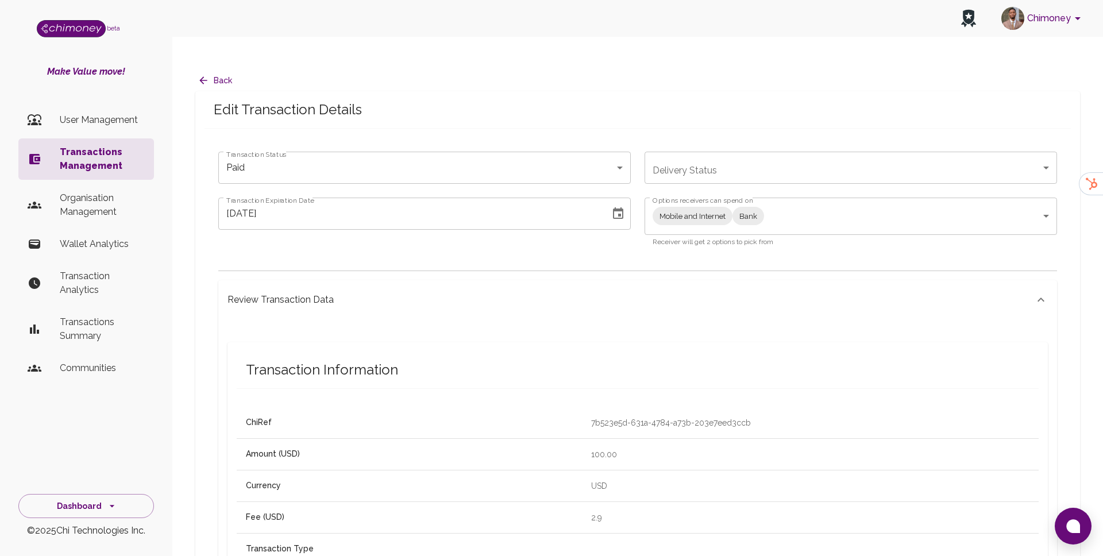
click at [761, 292] on div "Review Transaction Data" at bounding box center [630, 300] width 806 height 16
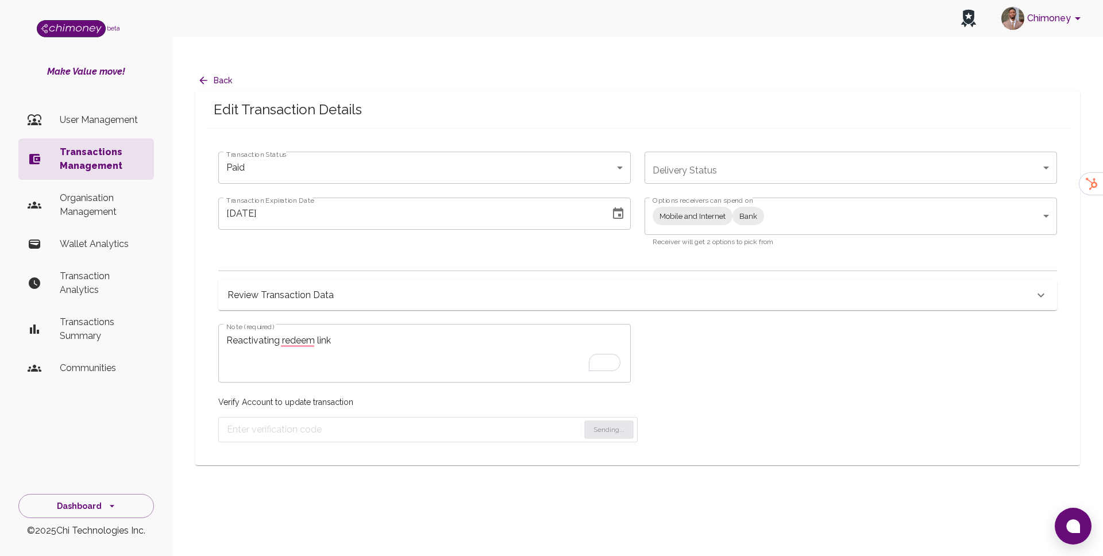
click at [697, 287] on div "Review Transaction Data" at bounding box center [630, 295] width 806 height 16
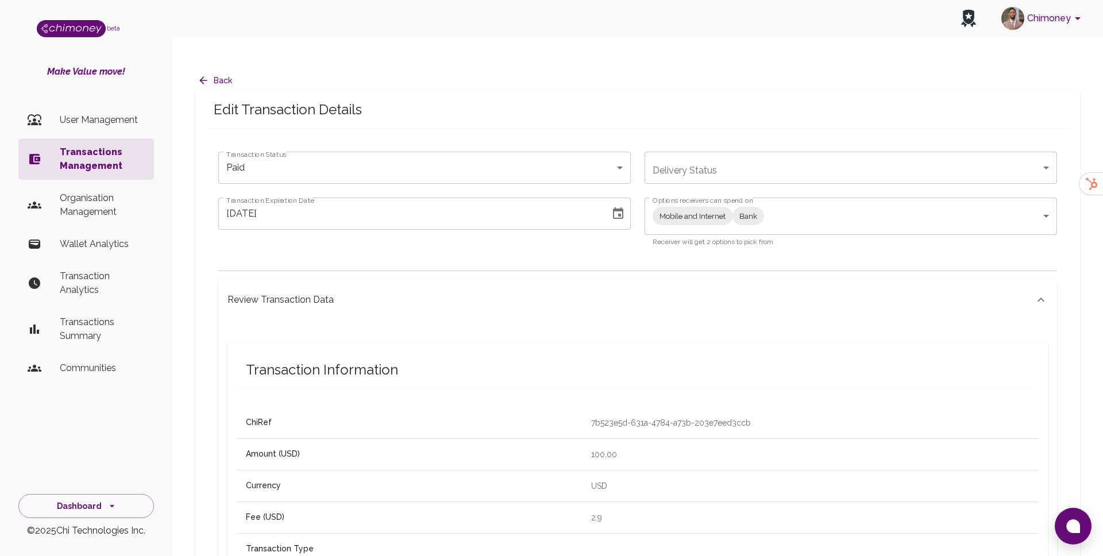
click at [697, 292] on div "Review Transaction Data" at bounding box center [630, 300] width 806 height 16
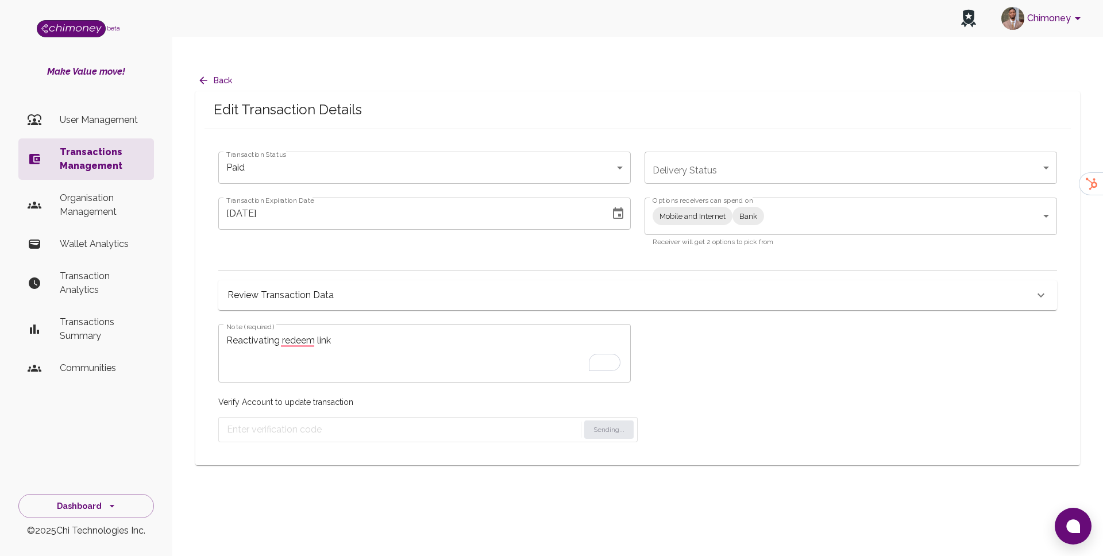
click at [452, 324] on div "Reactivating redeem link x Note (required)" at bounding box center [424, 353] width 412 height 59
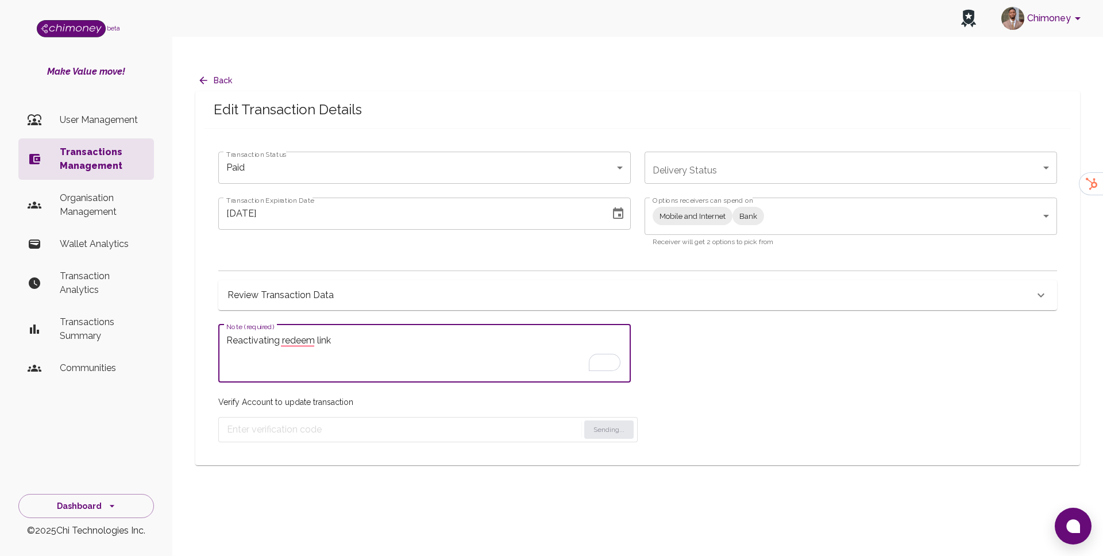
click at [732, 270] on div "Review Transaction Data Transaction Information ChiRef 7b523e5d-631a-4784-a73b-…" at bounding box center [637, 290] width 838 height 40
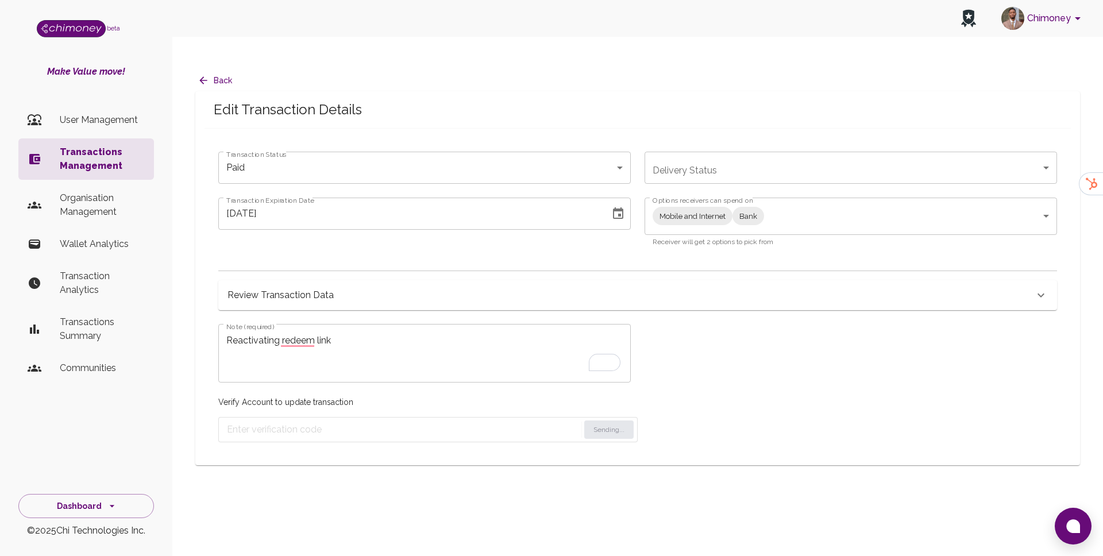
click at [736, 287] on div "Review Transaction Data" at bounding box center [630, 295] width 806 height 16
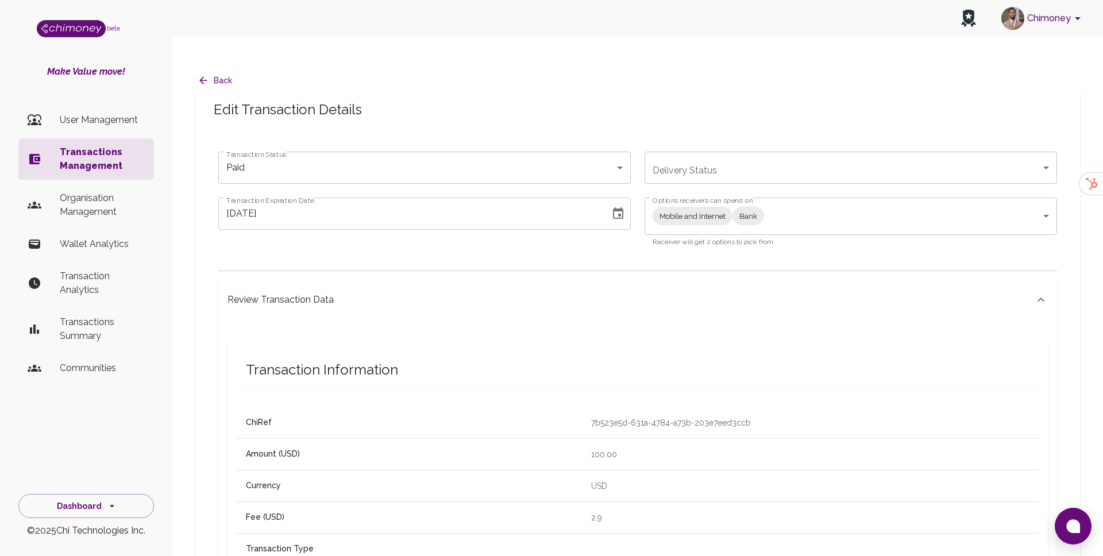
click at [736, 292] on div "Review Transaction Data" at bounding box center [630, 300] width 806 height 16
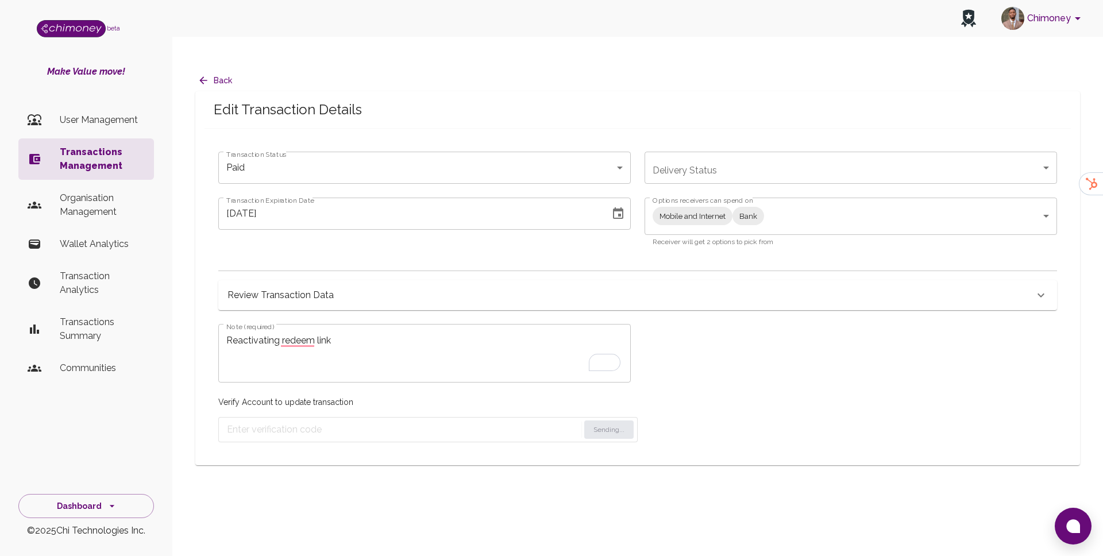
click at [646, 198] on div "Mobile and Internet Bank Mobile and Internet,Bank Options receivers can spend on" at bounding box center [850, 216] width 412 height 37
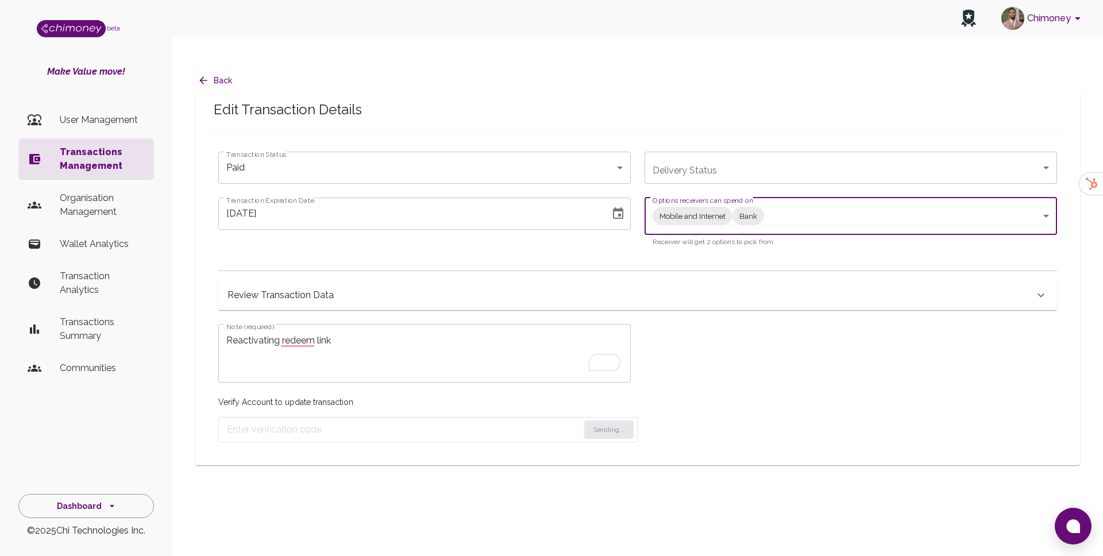
click at [739, 237] on p "Receiver will get 2 options to pick from" at bounding box center [850, 242] width 396 height 11
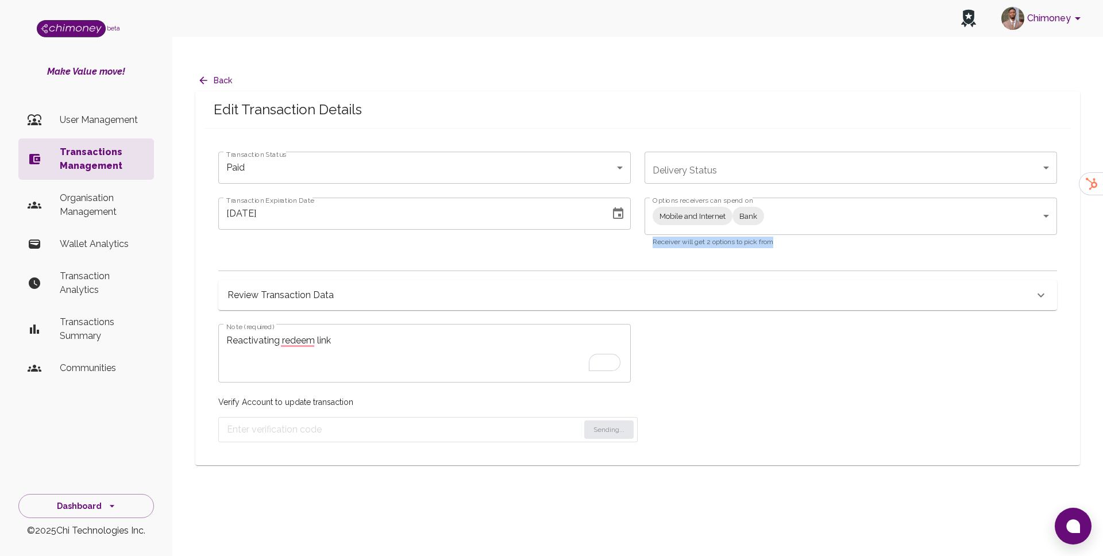
drag, startPoint x: 777, startPoint y: 221, endPoint x: 652, endPoint y: 222, distance: 124.6
click at [652, 237] on p "Receiver will get 2 options to pick from" at bounding box center [850, 242] width 396 height 11
click at [619, 417] on form "Sending..." at bounding box center [427, 429] width 419 height 25
click at [427, 396] on p "Verify Account to update transaction" at bounding box center [427, 401] width 419 height 11
